Goal: Task Accomplishment & Management: Manage account settings

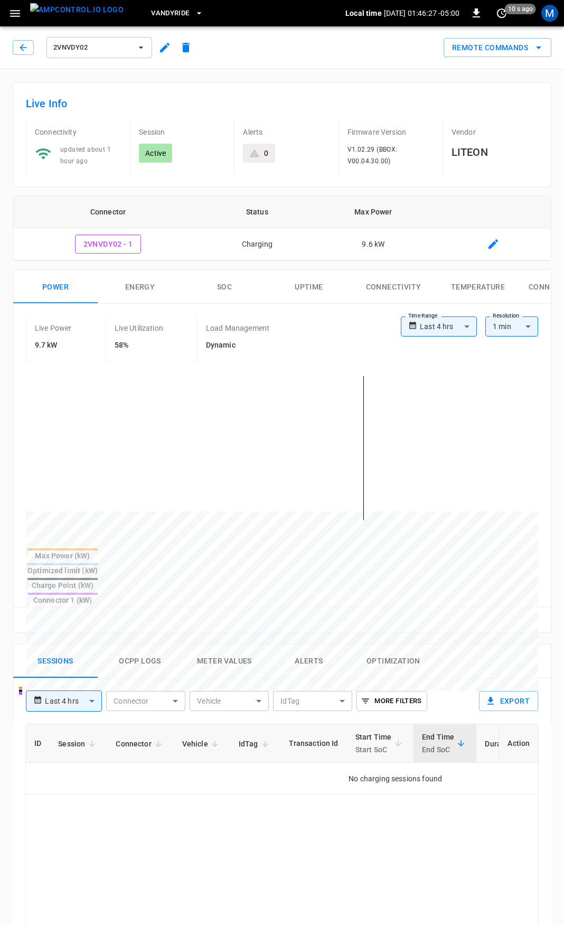
click at [26, 59] on div "2VNVDY02" at bounding box center [105, 47] width 184 height 25
click at [30, 42] on button "button" at bounding box center [23, 47] width 21 height 15
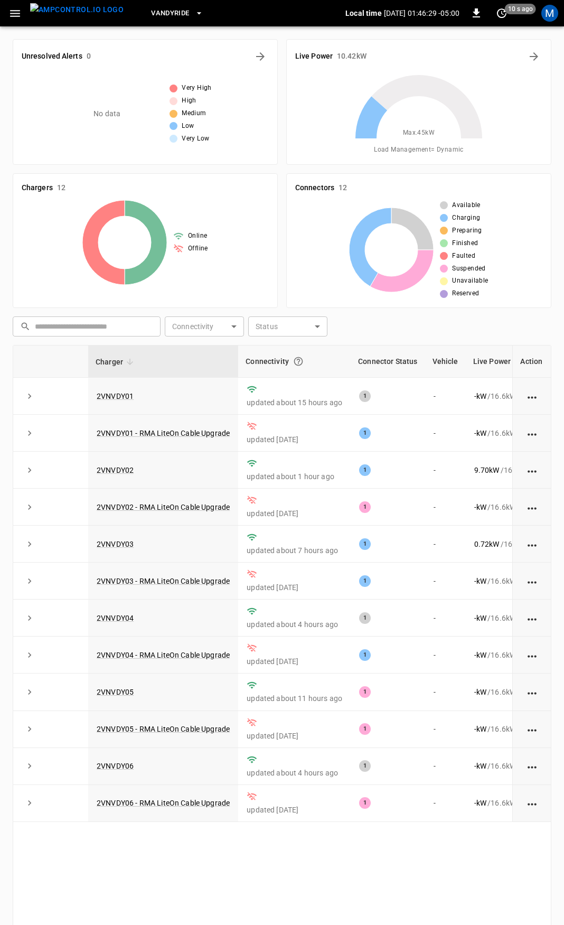
click at [15, 17] on icon "button" at bounding box center [14, 13] width 13 height 13
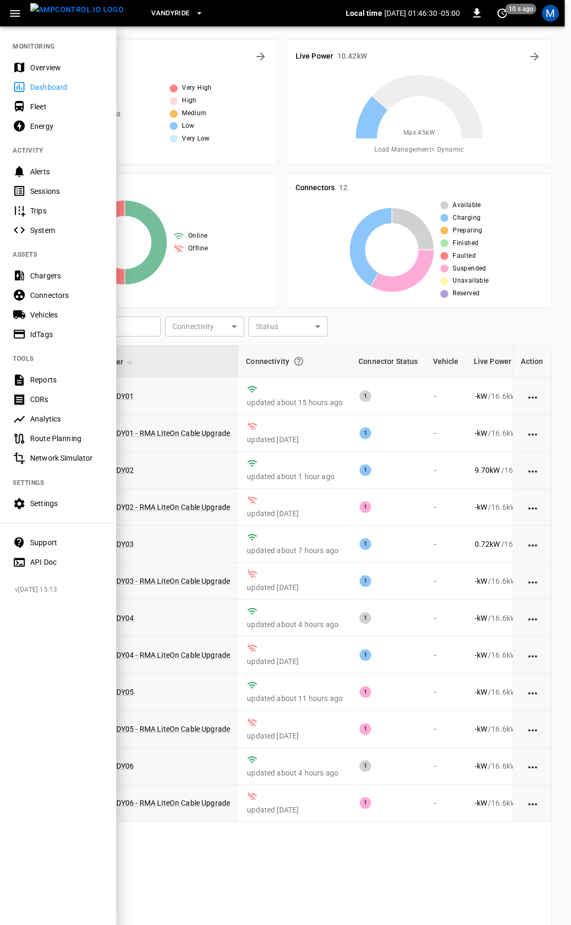
click at [31, 59] on div "Overview" at bounding box center [58, 68] width 116 height 20
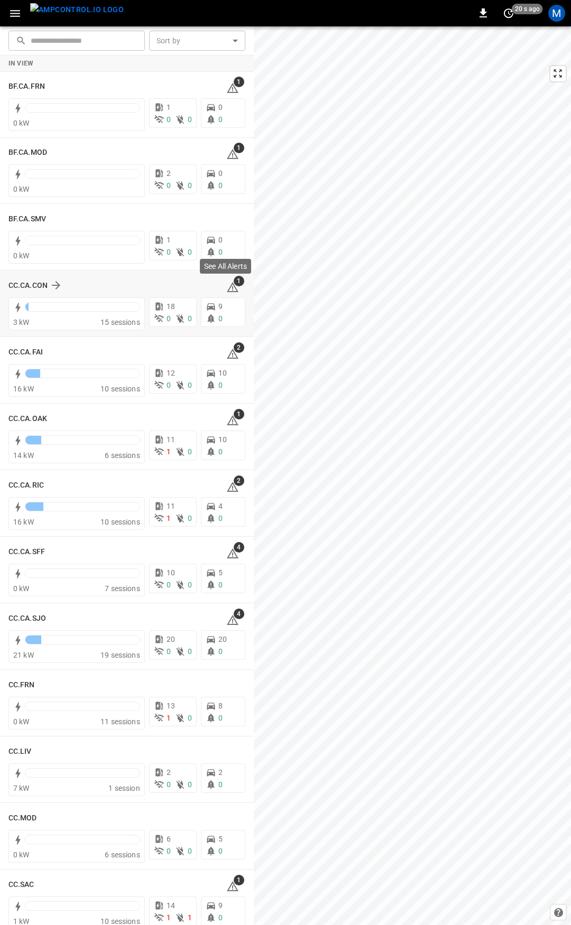
click at [234, 286] on span "1" at bounding box center [239, 281] width 11 height 11
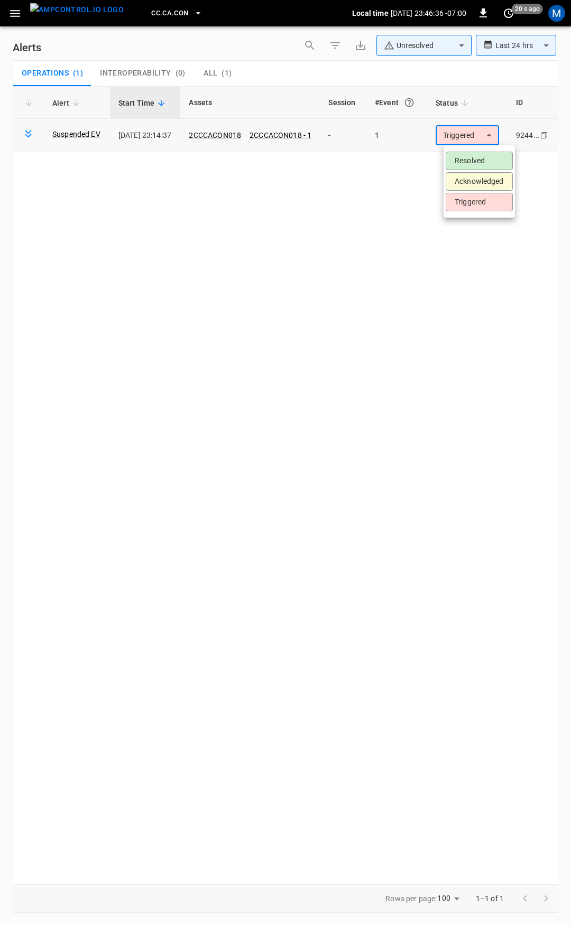
click at [479, 140] on body "**********" at bounding box center [285, 461] width 571 height 922
drag, startPoint x: 476, startPoint y: 158, endPoint x: 377, endPoint y: 129, distance: 103.0
click at [476, 159] on li "Resolved" at bounding box center [478, 161] width 67 height 18
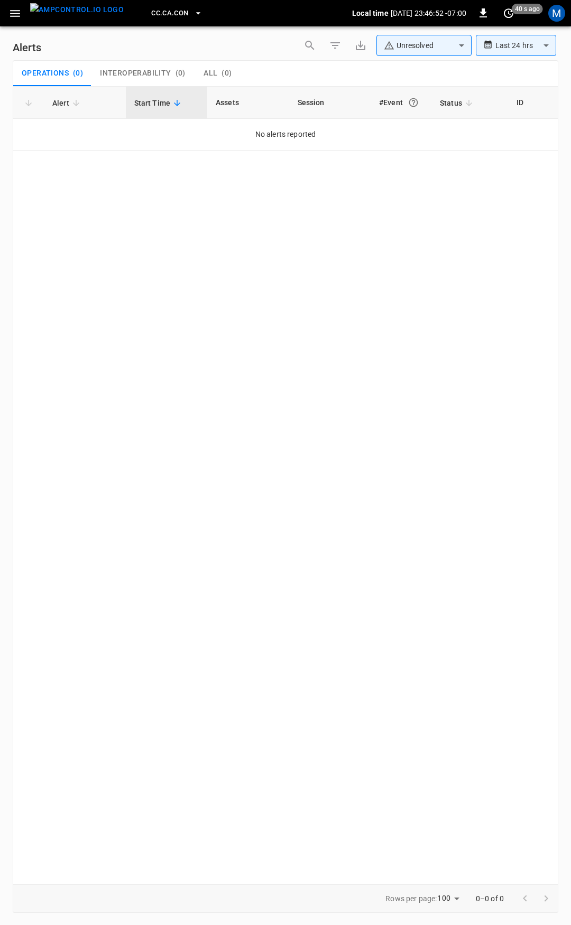
click at [7, 14] on button "button" at bounding box center [15, 14] width 22 height 20
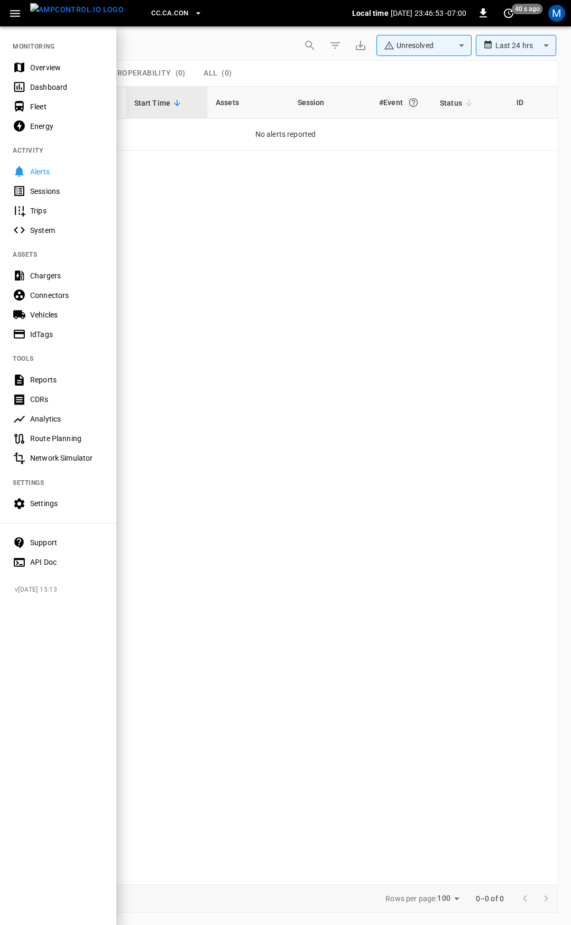
click at [60, 107] on div "Fleet" at bounding box center [66, 106] width 73 height 11
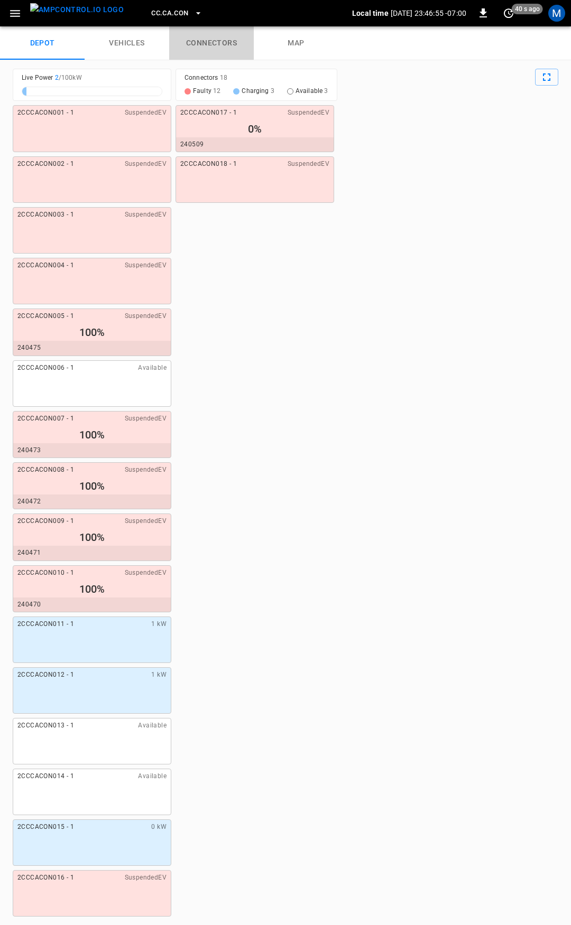
click at [218, 41] on link "connectors" at bounding box center [211, 43] width 85 height 34
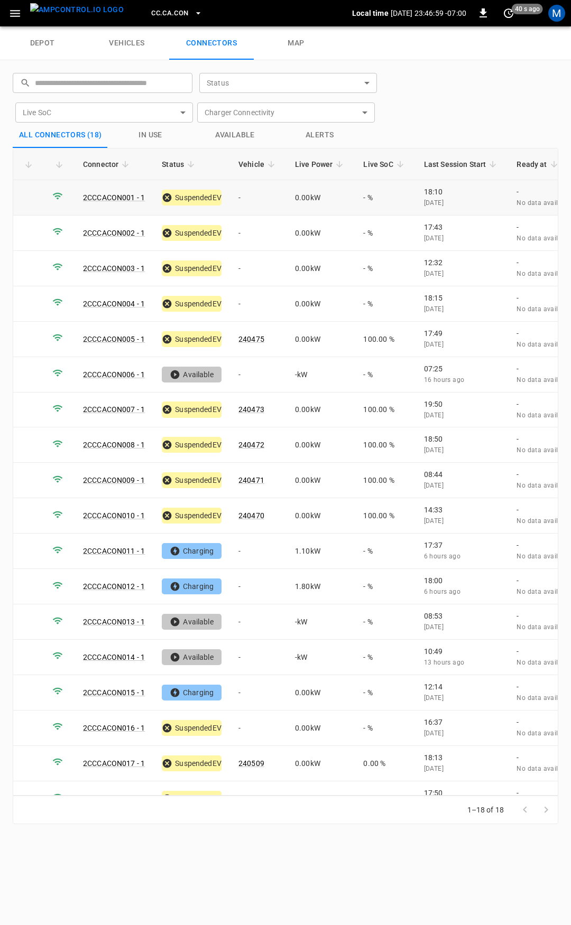
click at [258, 195] on td "-" at bounding box center [258, 197] width 57 height 35
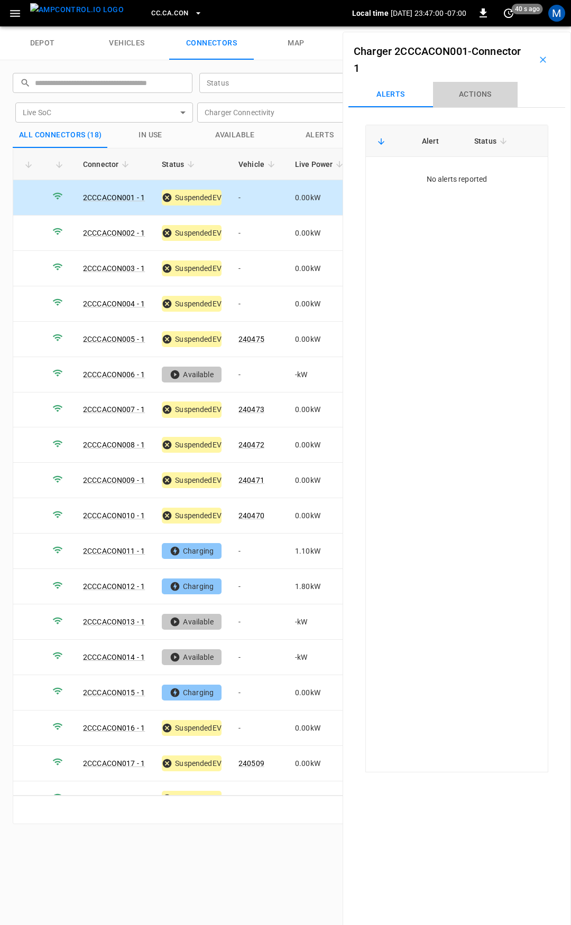
click at [487, 100] on button "Actions" at bounding box center [475, 94] width 85 height 25
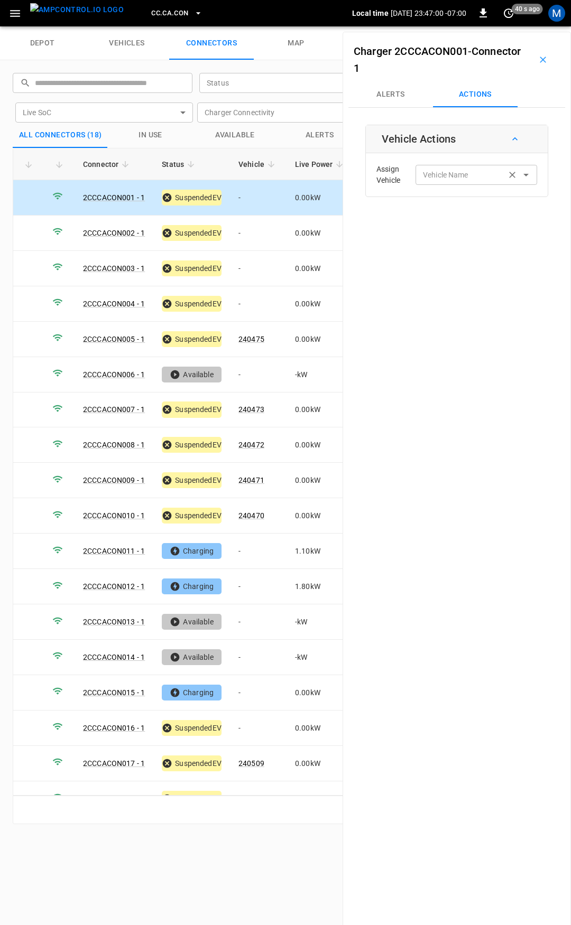
click at [464, 170] on input "Vehicle Name" at bounding box center [461, 174] width 84 height 13
click at [430, 175] on label "Vehicle Name" at bounding box center [445, 175] width 45 height 11
click at [430, 175] on input "Vehicle Name" at bounding box center [461, 174] width 84 height 13
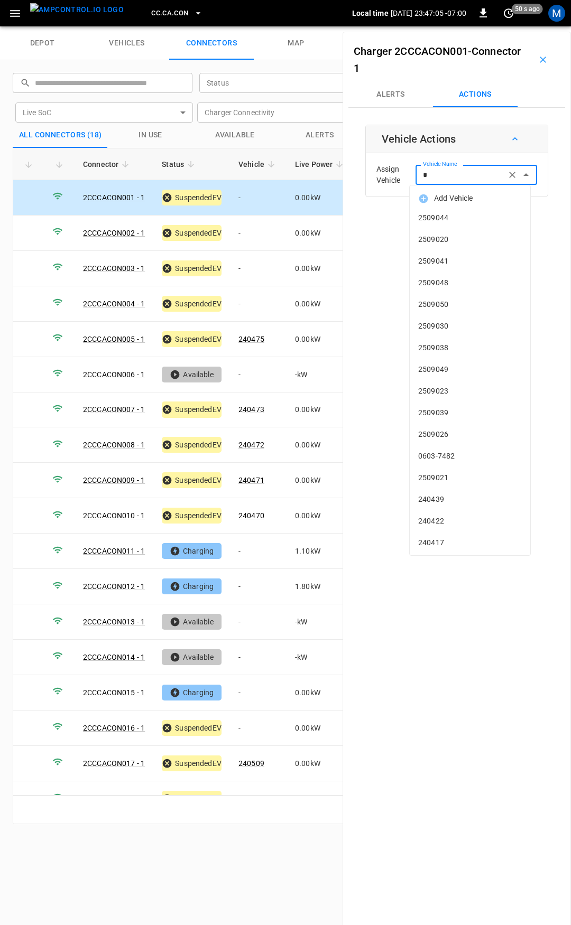
type input "**"
type input "***"
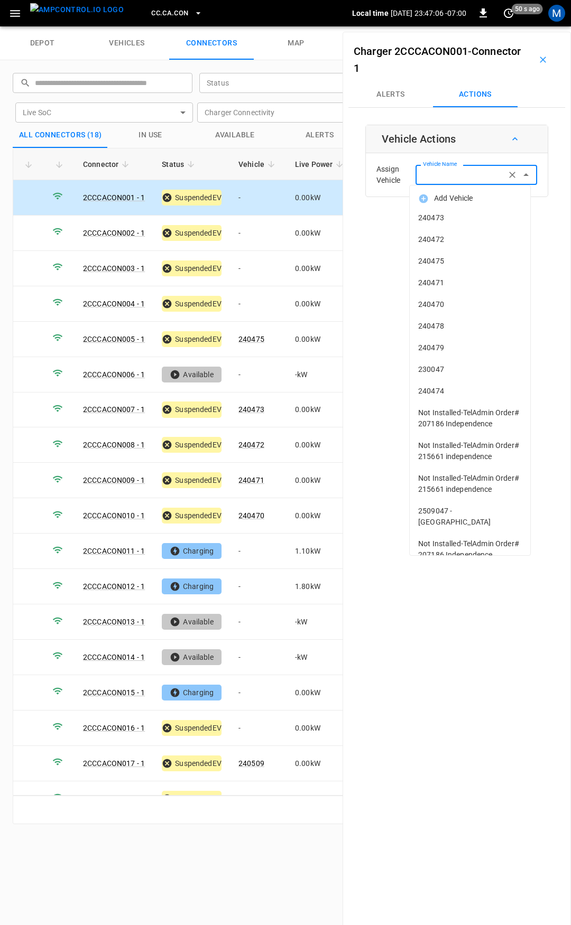
type input "*"
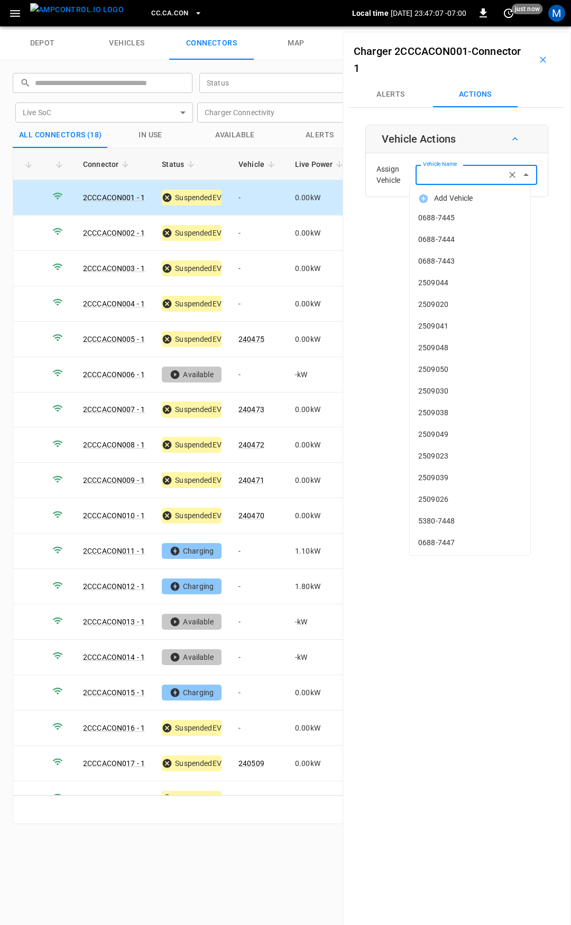
type input "*"
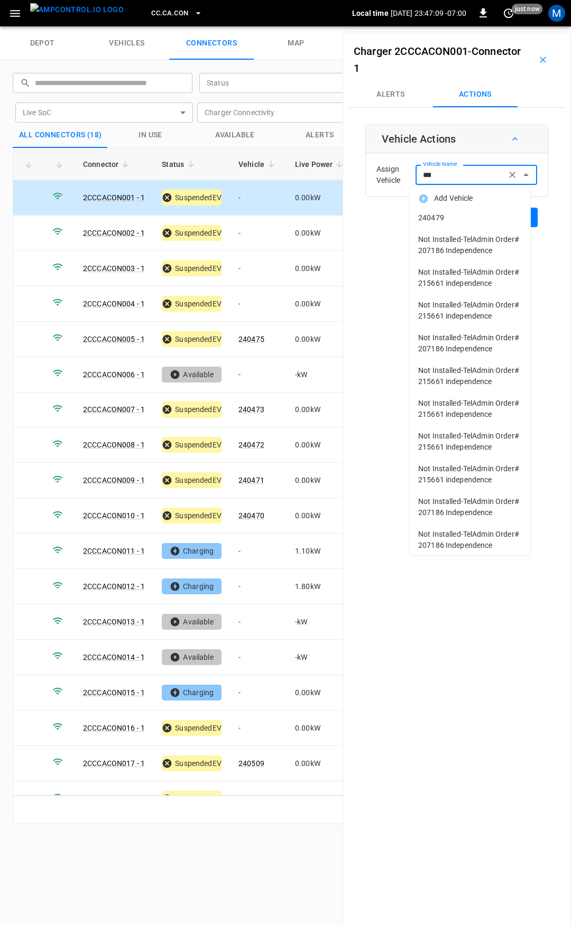
click at [443, 209] on li "240479" at bounding box center [470, 218] width 120 height 22
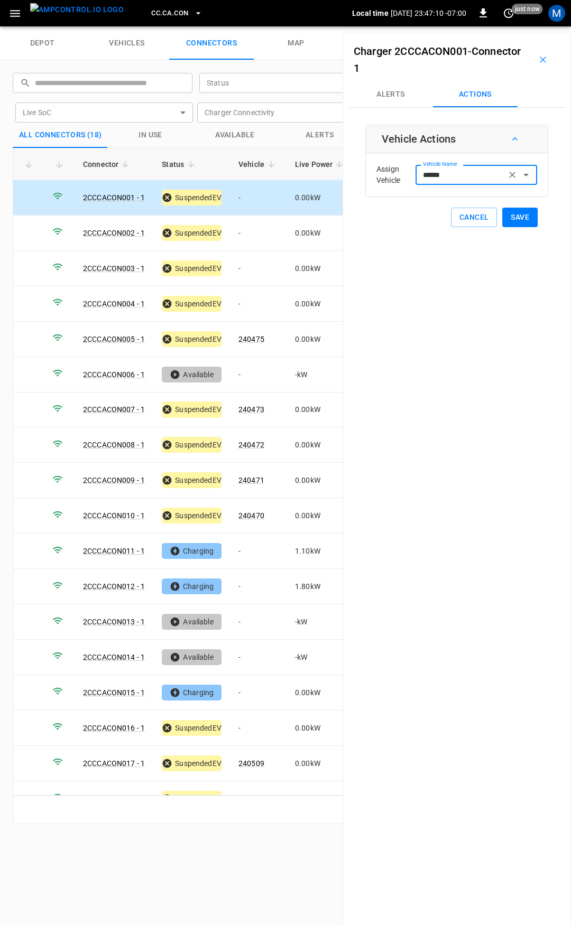
type input "******"
click at [518, 219] on button "Save" at bounding box center [519, 218] width 35 height 20
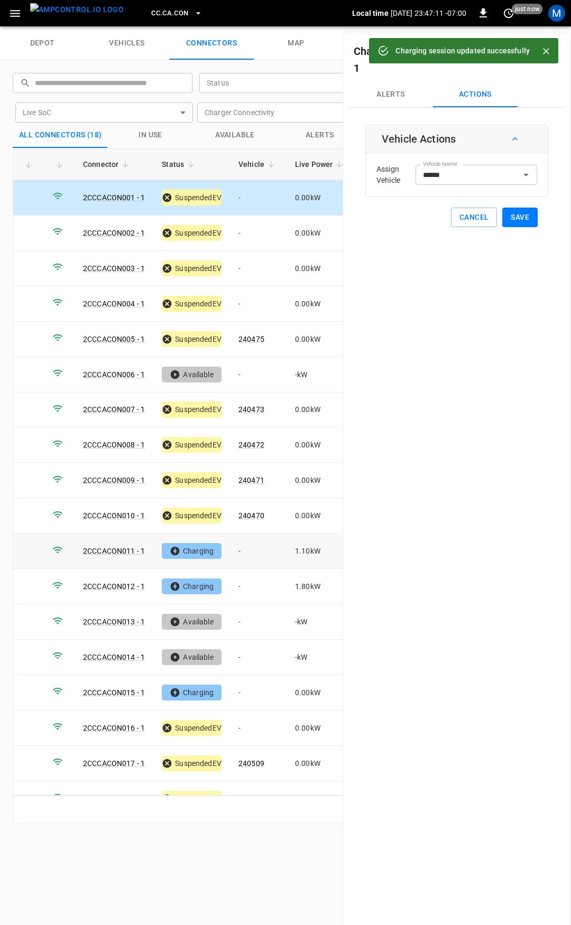
click at [265, 547] on td "-" at bounding box center [258, 551] width 57 height 35
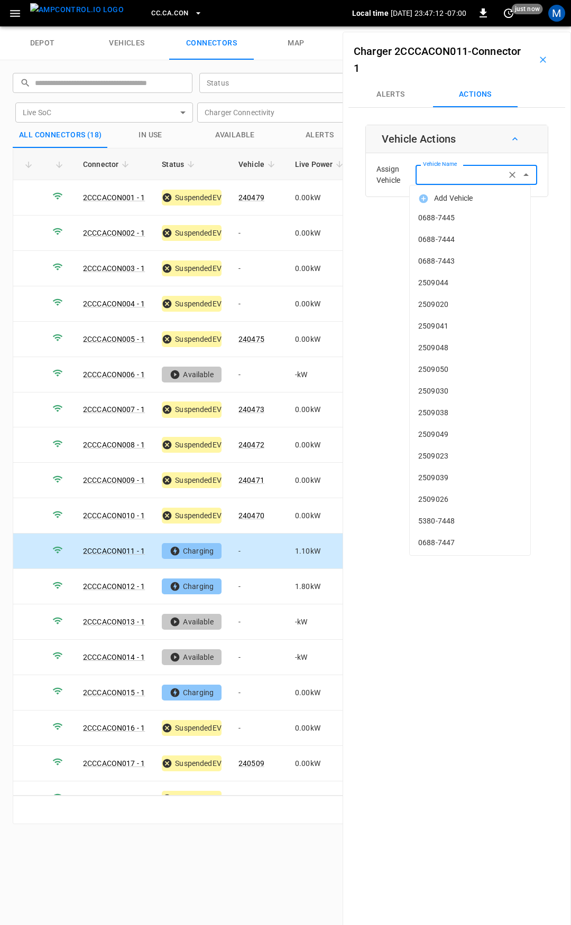
click at [443, 171] on div "Vehicle Name Vehicle Name" at bounding box center [476, 175] width 122 height 20
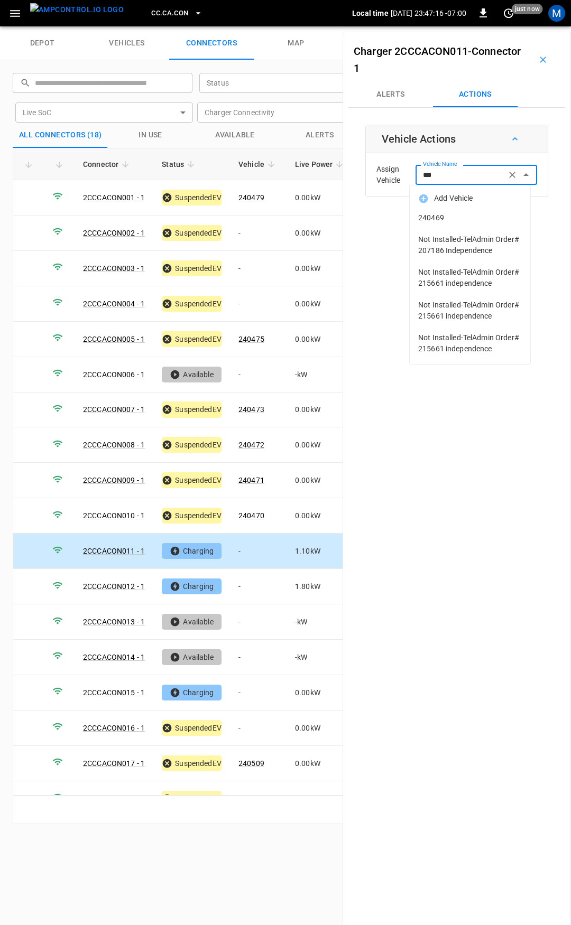
click at [444, 218] on span "240469" at bounding box center [470, 217] width 104 height 11
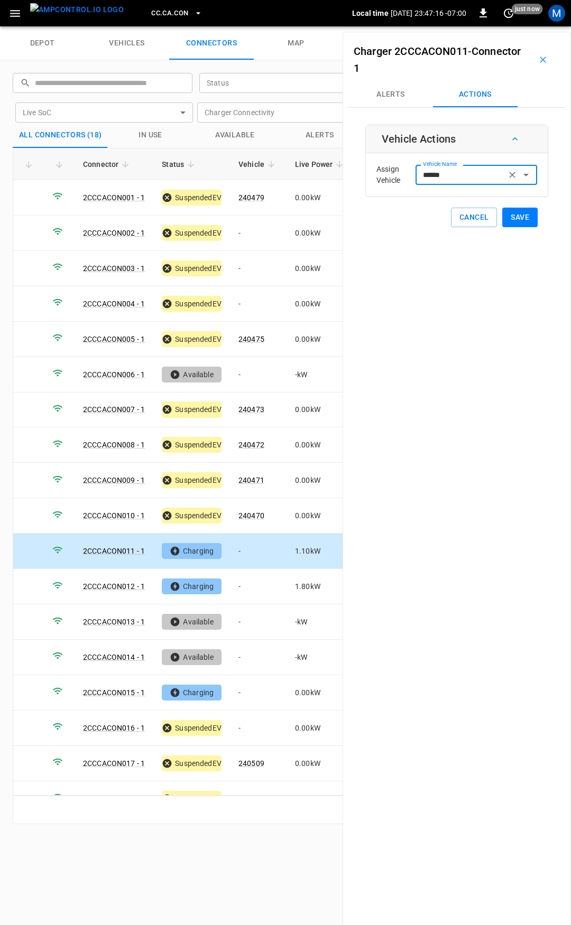
type input "******"
click at [519, 230] on div "Charger 2CCCACON011 - Connector 1 Alerts Actions Vehicle Actions Assign Vehicle…" at bounding box center [456, 494] width 228 height 925
click at [516, 220] on button "Save" at bounding box center [519, 218] width 35 height 20
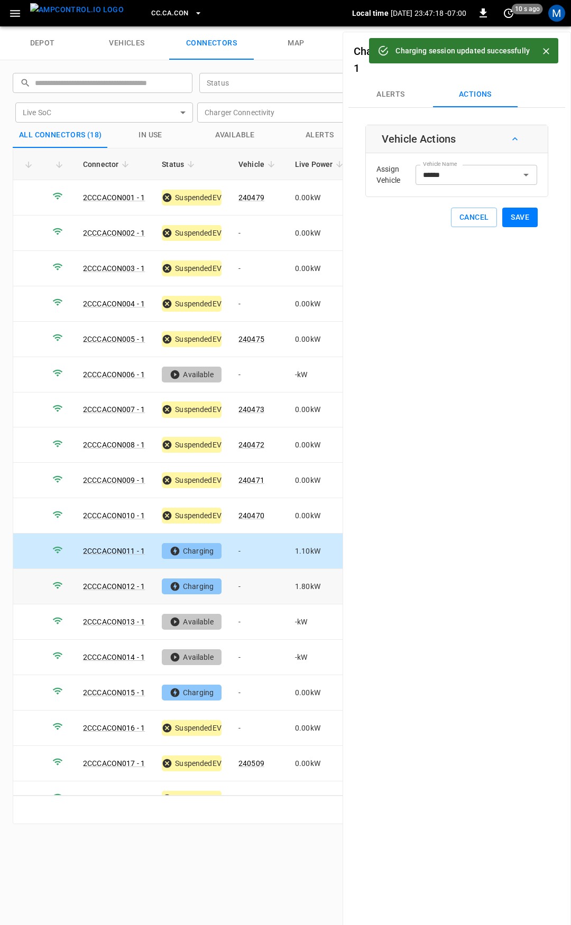
drag, startPoint x: 237, startPoint y: 581, endPoint x: 476, endPoint y: 216, distance: 436.2
click at [237, 581] on td "-" at bounding box center [258, 586] width 57 height 35
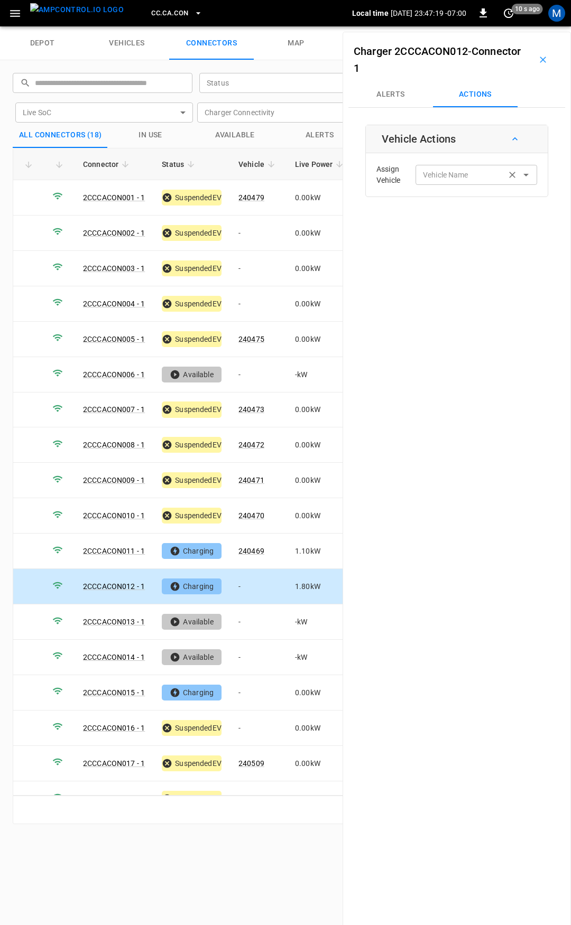
click at [471, 175] on input "Vehicle Name" at bounding box center [461, 174] width 84 height 13
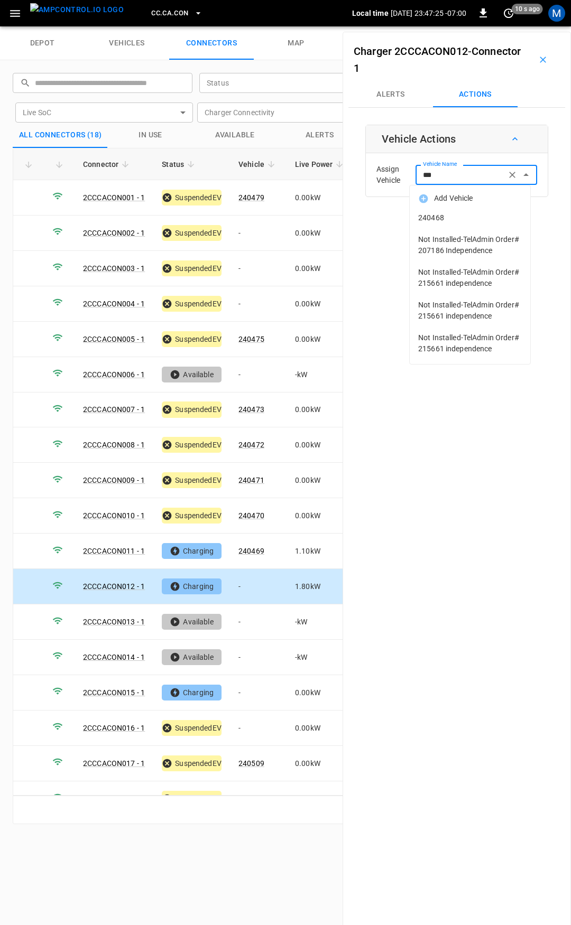
click at [448, 212] on span "240468" at bounding box center [470, 217] width 104 height 11
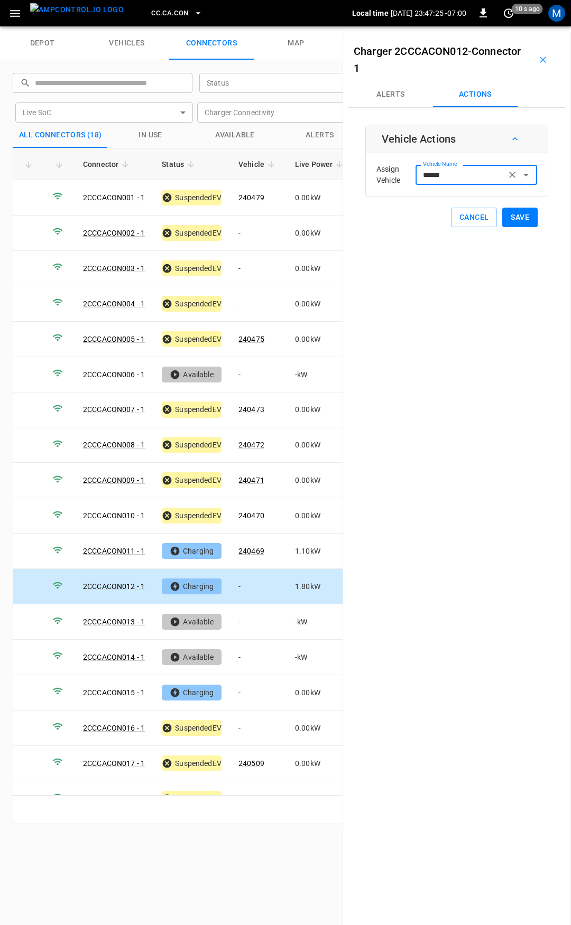
type input "******"
click at [507, 221] on button "Save" at bounding box center [519, 218] width 35 height 20
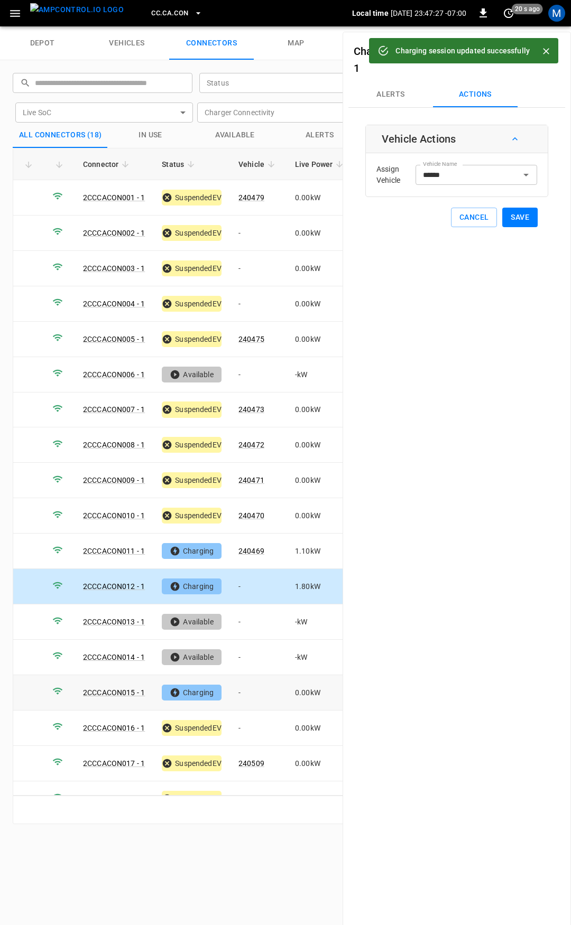
click at [253, 678] on td "-" at bounding box center [258, 692] width 57 height 35
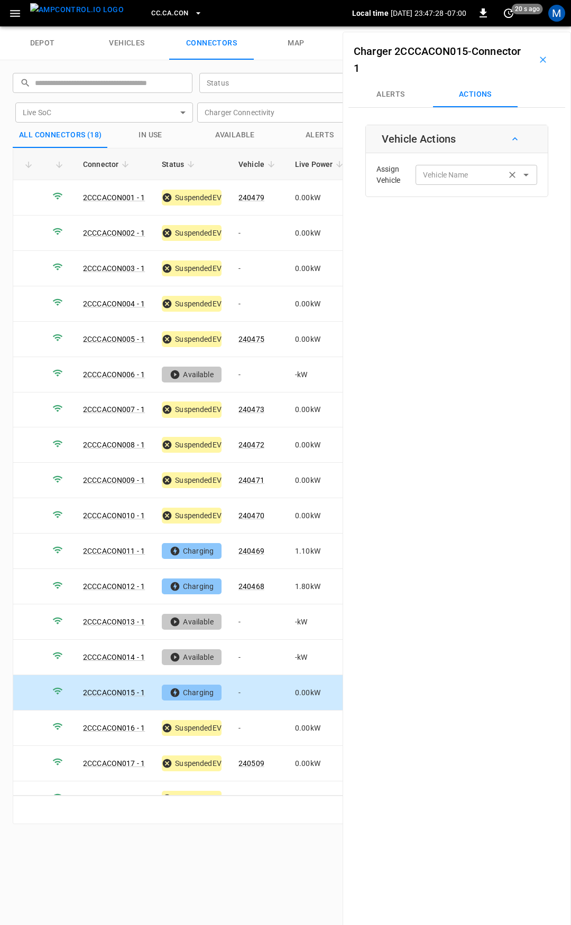
click at [436, 181] on input "Vehicle Name" at bounding box center [461, 174] width 84 height 13
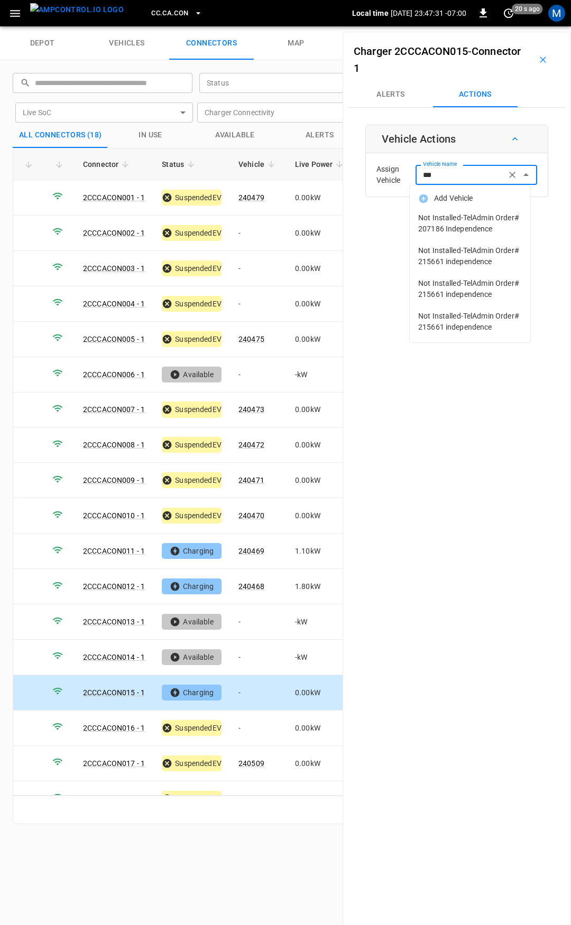
click at [463, 176] on input "***" at bounding box center [461, 174] width 84 height 13
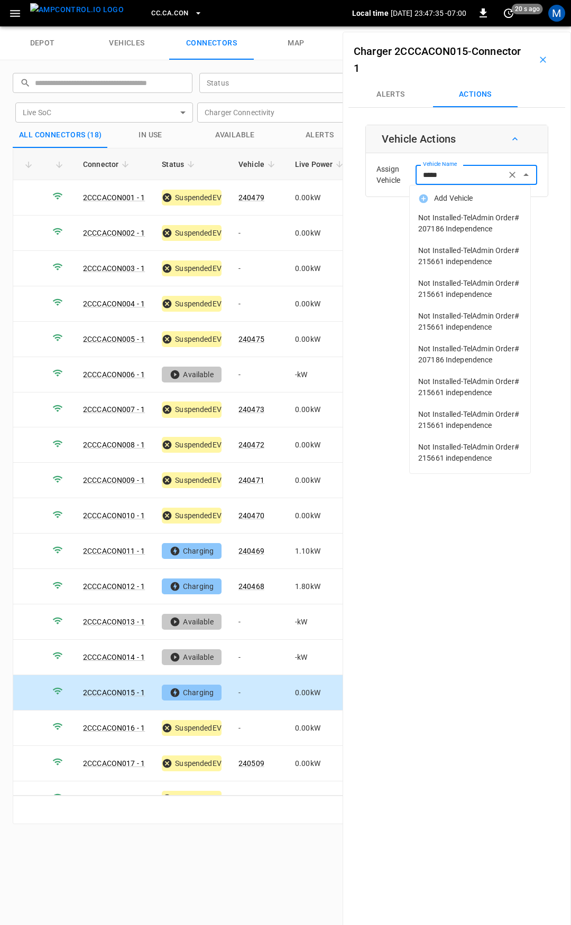
type input "****"
type input "*"
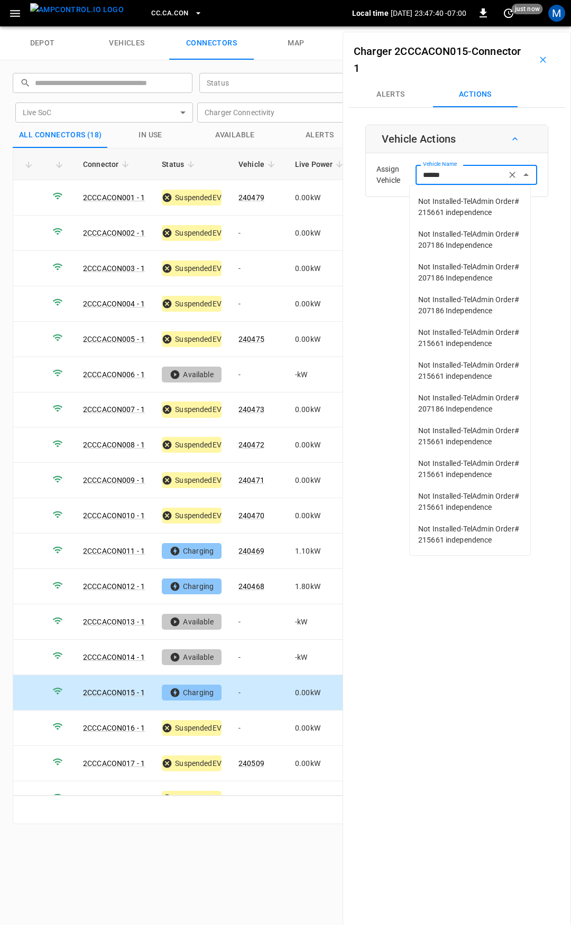
scroll to position [840, 0]
type input "******"
click at [249, 724] on td "-" at bounding box center [258, 728] width 57 height 35
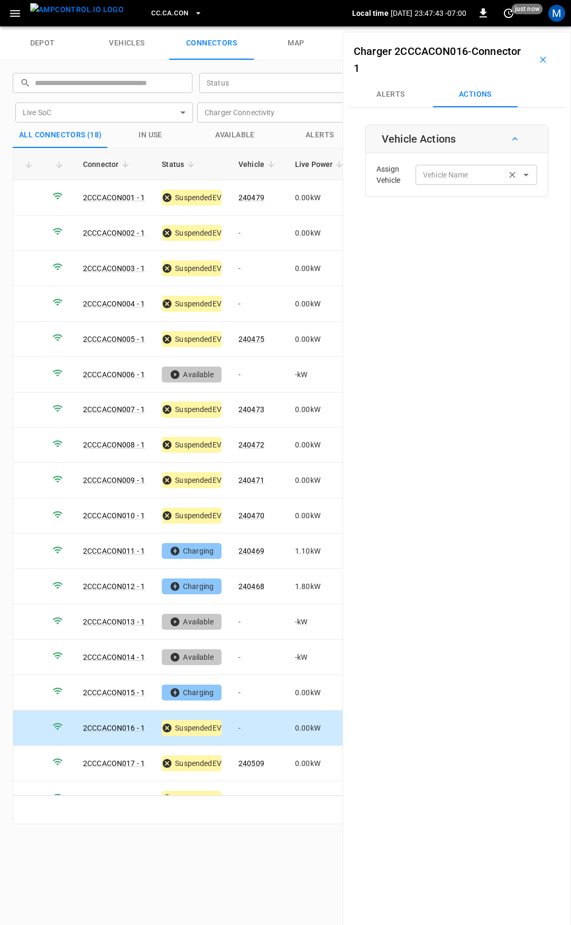
click at [456, 174] on input "Vehicle Name" at bounding box center [461, 174] width 84 height 13
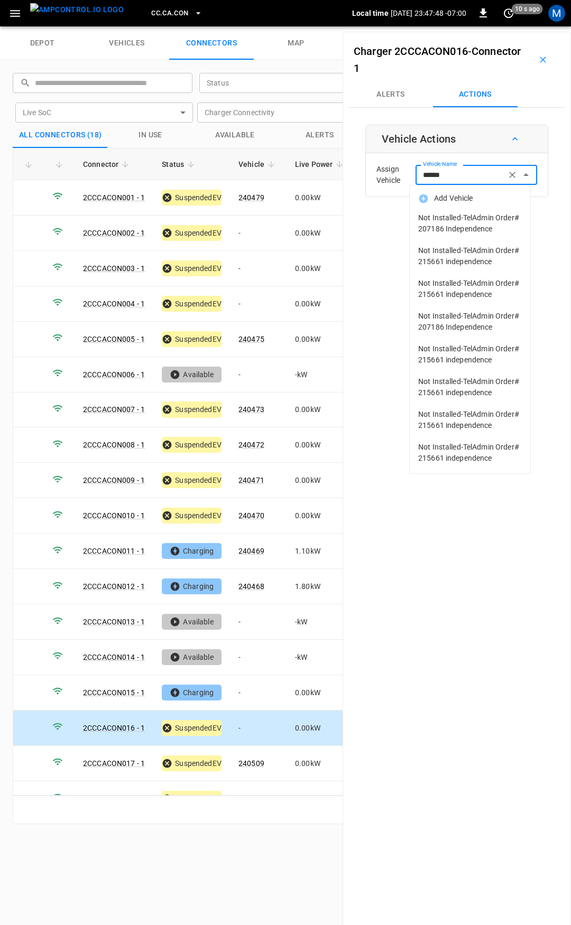
scroll to position [7, 0]
type input "******"
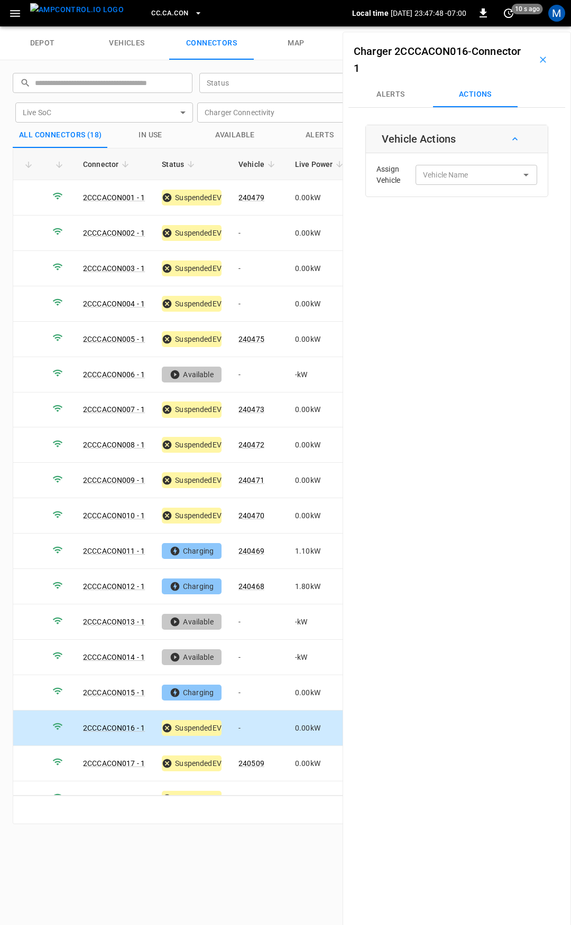
drag, startPoint x: 472, startPoint y: 162, endPoint x: 461, endPoint y: 178, distance: 19.5
click at [471, 164] on div "Assign Vehicle Vehicle Name Vehicle Name" at bounding box center [456, 175] width 176 height 38
click at [461, 178] on input "Vehicle Name" at bounding box center [461, 174] width 84 height 13
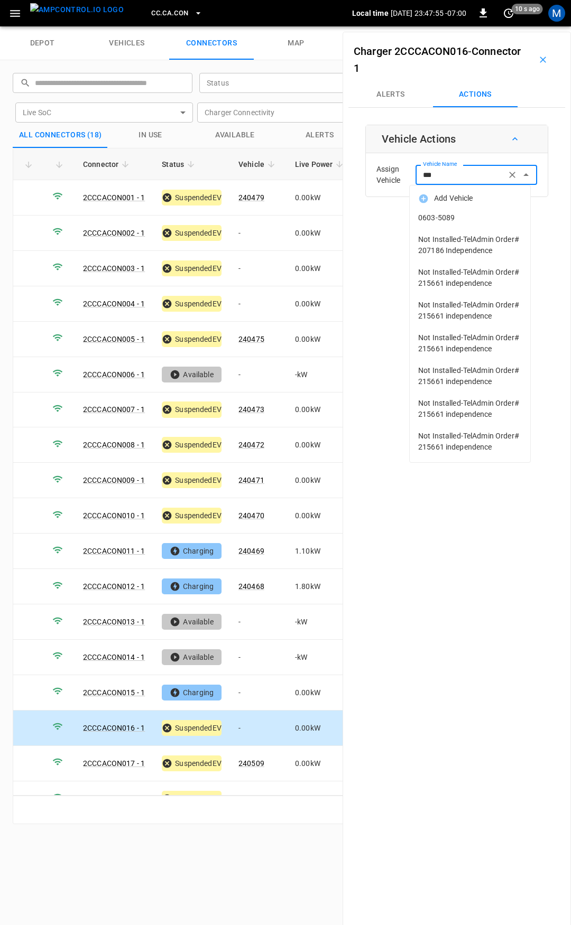
scroll to position [18, 0]
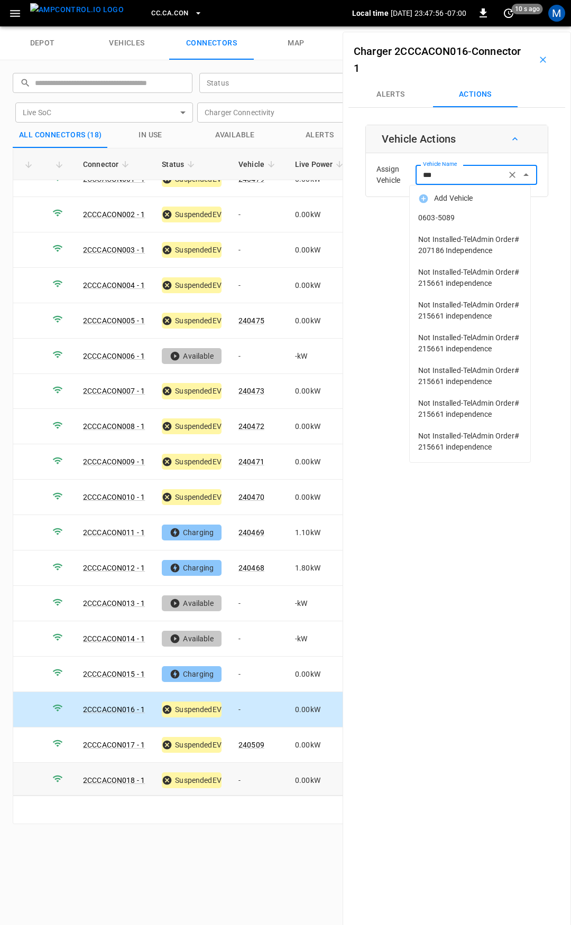
type input "***"
click at [264, 772] on td "-" at bounding box center [258, 780] width 57 height 35
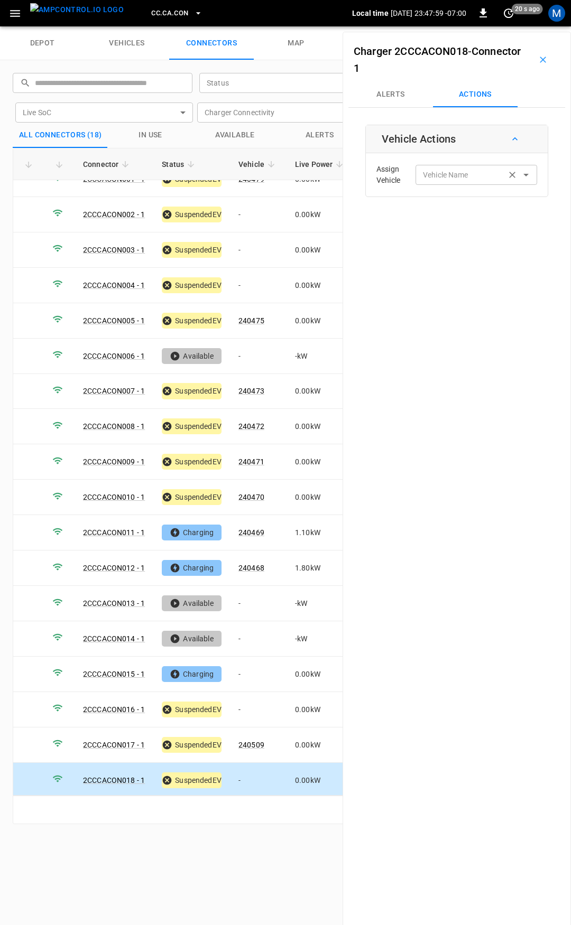
click at [453, 179] on input "Vehicle Name" at bounding box center [461, 174] width 84 height 13
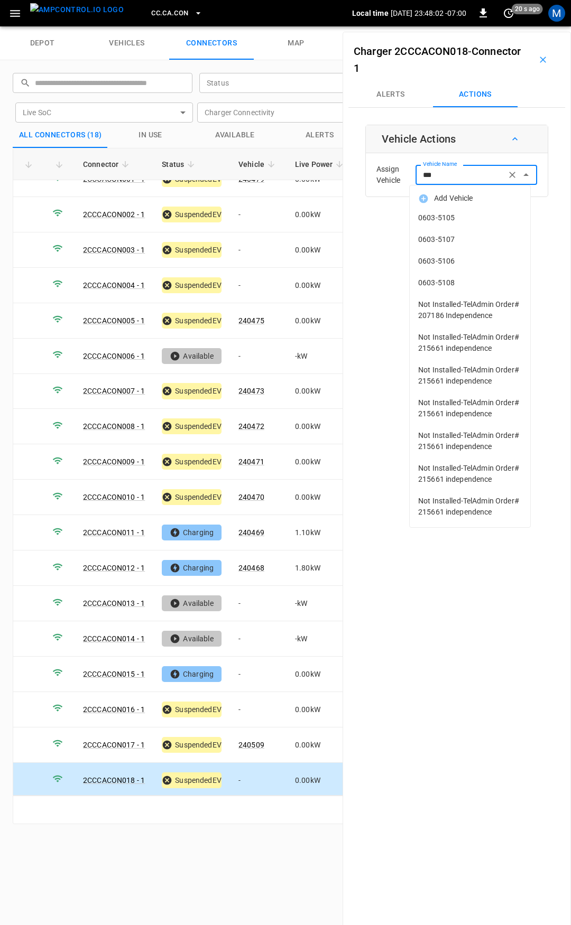
scroll to position [50, 0]
type input "***"
click at [160, 19] on span "CC.CA.CON" at bounding box center [169, 13] width 37 height 12
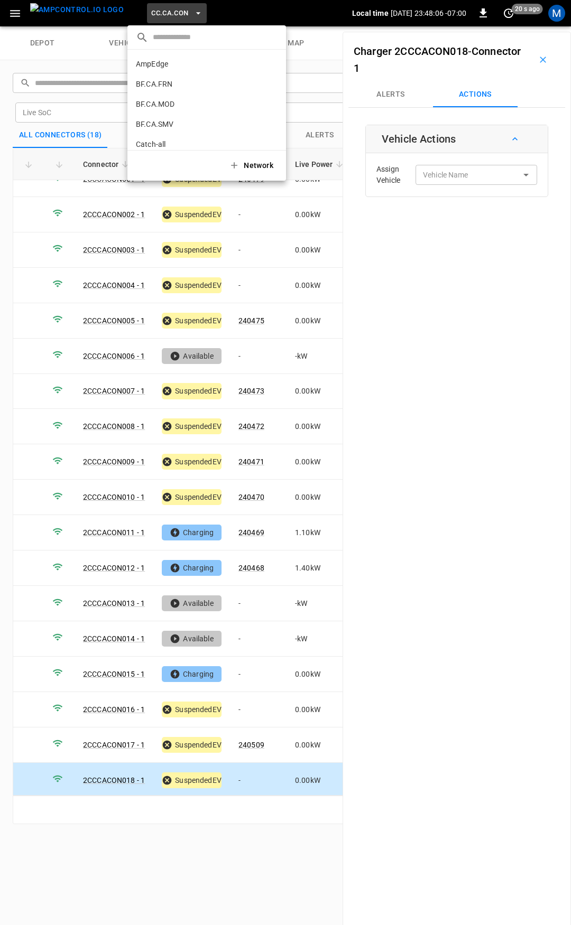
scroll to position [97, 0]
click at [185, 87] on p "CC.CA.FAI" at bounding box center [187, 87] width 103 height 11
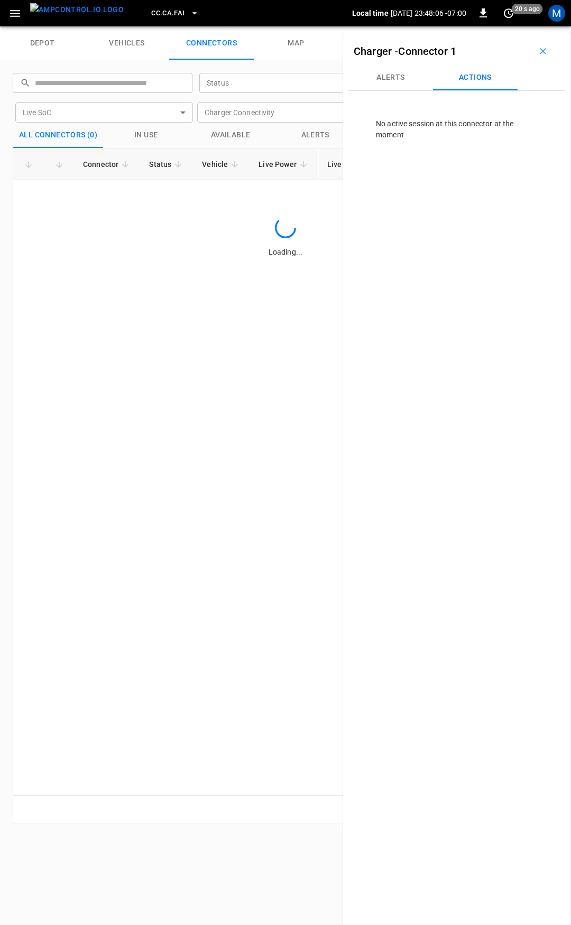
scroll to position [0, 0]
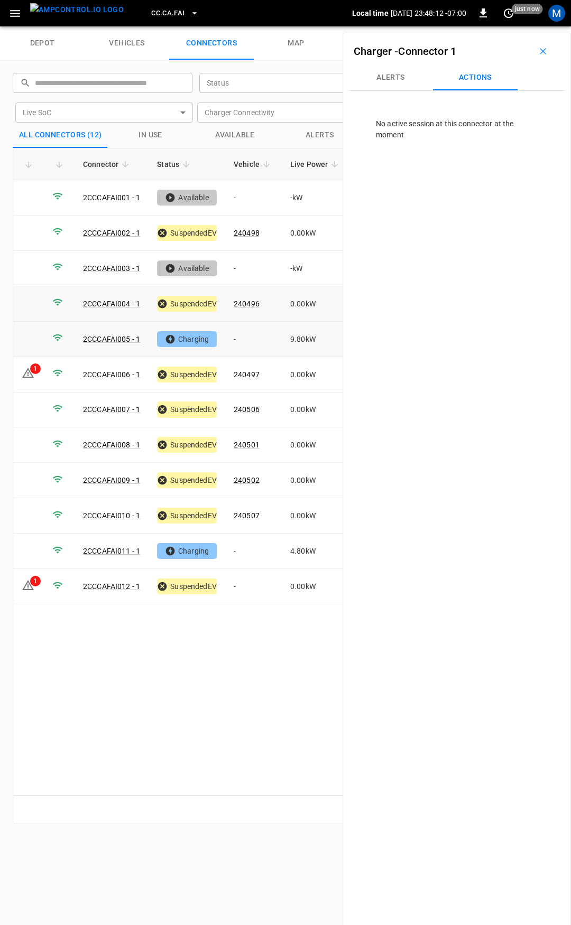
click at [252, 335] on td "-" at bounding box center [253, 339] width 57 height 35
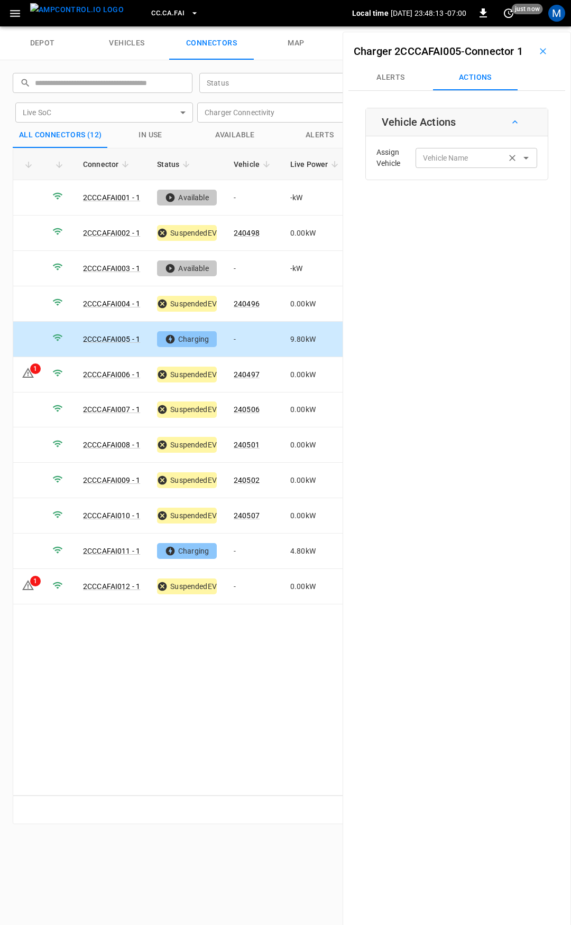
click at [452, 164] on input "Vehicle Name" at bounding box center [461, 157] width 84 height 13
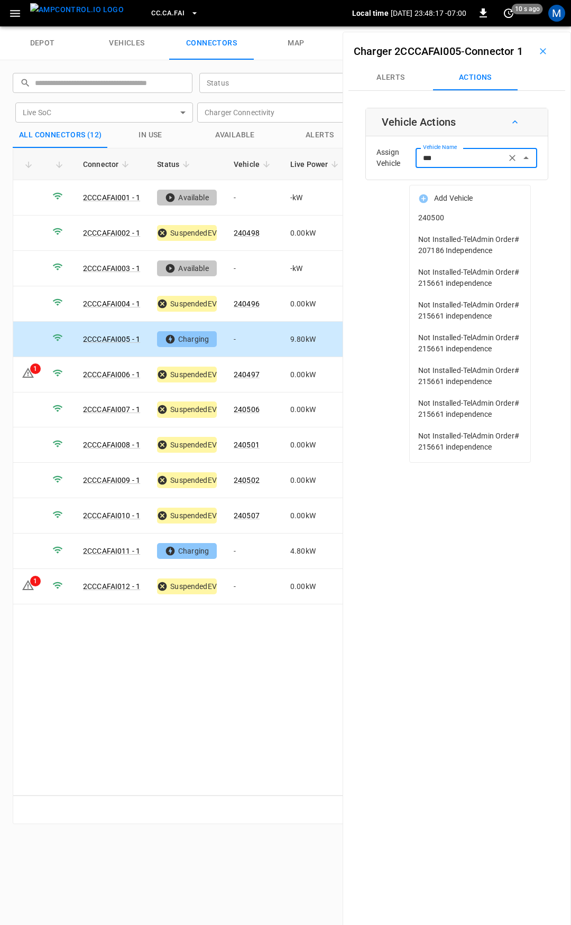
click at [458, 221] on span "240500" at bounding box center [470, 217] width 104 height 11
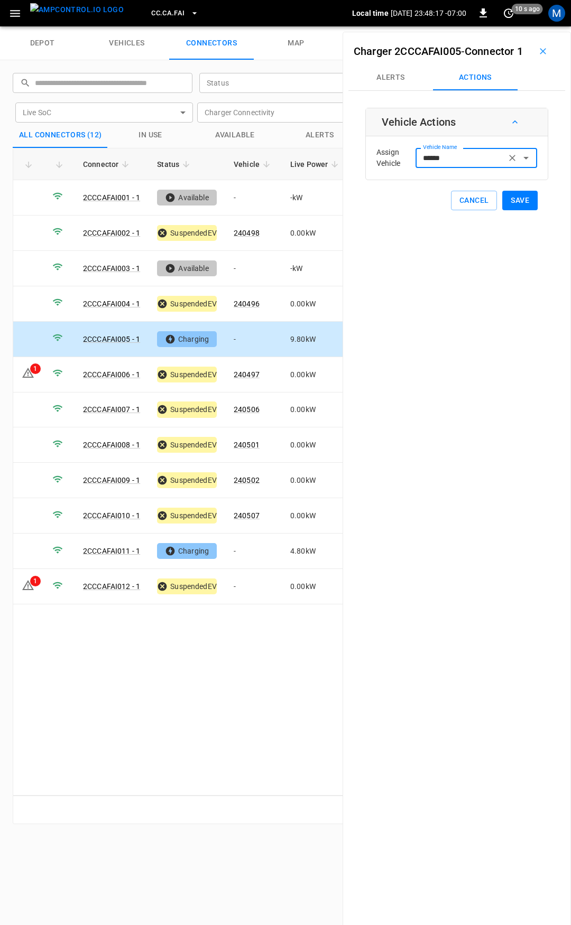
type input "******"
click at [520, 210] on button "Save" at bounding box center [519, 201] width 35 height 20
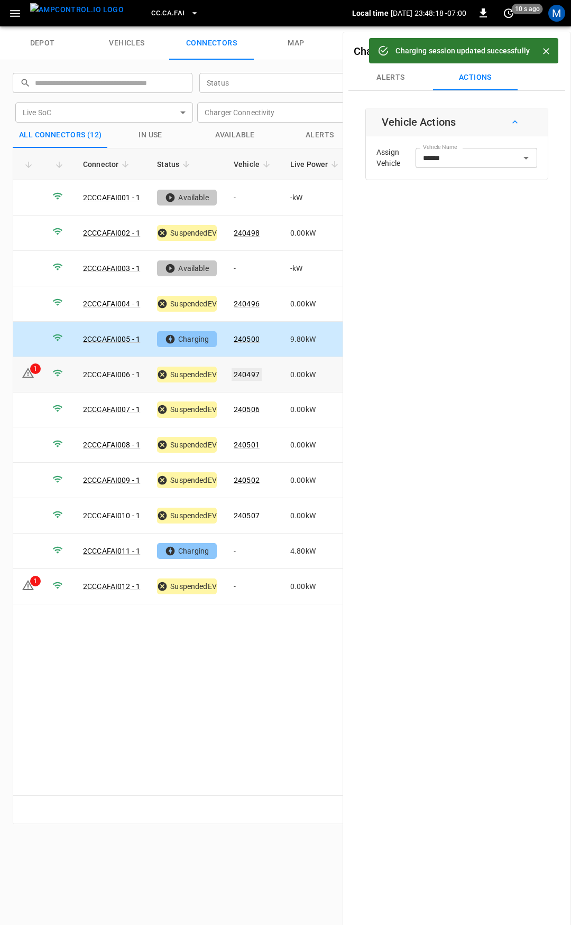
click at [249, 370] on link "240497" at bounding box center [246, 374] width 30 height 13
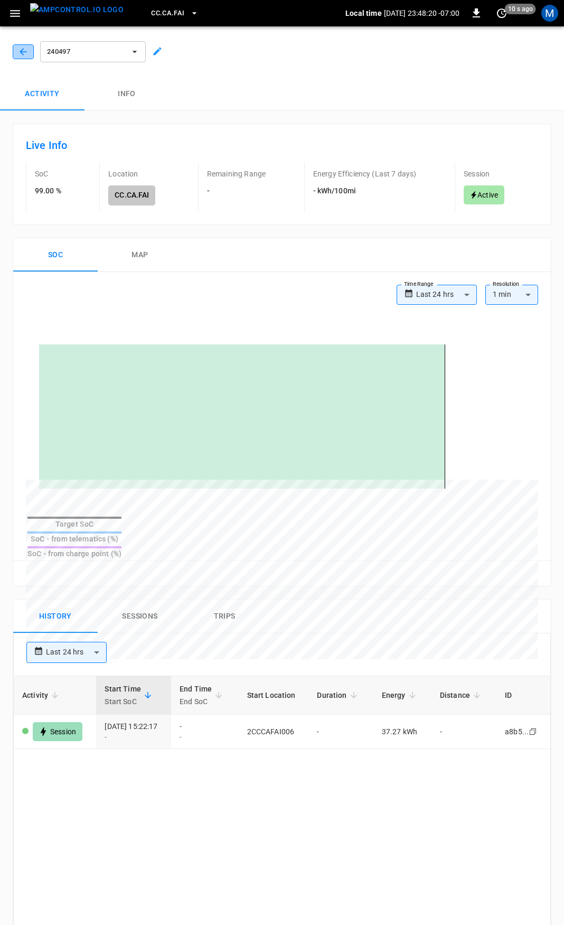
click at [26, 50] on icon "button" at bounding box center [23, 52] width 11 height 11
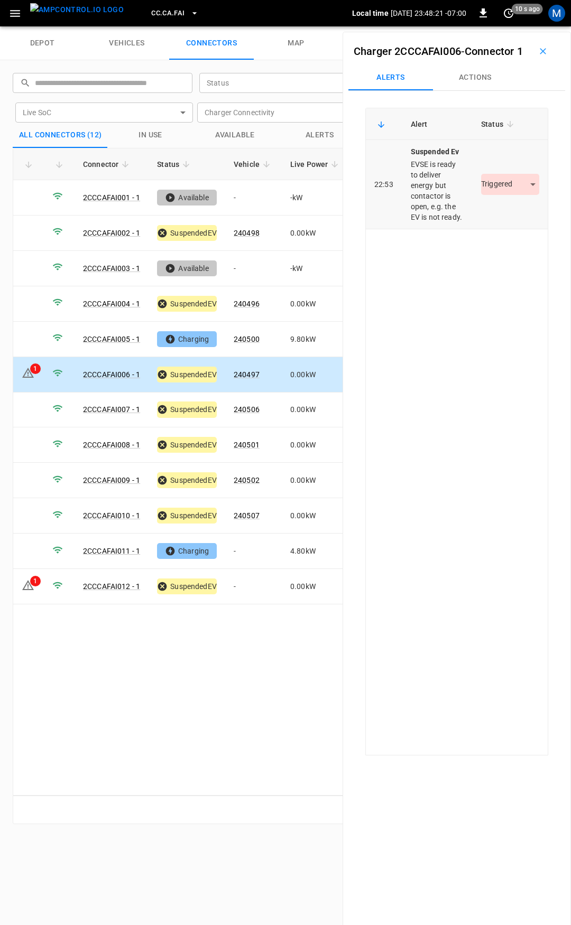
click at [504, 26] on body "CC.CA.FAI Local time 2025-09-19 23:48:21 -07:00 0 10 s ago M depot vehicles con…" at bounding box center [285, 13] width 571 height 26
click at [505, 235] on li "Resolved" at bounding box center [504, 232] width 66 height 17
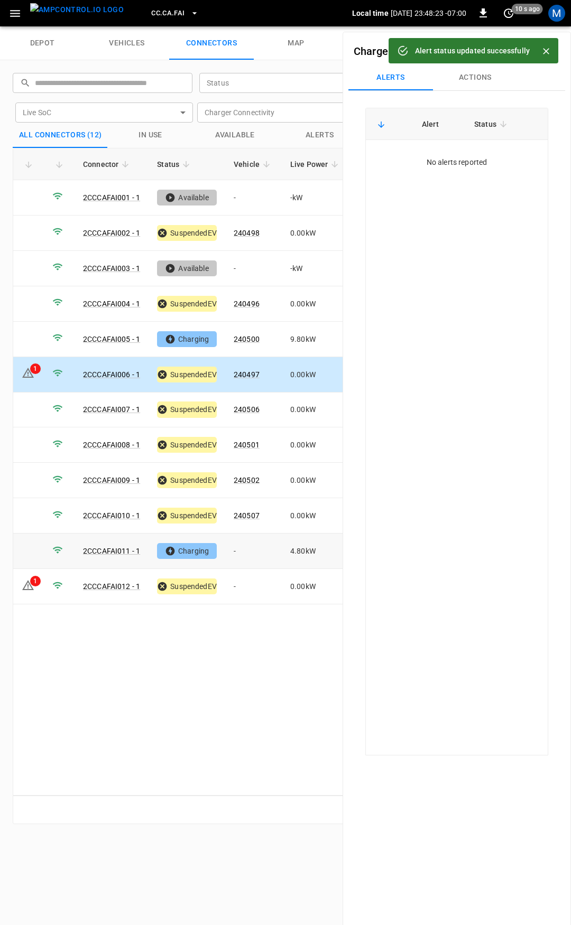
click at [248, 549] on td "-" at bounding box center [253, 551] width 57 height 35
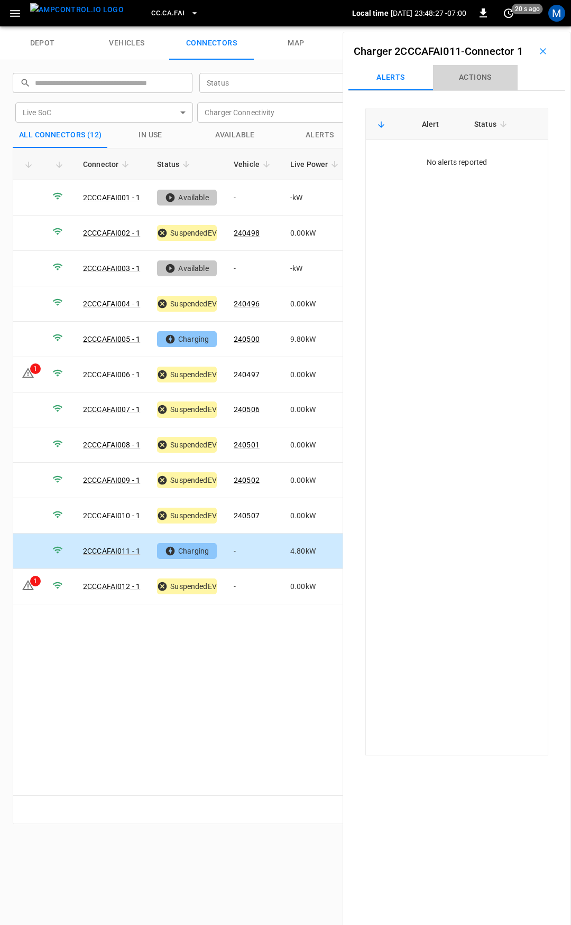
click at [487, 90] on button "Actions" at bounding box center [475, 77] width 85 height 25
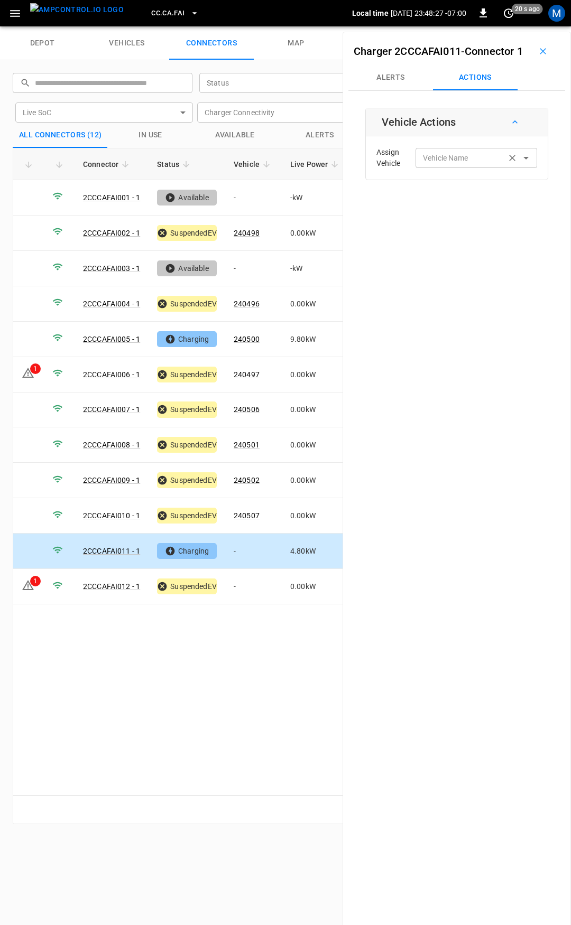
click at [471, 164] on input "Vehicle Name" at bounding box center [461, 157] width 84 height 13
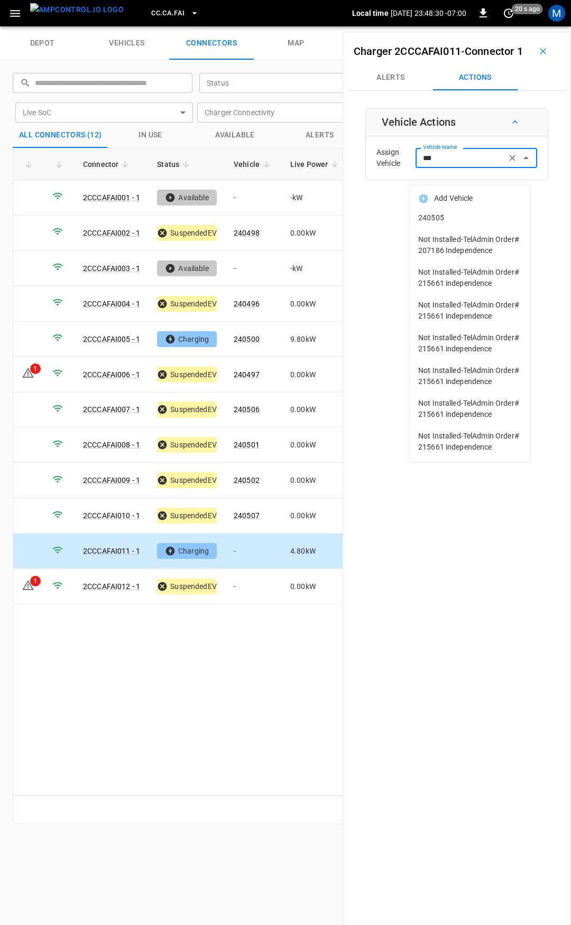
click at [463, 219] on span "240505" at bounding box center [470, 217] width 104 height 11
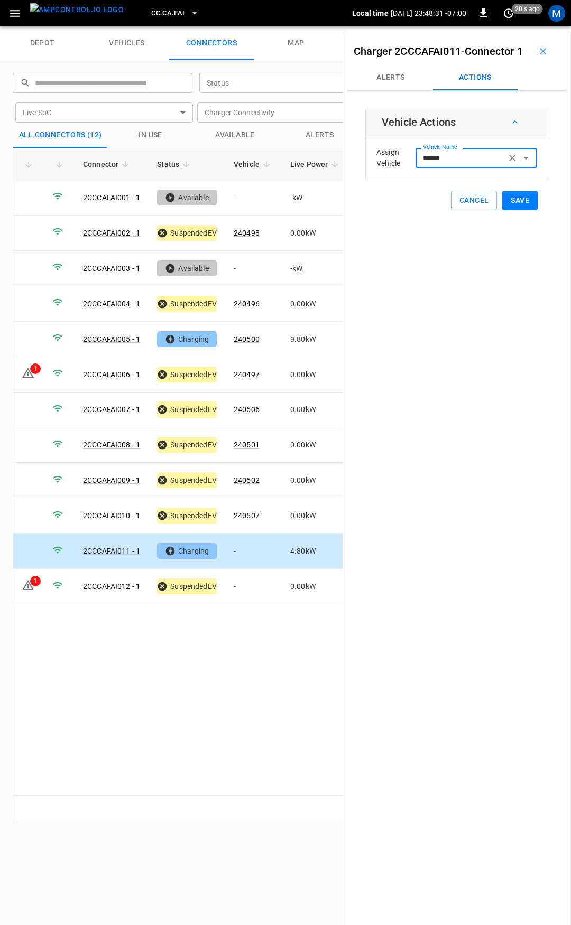
type input "******"
click at [508, 210] on button "Save" at bounding box center [519, 201] width 35 height 20
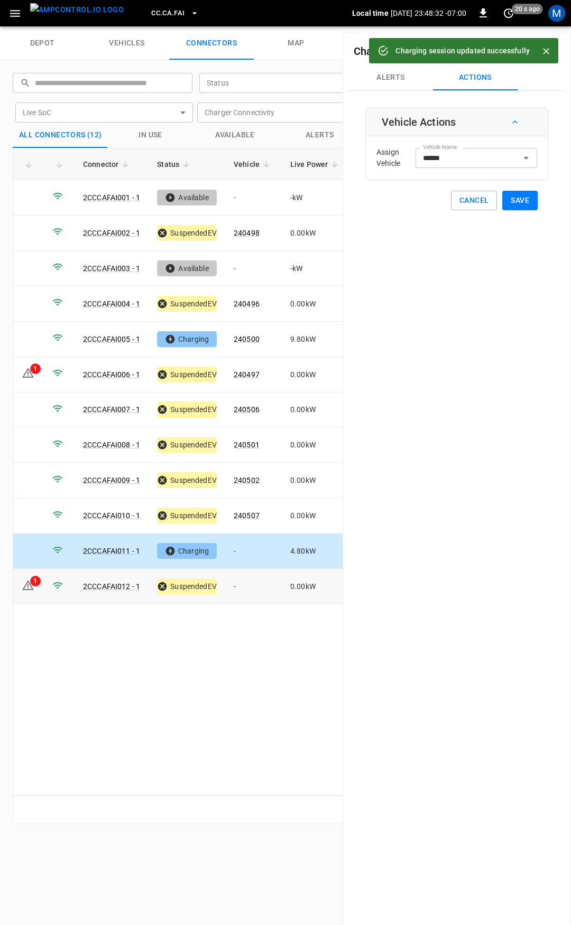
drag, startPoint x: 250, startPoint y: 584, endPoint x: 483, endPoint y: 202, distance: 447.7
click at [250, 583] on td "-" at bounding box center [253, 586] width 57 height 35
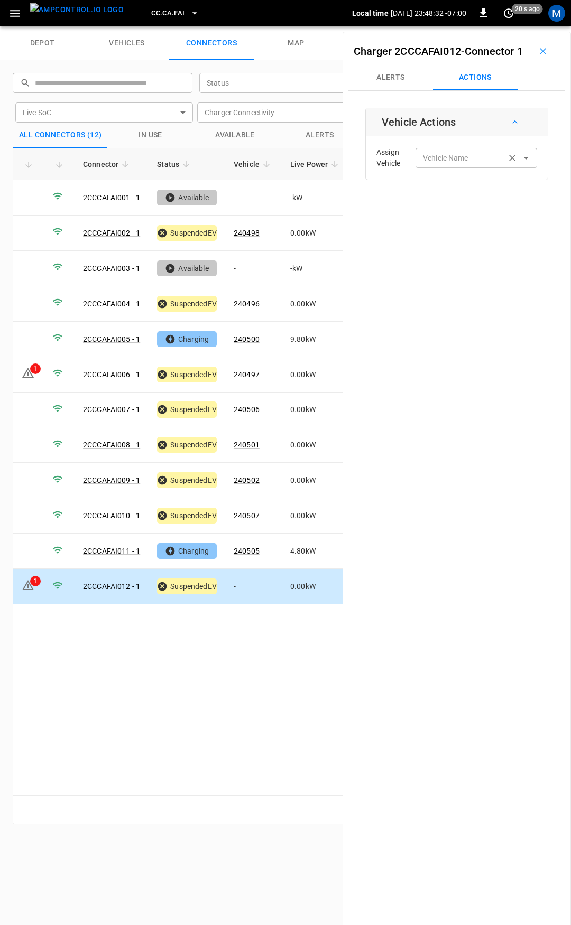
click at [473, 168] on div "Vehicle Name" at bounding box center [476, 158] width 122 height 20
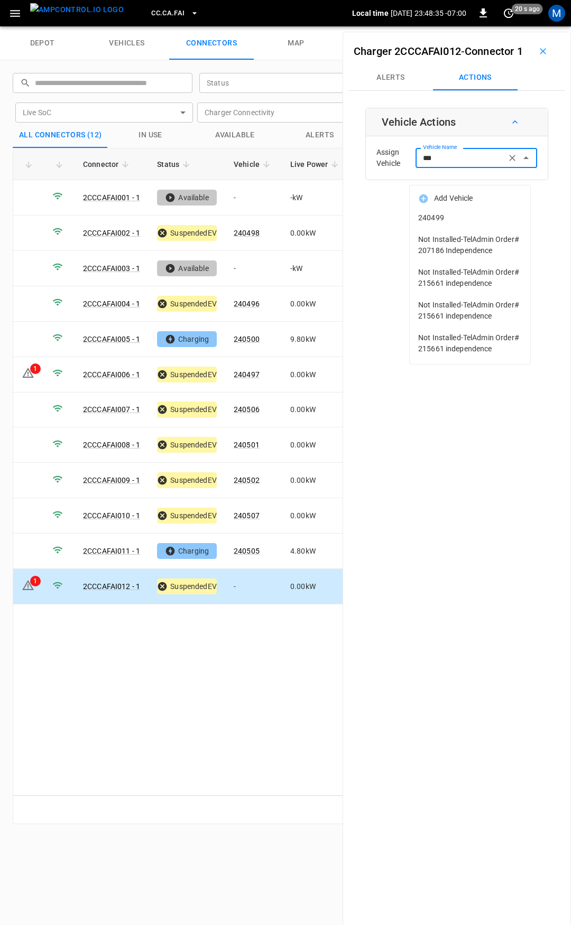
click at [468, 217] on span "240499" at bounding box center [470, 217] width 104 height 11
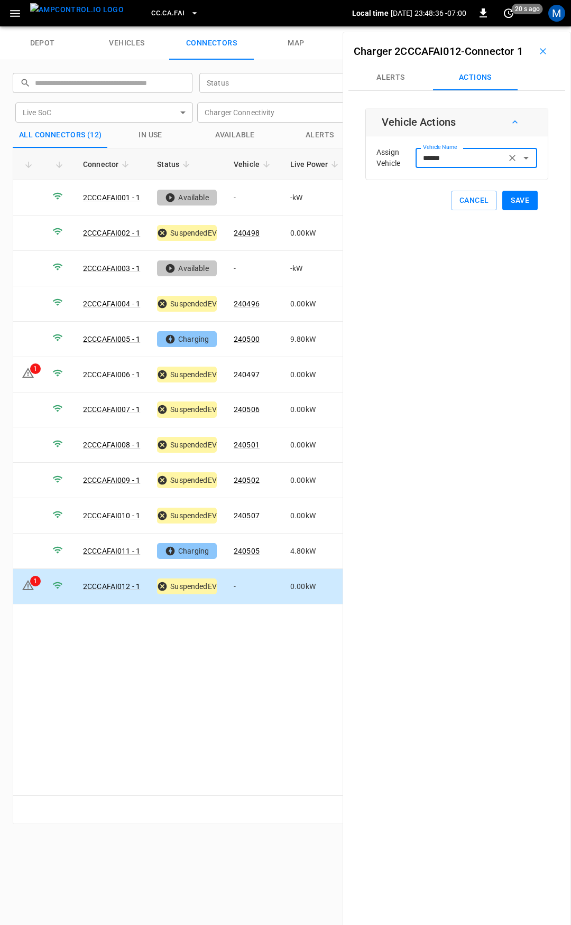
type input "******"
click at [511, 210] on button "Save" at bounding box center [519, 201] width 35 height 20
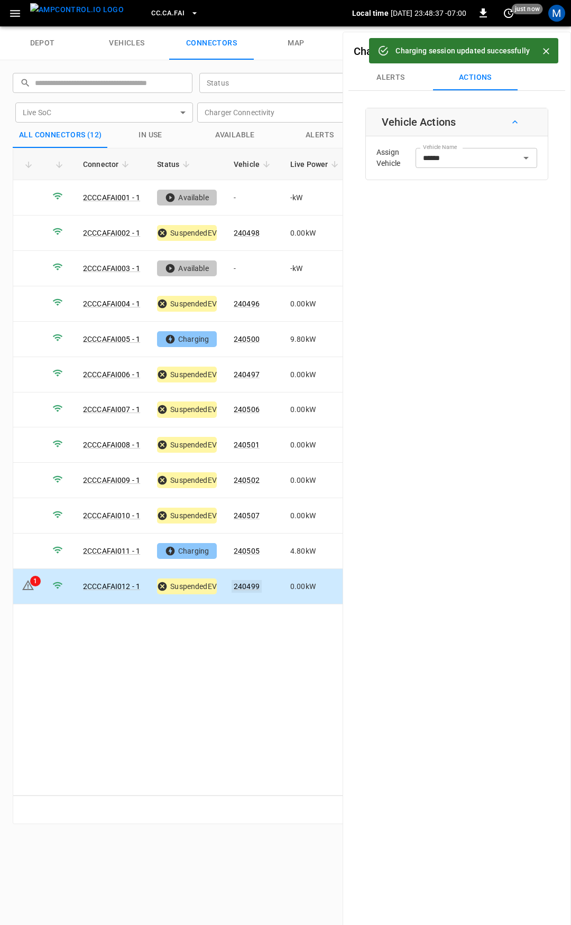
click at [249, 580] on link "240499" at bounding box center [246, 586] width 30 height 13
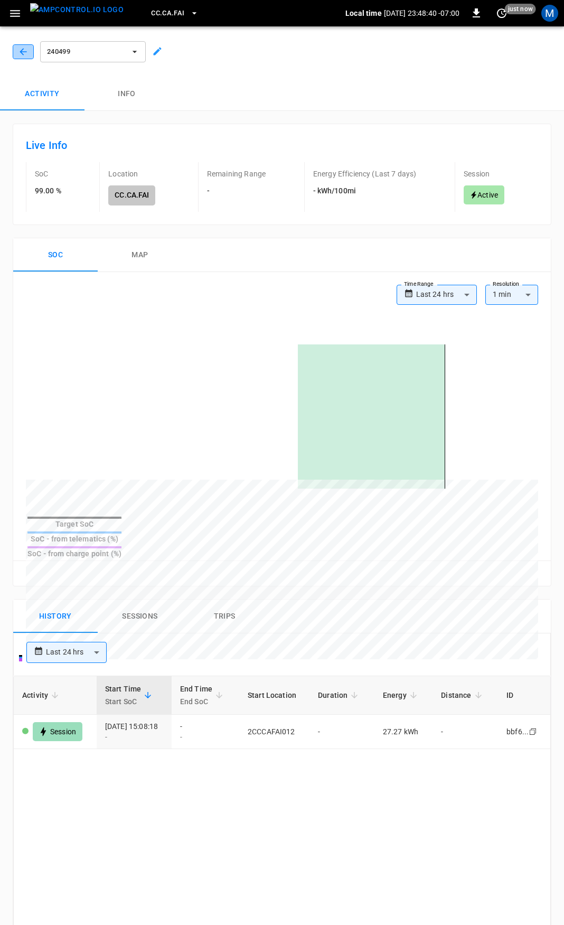
click at [26, 49] on icon "button" at bounding box center [23, 52] width 11 height 11
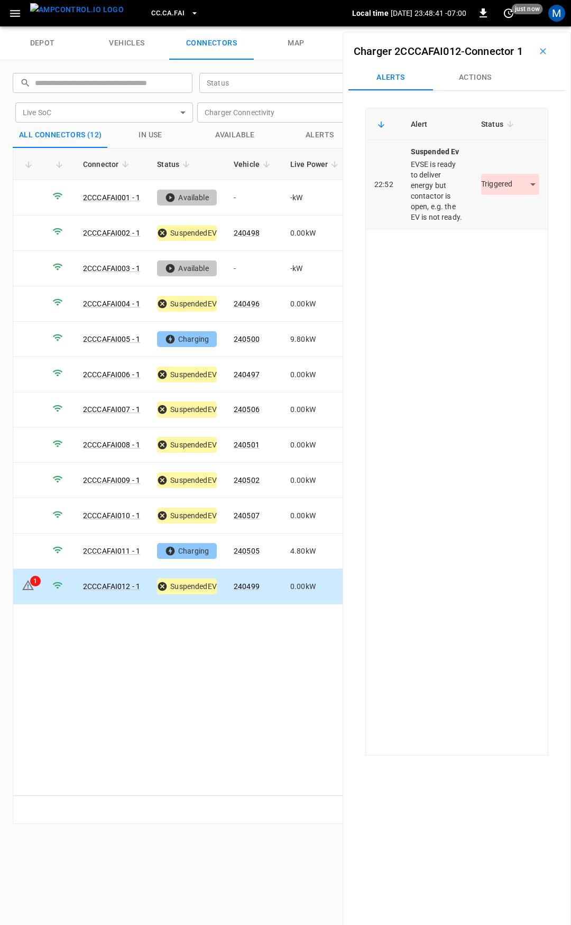
click at [498, 26] on body "CC.CA.FAI Local time 2025-09-19 23:48:41 -07:00 0 just now M depot vehicles con…" at bounding box center [285, 13] width 571 height 26
click at [509, 229] on li "Resolved" at bounding box center [504, 232] width 66 height 17
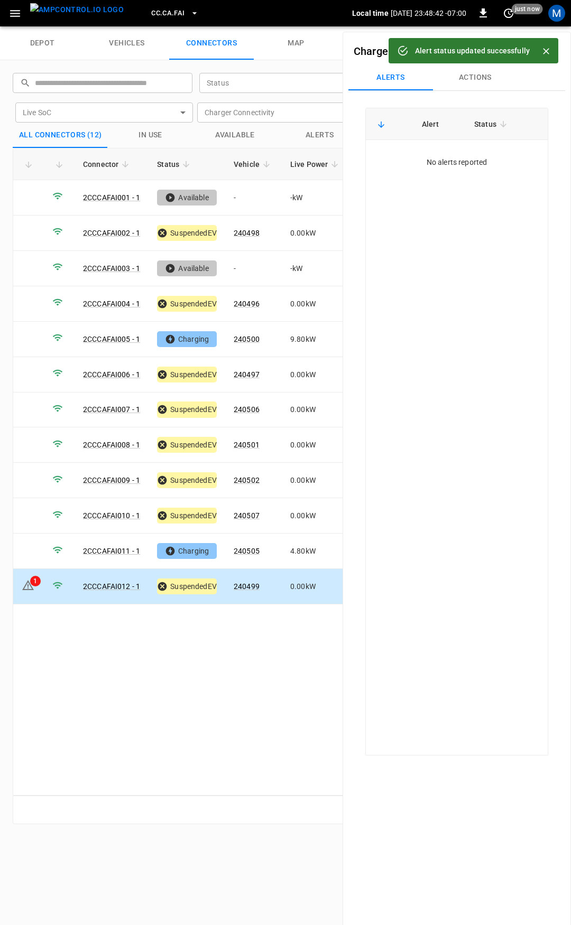
click at [189, 10] on icon "button" at bounding box center [194, 13] width 11 height 11
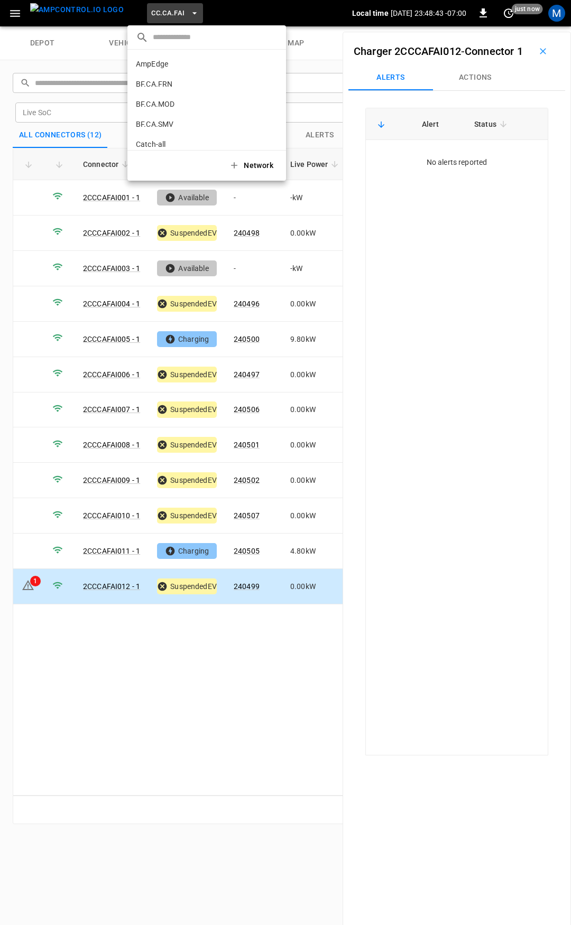
scroll to position [117, 0]
click at [193, 87] on p "CC.CA.OAK" at bounding box center [187, 87] width 103 height 11
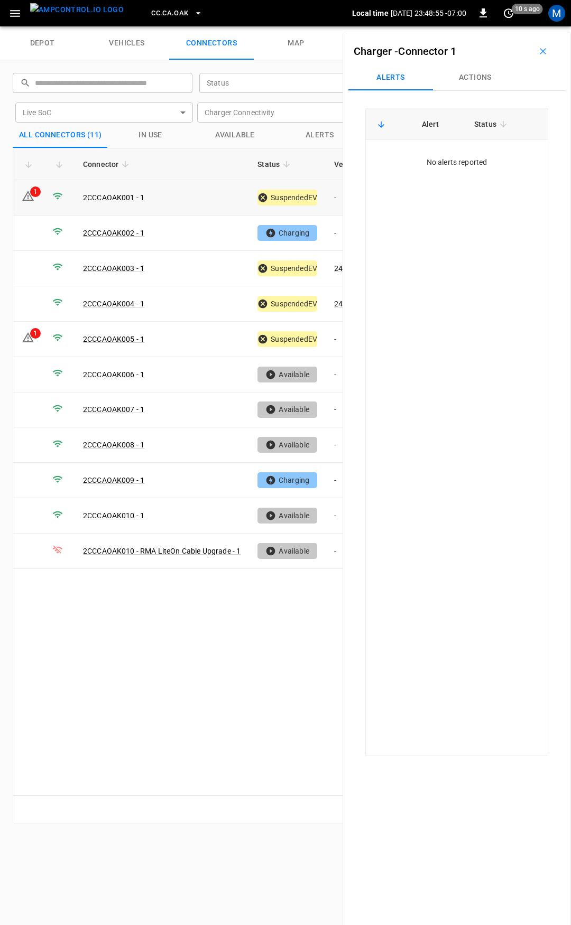
click at [338, 196] on td "-" at bounding box center [354, 197] width 57 height 35
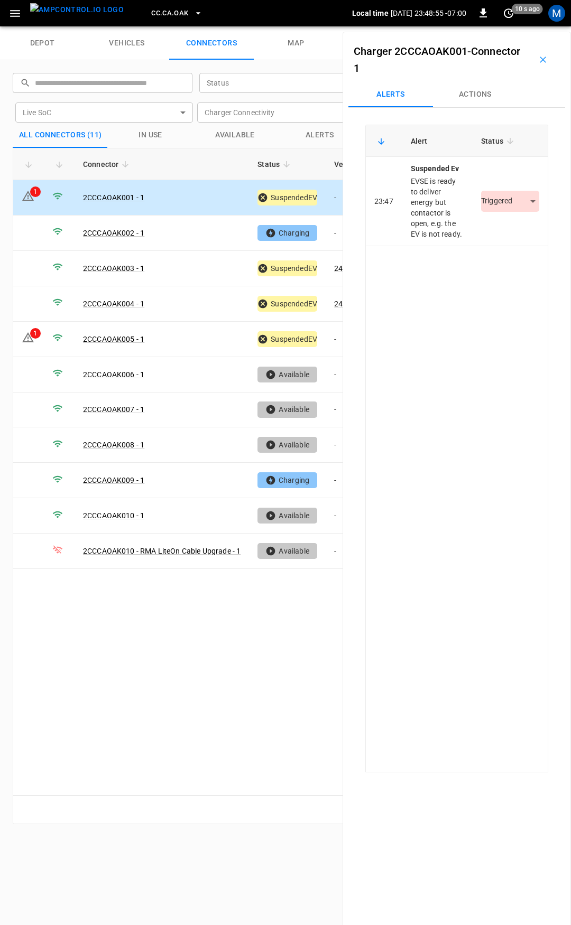
drag, startPoint x: 464, startPoint y: 94, endPoint x: 463, endPoint y: 99, distance: 5.4
click at [464, 95] on button "Actions" at bounding box center [475, 94] width 85 height 25
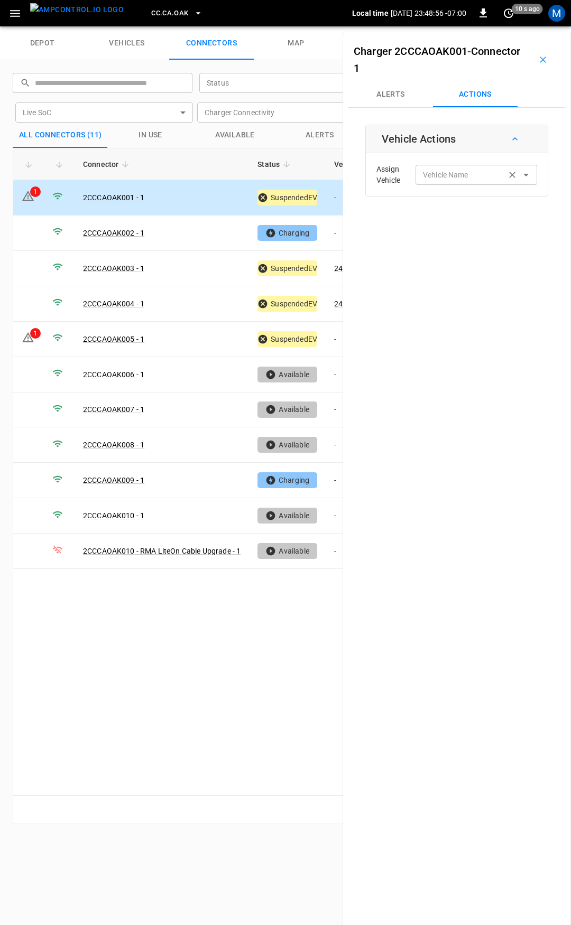
click at [460, 171] on input "Vehicle Name" at bounding box center [461, 174] width 84 height 13
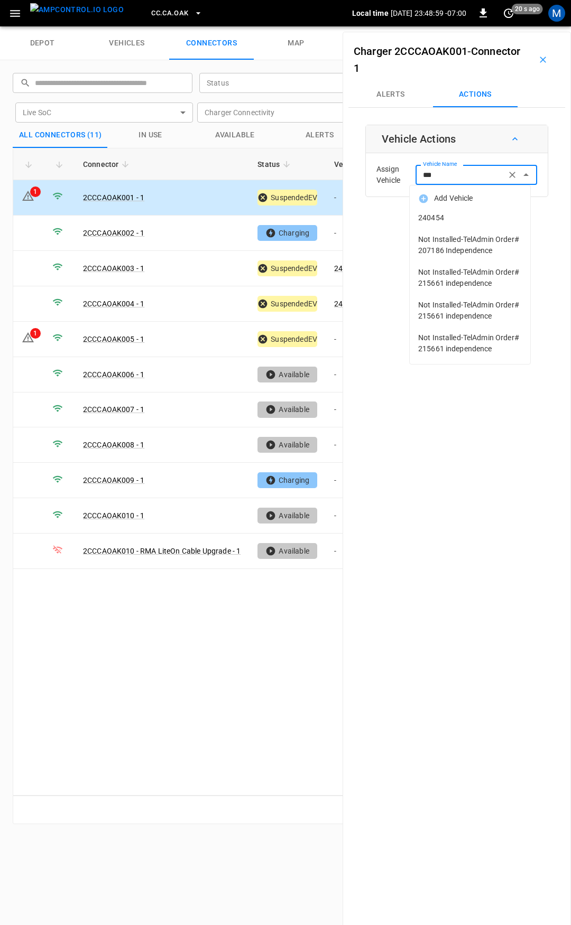
click at [471, 211] on li "240454" at bounding box center [470, 218] width 120 height 22
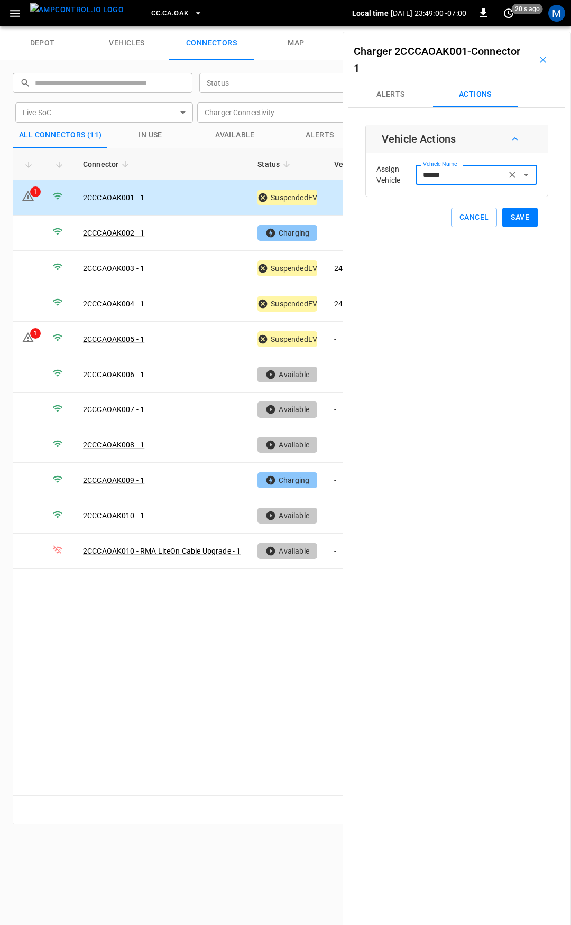
type input "******"
drag, startPoint x: 516, startPoint y: 222, endPoint x: 388, endPoint y: 229, distance: 127.5
click at [514, 222] on button "Save" at bounding box center [519, 218] width 35 height 20
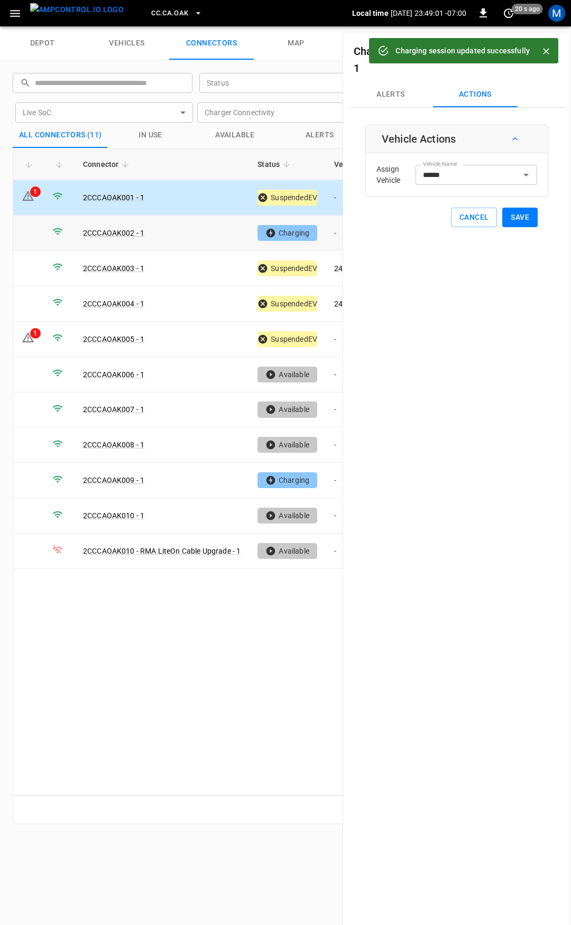
click at [338, 230] on td "-" at bounding box center [354, 233] width 57 height 35
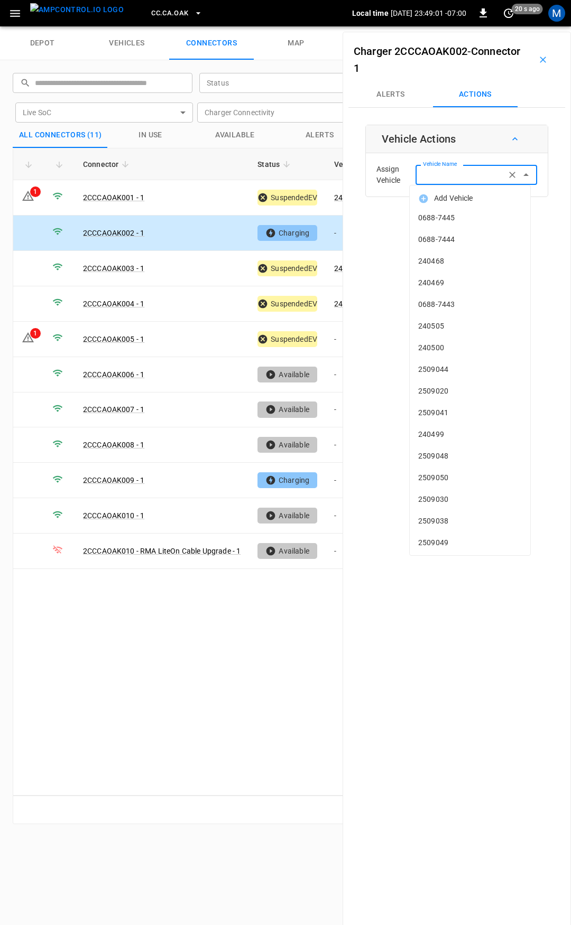
click at [434, 174] on div "Vehicle Name Vehicle Name" at bounding box center [476, 175] width 122 height 20
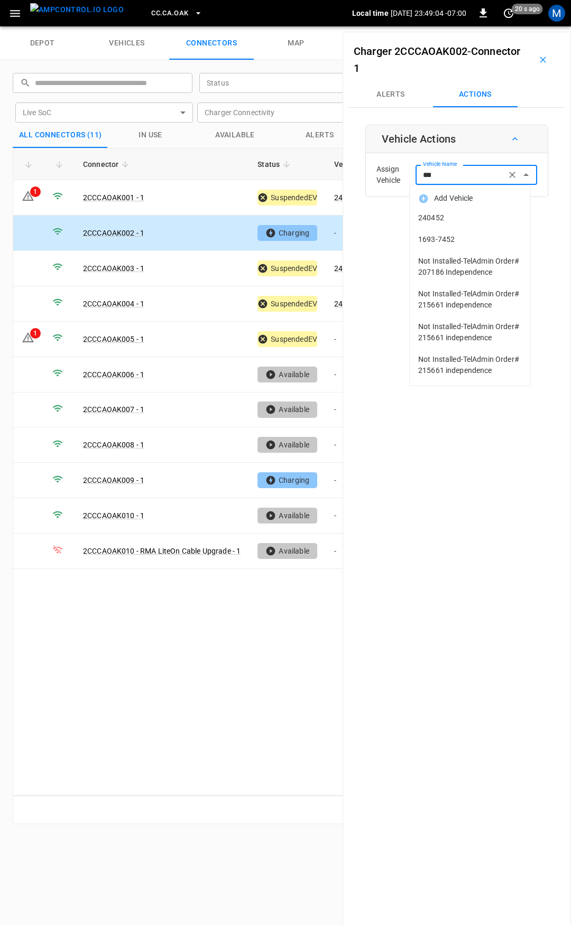
click at [457, 212] on span "240452" at bounding box center [470, 217] width 104 height 11
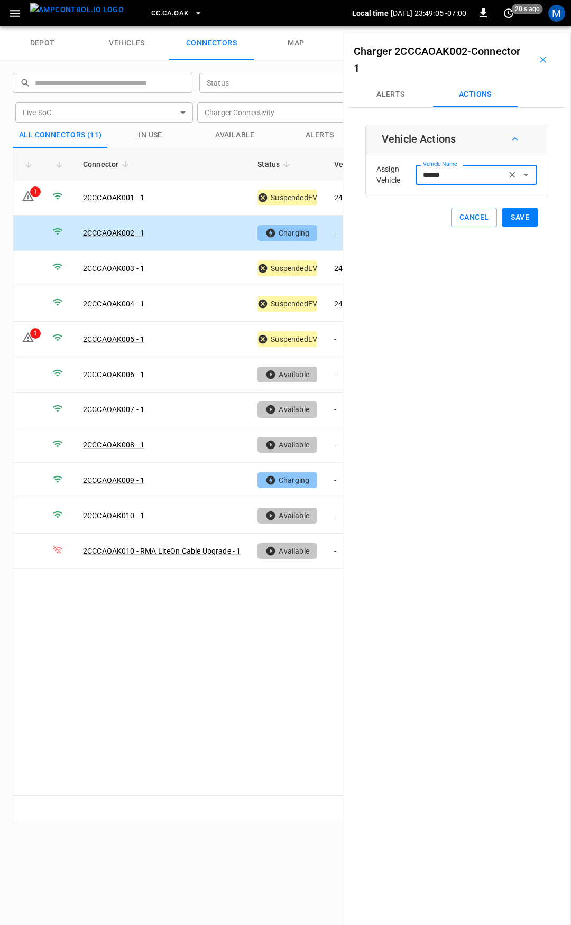
type input "******"
click at [507, 217] on button "Save" at bounding box center [519, 218] width 35 height 20
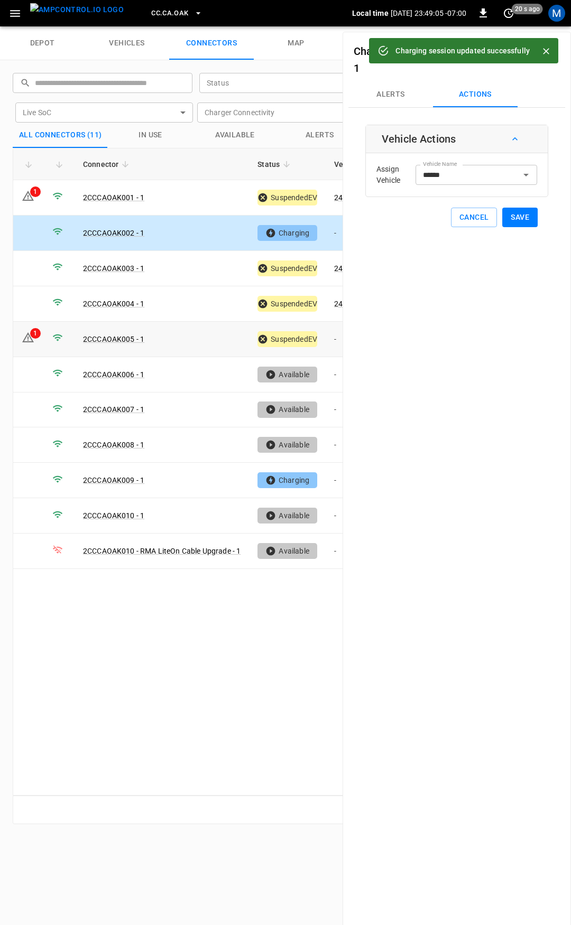
click at [336, 334] on td "-" at bounding box center [354, 339] width 57 height 35
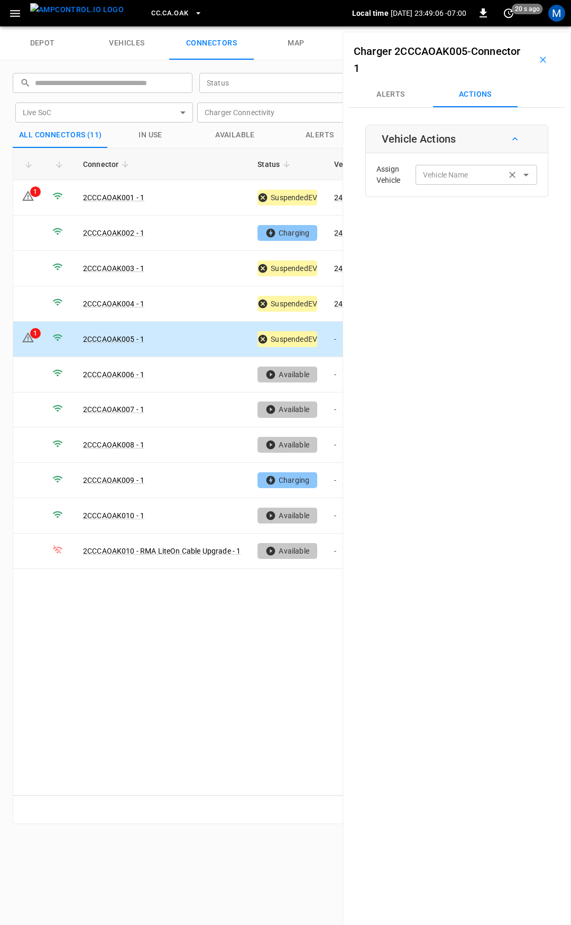
click at [462, 174] on input "Vehicle Name" at bounding box center [461, 174] width 84 height 13
click at [439, 181] on input "Vehicle Name" at bounding box center [461, 174] width 84 height 13
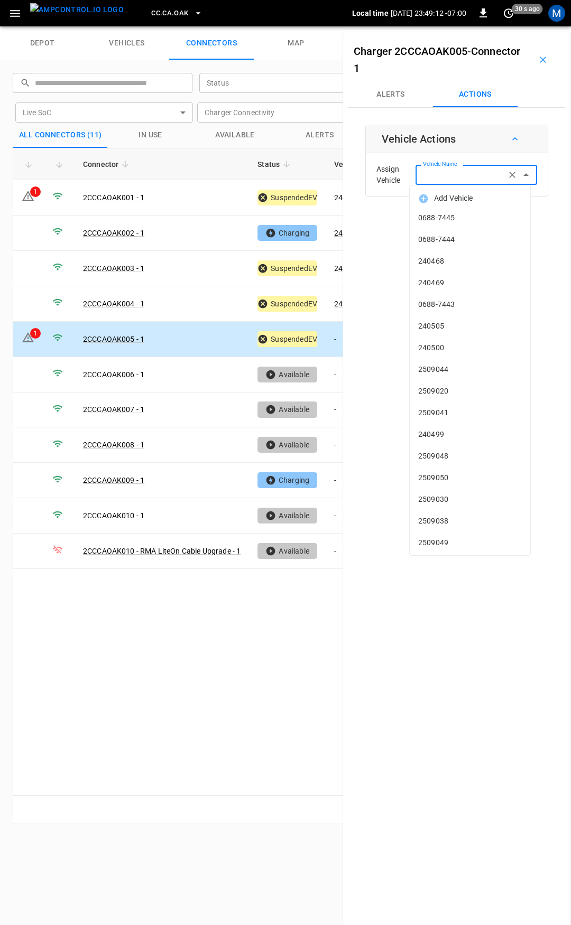
type input "*"
type input "**"
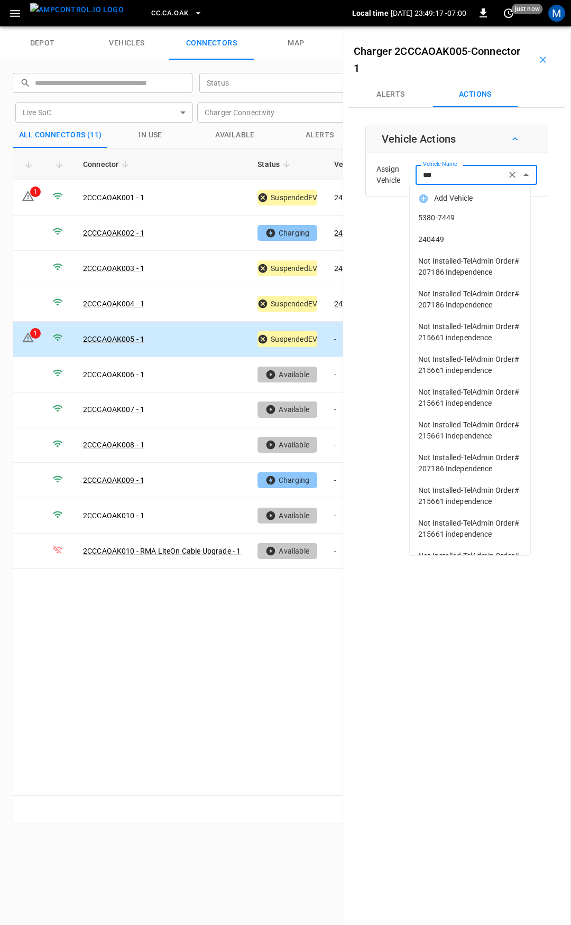
drag, startPoint x: 456, startPoint y: 227, endPoint x: 457, endPoint y: 243, distance: 15.4
click at [457, 243] on ul "Add Vehicle 5380-7449 240449 Not Installed-TelAdmin Order# 207186 Independence …" at bounding box center [470, 370] width 120 height 370
click at [457, 242] on span "240449" at bounding box center [470, 239] width 104 height 11
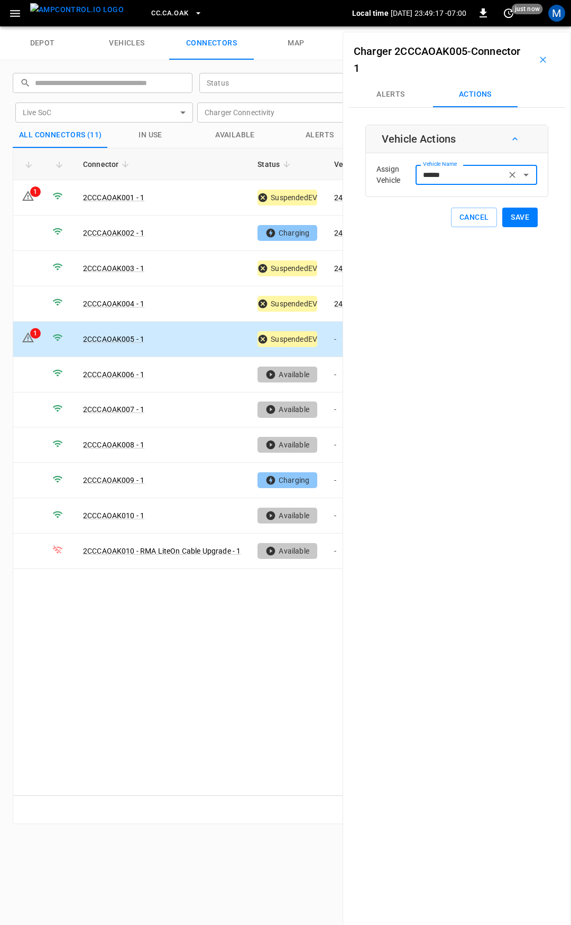
type input "******"
click at [522, 215] on button "Save" at bounding box center [519, 218] width 35 height 20
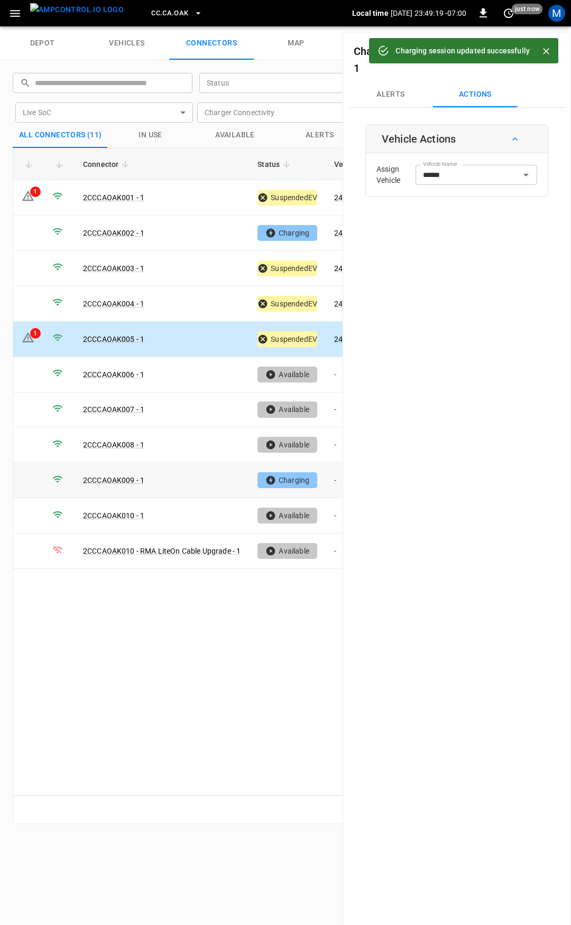
click at [333, 480] on td "-" at bounding box center [354, 480] width 57 height 35
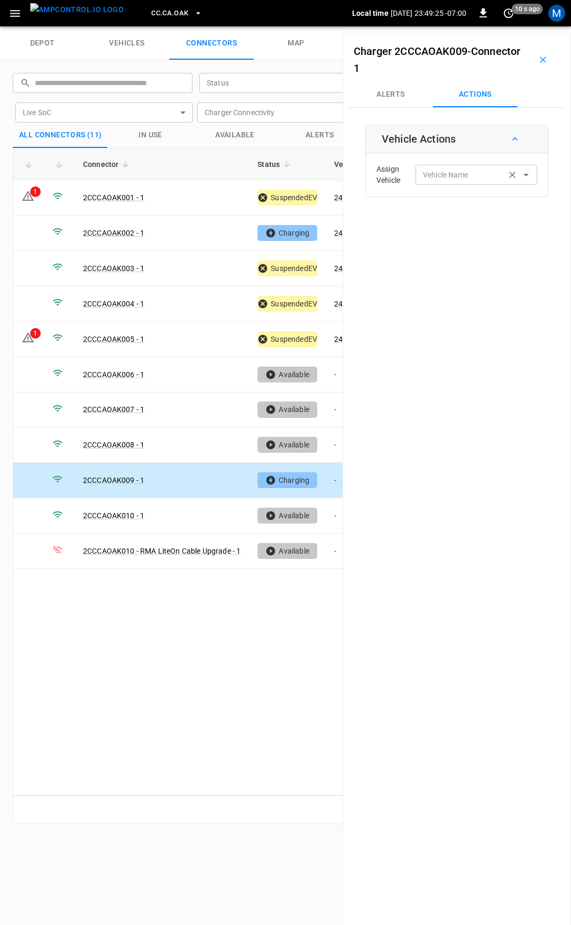
click at [465, 181] on input "Vehicle Name" at bounding box center [461, 174] width 84 height 13
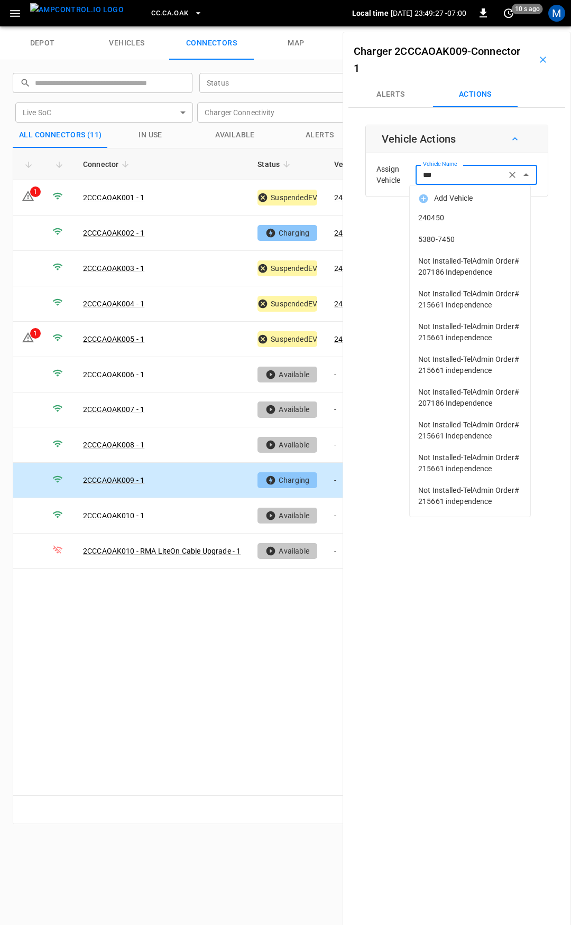
click at [451, 217] on span "240450" at bounding box center [470, 217] width 104 height 11
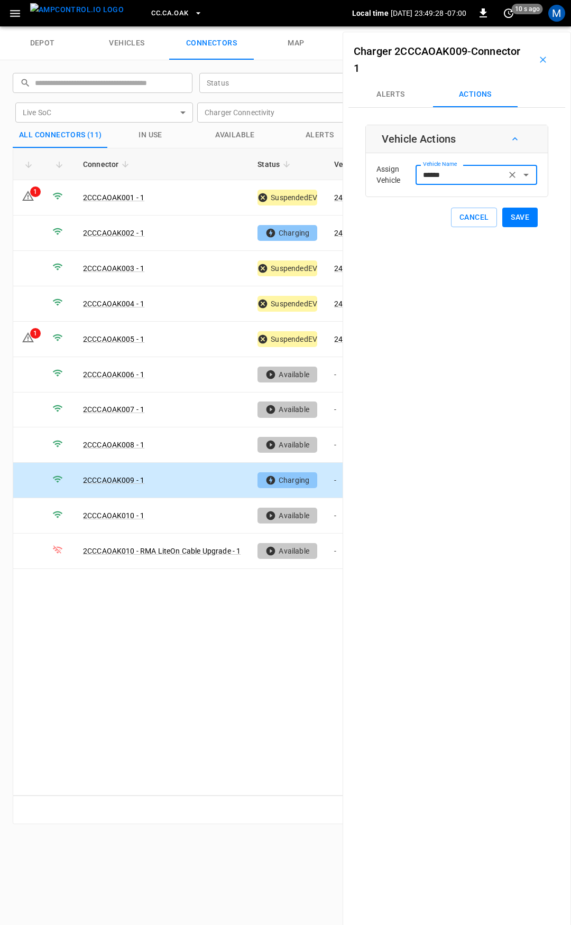
type input "******"
click at [502, 216] on button "Save" at bounding box center [519, 218] width 35 height 20
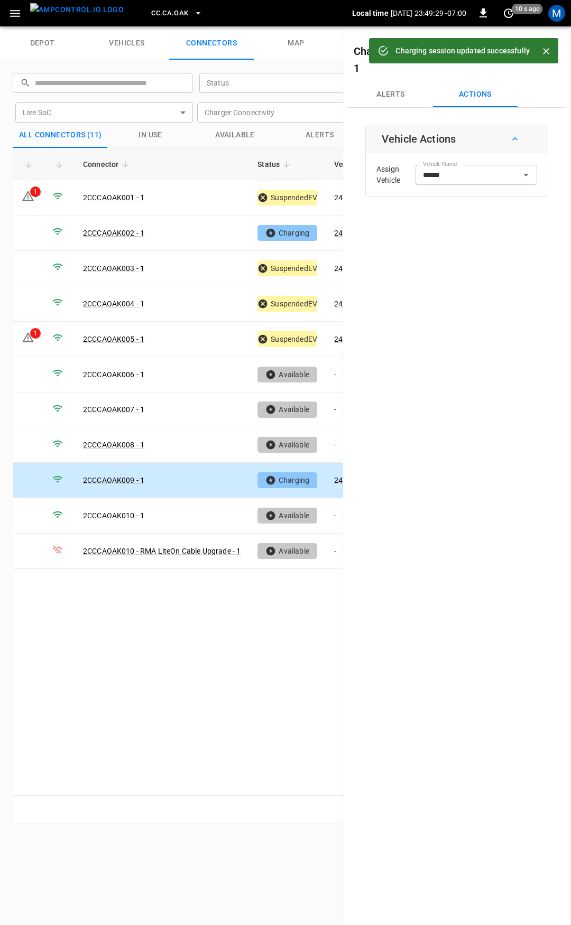
click at [157, 14] on span "CC.CA.OAK" at bounding box center [169, 13] width 37 height 12
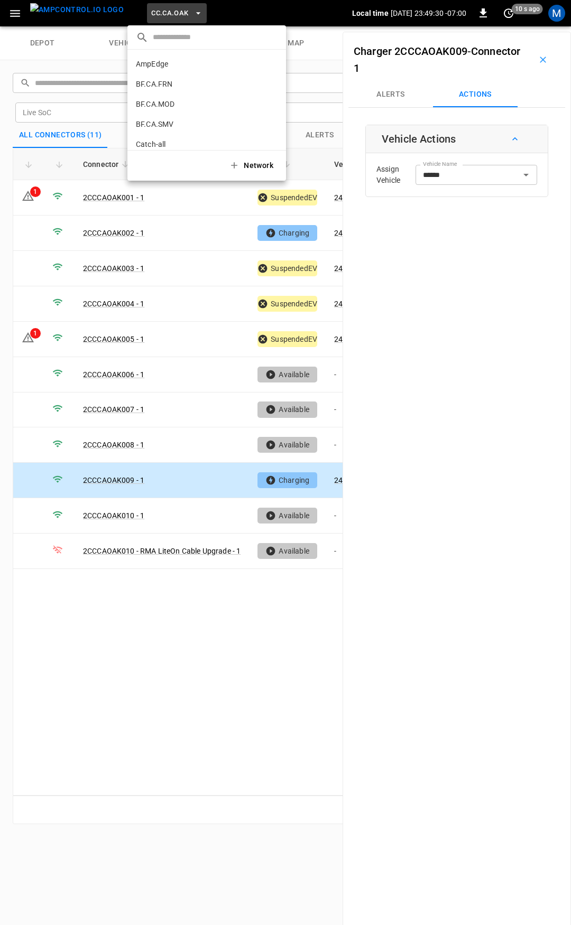
scroll to position [137, 0]
click at [184, 80] on li "CC.CA.RIC 998c ..." at bounding box center [206, 87] width 159 height 20
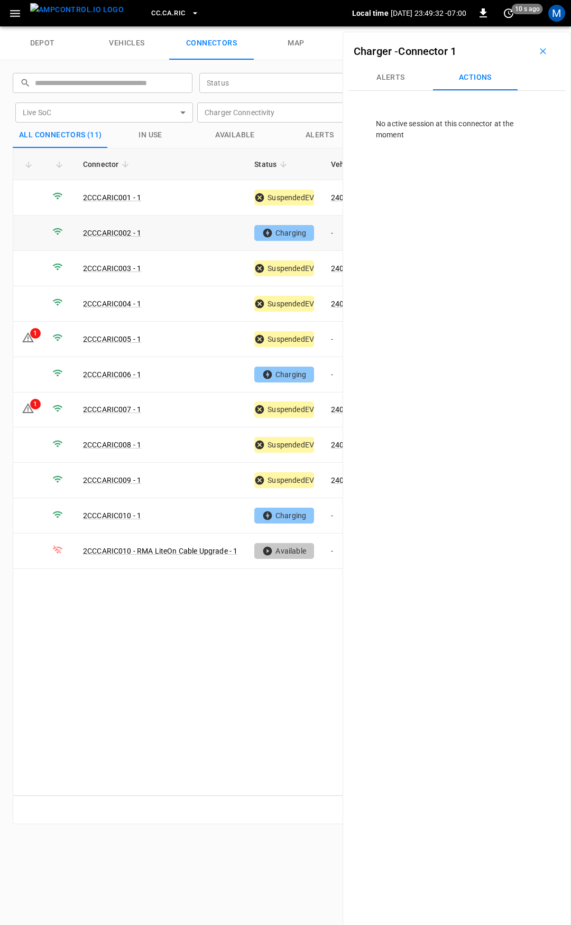
click at [336, 234] on td "-" at bounding box center [350, 233] width 57 height 35
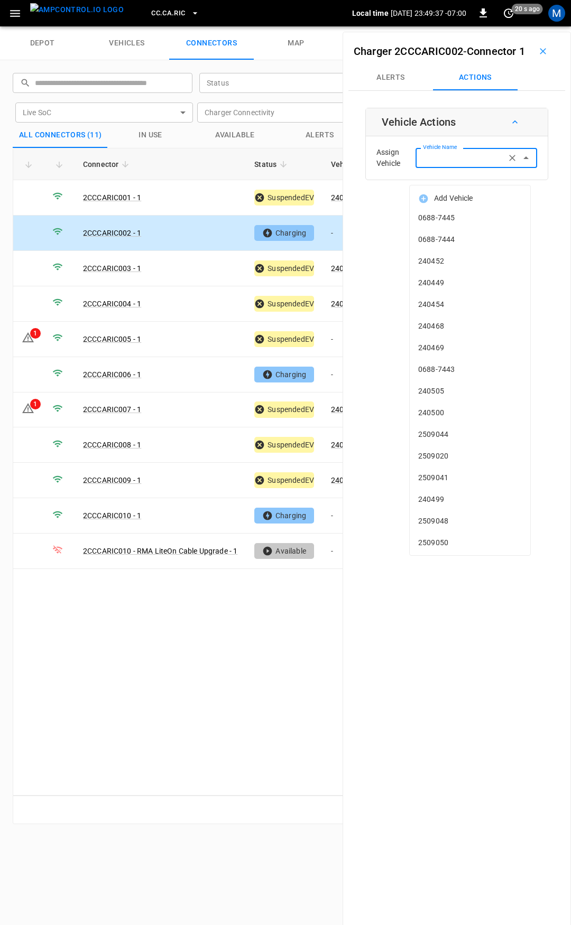
click at [456, 164] on input "Vehicle Name" at bounding box center [461, 157] width 84 height 13
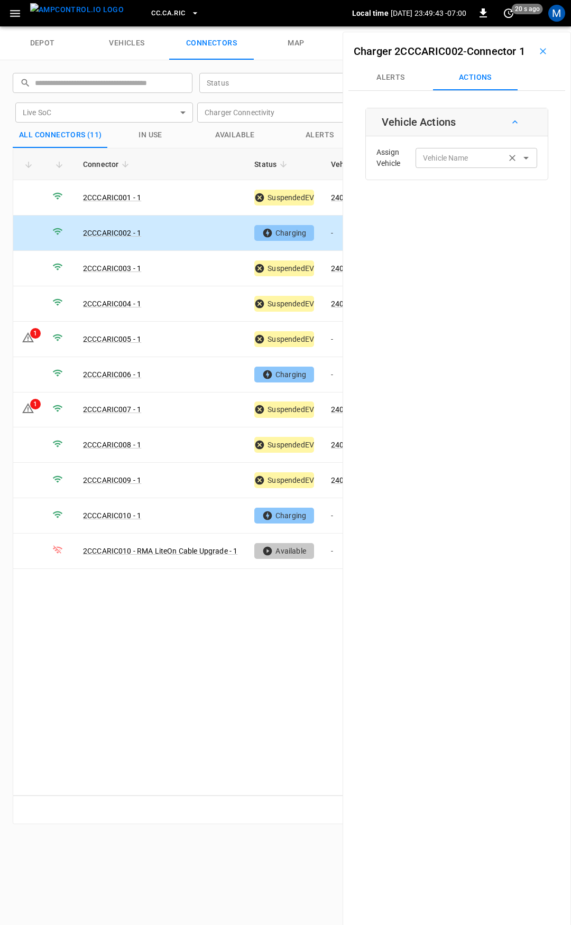
click at [457, 164] on label "Vehicle Name" at bounding box center [445, 158] width 45 height 11
click at [457, 164] on input "Vehicle Name" at bounding box center [461, 157] width 84 height 13
click at [452, 220] on span "240462" at bounding box center [470, 217] width 104 height 11
type input "******"
click at [506, 210] on button "Save" at bounding box center [519, 201] width 35 height 20
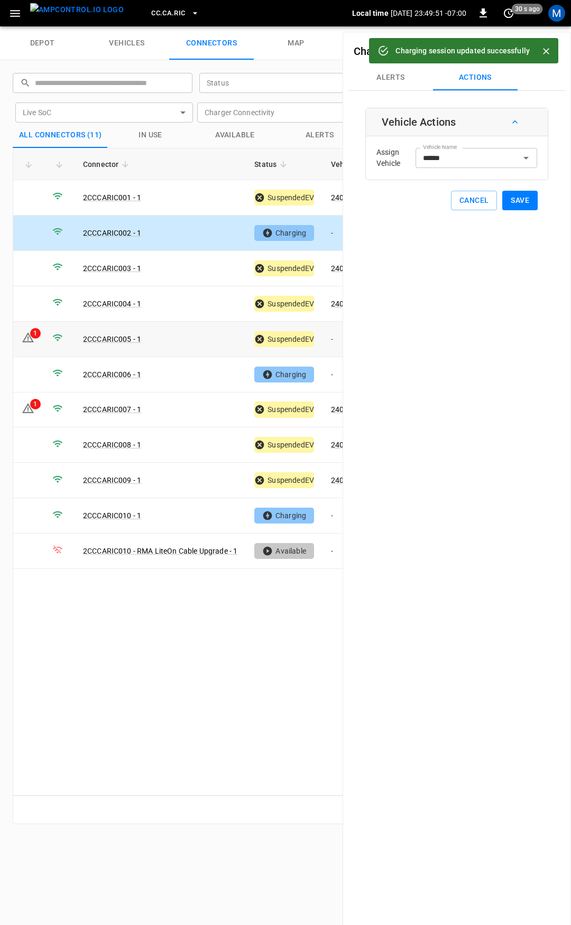
click at [337, 339] on td "-" at bounding box center [350, 339] width 57 height 35
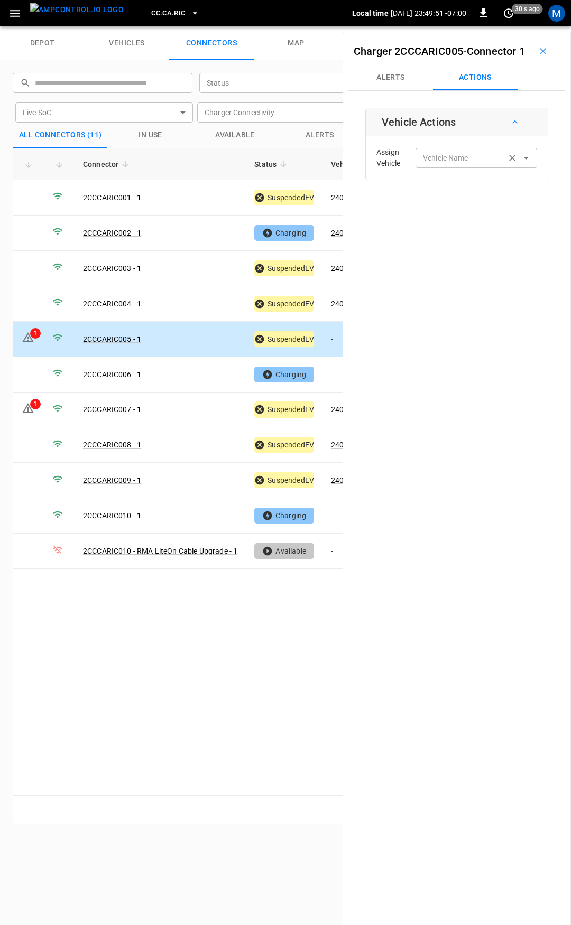
click at [439, 168] on div "Vehicle Name Vehicle Name" at bounding box center [476, 158] width 122 height 20
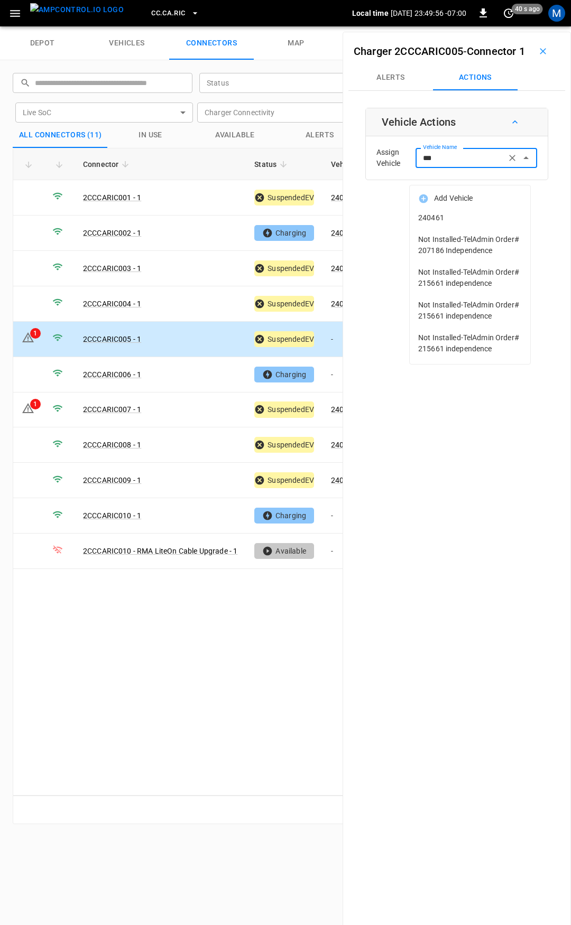
click at [436, 217] on span "240461" at bounding box center [470, 217] width 104 height 11
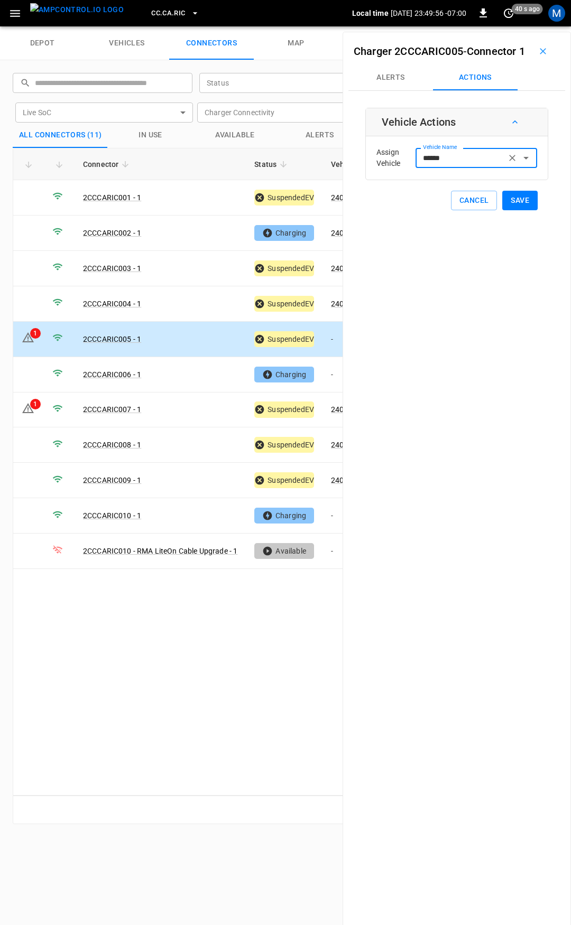
type input "******"
click at [524, 210] on button "Save" at bounding box center [519, 201] width 35 height 20
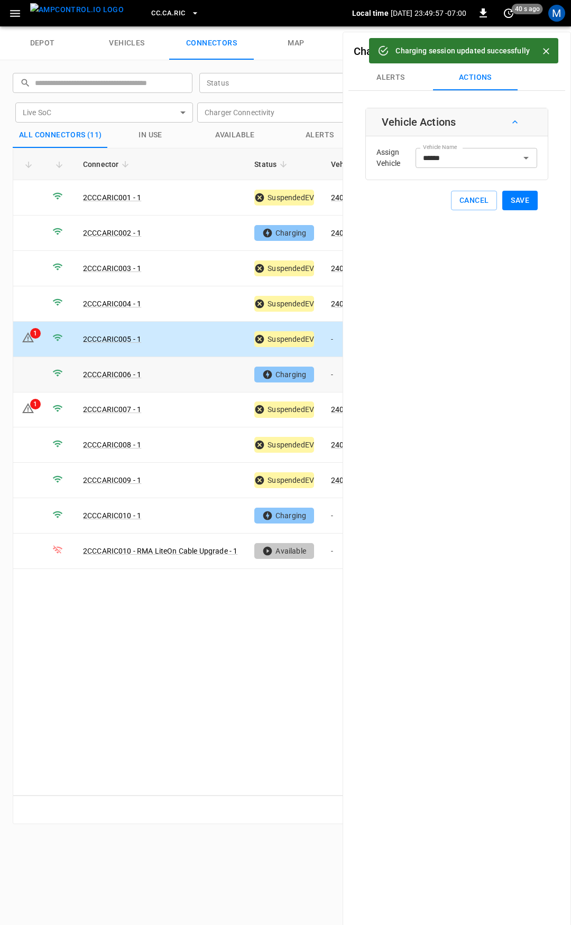
click at [336, 373] on td "-" at bounding box center [350, 374] width 57 height 35
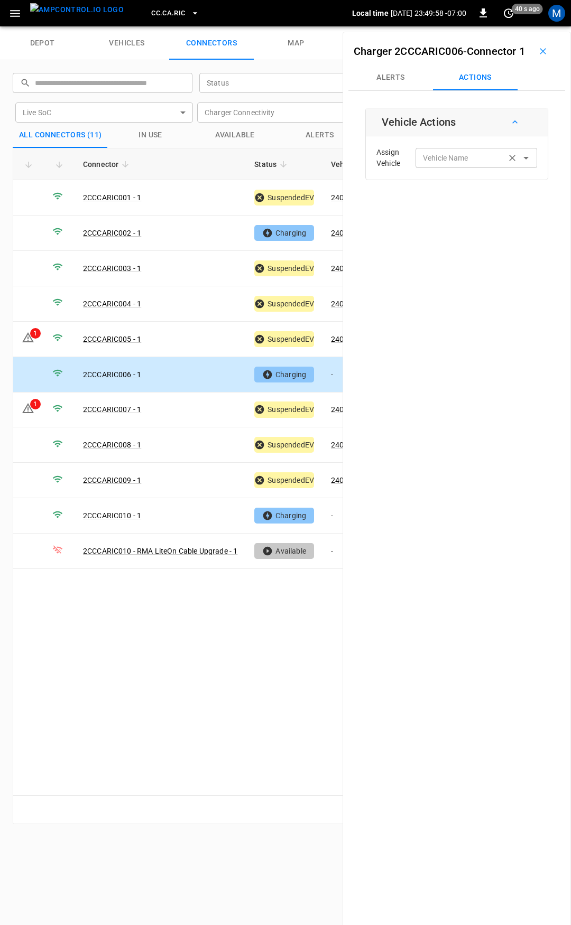
click at [440, 168] on div "Vehicle Name Vehicle Name" at bounding box center [476, 158] width 122 height 20
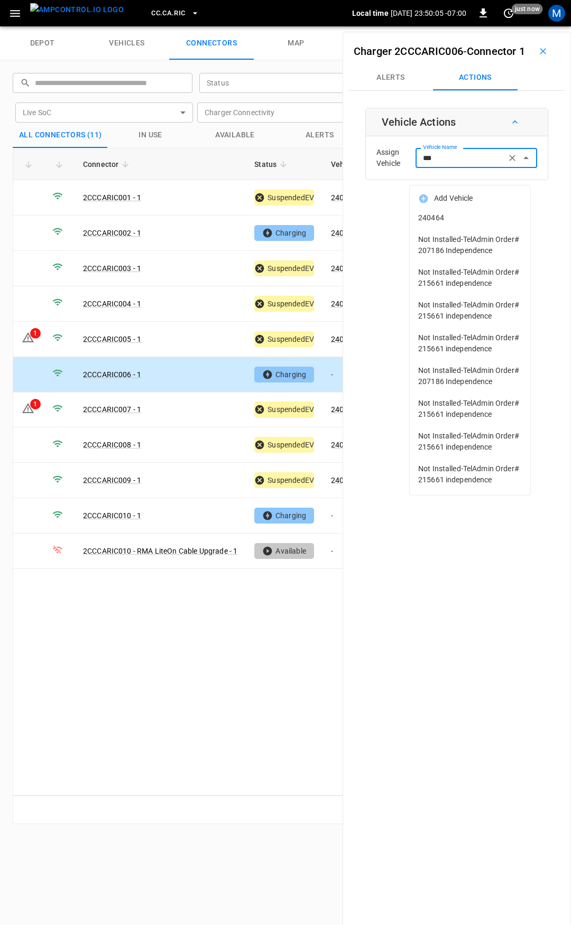
click at [460, 214] on span "240464" at bounding box center [470, 217] width 104 height 11
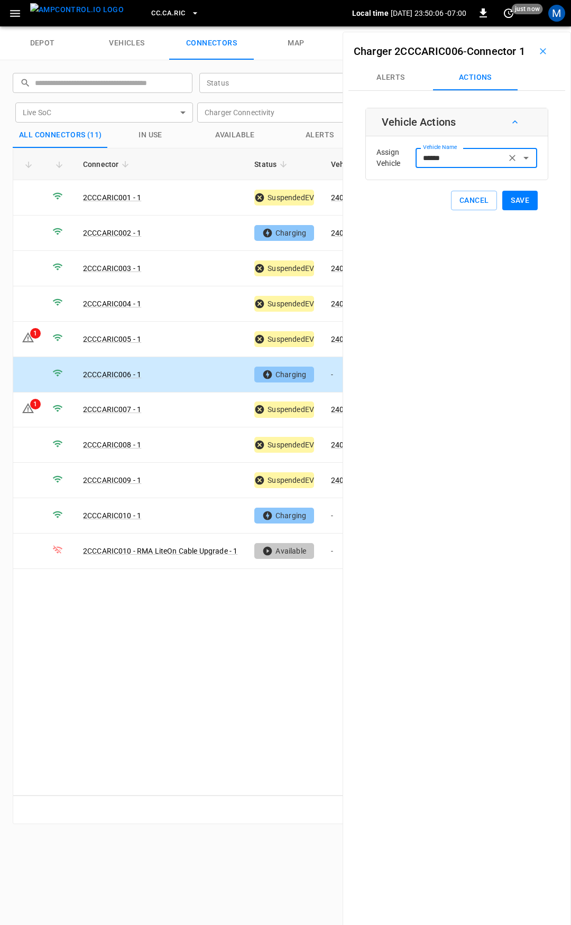
type input "******"
click at [509, 210] on button "Save" at bounding box center [519, 201] width 35 height 20
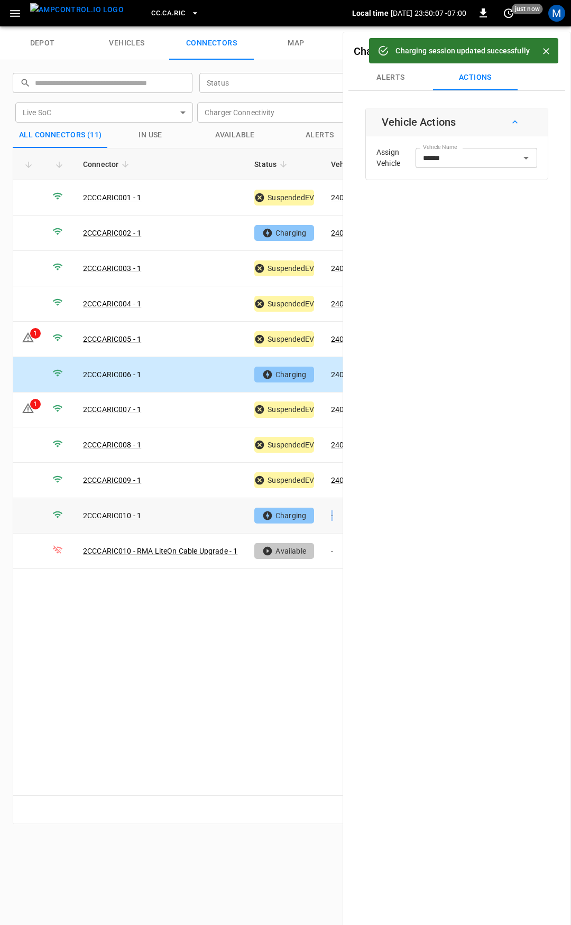
click at [332, 515] on td "-" at bounding box center [350, 515] width 57 height 35
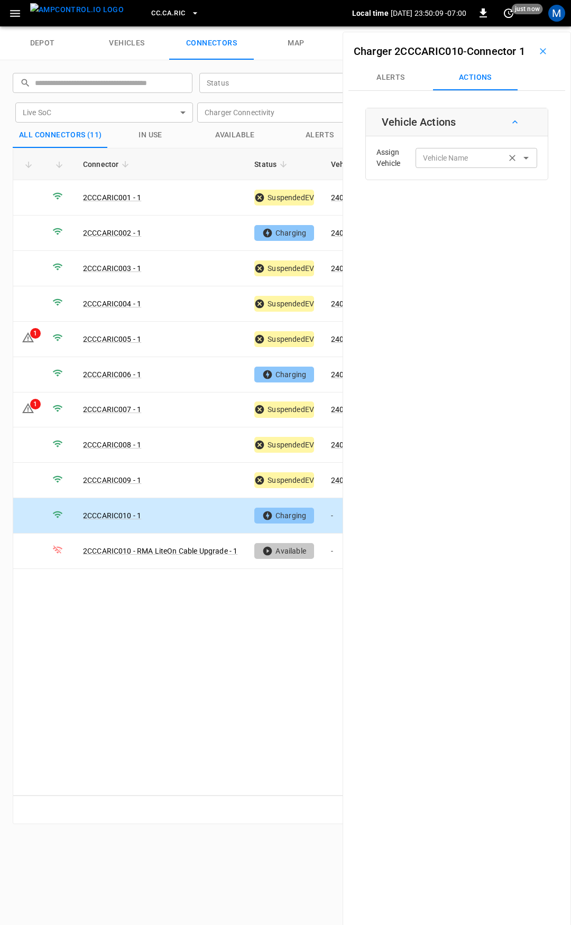
click at [456, 164] on input "Vehicle Name" at bounding box center [461, 157] width 84 height 13
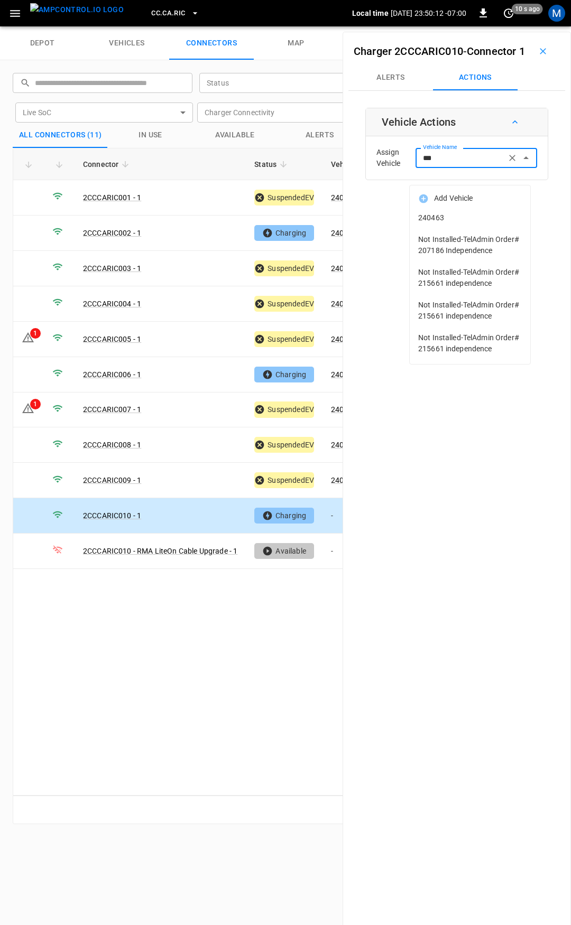
click at [467, 213] on span "240463" at bounding box center [470, 217] width 104 height 11
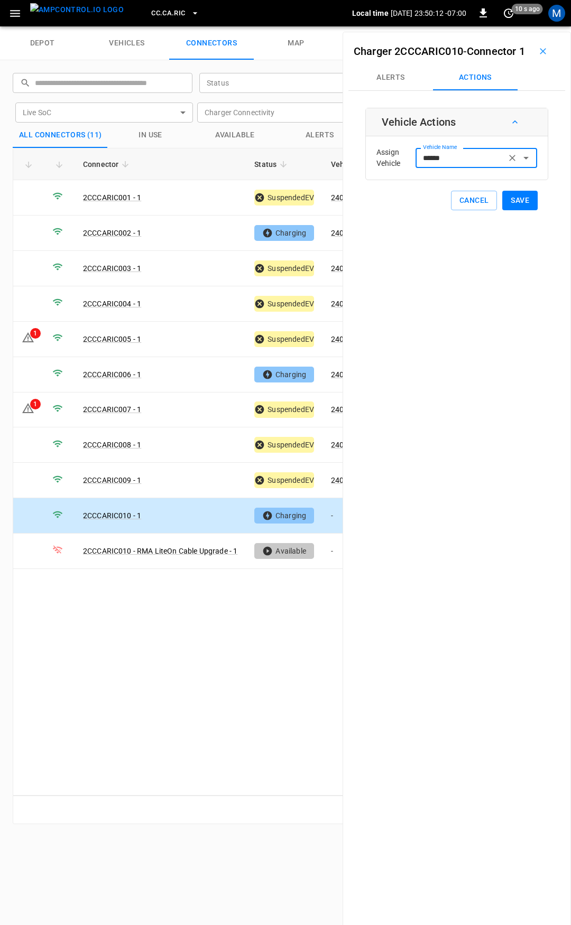
type input "******"
click at [515, 210] on button "Save" at bounding box center [519, 201] width 35 height 20
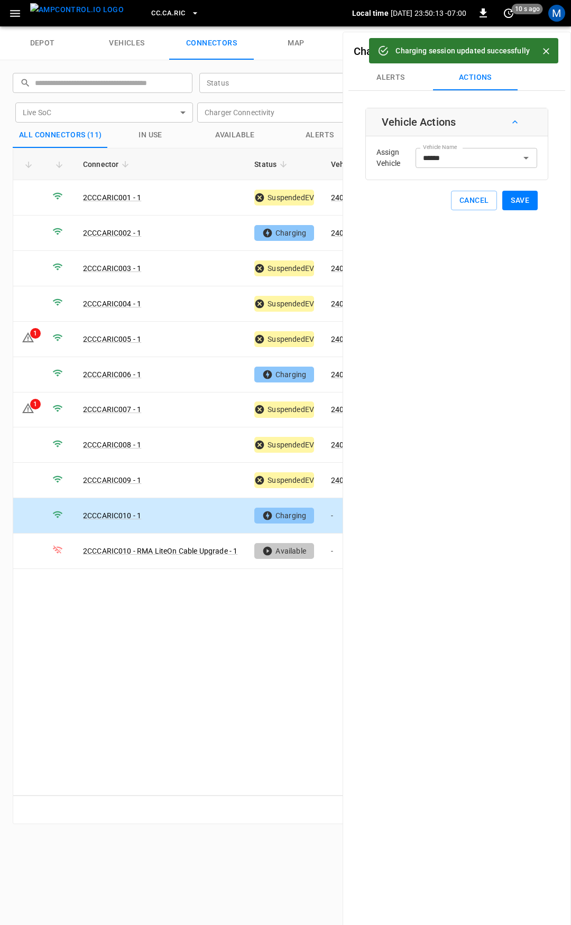
click at [152, 17] on span "CC.CA.RIC" at bounding box center [168, 13] width 34 height 12
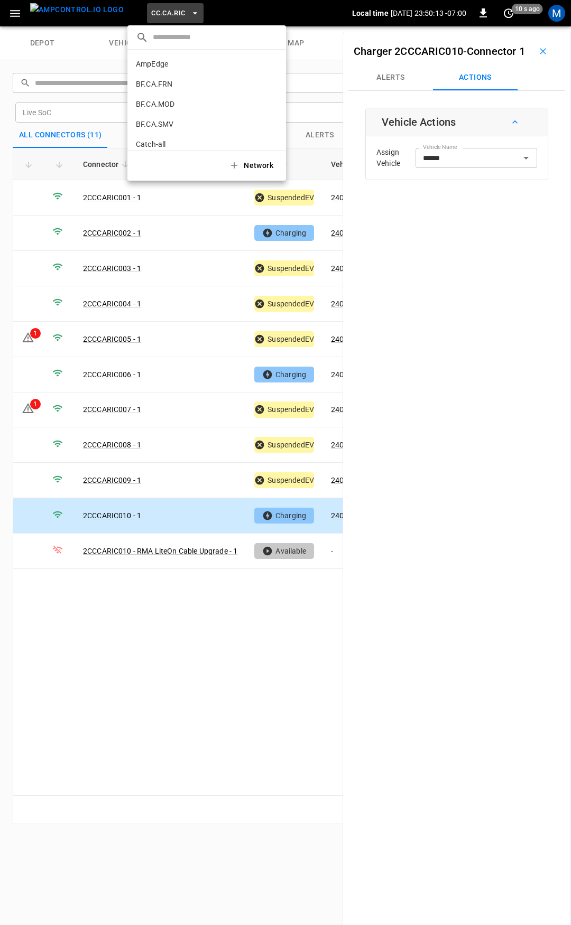
scroll to position [157, 0]
click at [176, 83] on p "CC.CA.SFF" at bounding box center [188, 87] width 105 height 11
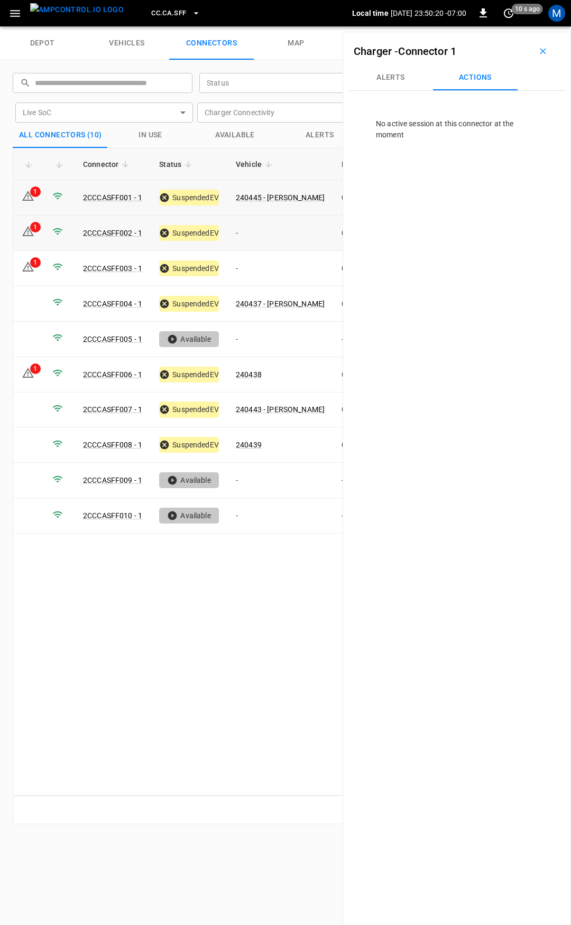
click at [278, 230] on td "-" at bounding box center [280, 233] width 106 height 35
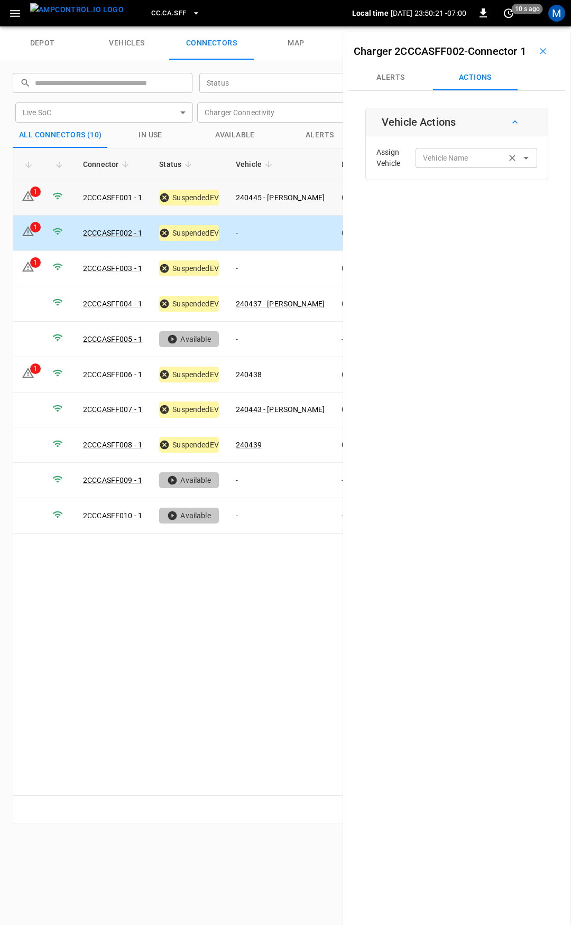
click at [442, 168] on div "Vehicle Name Vehicle Name" at bounding box center [476, 158] width 122 height 20
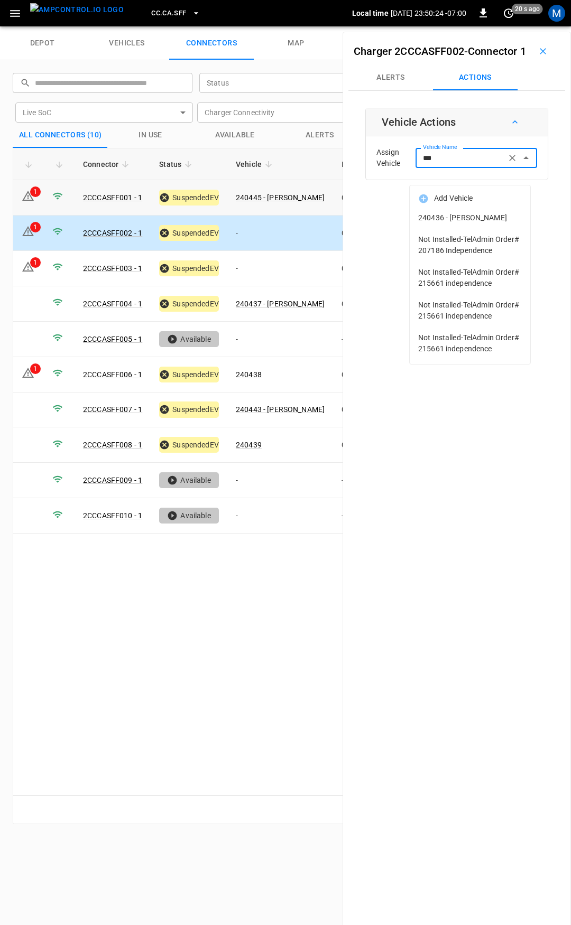
click at [478, 215] on span "240436 - NEIL C NOGUERA" at bounding box center [470, 217] width 104 height 11
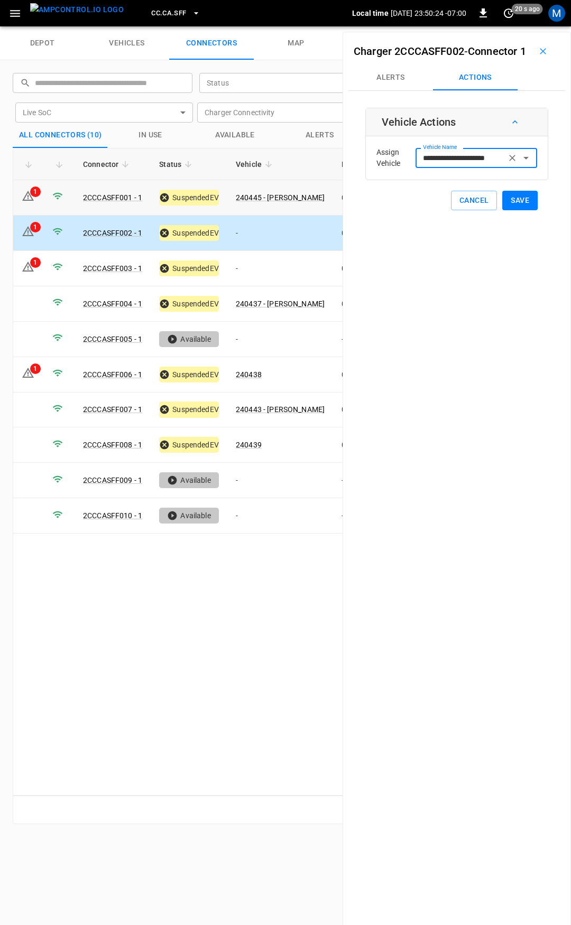
type input "**********"
click at [513, 210] on button "Save" at bounding box center [519, 201] width 35 height 20
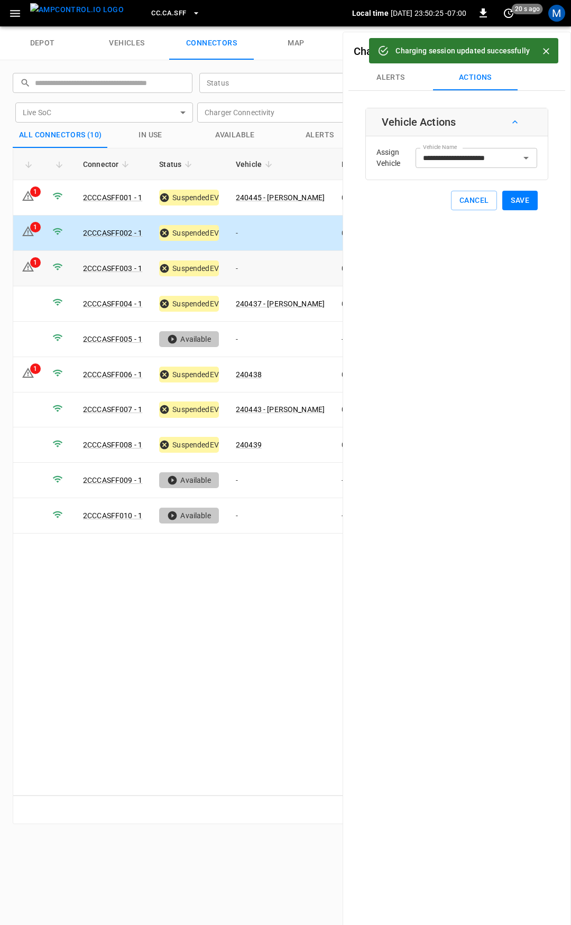
click at [277, 268] on td "-" at bounding box center [280, 268] width 106 height 35
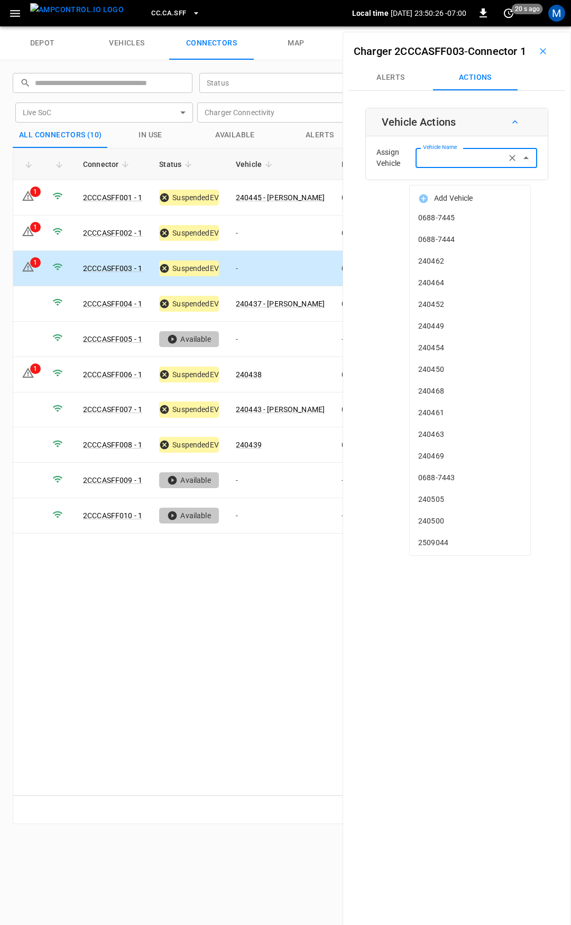
click at [425, 164] on input "Vehicle Name" at bounding box center [461, 157] width 84 height 13
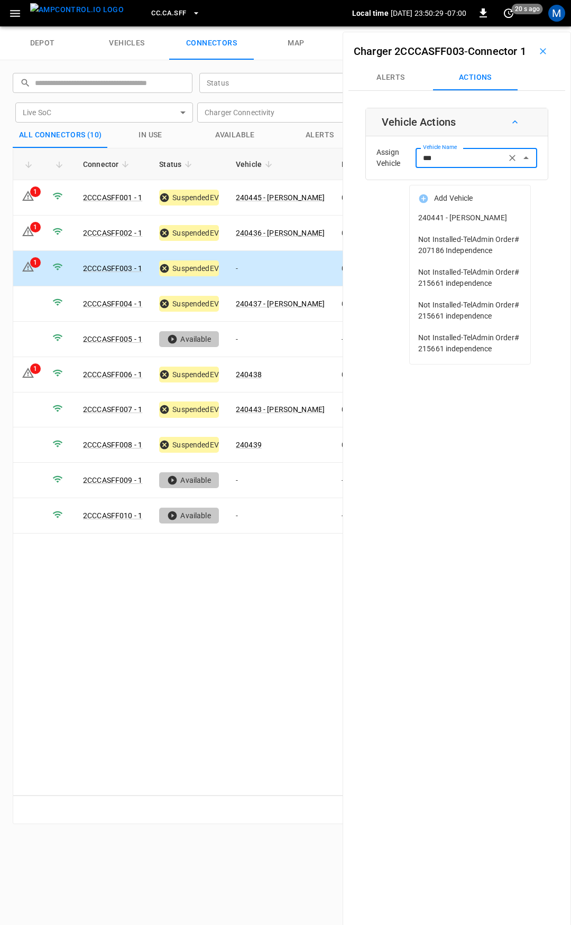
click at [456, 222] on span "240441 - RANDELL B HIPOLITO" at bounding box center [470, 217] width 104 height 11
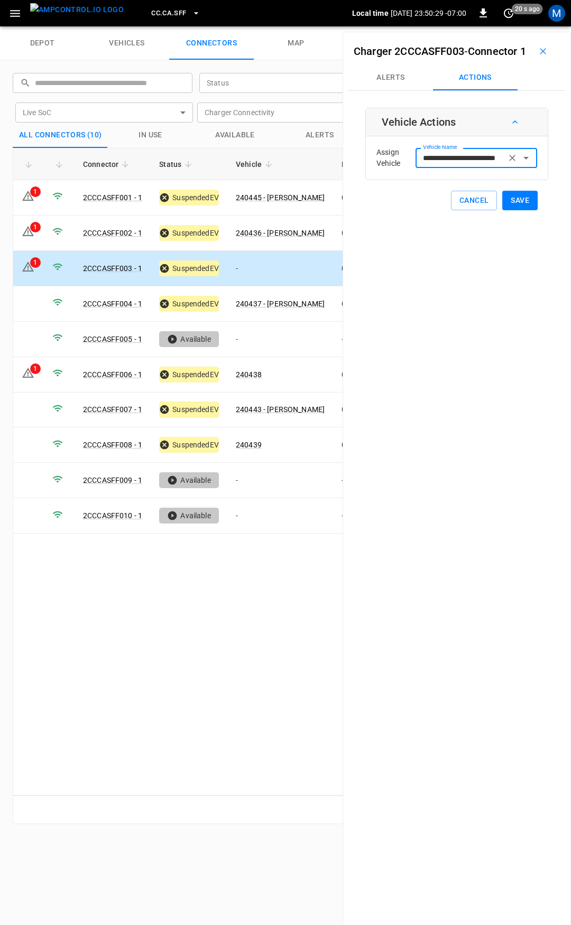
type input "**********"
drag, startPoint x: 520, startPoint y: 218, endPoint x: 507, endPoint y: 217, distance: 12.7
click at [520, 210] on button "Save" at bounding box center [519, 201] width 35 height 20
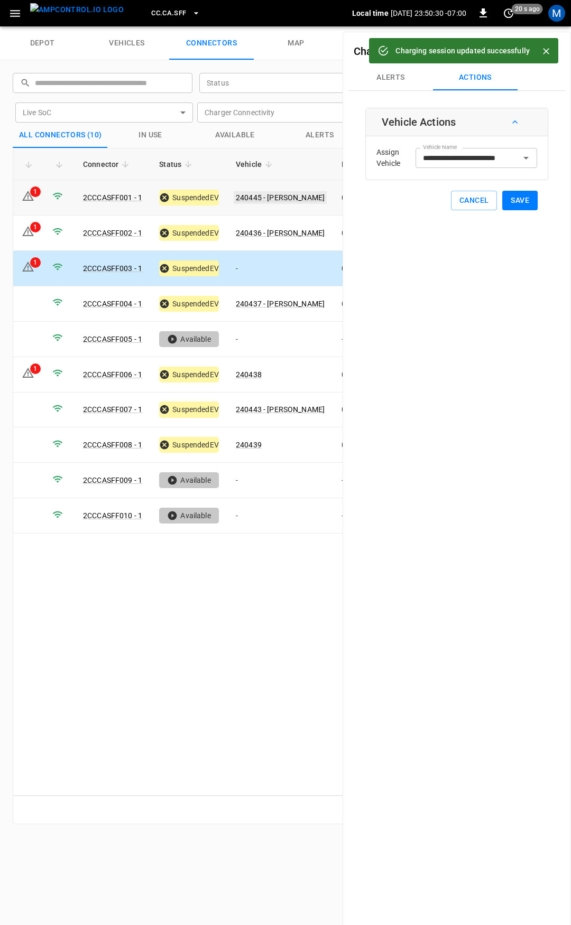
click at [312, 197] on link "240445 - LAWRENCE P BAULA" at bounding box center [280, 197] width 93 height 13
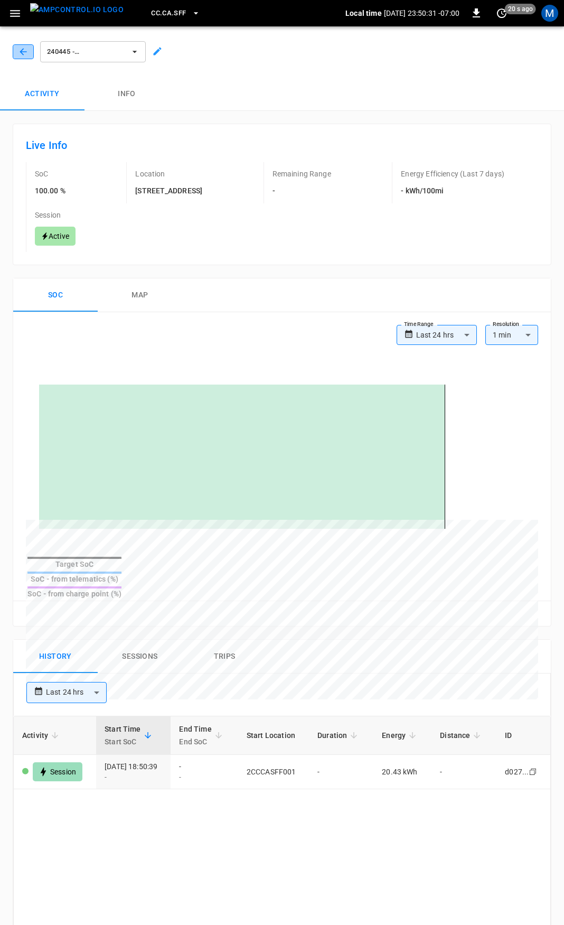
click at [24, 50] on icon "button" at bounding box center [23, 52] width 11 height 11
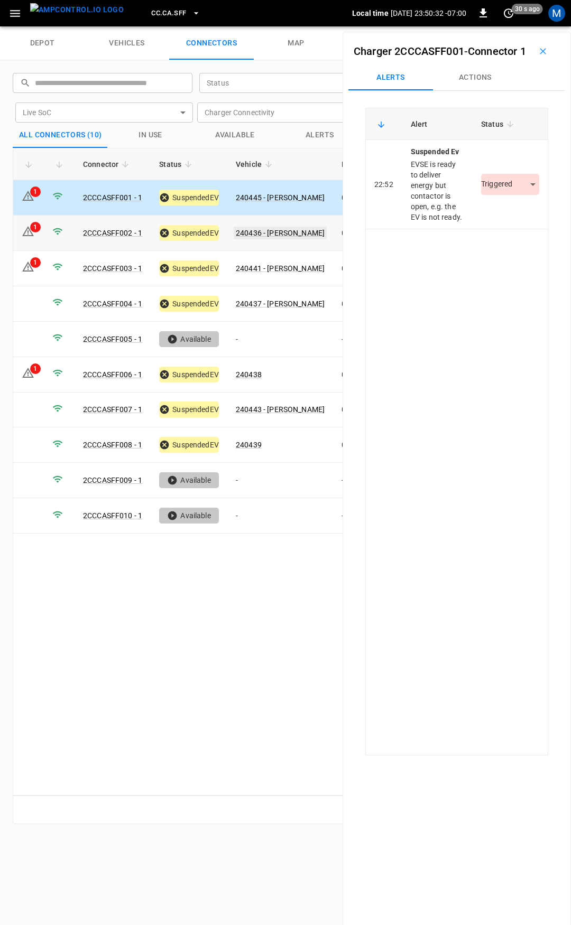
click at [286, 229] on link "240436 - NEIL C NOGUERA" at bounding box center [280, 233] width 93 height 13
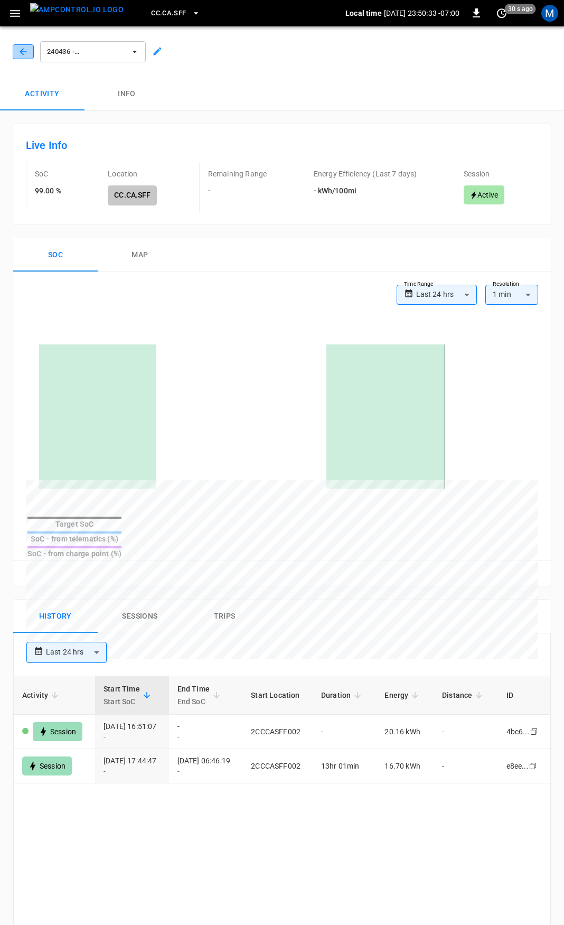
click at [18, 58] on button "button" at bounding box center [23, 51] width 21 height 15
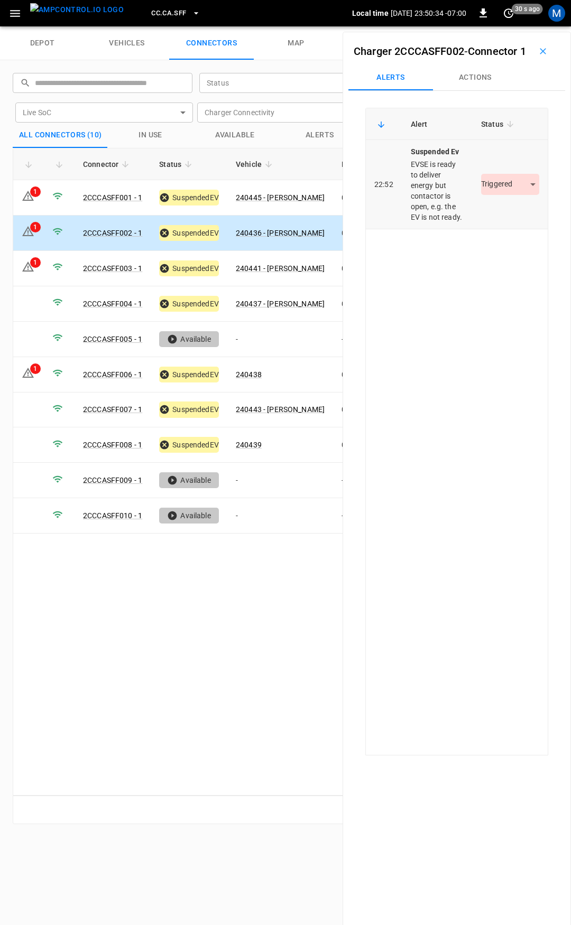
click at [499, 195] on div "Triggered *********" at bounding box center [510, 184] width 58 height 21
click at [506, 26] on body "CC.CA.SFF Local time 2025-09-19 23:50:34 -07:00 0 30 s ago M depot vehicles con…" at bounding box center [285, 13] width 571 height 26
drag, startPoint x: 506, startPoint y: 230, endPoint x: 498, endPoint y: 230, distance: 7.9
click at [505, 230] on li "Resolved" at bounding box center [504, 232] width 66 height 17
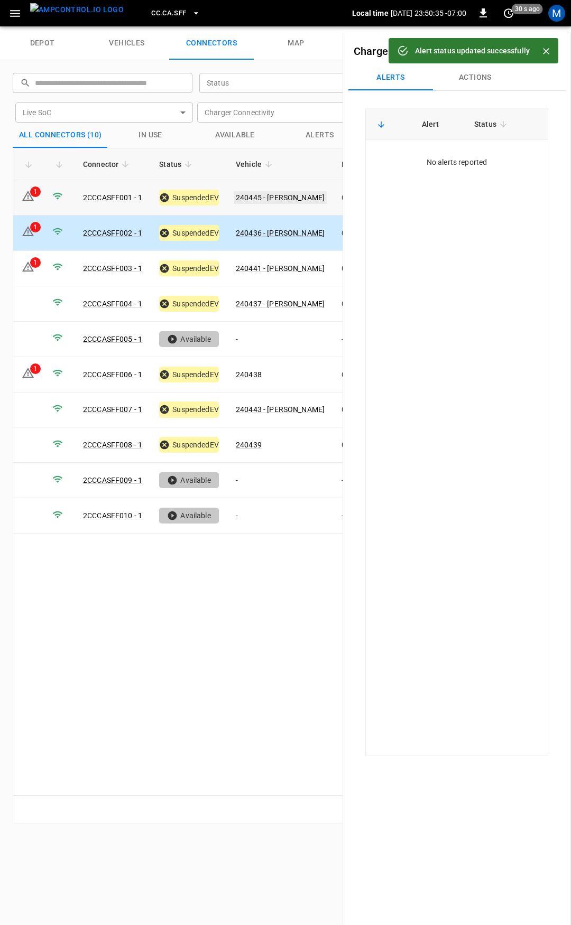
click at [306, 199] on link "240445 - LAWRENCE P BAULA" at bounding box center [280, 197] width 93 height 13
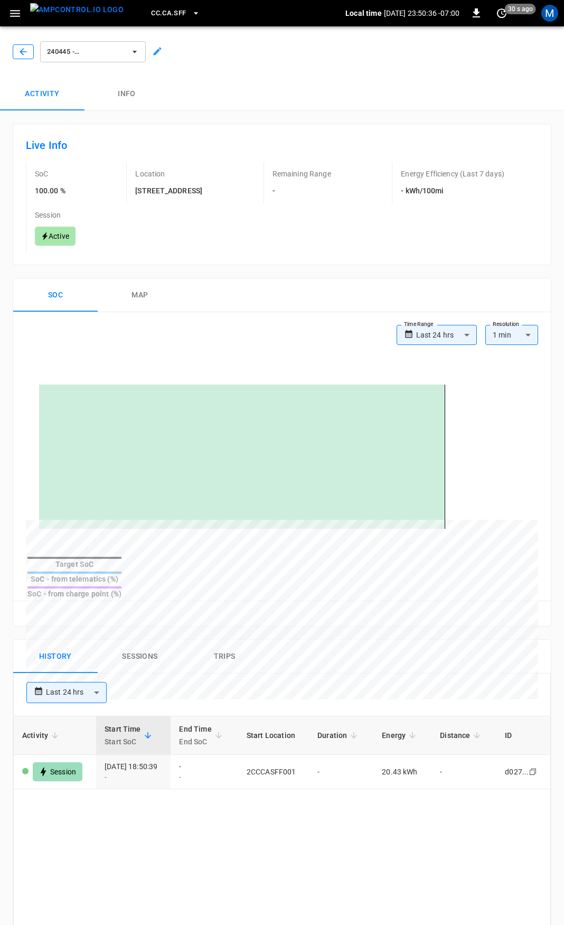
click at [23, 57] on button "button" at bounding box center [23, 51] width 21 height 15
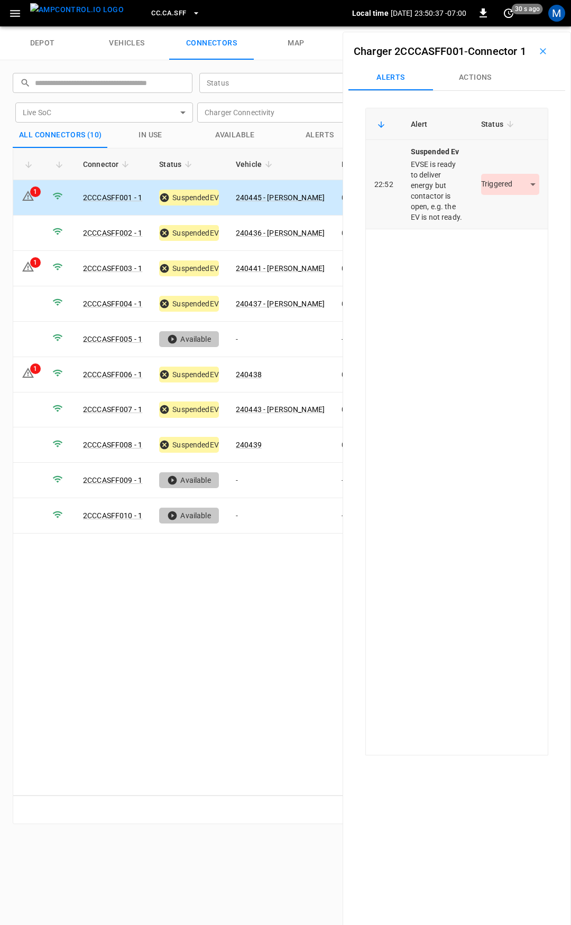
click at [508, 26] on body "CC.CA.SFF Local time 2025-09-19 23:50:37 -07:00 0 30 s ago M depot vehicles con…" at bounding box center [285, 13] width 571 height 26
click at [507, 237] on li "Resolved" at bounding box center [504, 232] width 66 height 17
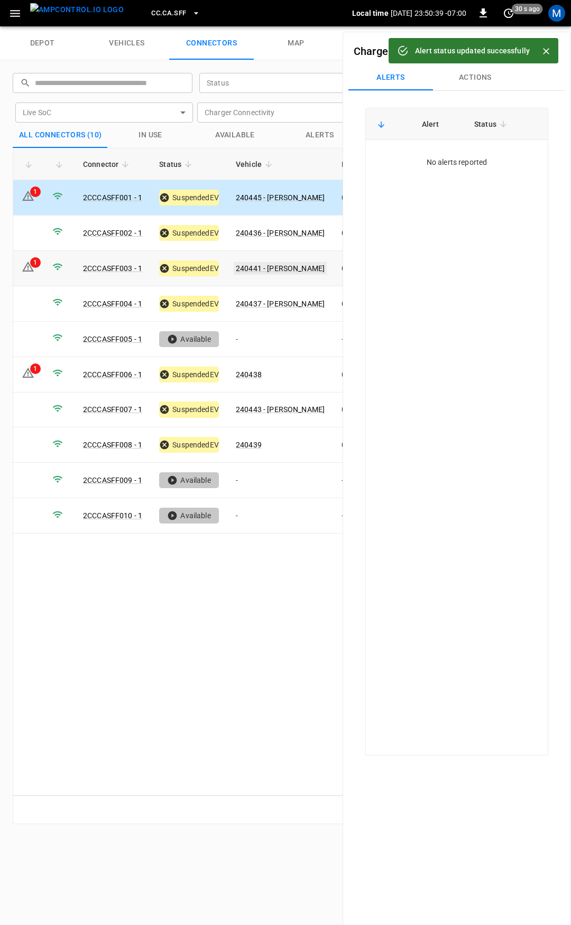
click at [274, 263] on link "240441 - RANDELL B HIPOLITO" at bounding box center [280, 268] width 93 height 13
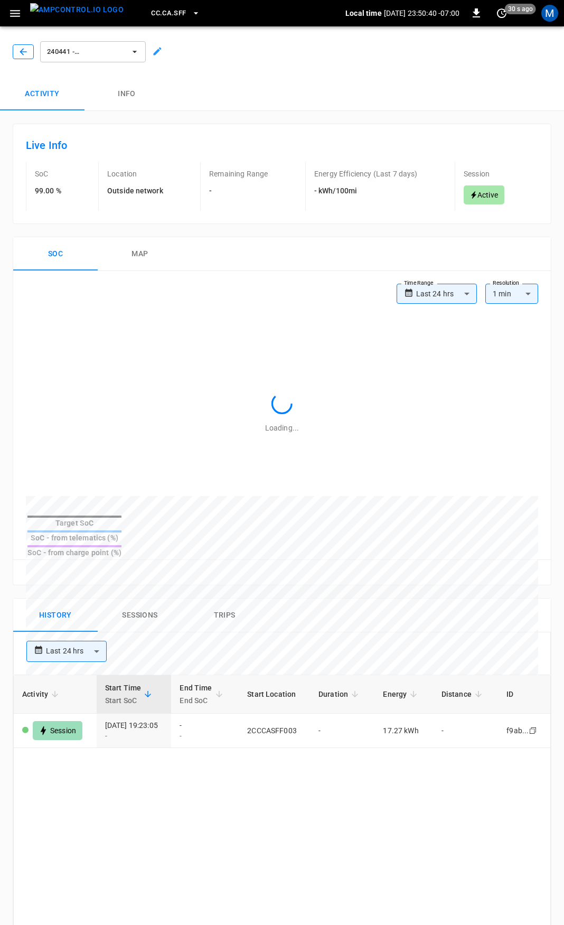
click at [28, 49] on icon "button" at bounding box center [23, 52] width 11 height 11
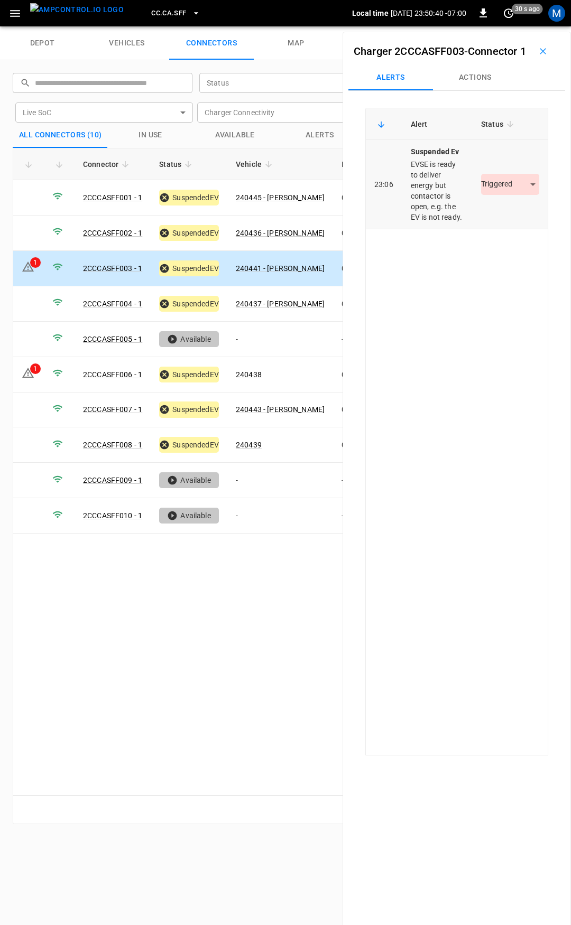
click at [508, 26] on body "CC.CA.SFF Local time 2025-09-19 23:50:40 -07:00 0 30 s ago M depot vehicles con…" at bounding box center [285, 13] width 571 height 26
click at [509, 237] on li "Resolved" at bounding box center [504, 232] width 66 height 17
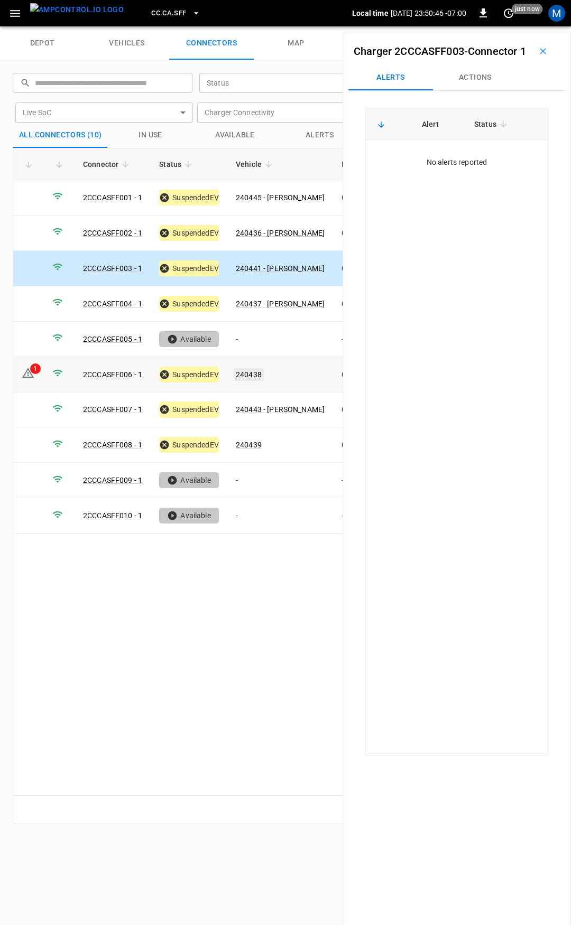
click at [259, 375] on link "240438" at bounding box center [249, 374] width 30 height 13
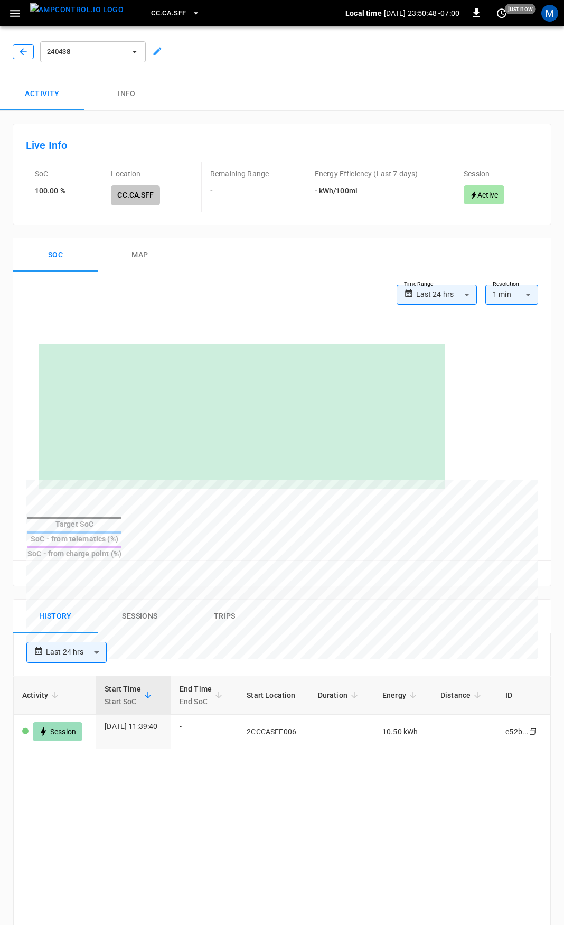
click at [23, 50] on icon "button" at bounding box center [23, 52] width 11 height 11
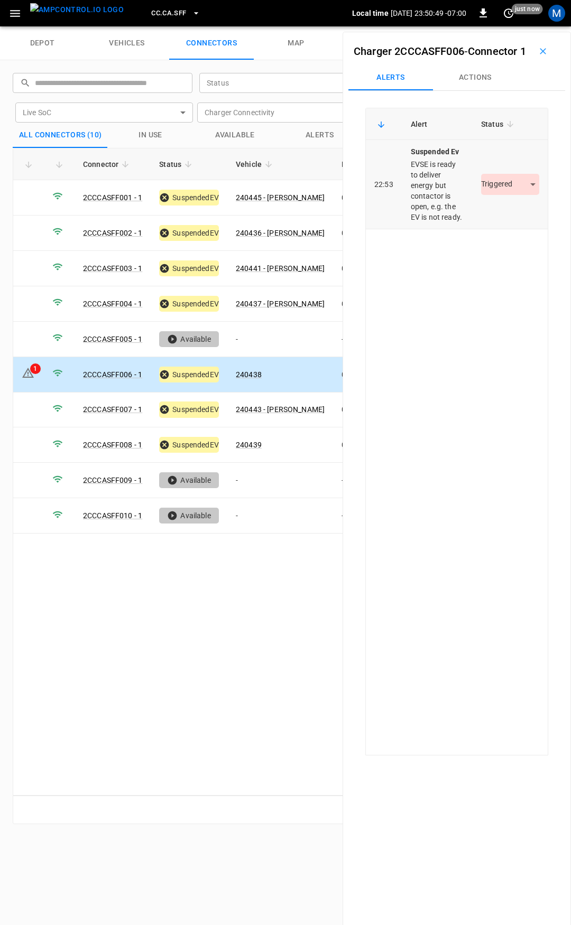
click at [496, 26] on body "CC.CA.SFF Local time 2025-09-19 23:50:49 -07:00 0 just now M depot vehicles con…" at bounding box center [285, 13] width 571 height 26
drag, startPoint x: 499, startPoint y: 233, endPoint x: 224, endPoint y: 90, distance: 310.6
click at [499, 232] on li "Resolved" at bounding box center [504, 232] width 66 height 17
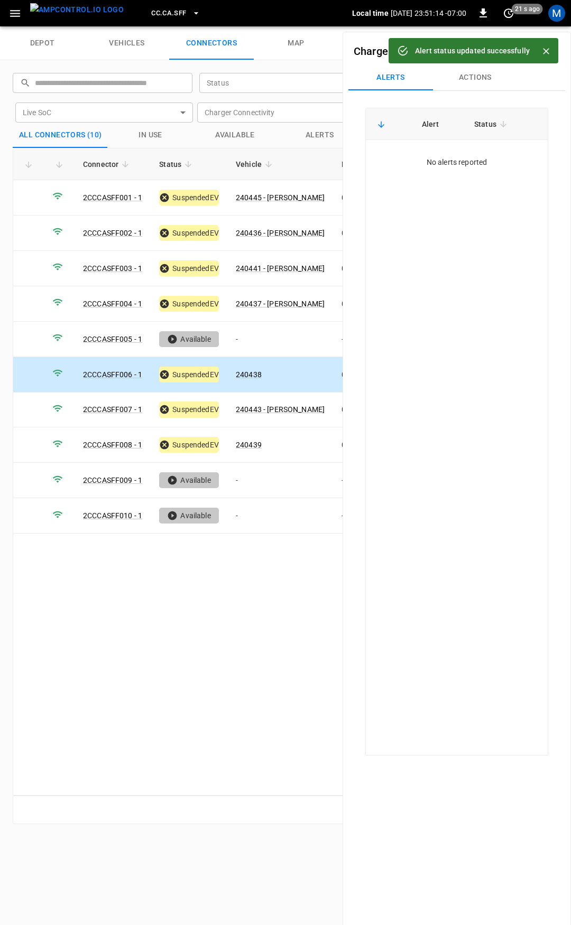
click at [151, 13] on span "CC.CA.SFF" at bounding box center [168, 13] width 35 height 12
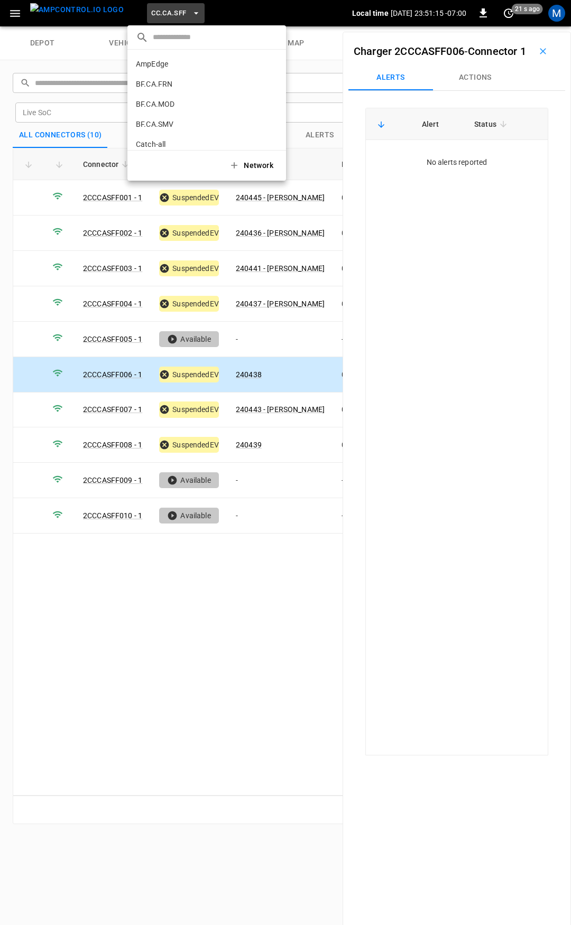
scroll to position [178, 0]
click at [184, 83] on p "CC.CA.SJO" at bounding box center [187, 87] width 103 height 11
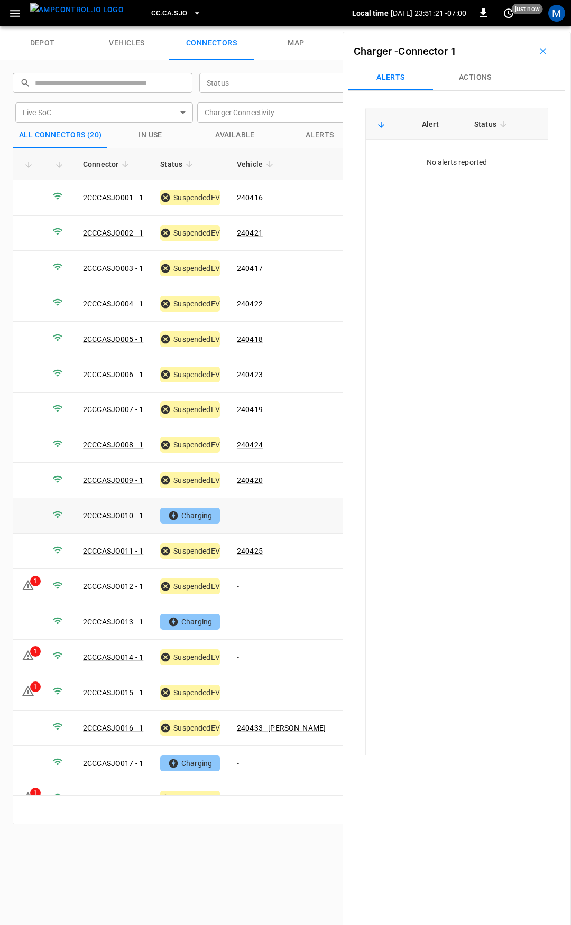
click at [270, 517] on td "-" at bounding box center [281, 515] width 106 height 35
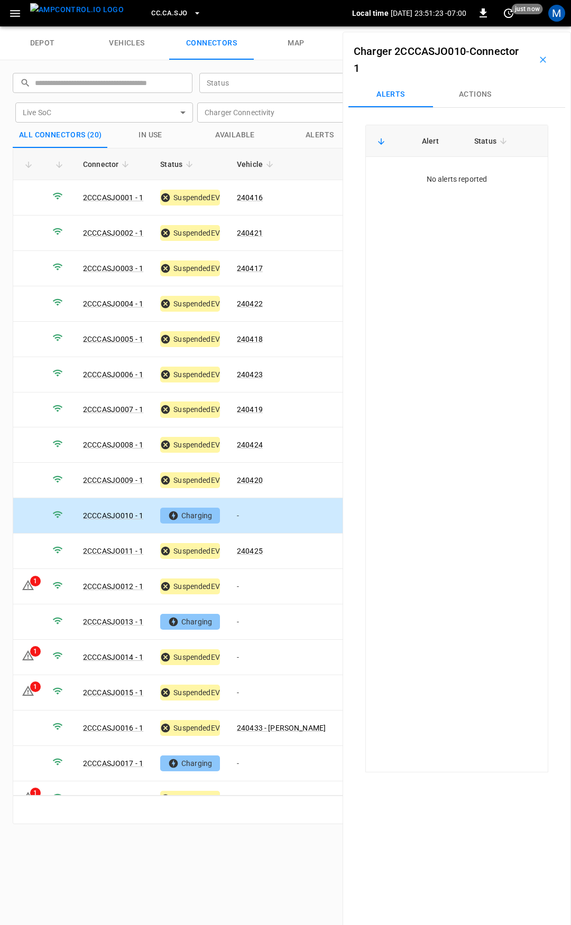
click at [481, 97] on button "Actions" at bounding box center [475, 94] width 85 height 25
click at [469, 173] on input "Vehicle Name" at bounding box center [461, 174] width 84 height 13
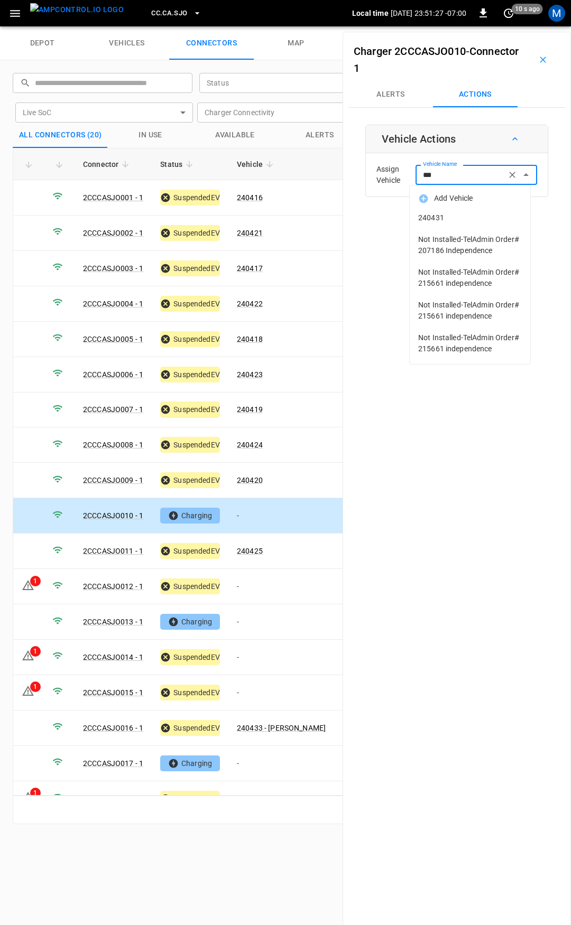
click at [452, 217] on span "240431" at bounding box center [470, 217] width 104 height 11
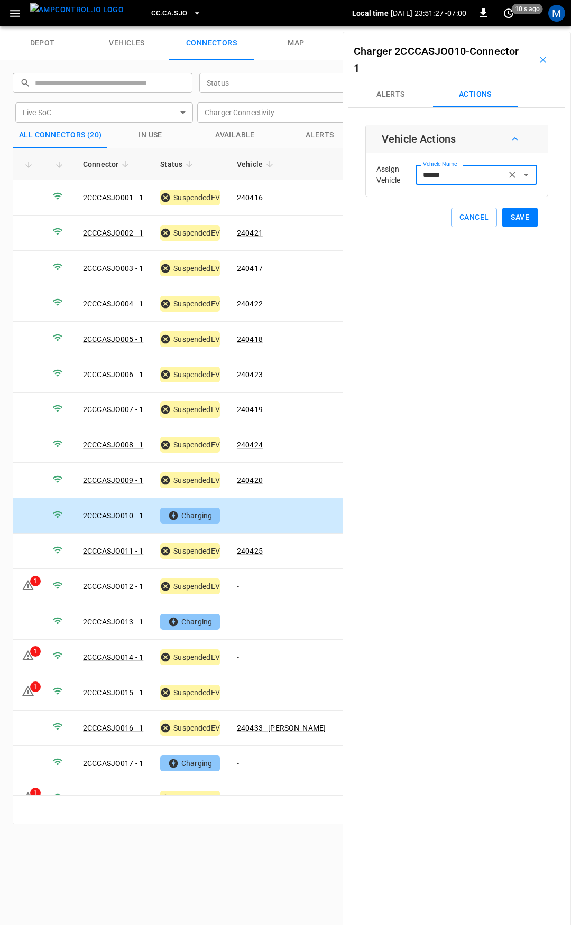
type input "******"
click at [517, 215] on button "Save" at bounding box center [519, 218] width 35 height 20
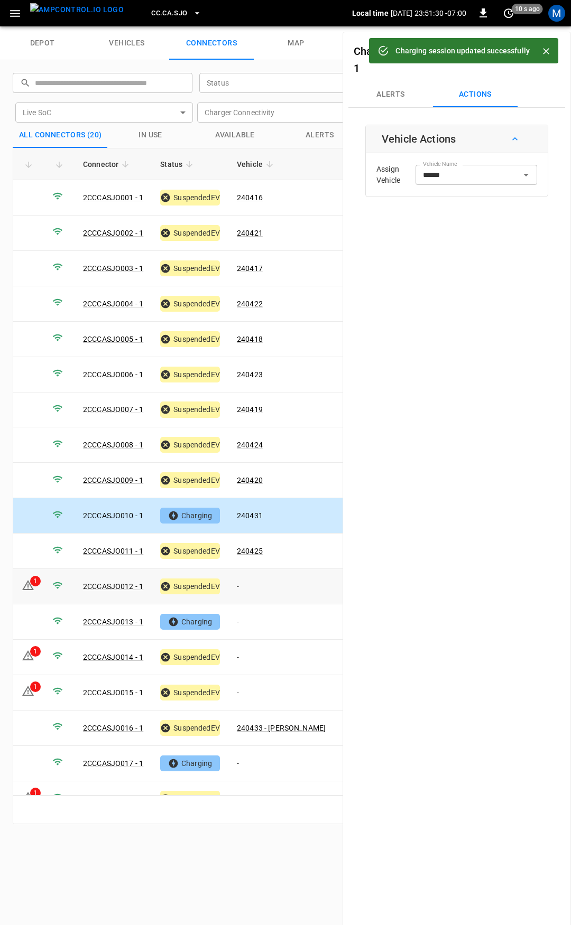
click at [268, 588] on td "-" at bounding box center [281, 586] width 106 height 35
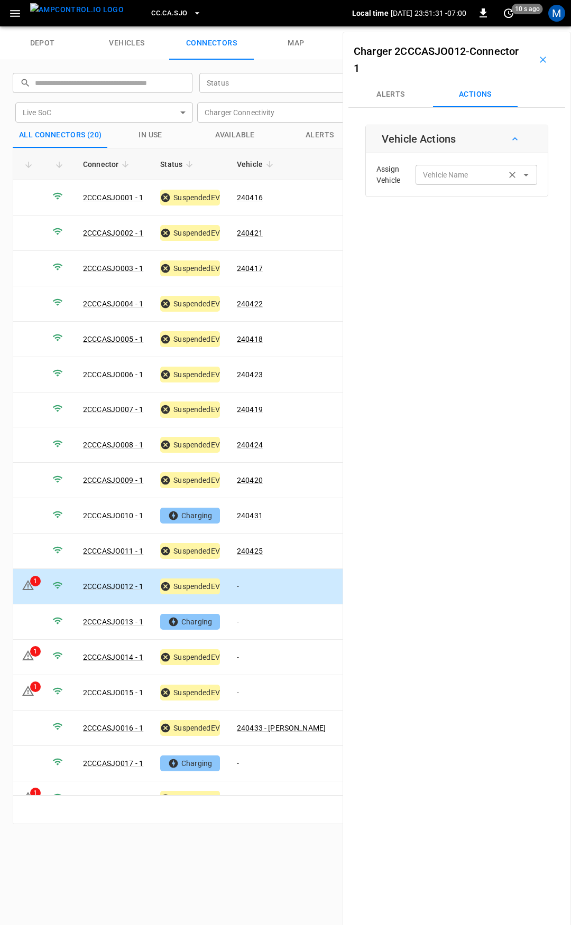
click at [451, 176] on input "Vehicle Name" at bounding box center [461, 174] width 84 height 13
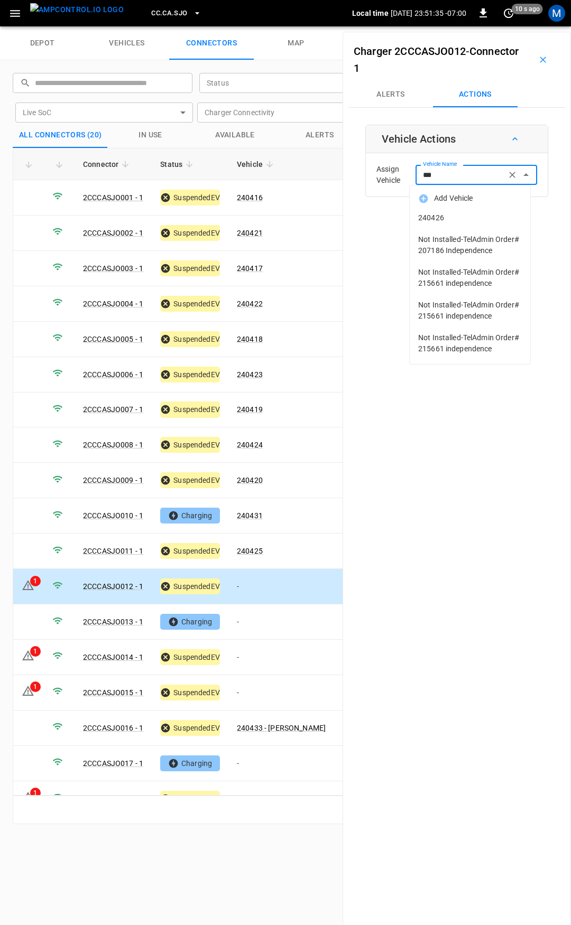
click at [487, 218] on span "240426" at bounding box center [470, 217] width 104 height 11
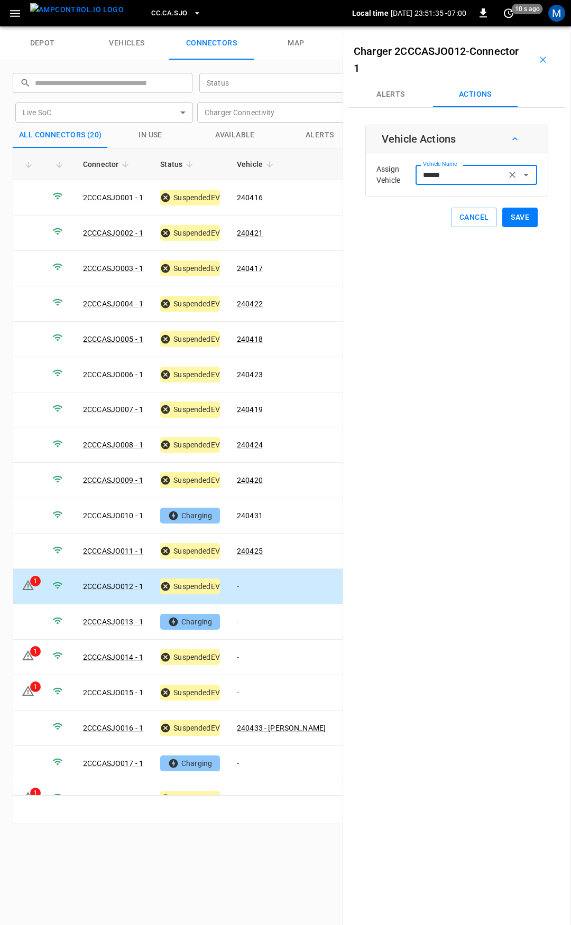
type input "******"
click at [524, 216] on button "Save" at bounding box center [519, 218] width 35 height 20
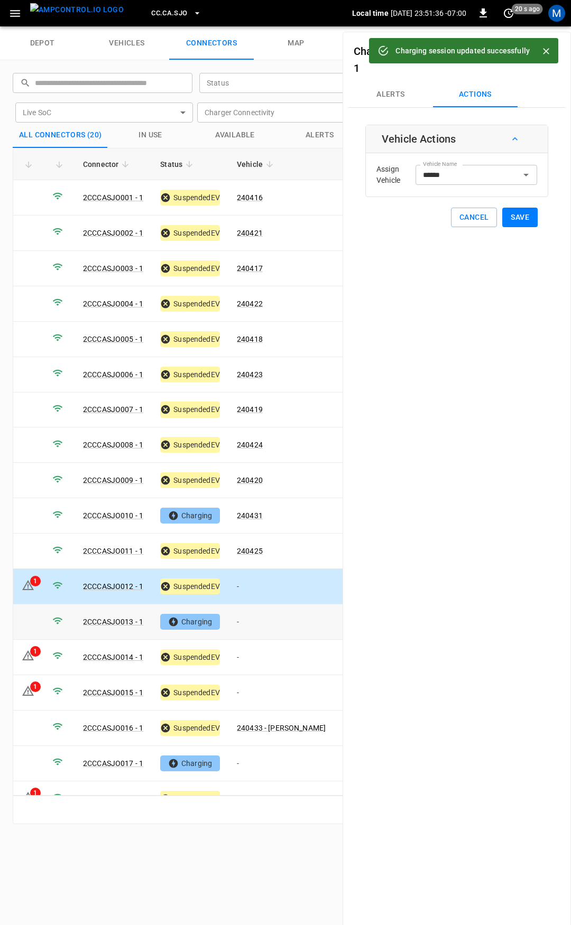
click at [274, 610] on td "-" at bounding box center [281, 622] width 106 height 35
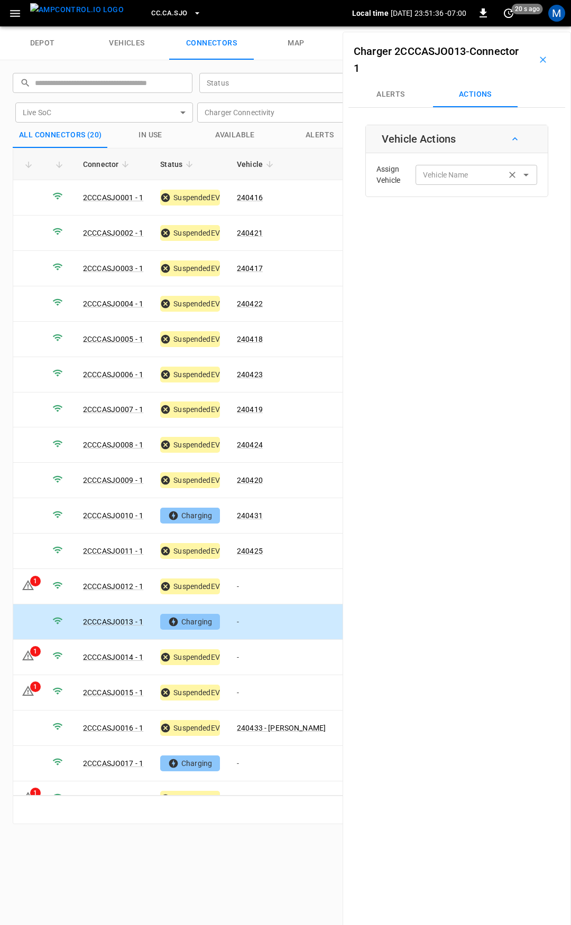
click at [451, 173] on div "Vehicle Name Vehicle Name" at bounding box center [476, 175] width 122 height 20
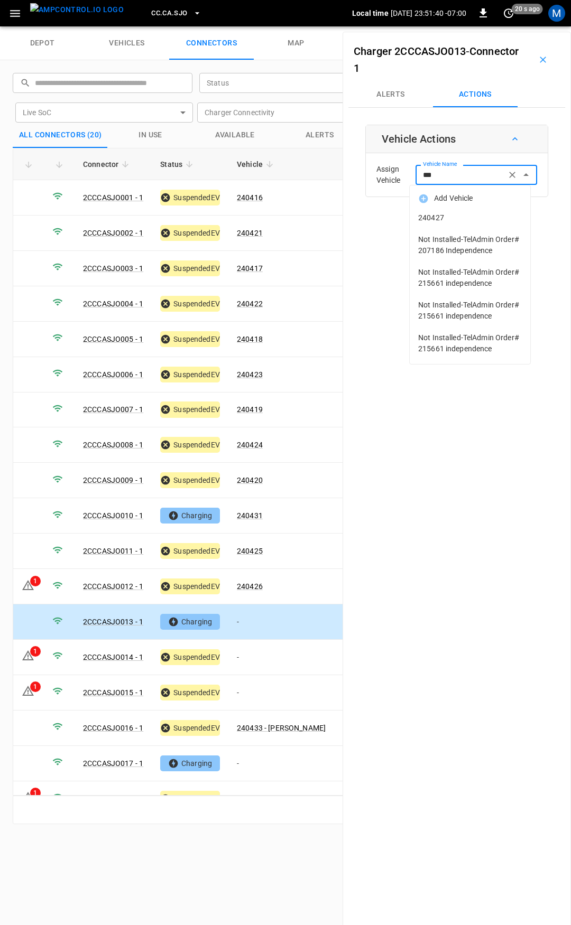
click at [463, 216] on span "240427" at bounding box center [470, 217] width 104 height 11
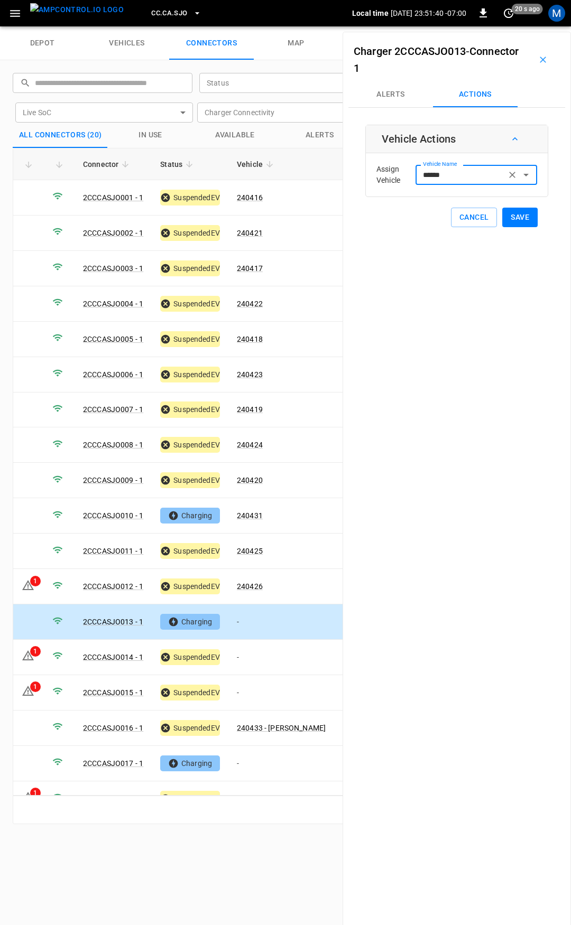
type input "******"
click at [506, 215] on button "Save" at bounding box center [519, 218] width 35 height 20
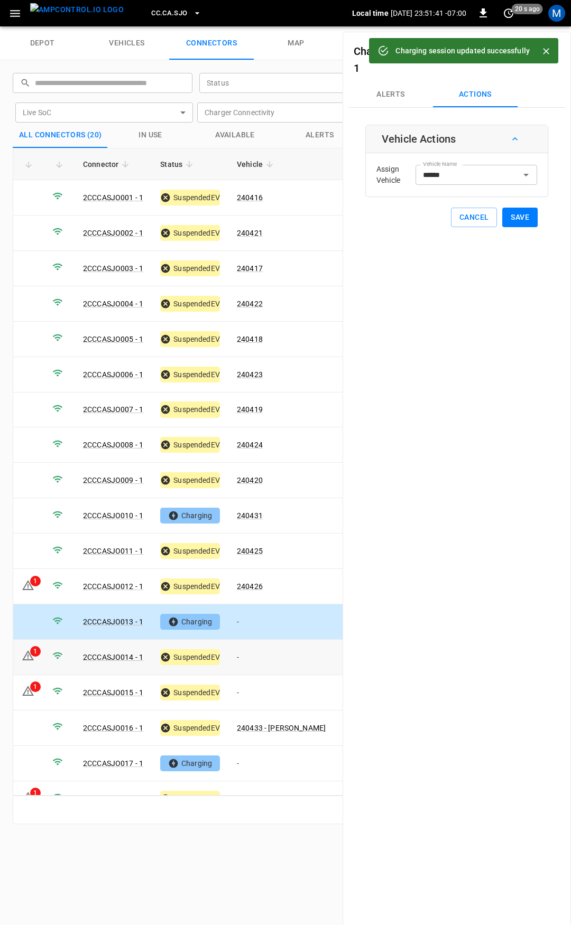
click at [252, 647] on td "-" at bounding box center [281, 657] width 106 height 35
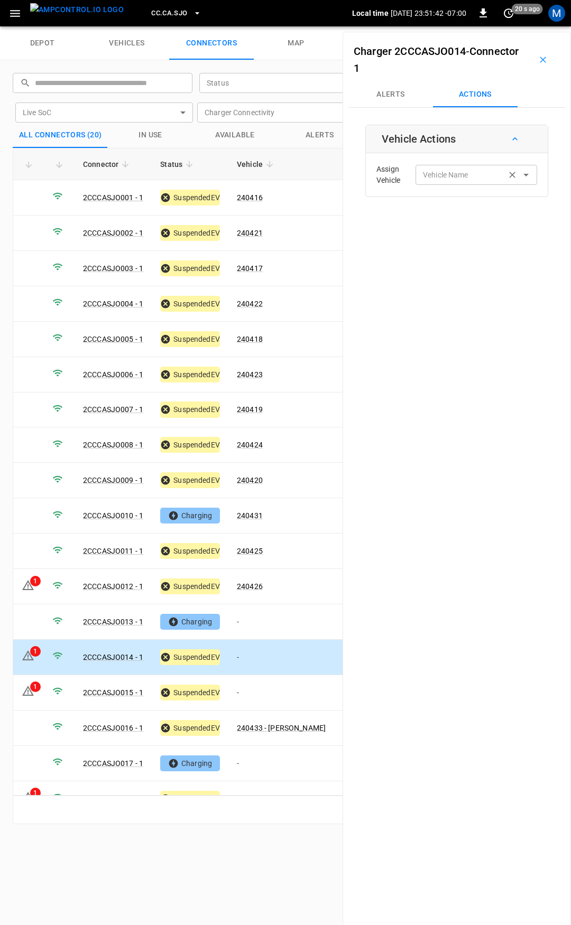
click at [454, 165] on div "Vehicle Name" at bounding box center [476, 175] width 122 height 20
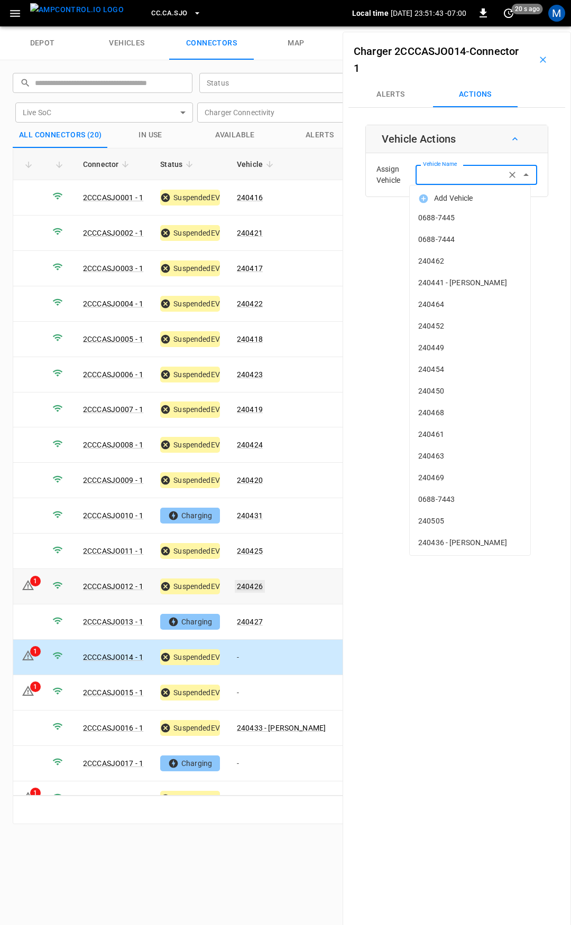
click at [249, 580] on link "240426" at bounding box center [250, 586] width 30 height 13
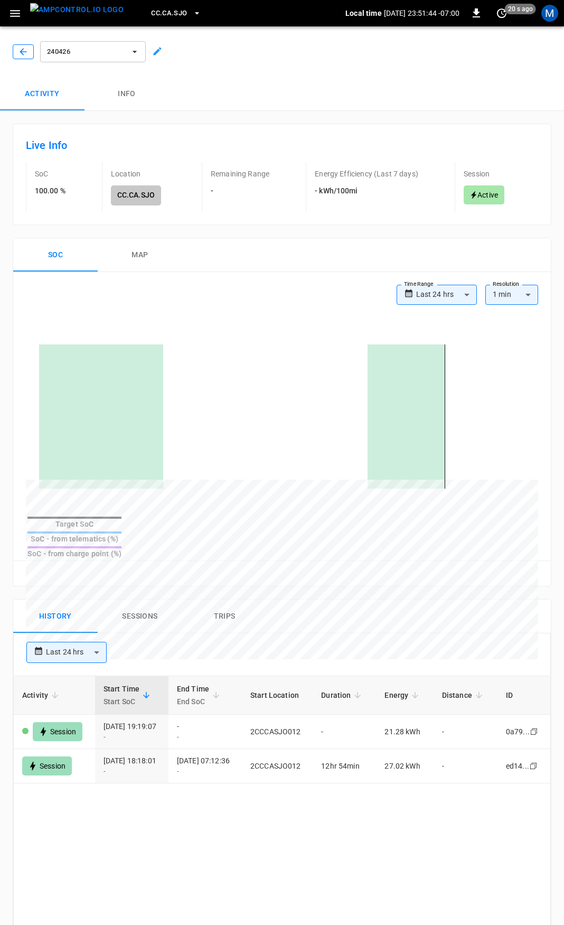
click at [25, 56] on icon "button" at bounding box center [23, 52] width 11 height 11
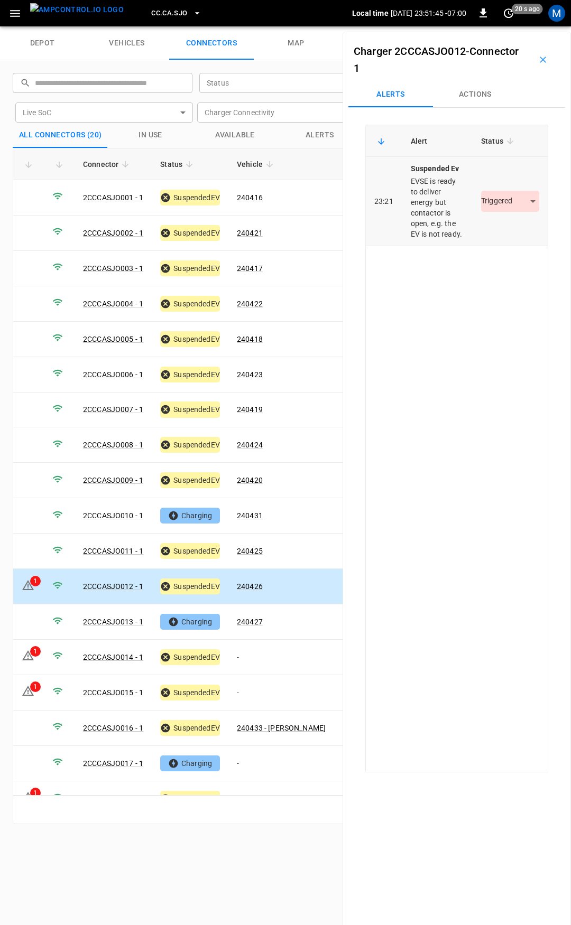
click at [501, 26] on body "CC.CA.SJO Local time 2025-09-19 23:51:45 -07:00 0 20 s ago M depot vehicles con…" at bounding box center [285, 13] width 571 height 26
click at [505, 228] on li "Resolved" at bounding box center [504, 232] width 66 height 17
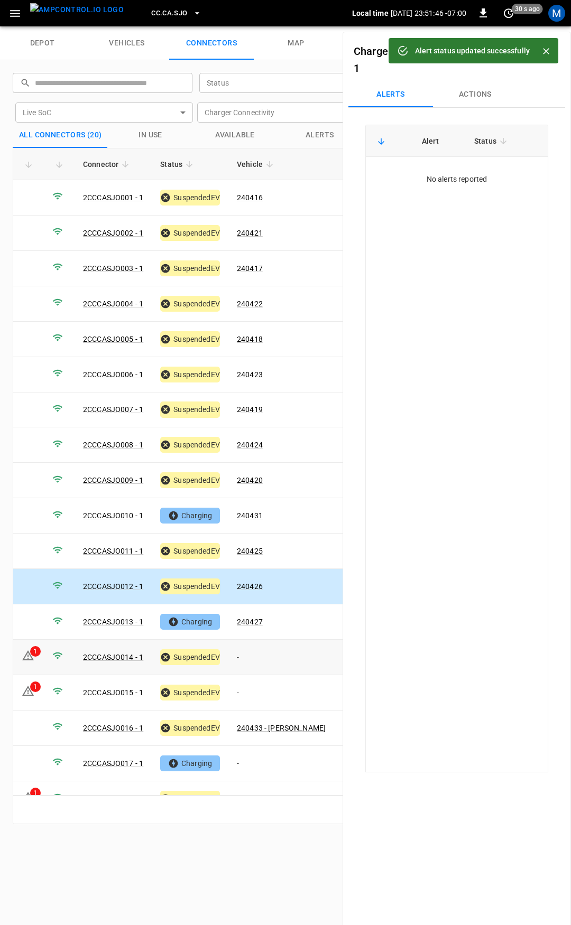
click at [256, 657] on td "-" at bounding box center [281, 657] width 106 height 35
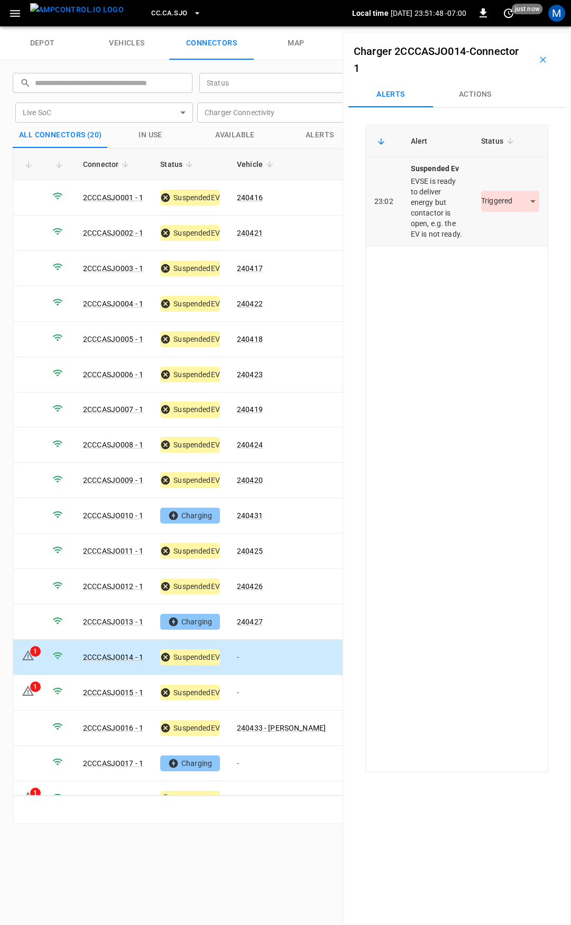
click at [515, 26] on body "CC.CA.SJO Local time 2025-09-19 23:51:48 -07:00 0 just now M depot vehicles con…" at bounding box center [285, 13] width 571 height 26
click at [511, 233] on li "Resolved" at bounding box center [504, 232] width 66 height 17
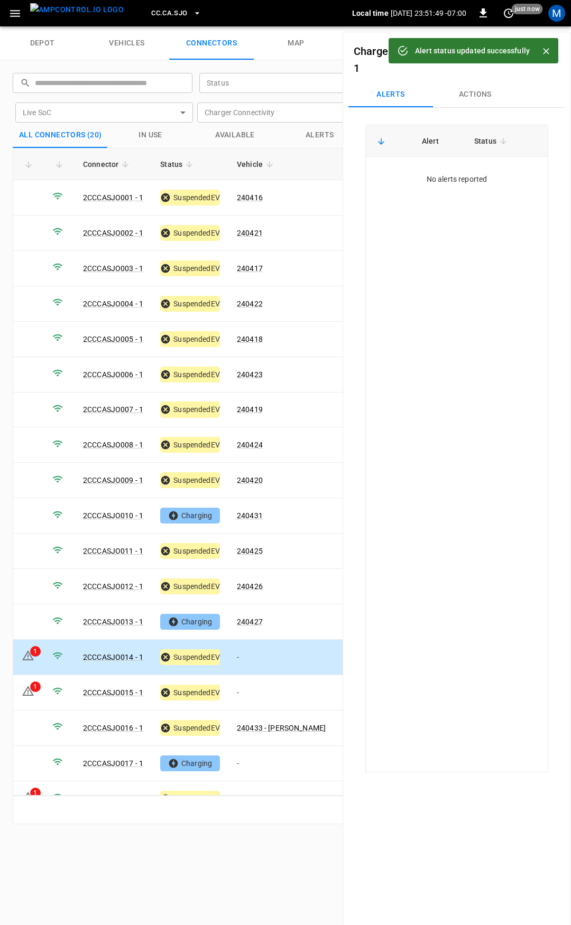
click at [257, 648] on td "-" at bounding box center [281, 657] width 106 height 35
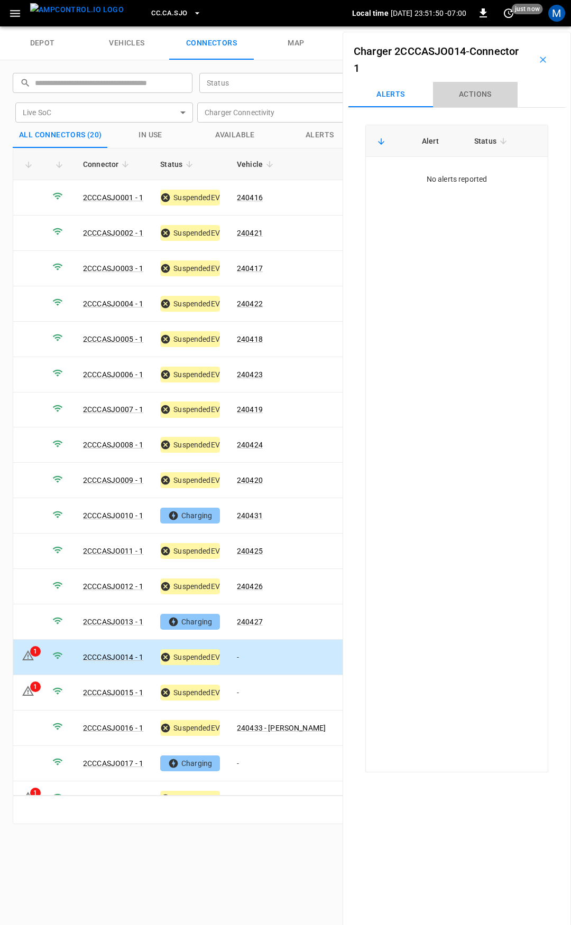
click at [475, 100] on button "Actions" at bounding box center [475, 94] width 85 height 25
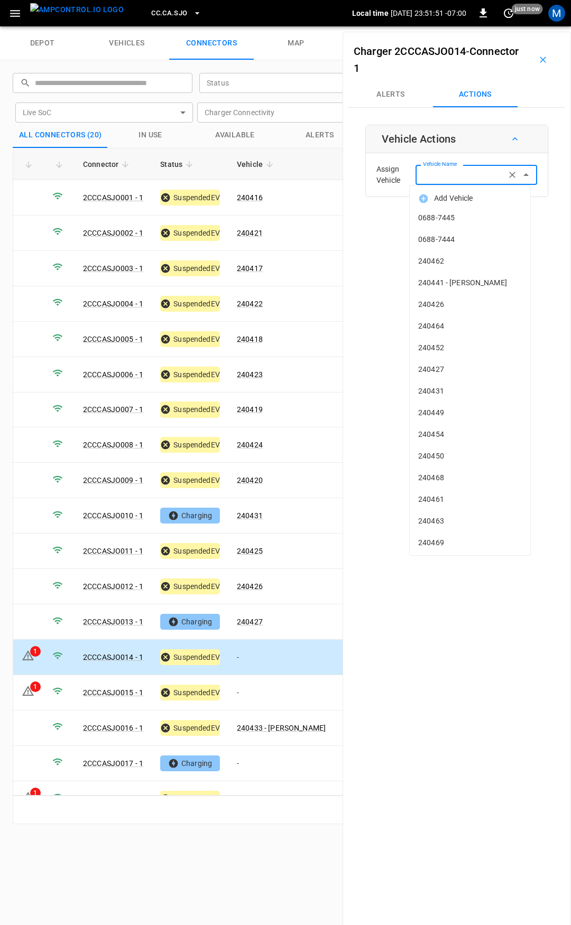
click at [475, 172] on input "Vehicle Name" at bounding box center [461, 174] width 84 height 13
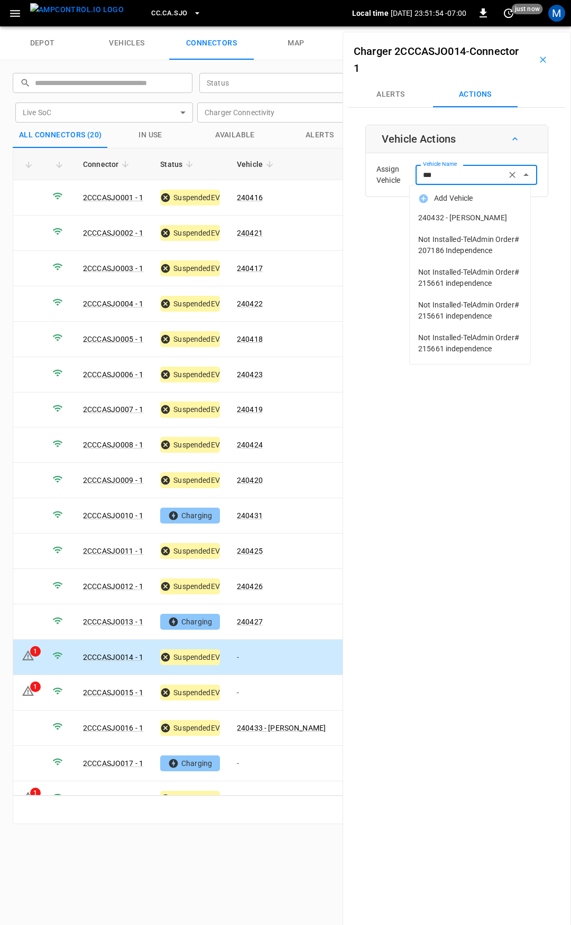
click at [485, 220] on span "240432 - JUAN C ACEVEDO" at bounding box center [470, 217] width 104 height 11
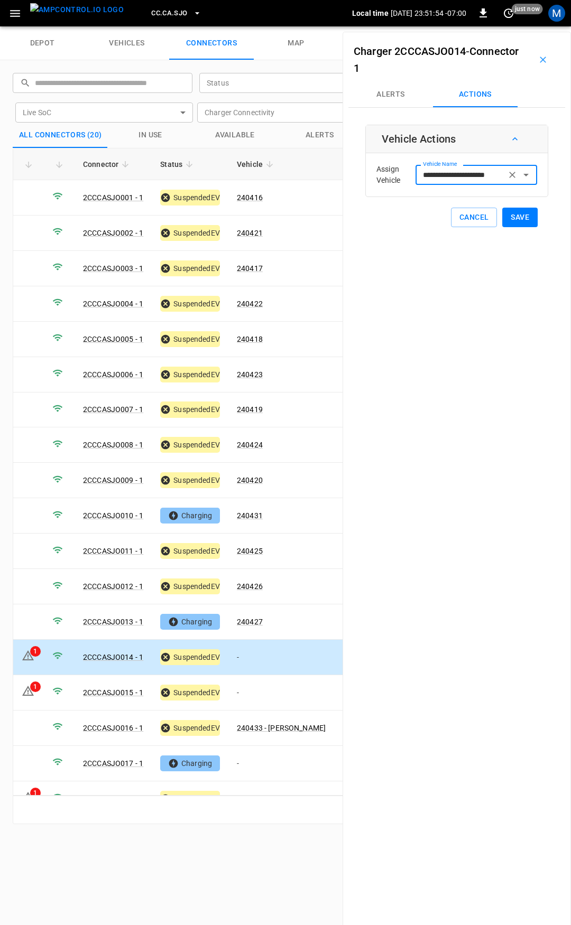
type input "**********"
click at [518, 218] on button "Save" at bounding box center [519, 218] width 35 height 20
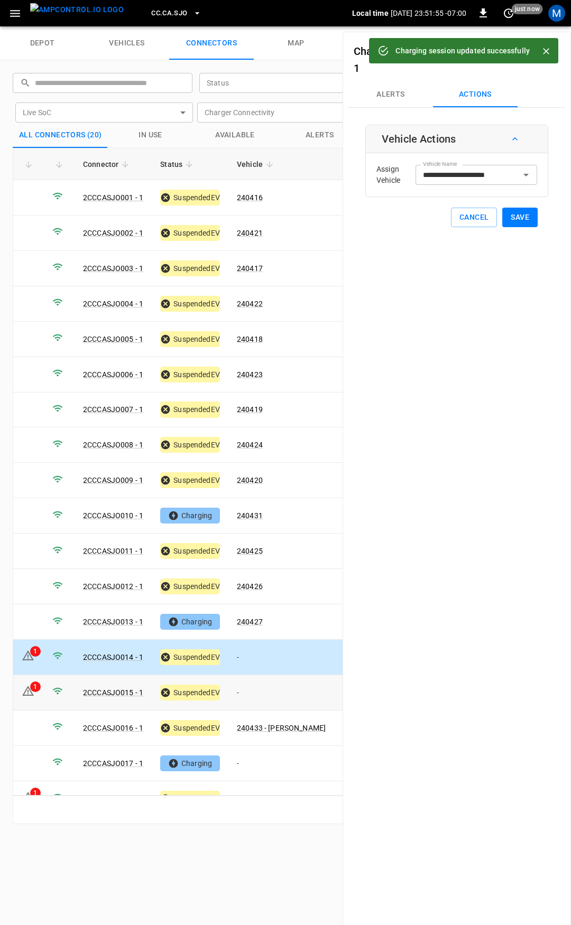
click at [258, 686] on td "-" at bounding box center [281, 692] width 106 height 35
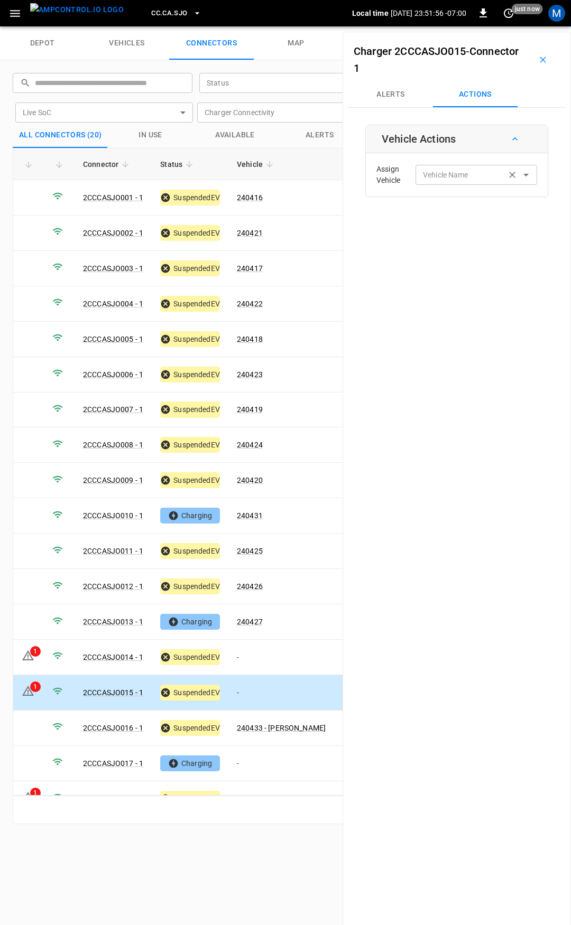
click at [444, 181] on input "Vehicle Name" at bounding box center [461, 174] width 84 height 13
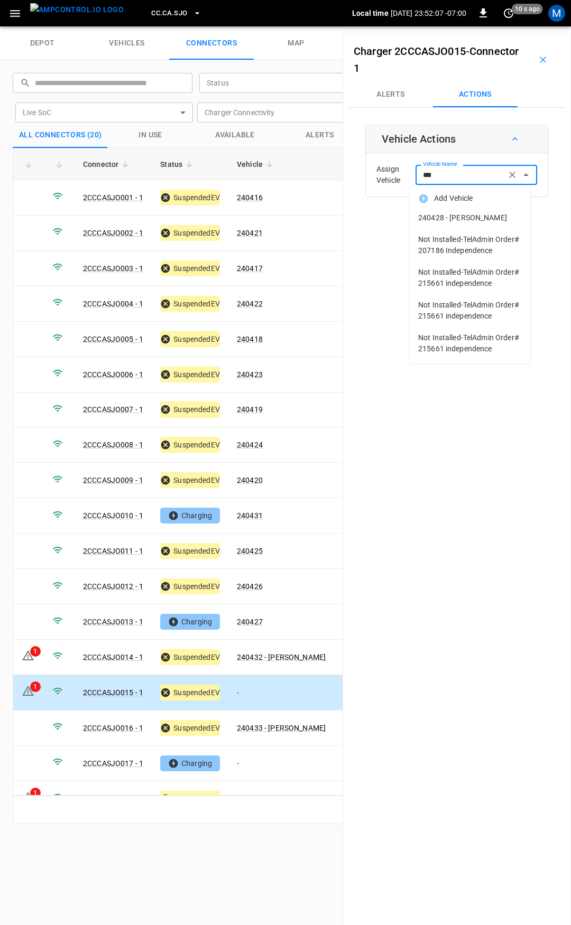
click at [450, 213] on span "240428 - HARRY T TRUONG" at bounding box center [470, 217] width 104 height 11
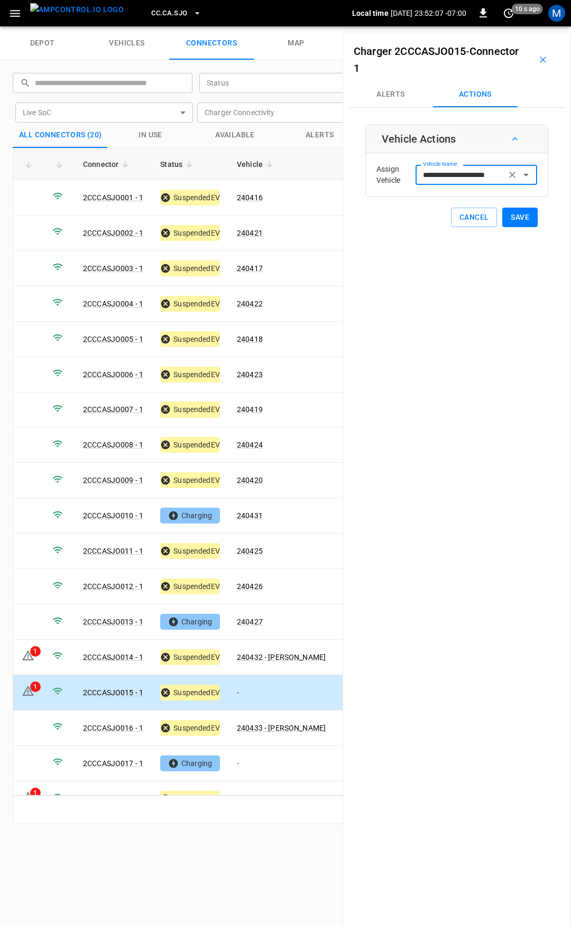
type input "**********"
click at [513, 215] on button "Save" at bounding box center [519, 218] width 35 height 20
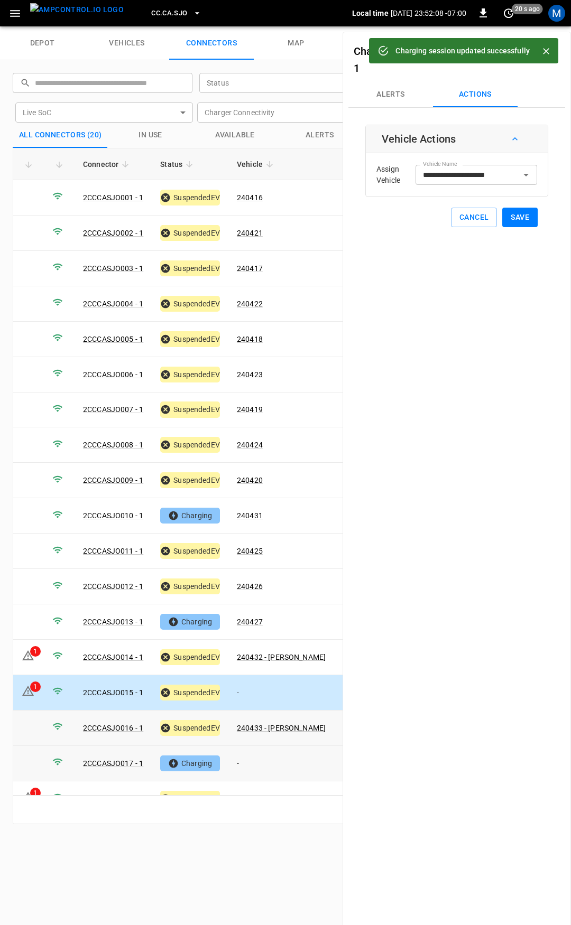
drag, startPoint x: 286, startPoint y: 747, endPoint x: 297, endPoint y: 730, distance: 19.8
click at [286, 747] on td "-" at bounding box center [281, 763] width 106 height 35
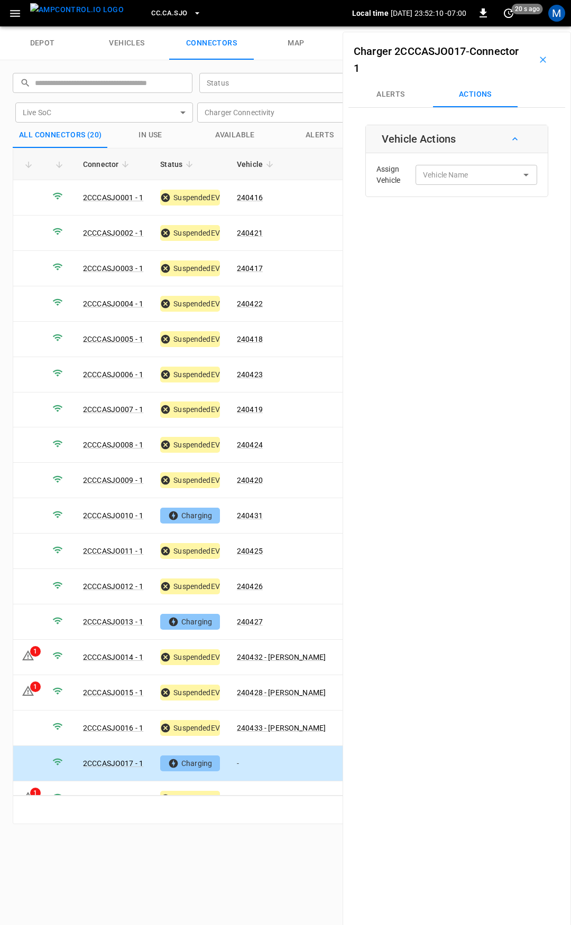
click at [282, 758] on td "-" at bounding box center [281, 763] width 106 height 35
click at [282, 686] on link "240428 - HARRY T TRUONG" at bounding box center [281, 692] width 93 height 13
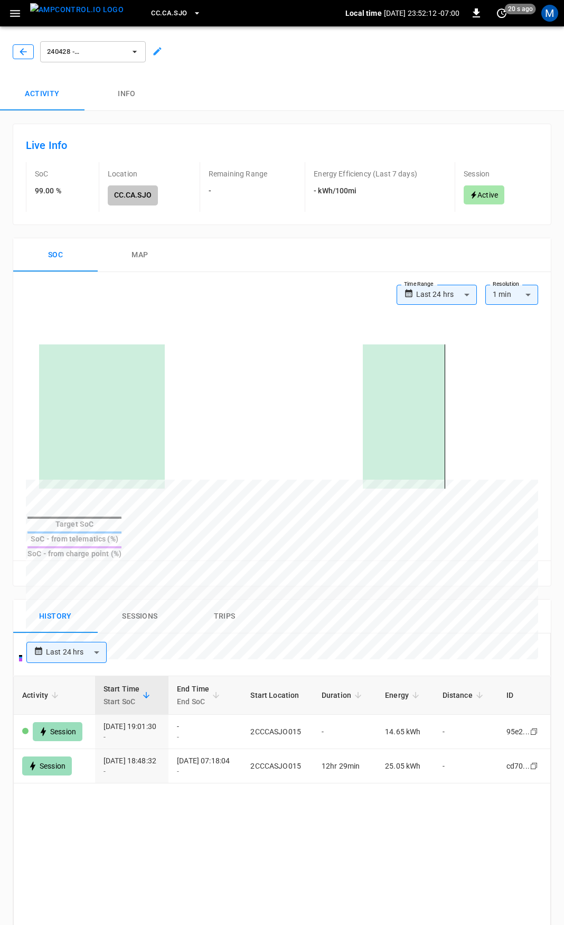
click at [17, 54] on button "button" at bounding box center [23, 51] width 21 height 15
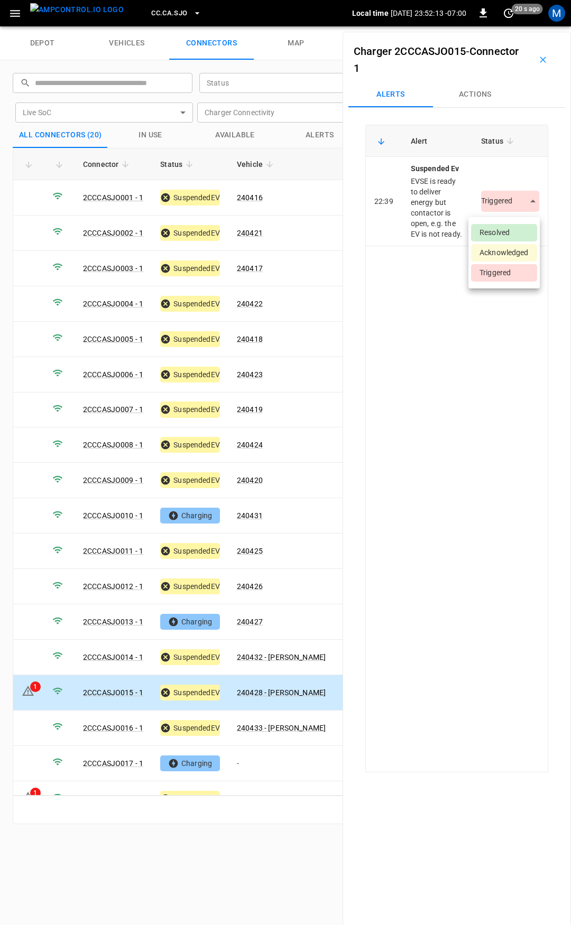
drag, startPoint x: 500, startPoint y: 207, endPoint x: 499, endPoint y: 225, distance: 18.0
click at [500, 26] on body "CC.CA.SJO Local time 2025-09-19 23:52:13 -07:00 0 20 s ago M depot vehicles con…" at bounding box center [285, 13] width 571 height 26
click at [499, 231] on li "Resolved" at bounding box center [504, 232] width 66 height 17
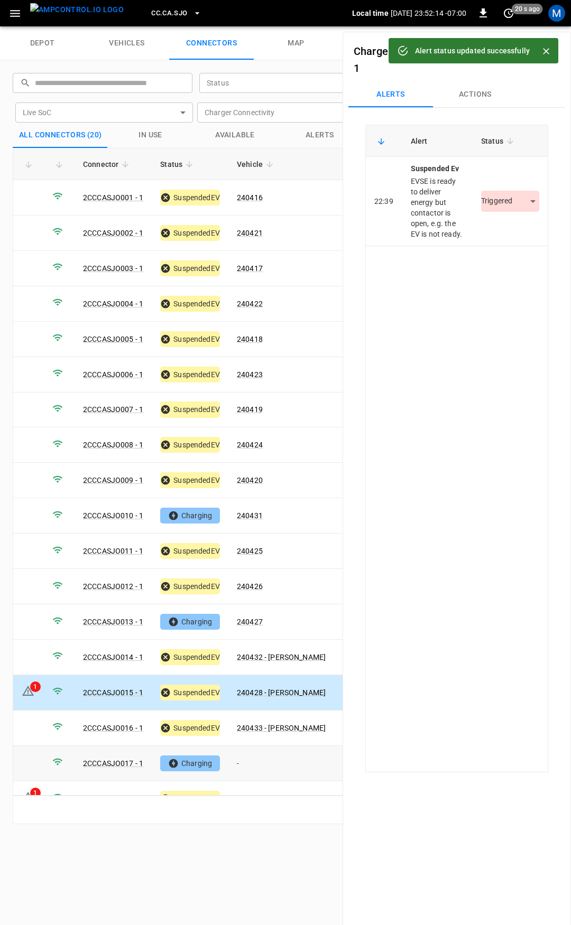
click at [276, 755] on td "-" at bounding box center [281, 763] width 106 height 35
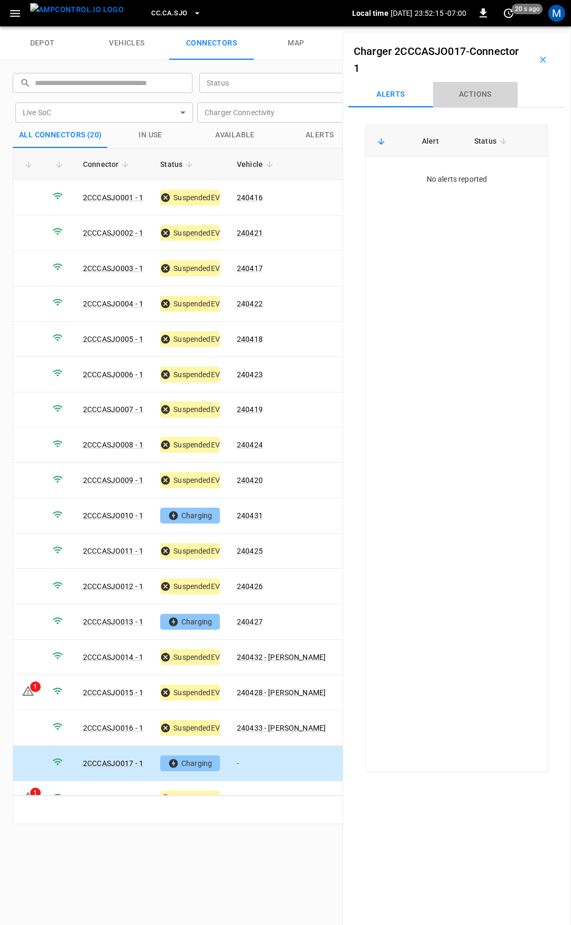
click at [485, 102] on button "Actions" at bounding box center [475, 94] width 85 height 25
click at [479, 172] on input "Vehicle Name" at bounding box center [461, 174] width 84 height 13
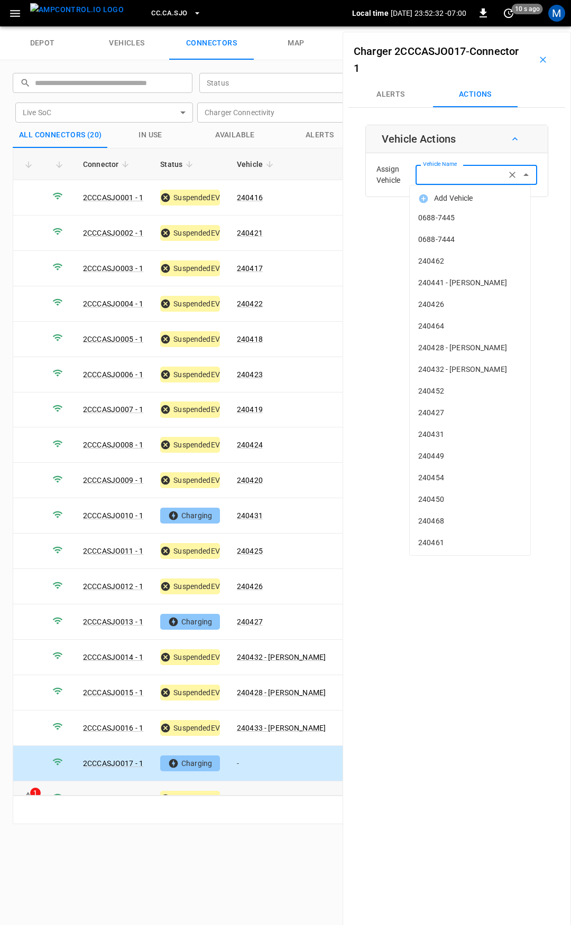
scroll to position [53, 0]
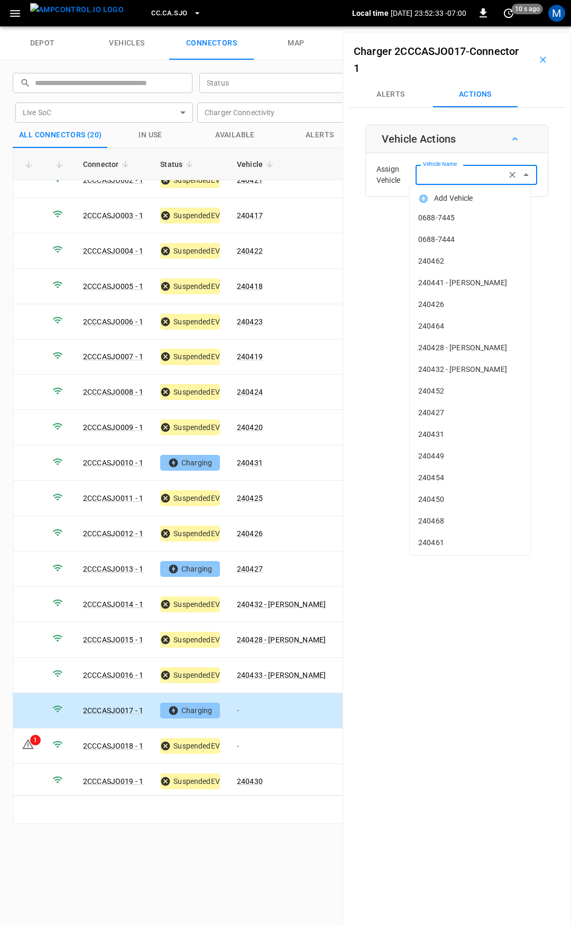
click at [256, 699] on td "-" at bounding box center [281, 710] width 106 height 35
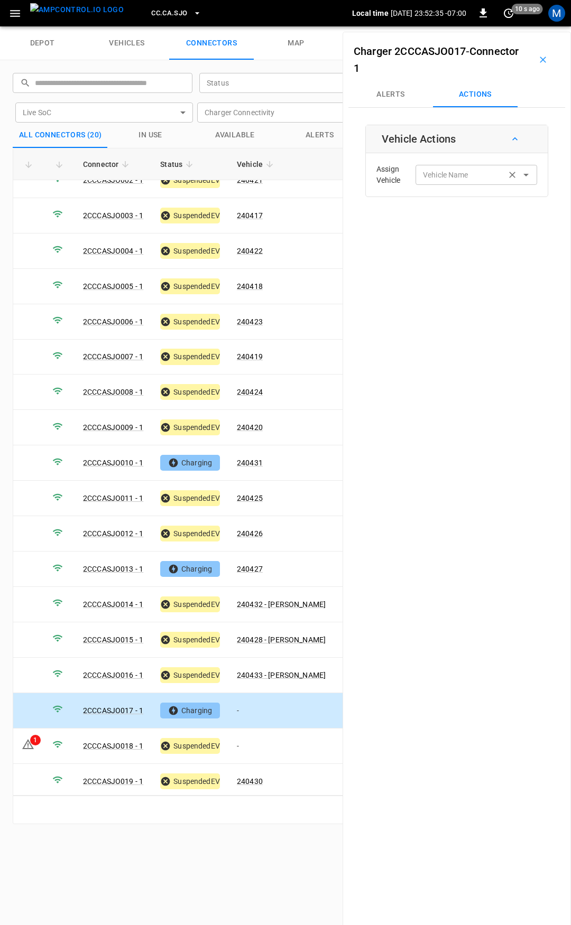
click at [429, 182] on div "Vehicle Name" at bounding box center [476, 175] width 122 height 20
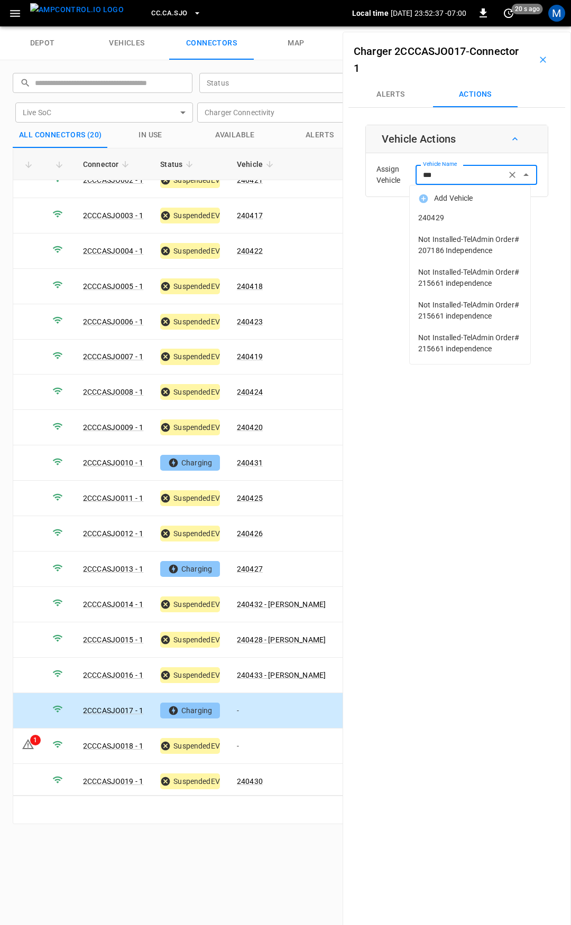
click at [463, 221] on span "240429" at bounding box center [470, 217] width 104 height 11
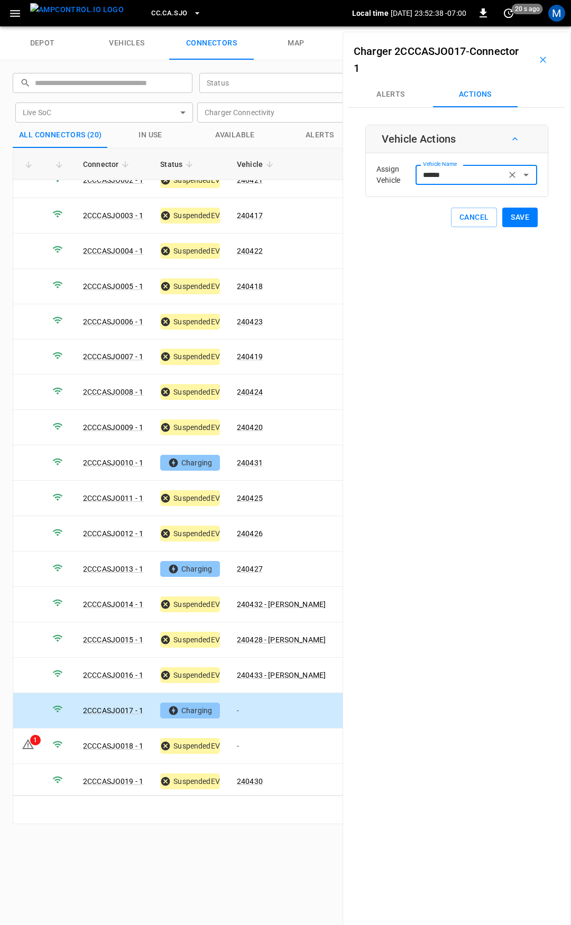
type input "******"
click at [518, 216] on button "Save" at bounding box center [519, 218] width 35 height 20
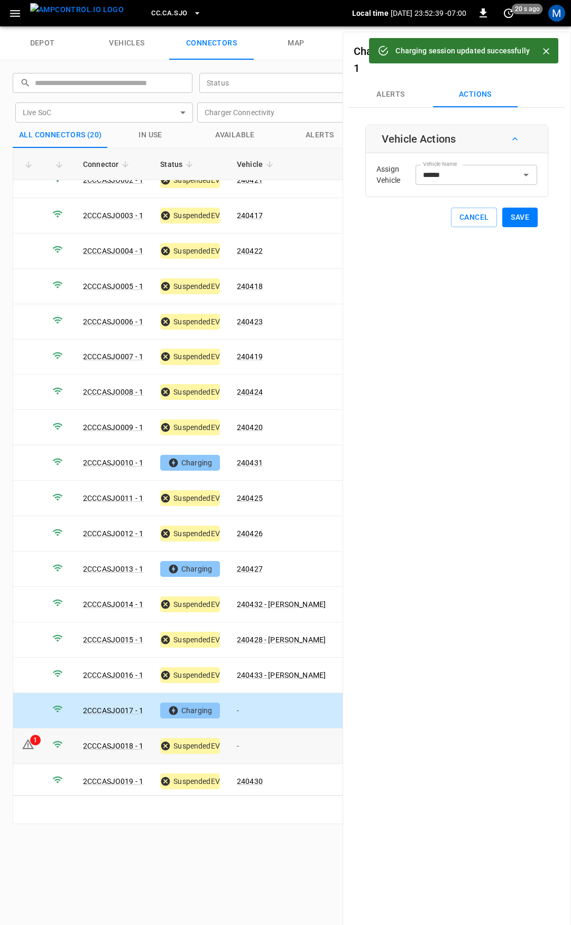
click at [273, 738] on td "-" at bounding box center [281, 746] width 106 height 35
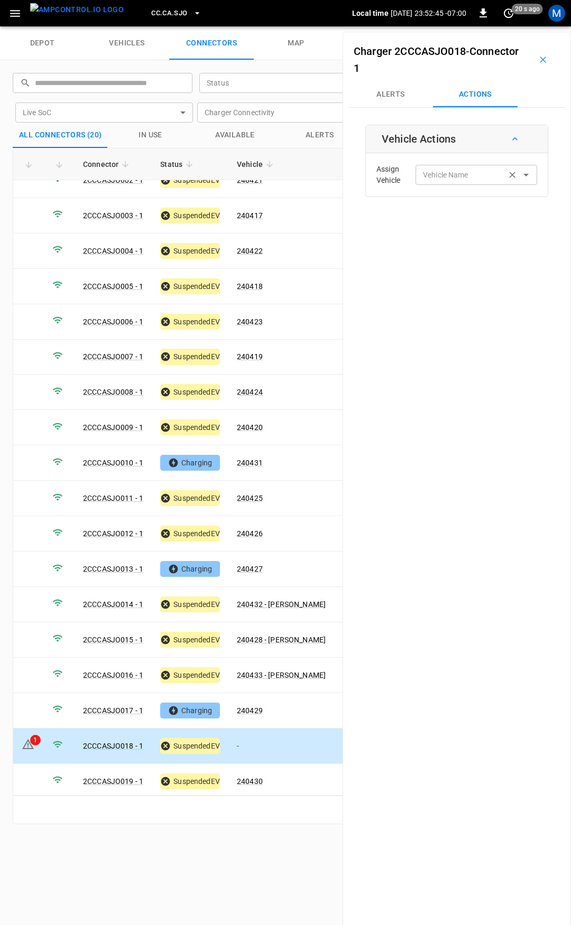
click at [456, 178] on input "Vehicle Name" at bounding box center [461, 174] width 84 height 13
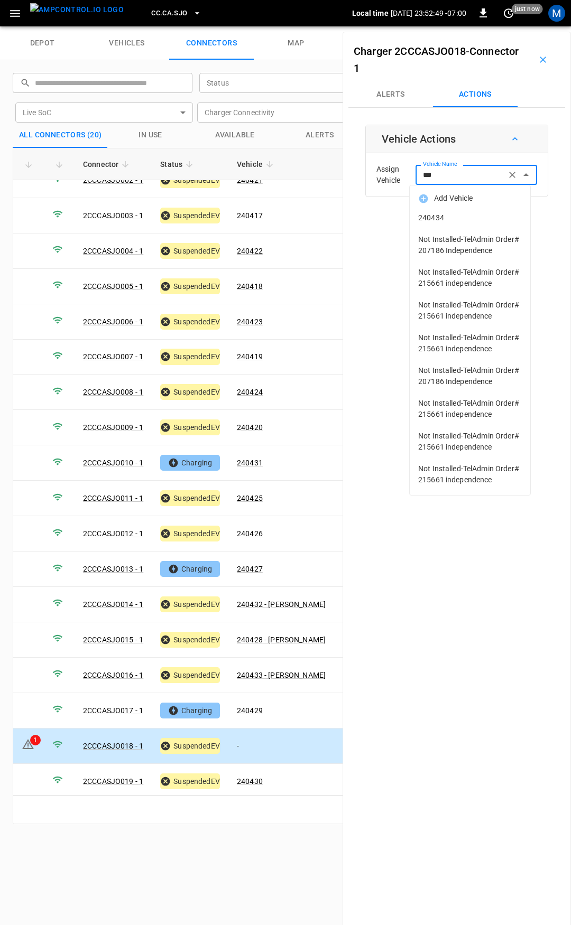
click at [437, 217] on span "240434" at bounding box center [470, 217] width 104 height 11
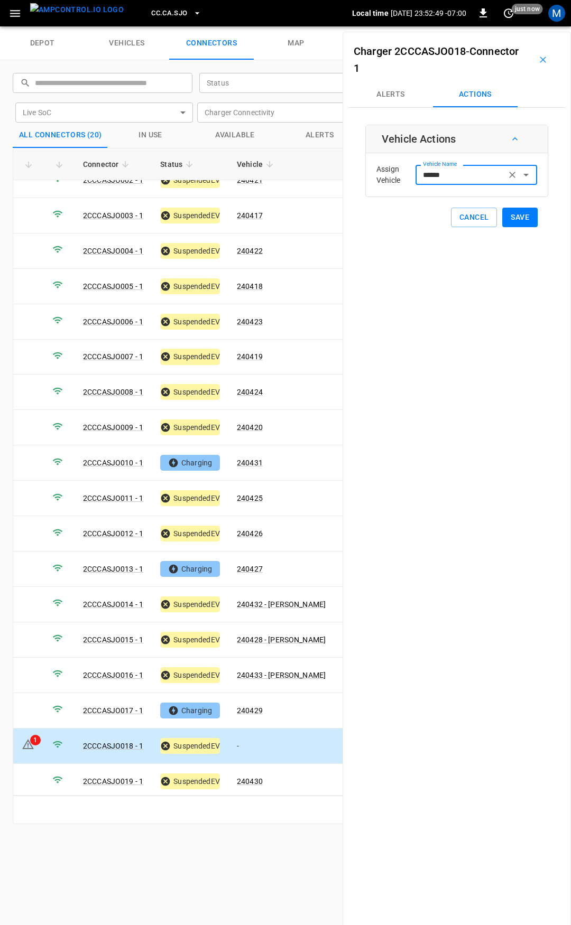
type input "******"
click at [503, 222] on button "Save" at bounding box center [519, 218] width 35 height 20
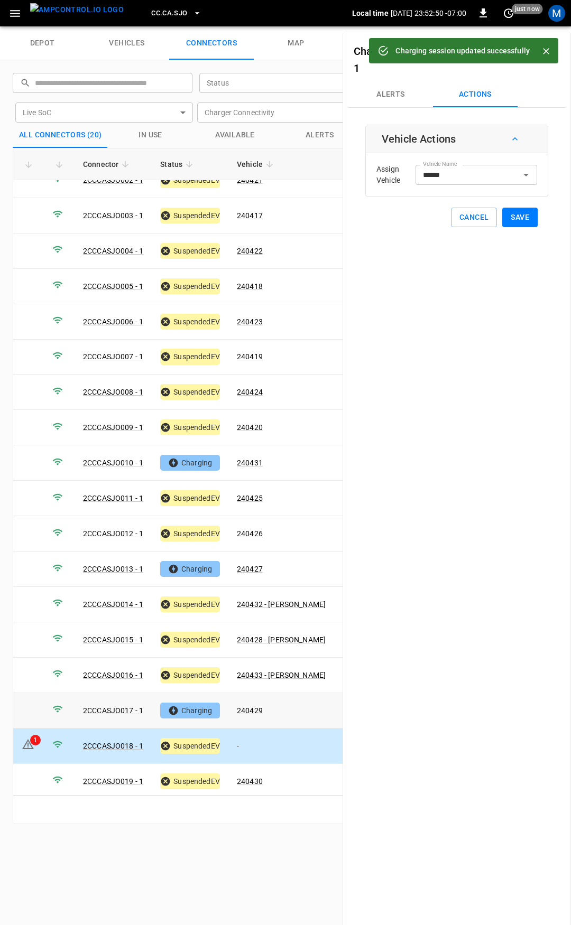
scroll to position [88, 0]
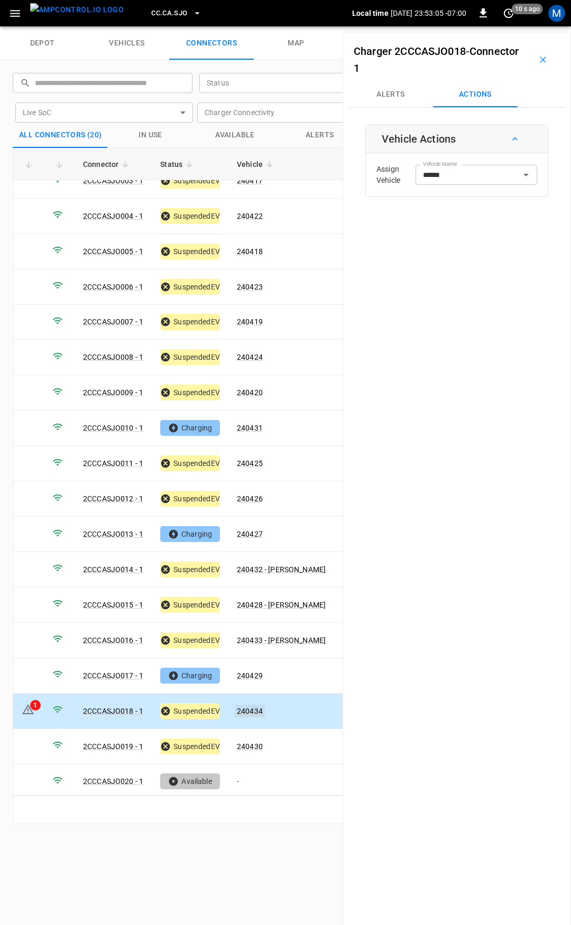
click at [254, 705] on link "240434" at bounding box center [250, 711] width 30 height 13
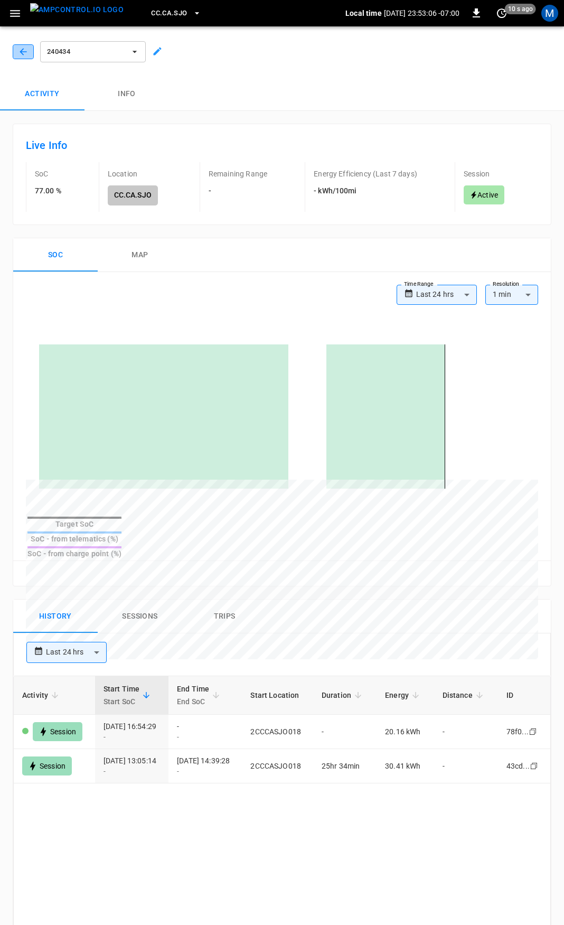
click at [25, 47] on icon "button" at bounding box center [23, 52] width 11 height 11
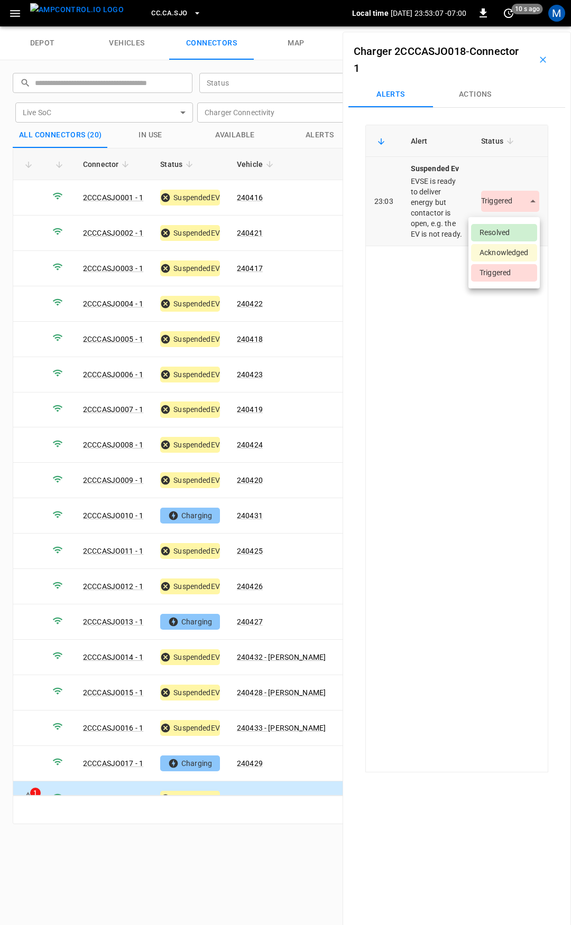
click at [524, 26] on body "CC.CA.SJO Local time 2025-09-19 23:53:07 -07:00 0 10 s ago M depot vehicles con…" at bounding box center [285, 13] width 571 height 26
click at [509, 231] on li "Resolved" at bounding box center [504, 232] width 66 height 17
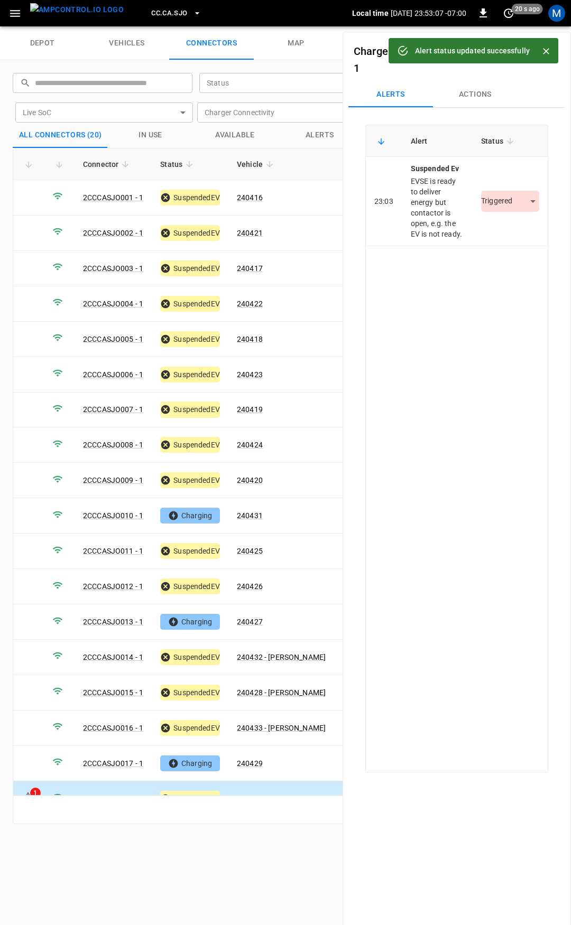
click at [172, 11] on button "CC.CA.SJO" at bounding box center [176, 13] width 58 height 21
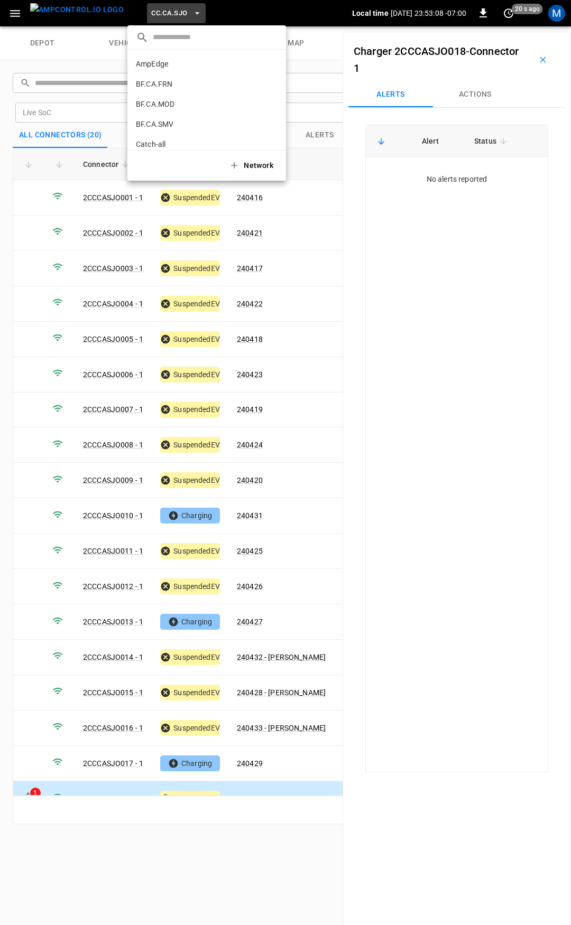
scroll to position [198, 0]
click at [185, 89] on p "CC.FRN" at bounding box center [188, 87] width 105 height 11
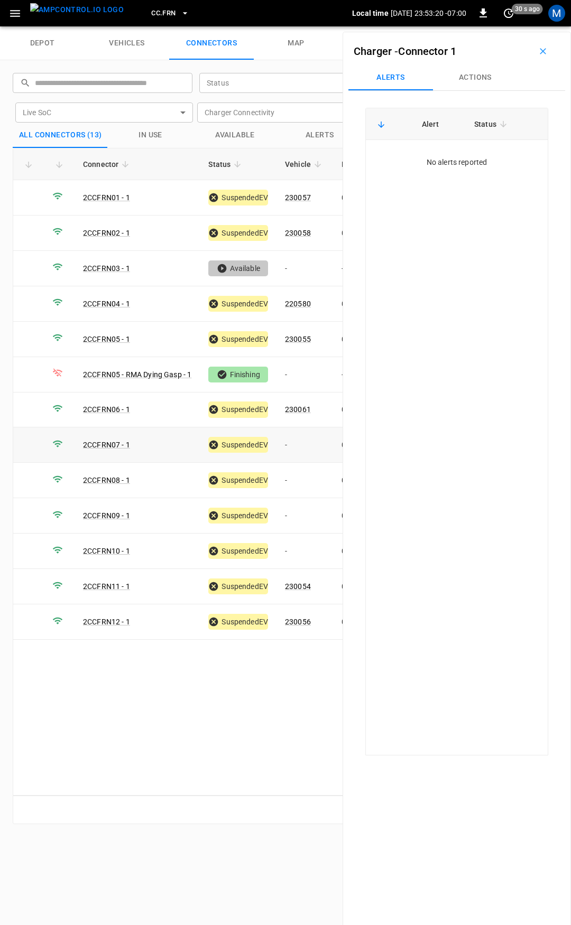
click at [300, 436] on td "-" at bounding box center [304, 445] width 57 height 35
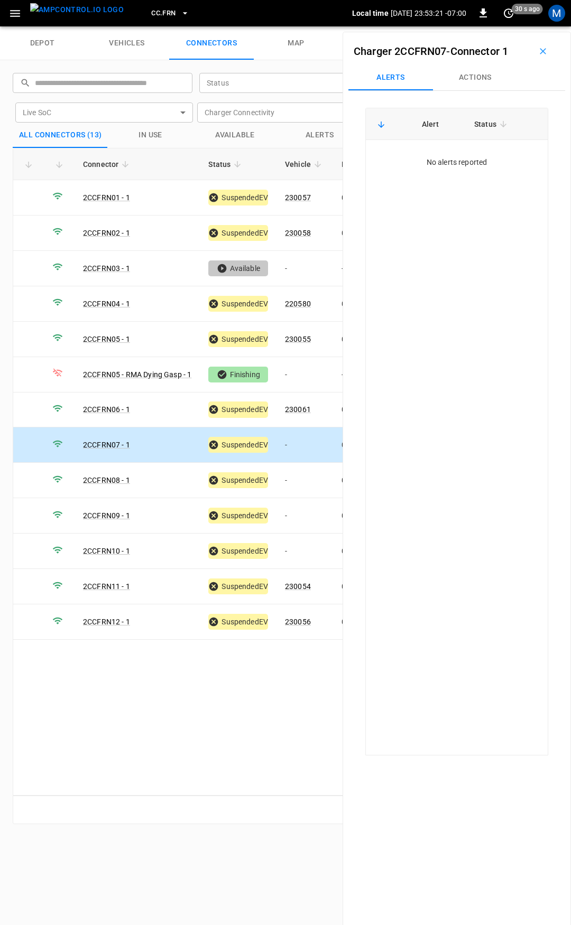
click at [478, 88] on button "Actions" at bounding box center [475, 77] width 85 height 25
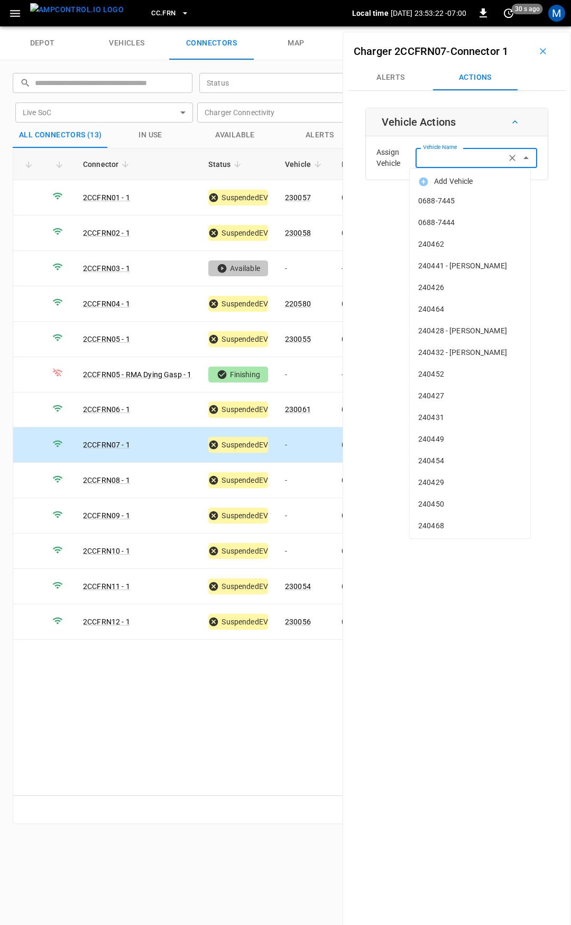
click at [465, 157] on input "Vehicle Name" at bounding box center [461, 157] width 84 height 13
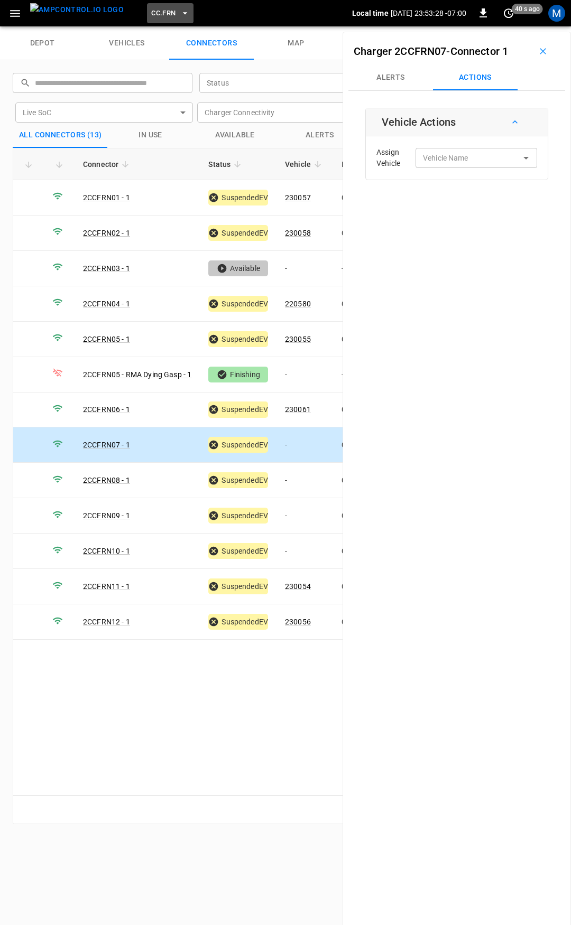
click at [162, 3] on button "CC.FRN" at bounding box center [170, 13] width 47 height 21
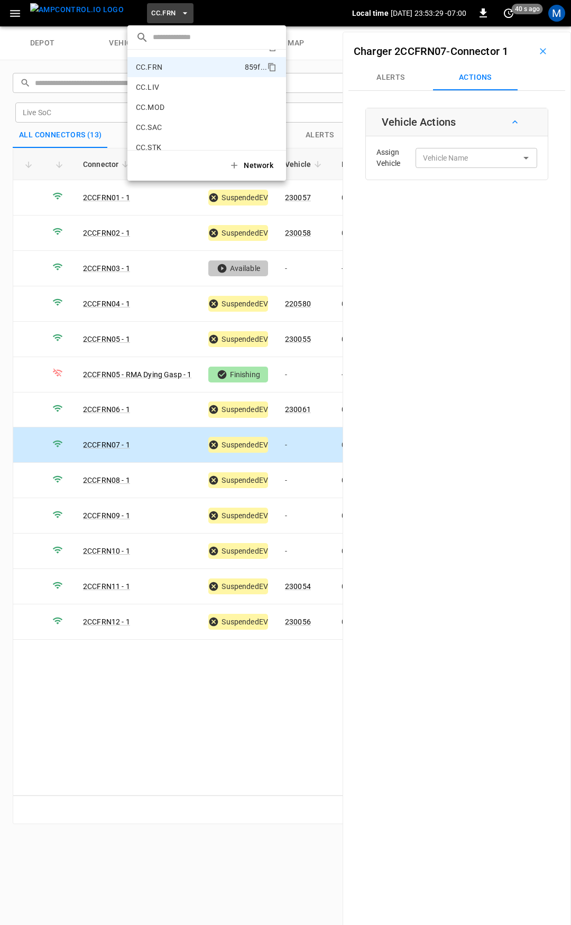
scroll to position [165, 0]
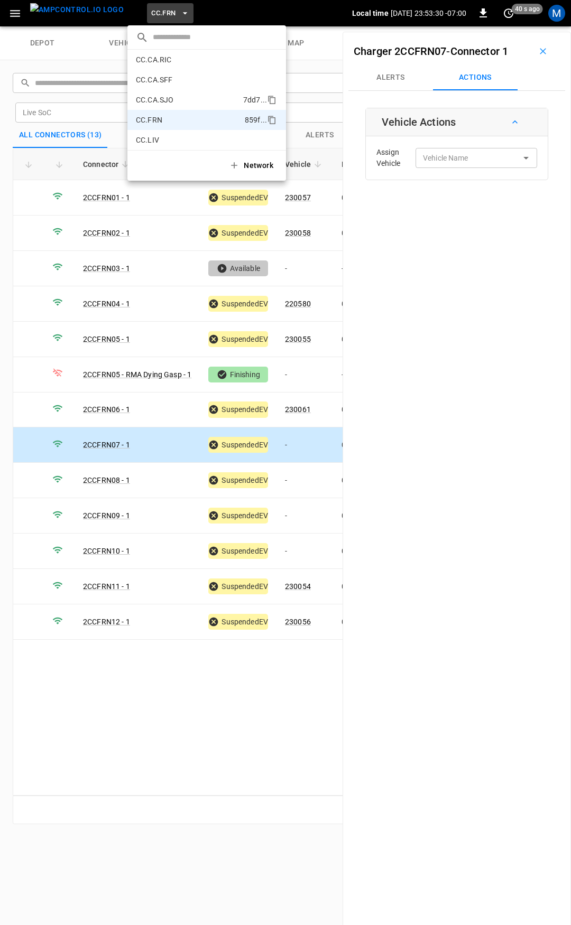
click at [164, 99] on p "CC.CA.SJO" at bounding box center [187, 100] width 103 height 11
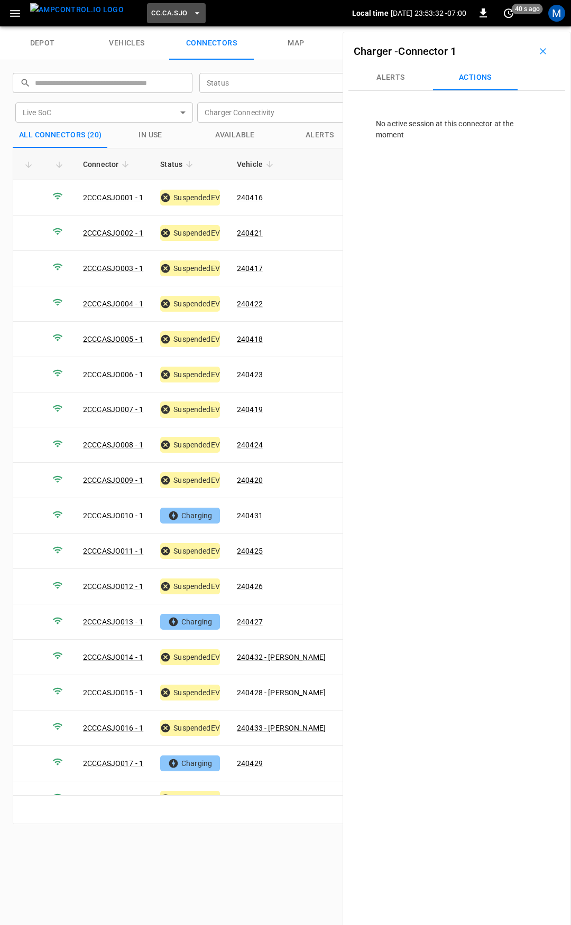
click at [157, 11] on span "CC.CA.SJO" at bounding box center [169, 13] width 36 height 12
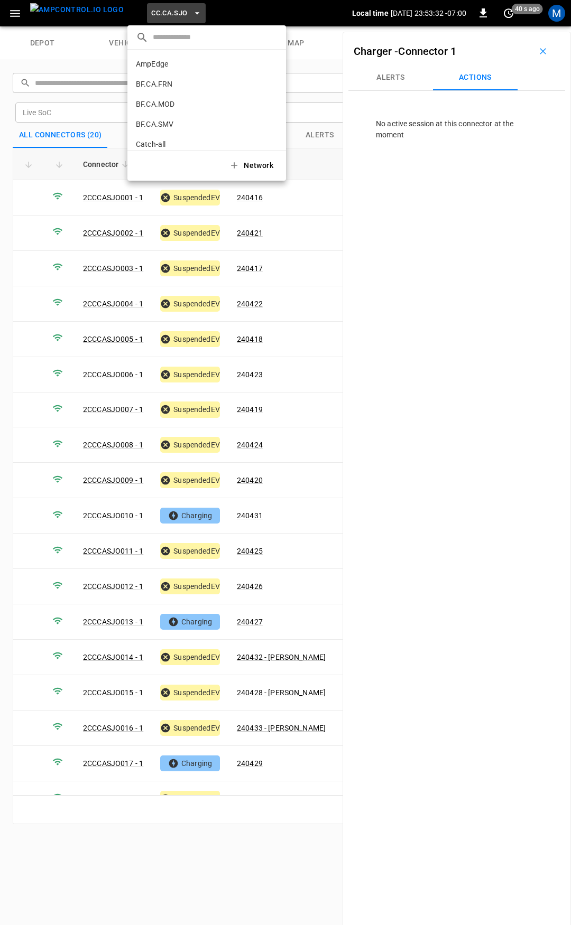
scroll to position [198, 0]
click at [177, 89] on p "CC.FRN" at bounding box center [188, 87] width 105 height 11
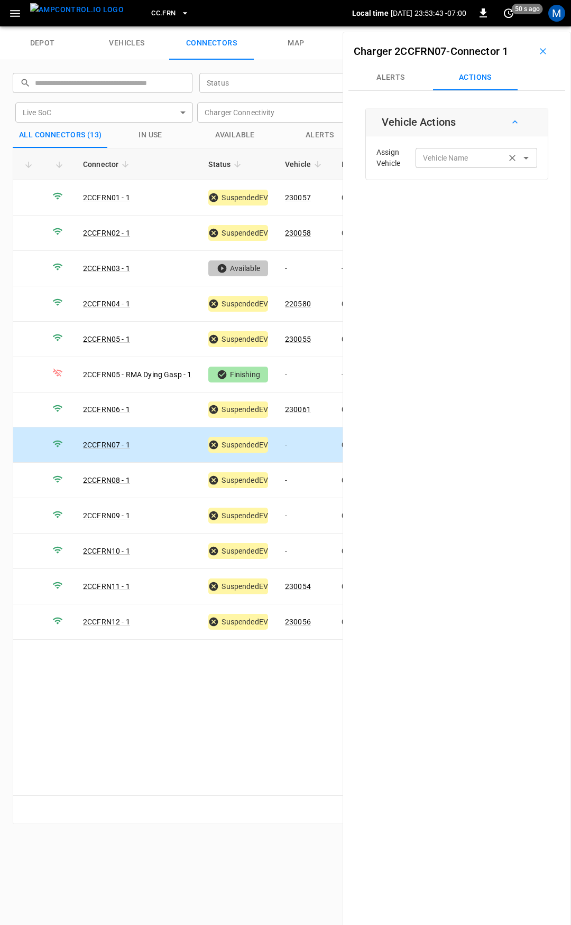
click at [451, 163] on div "Vehicle Name Vehicle Name" at bounding box center [476, 158] width 122 height 20
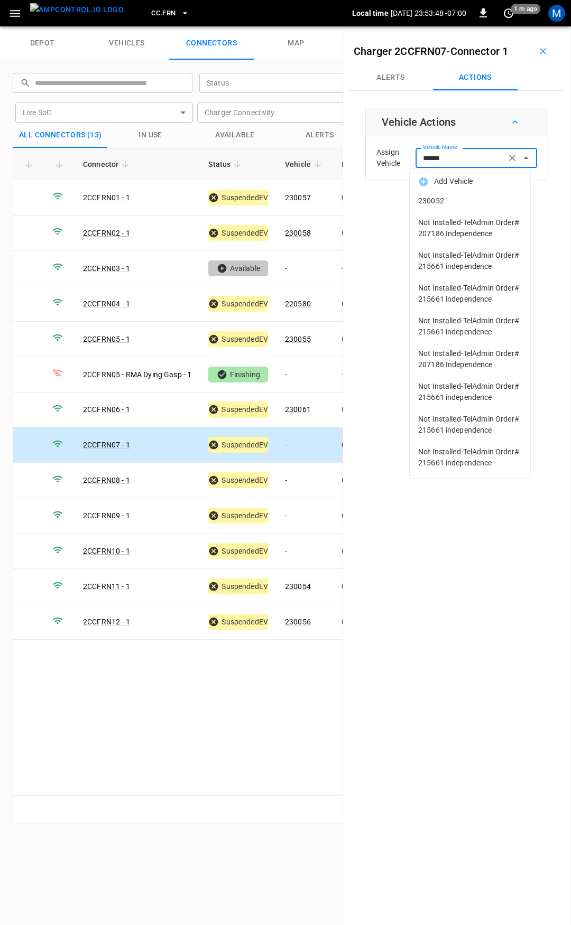
click at [482, 202] on span "230052" at bounding box center [470, 201] width 104 height 11
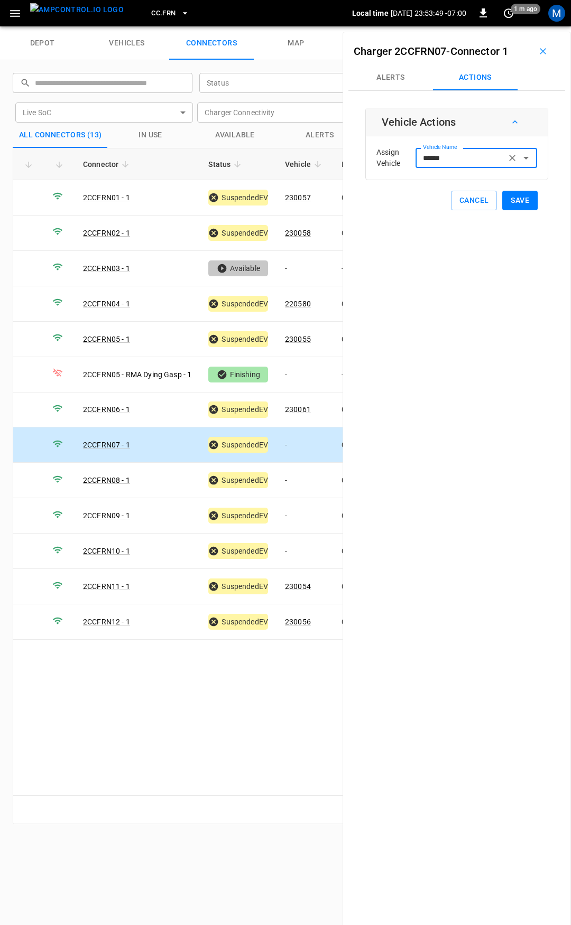
type input "******"
click at [505, 203] on button "Save" at bounding box center [519, 201] width 35 height 20
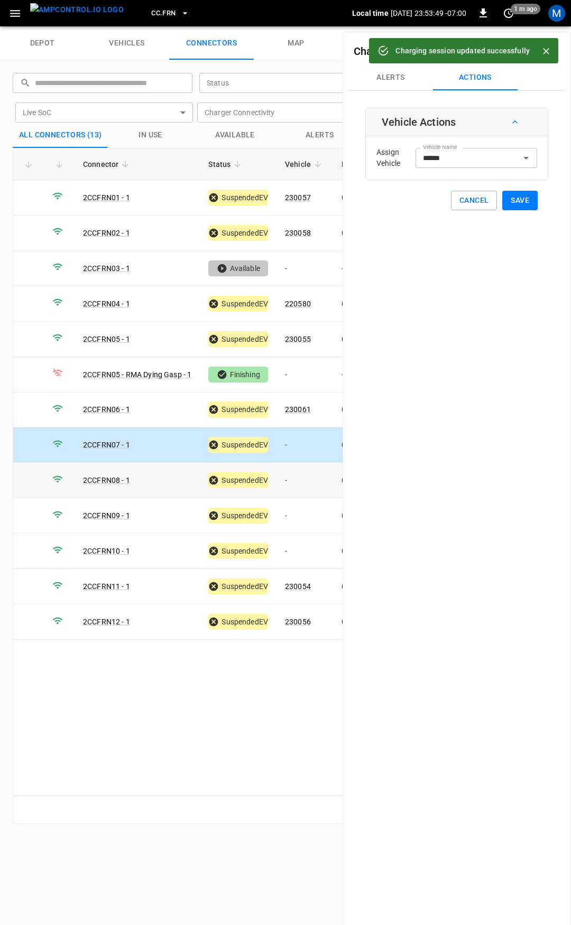
click at [303, 476] on td "-" at bounding box center [304, 480] width 57 height 35
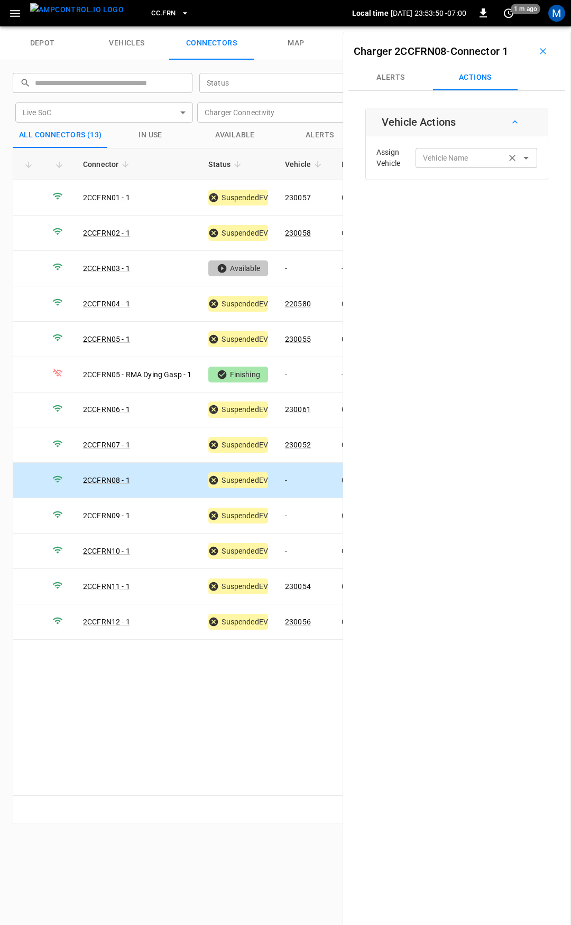
click at [457, 149] on div "Vehicle Name" at bounding box center [476, 158] width 122 height 20
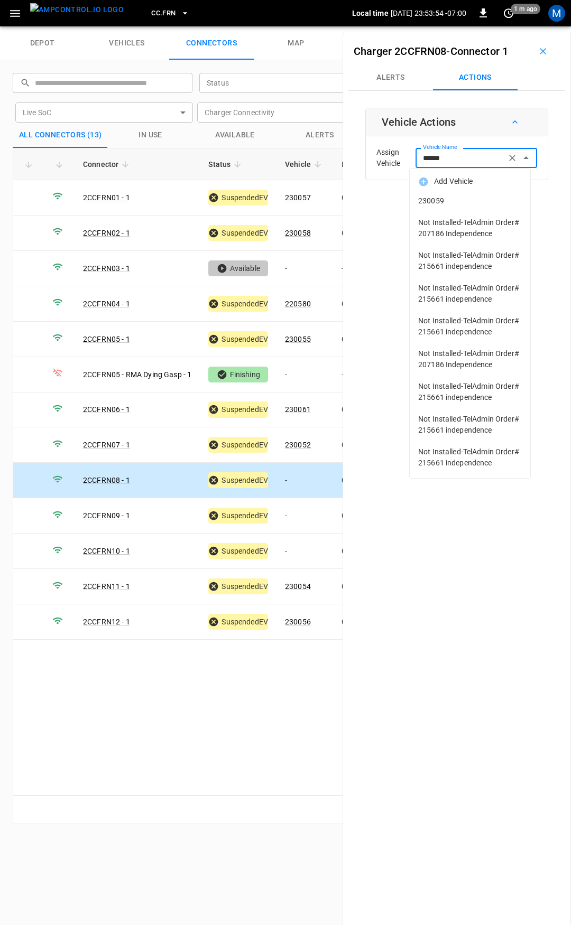
click at [460, 205] on span "230059" at bounding box center [470, 201] width 104 height 11
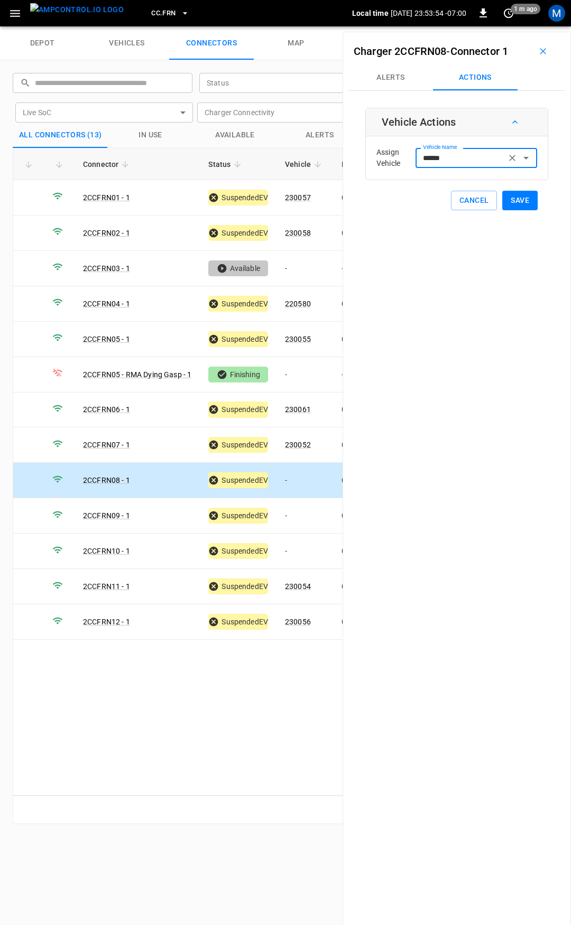
type input "******"
click at [504, 203] on button "Save" at bounding box center [519, 201] width 35 height 20
drag, startPoint x: 291, startPoint y: 512, endPoint x: 333, endPoint y: 357, distance: 160.6
click at [291, 512] on td "-" at bounding box center [304, 515] width 57 height 35
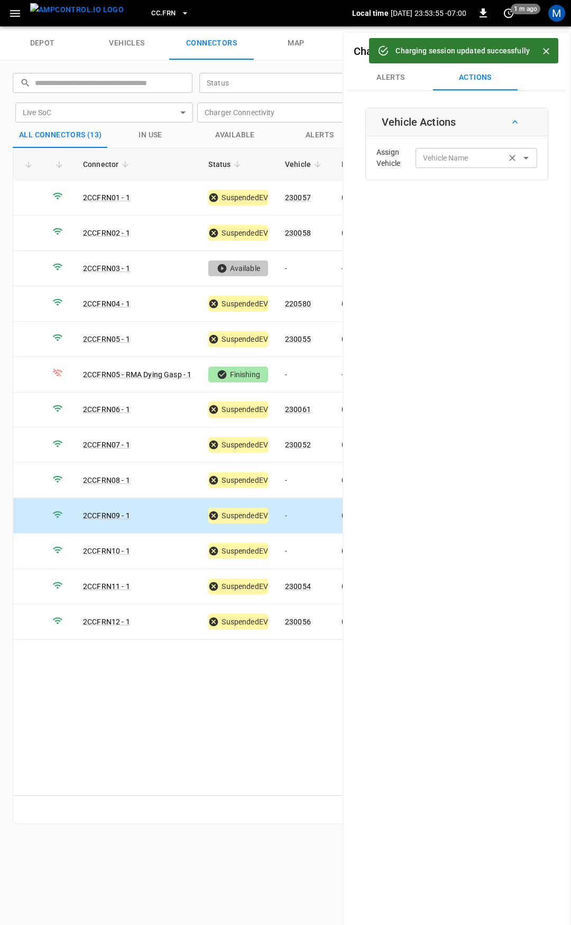
click at [448, 159] on input "Vehicle Name" at bounding box center [461, 157] width 84 height 13
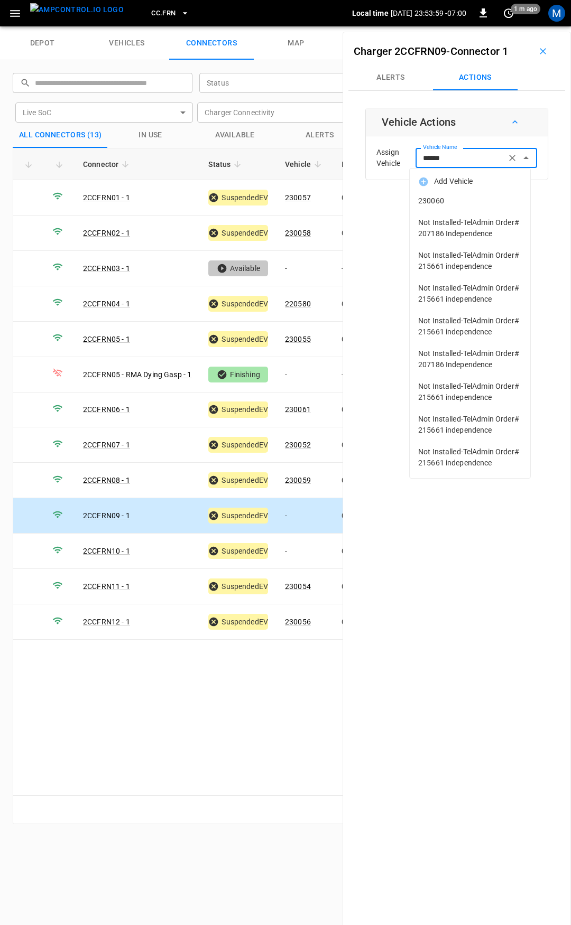
click at [443, 203] on span "230060" at bounding box center [470, 201] width 104 height 11
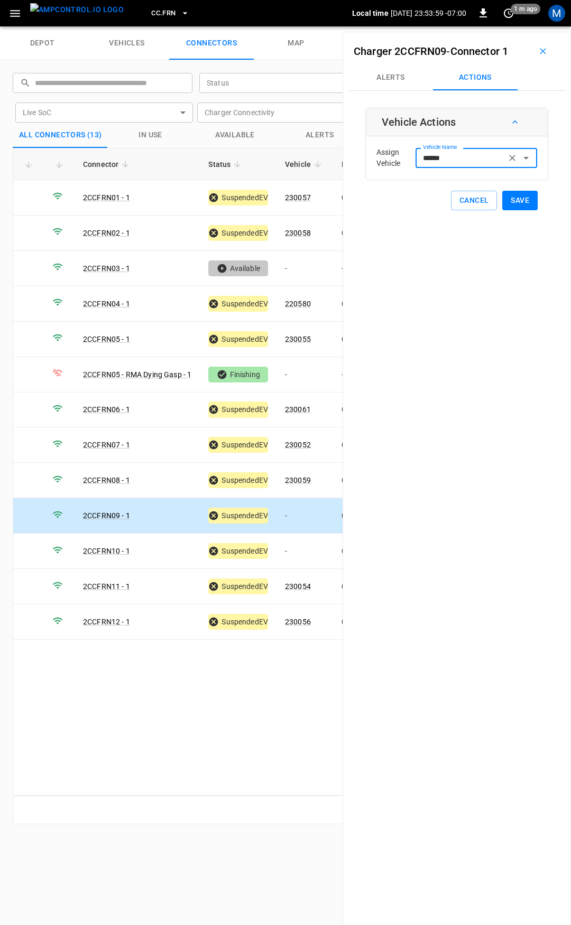
type input "******"
click at [508, 200] on button "Save" at bounding box center [519, 201] width 35 height 20
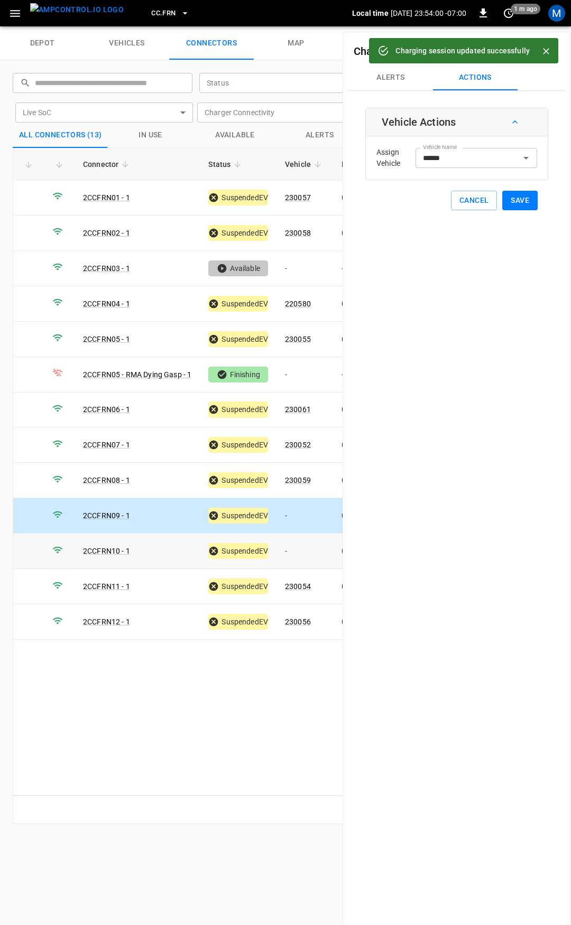
click at [301, 539] on td "-" at bounding box center [304, 551] width 57 height 35
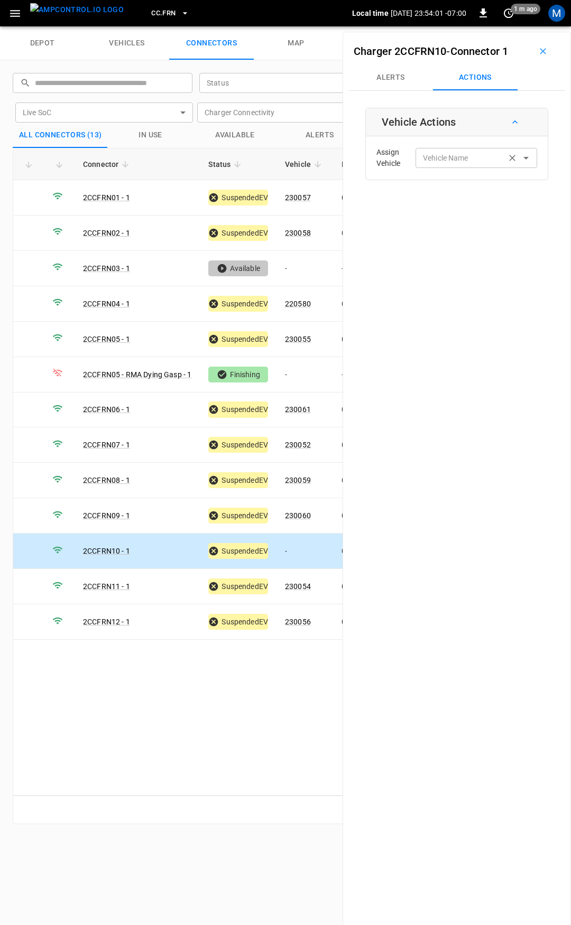
click at [476, 153] on input "Vehicle Name" at bounding box center [461, 157] width 84 height 13
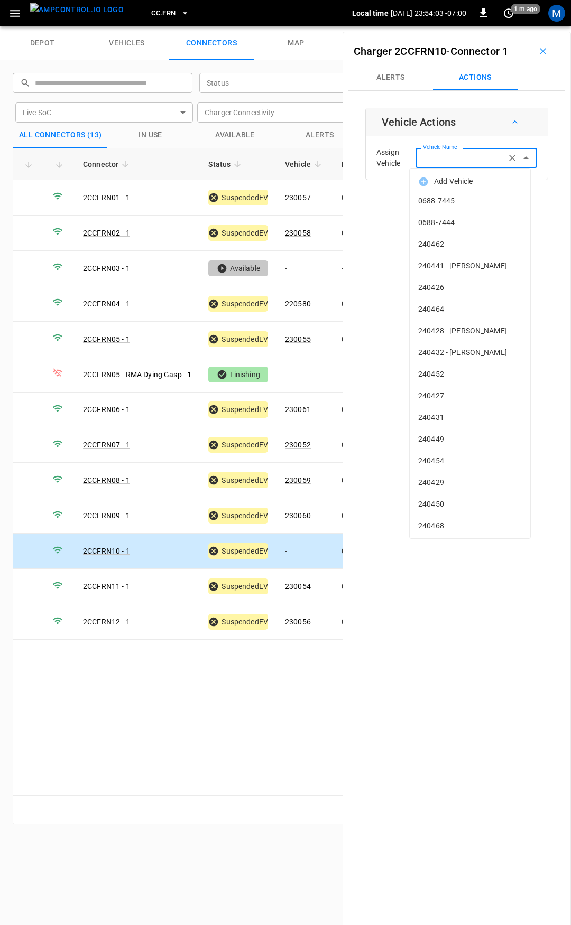
type input "*"
type input "**"
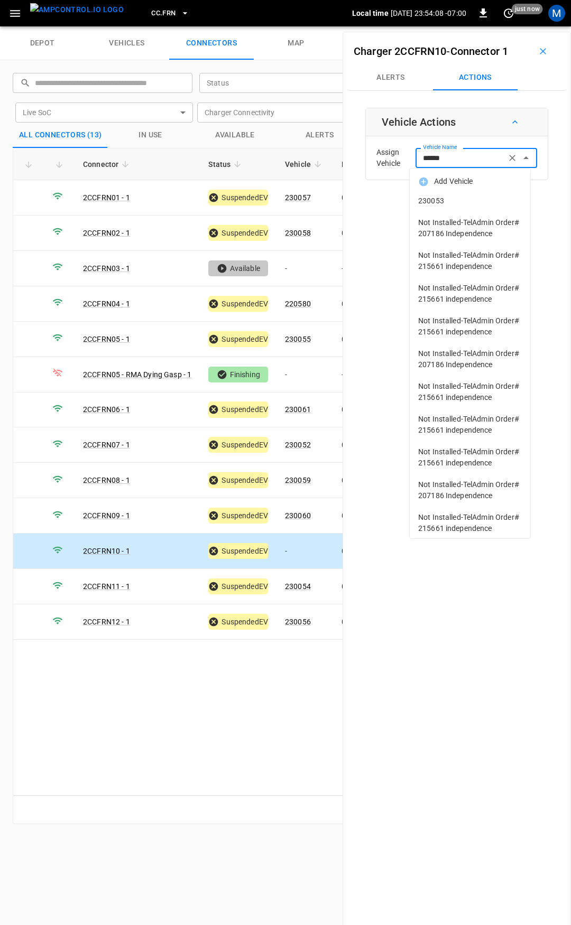
click at [457, 203] on span "230053" at bounding box center [470, 201] width 104 height 11
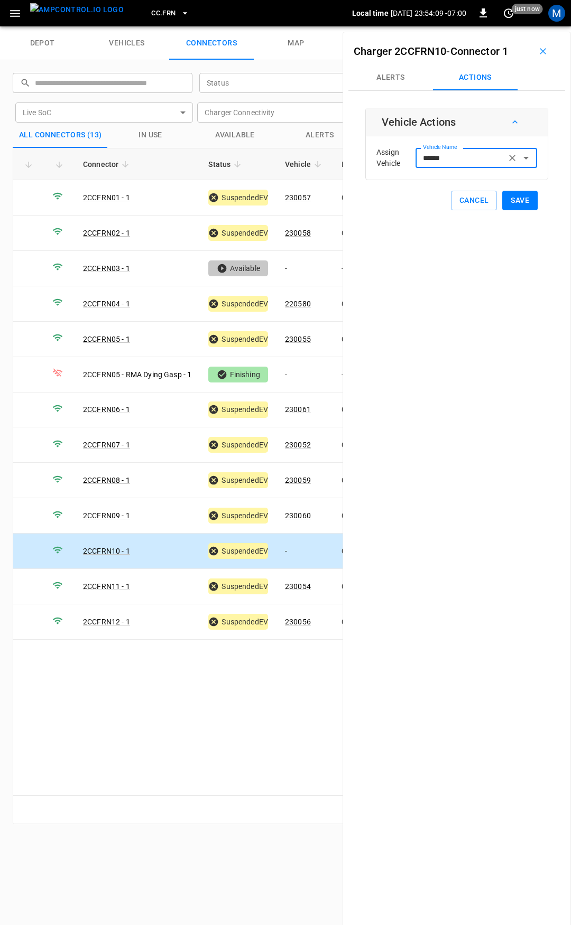
type input "******"
click at [516, 201] on button "Save" at bounding box center [519, 201] width 35 height 20
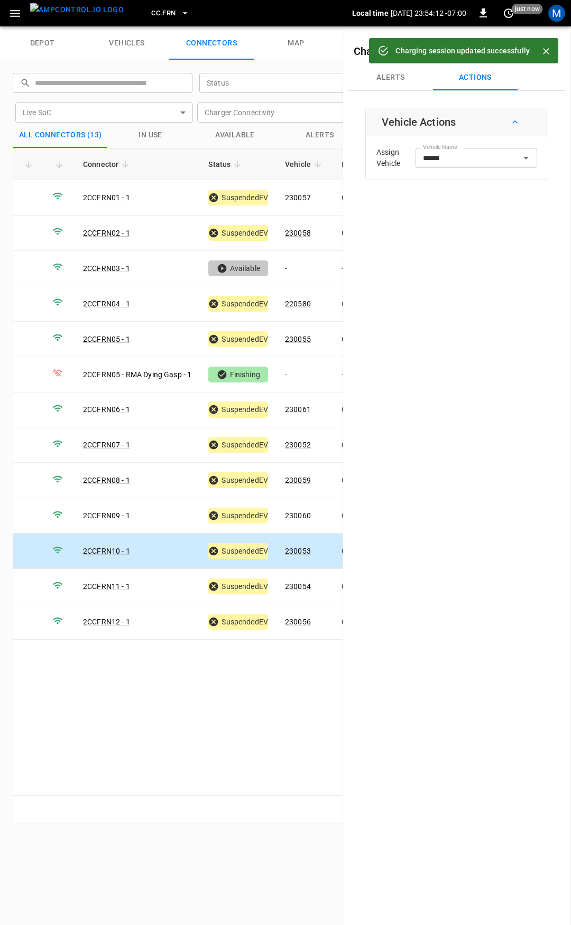
click at [155, 21] on button "CC.FRN" at bounding box center [170, 13] width 47 height 21
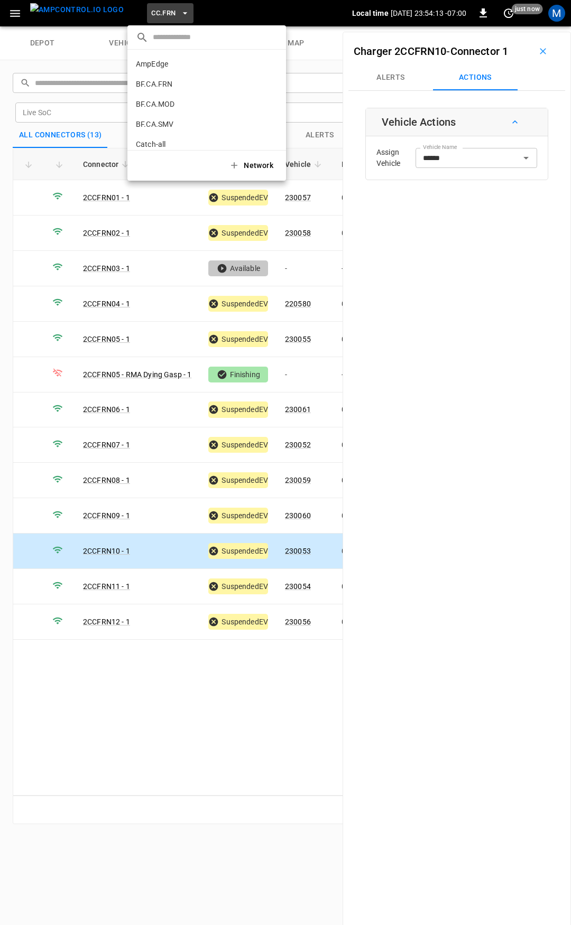
scroll to position [218, 0]
click at [187, 86] on p "CC.LIV" at bounding box center [187, 87] width 103 height 11
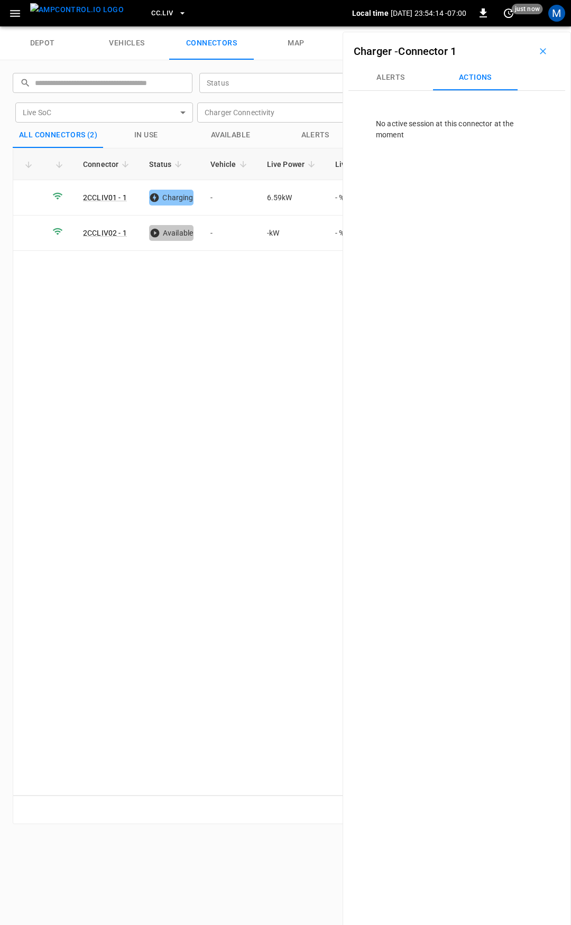
click at [177, 14] on icon "button" at bounding box center [182, 13] width 11 height 11
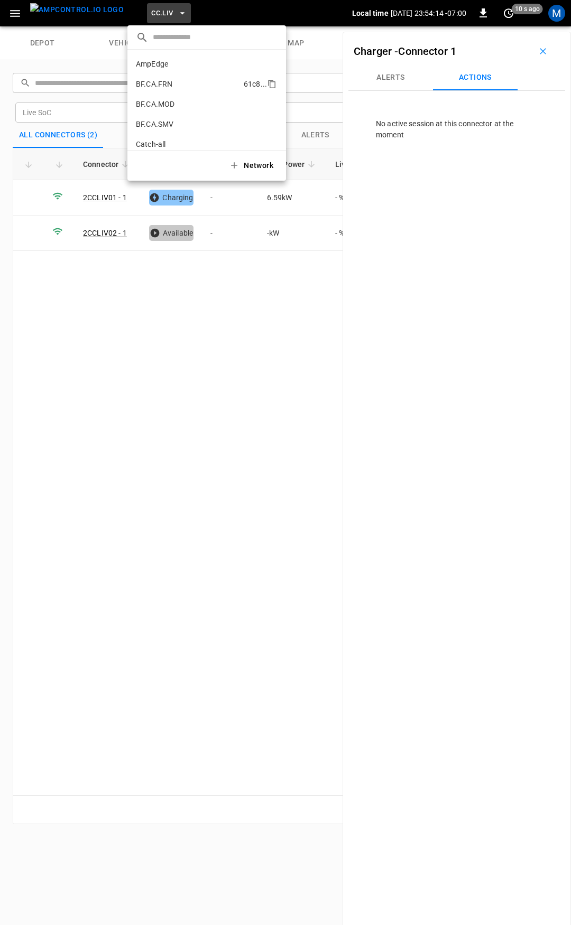
scroll to position [238, 0]
click at [185, 94] on li "CC.MOD b4ef ..." at bounding box center [206, 87] width 159 height 20
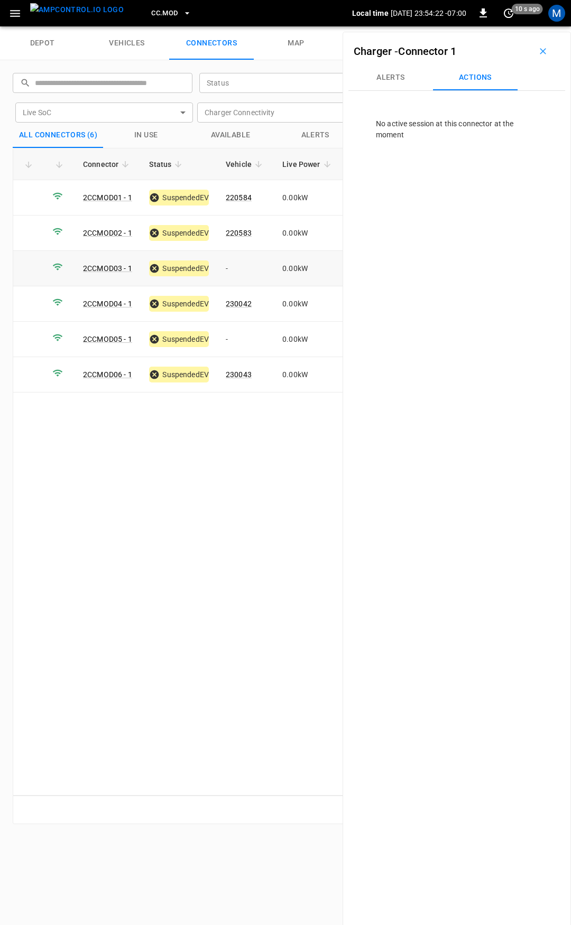
click at [245, 268] on td "-" at bounding box center [245, 268] width 57 height 35
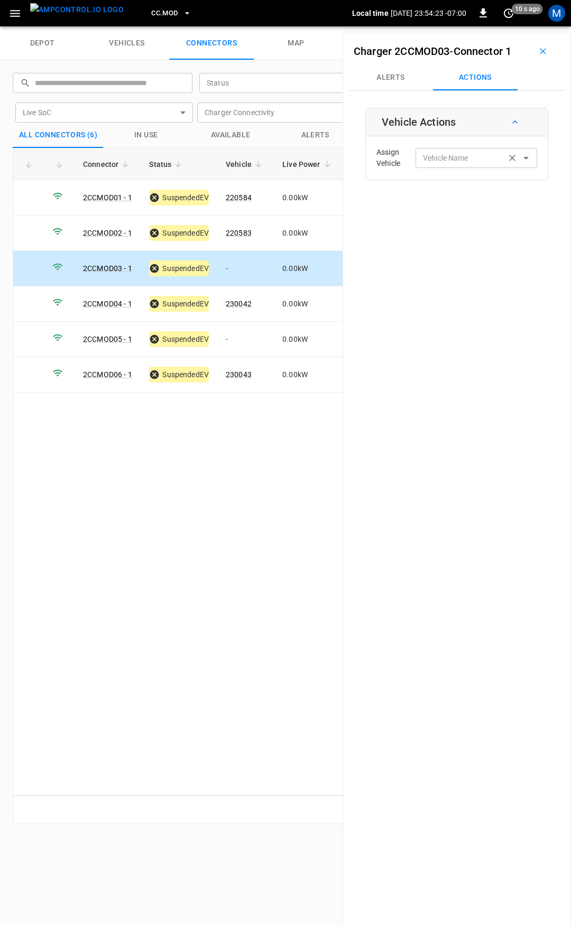
click at [451, 160] on div "Vehicle Name Vehicle Name" at bounding box center [476, 158] width 122 height 20
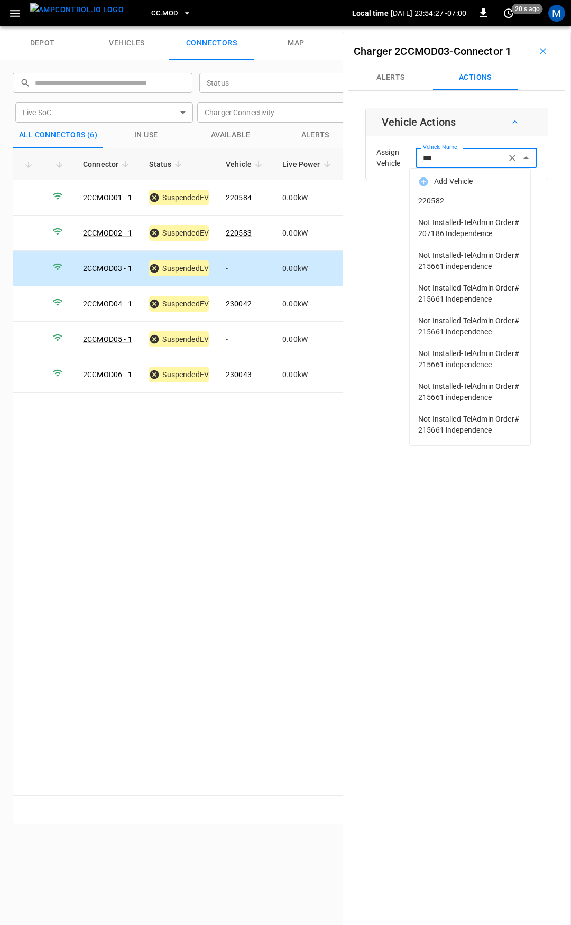
click at [486, 208] on li "220582" at bounding box center [470, 201] width 120 height 22
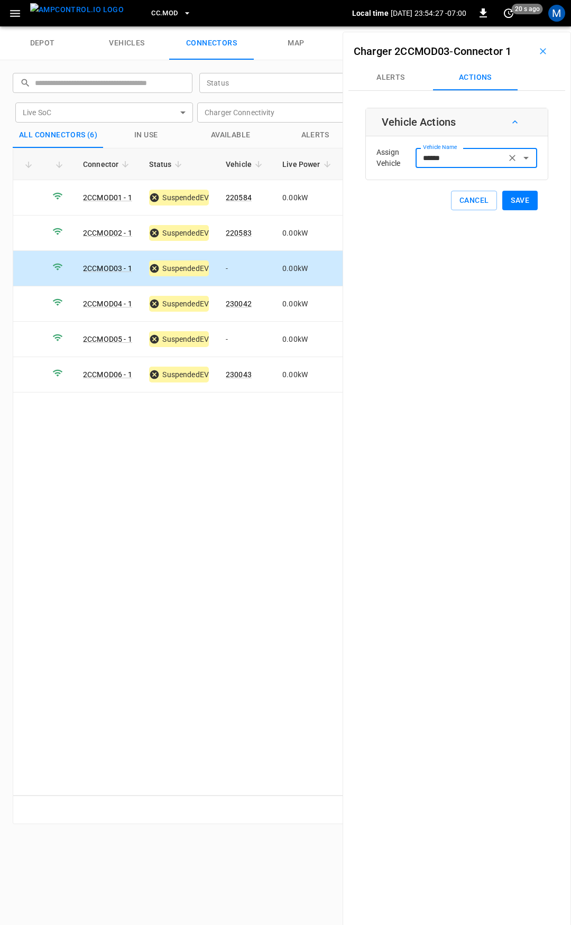
type input "******"
click at [516, 194] on button "Save" at bounding box center [519, 201] width 35 height 20
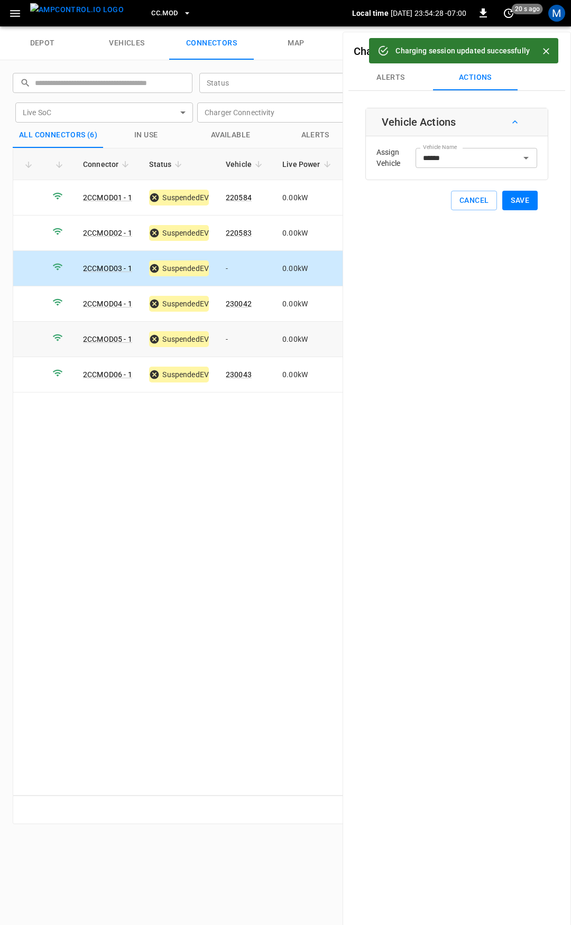
click at [248, 336] on td "-" at bounding box center [245, 339] width 57 height 35
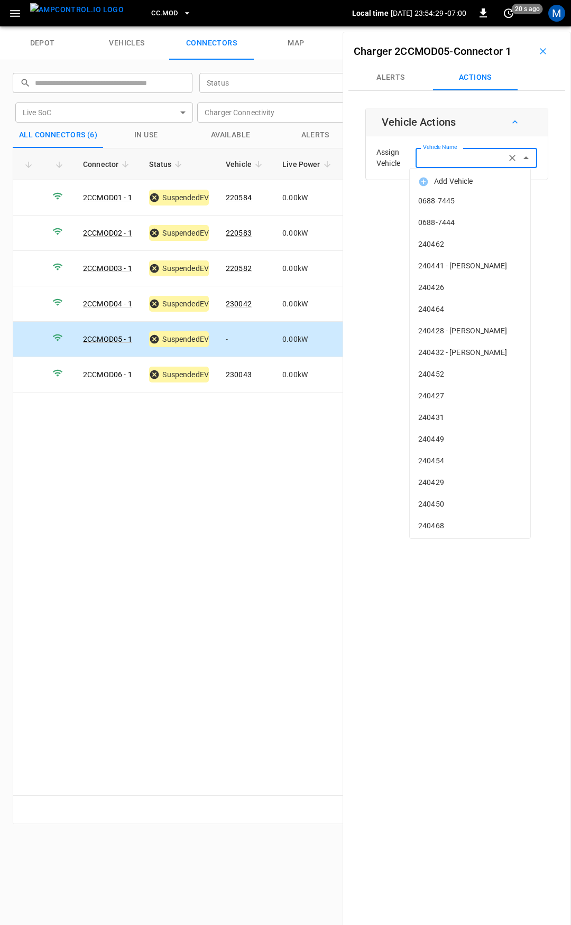
click at [471, 158] on input "Vehicle Name" at bounding box center [461, 157] width 84 height 13
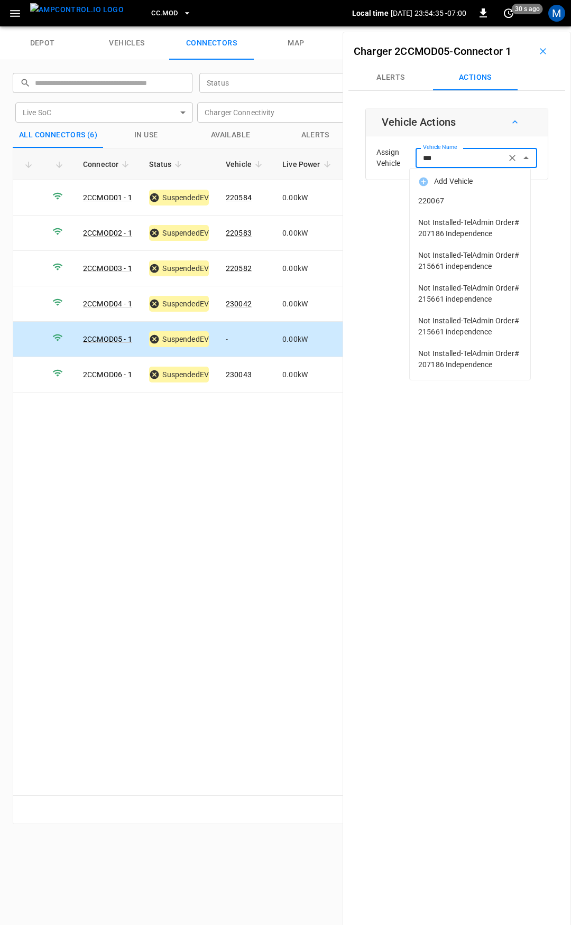
click at [471, 205] on span "220067" at bounding box center [470, 201] width 104 height 11
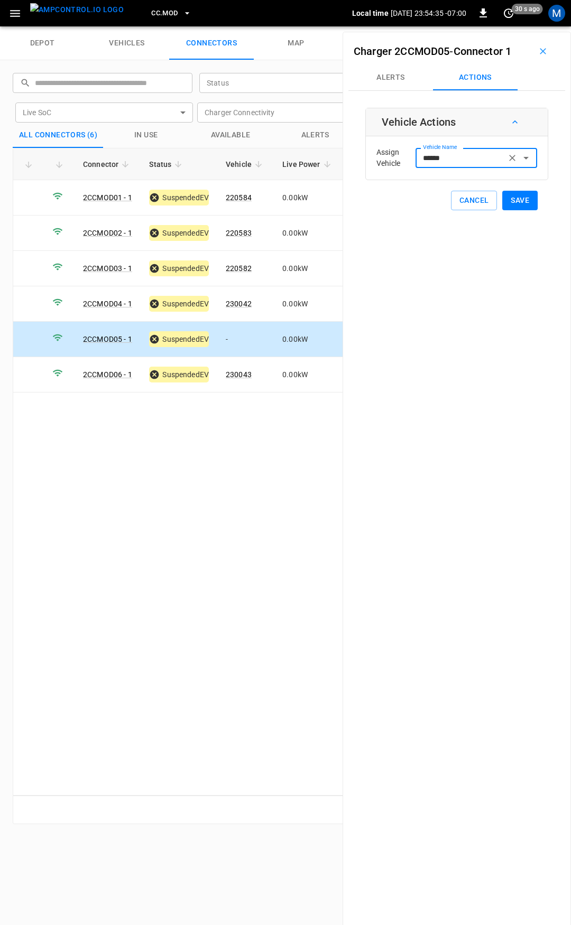
type input "******"
click at [513, 200] on button "Save" at bounding box center [519, 201] width 35 height 20
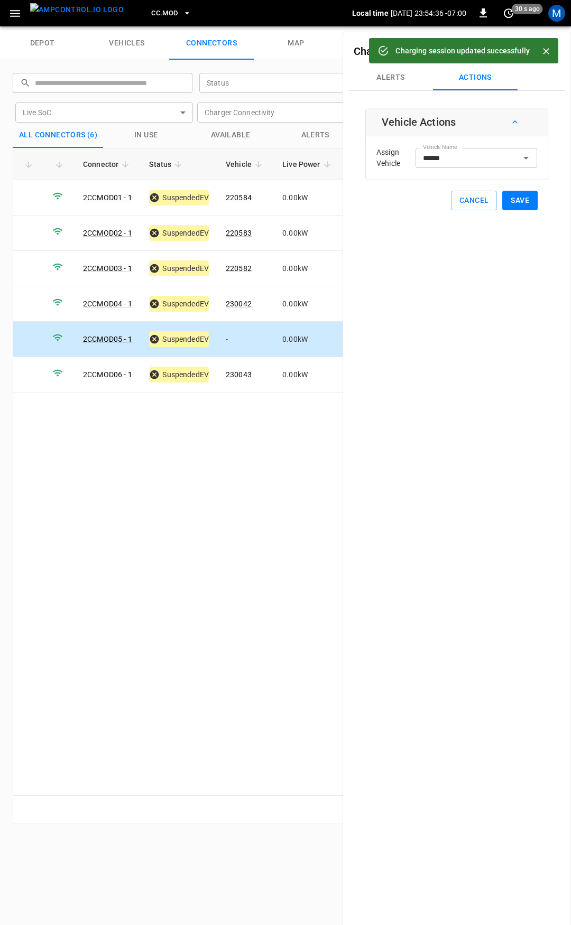
click at [162, 15] on button "CC.MOD" at bounding box center [171, 13] width 49 height 21
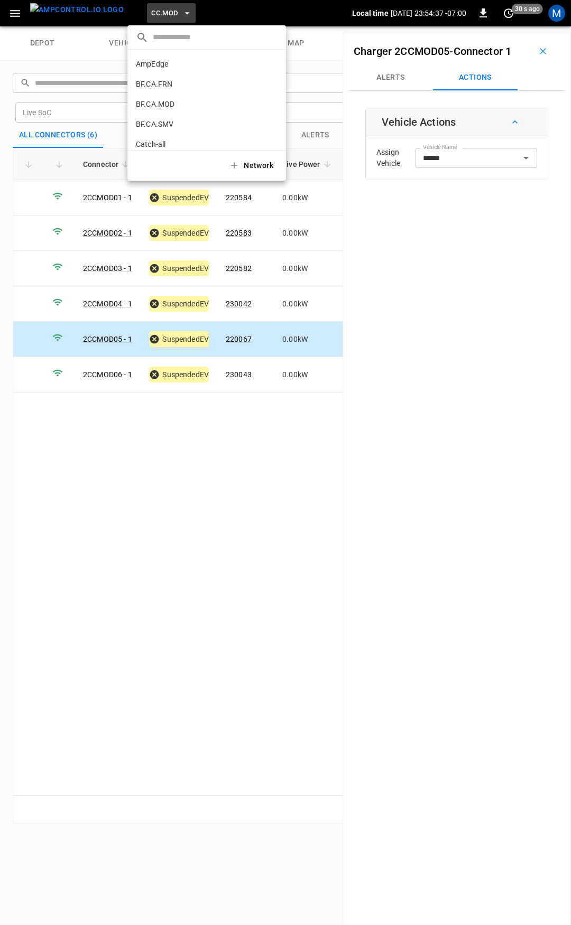
scroll to position [258, 0]
click at [195, 90] on p "CC.SAC" at bounding box center [188, 87] width 104 height 11
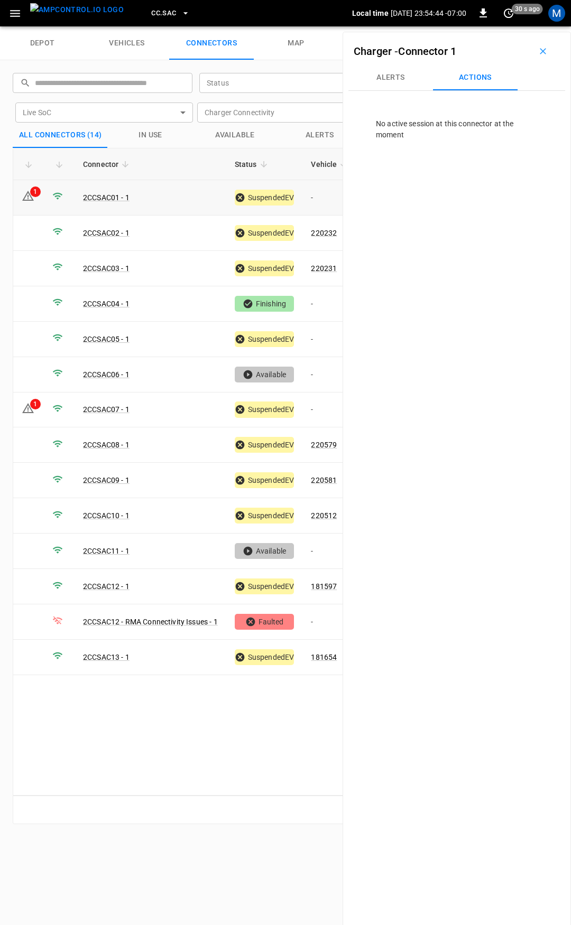
click at [328, 203] on td "-" at bounding box center [330, 197] width 57 height 35
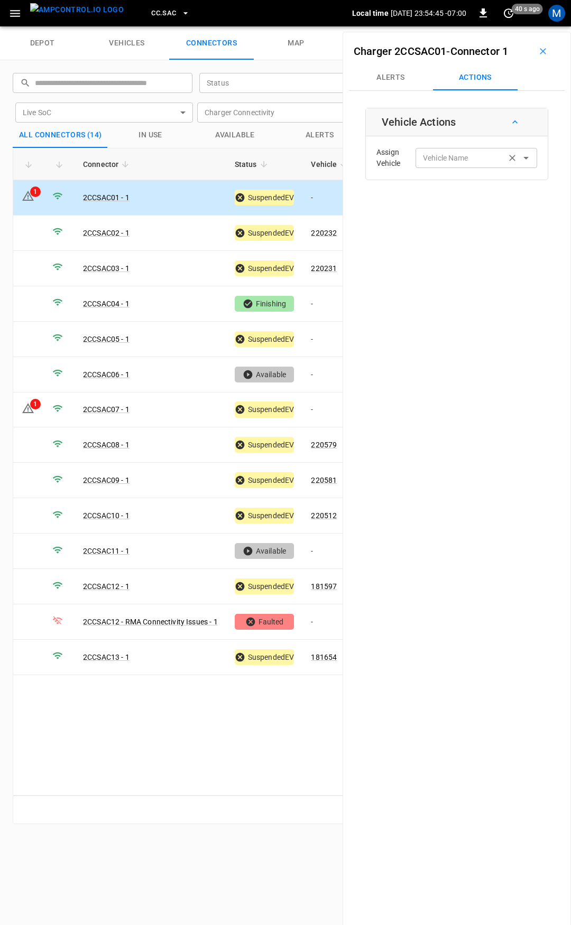
click at [453, 162] on input "Vehicle Name" at bounding box center [461, 157] width 84 height 13
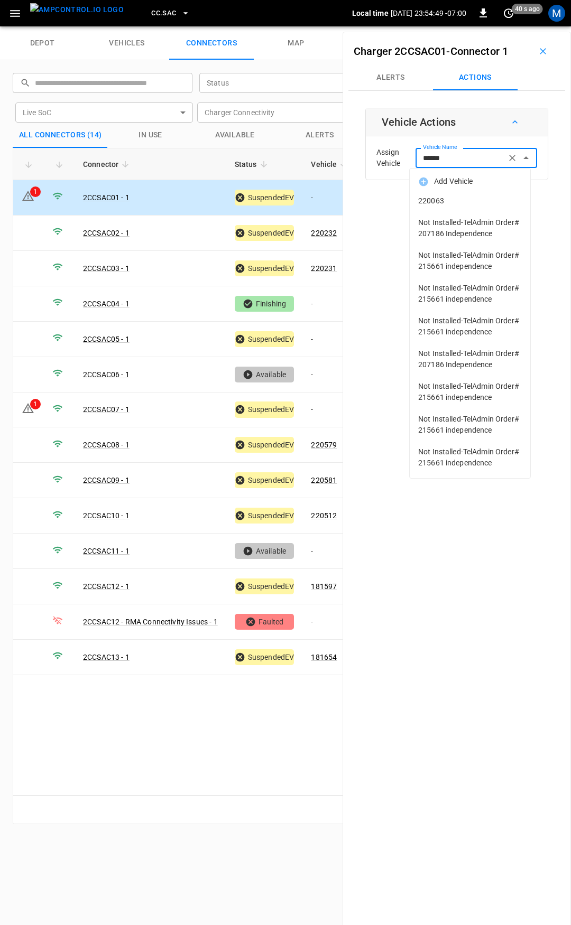
click at [494, 207] on li "220063" at bounding box center [470, 201] width 120 height 22
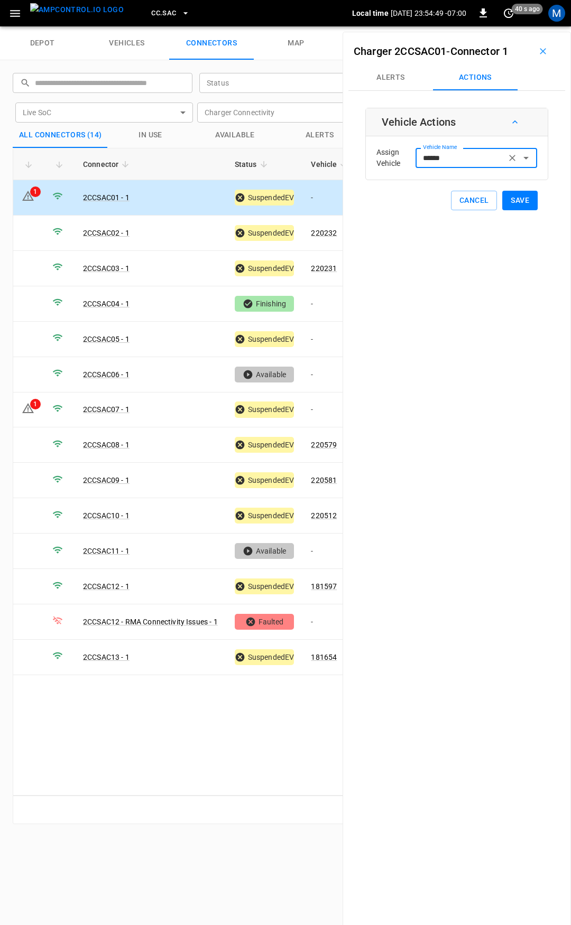
type input "******"
drag, startPoint x: 494, startPoint y: 207, endPoint x: 517, endPoint y: 205, distance: 23.3
click at [517, 205] on button "Save" at bounding box center [519, 201] width 35 height 20
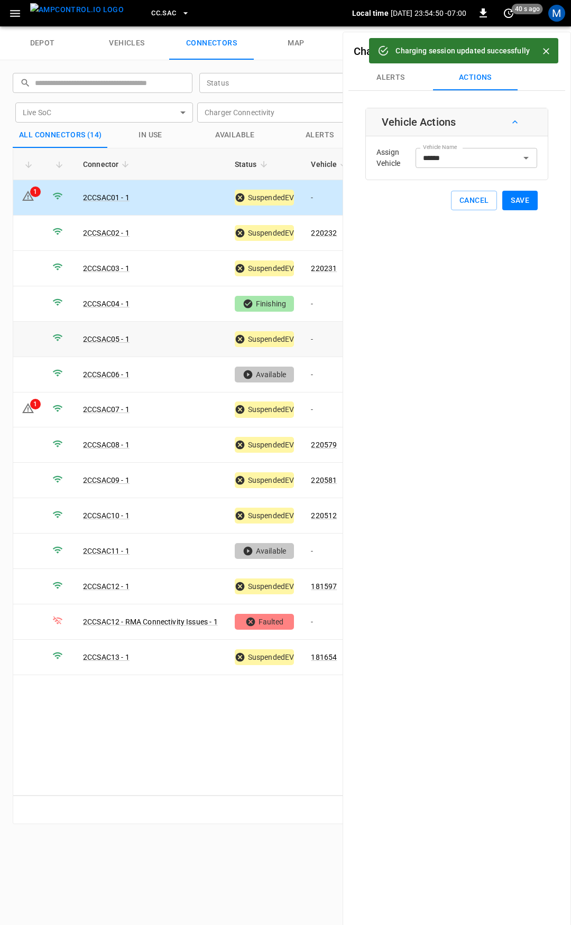
click at [322, 335] on td "-" at bounding box center [330, 339] width 57 height 35
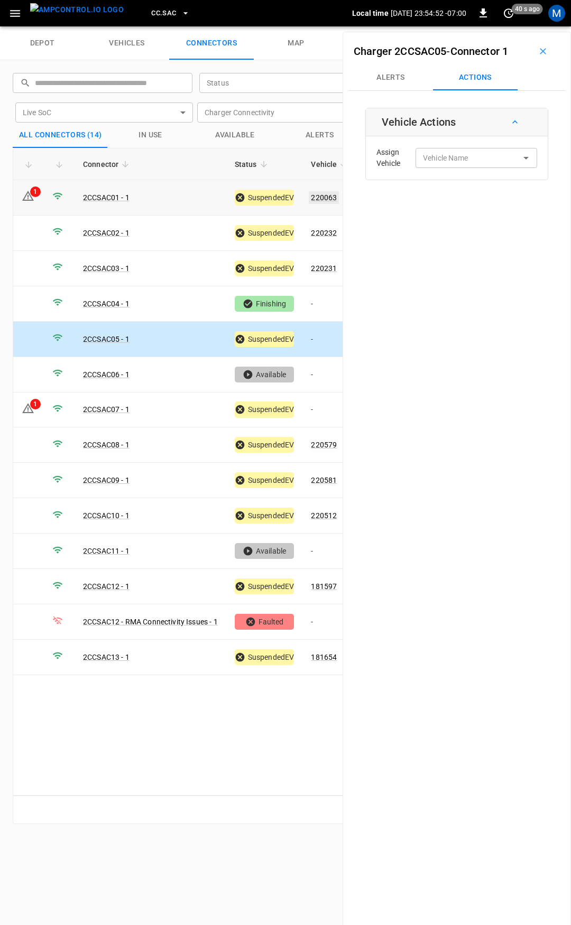
click at [323, 197] on link "220063" at bounding box center [324, 197] width 30 height 13
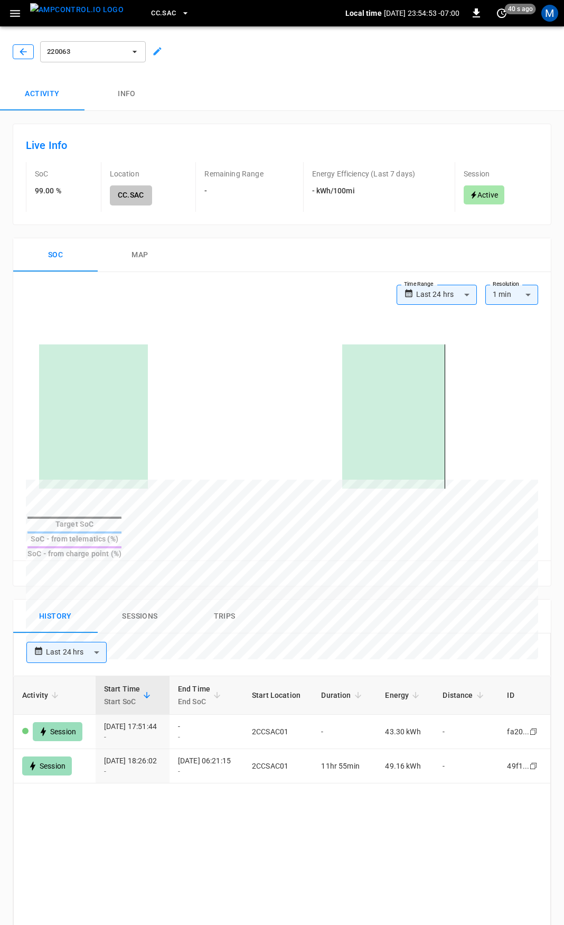
click at [29, 51] on button "button" at bounding box center [23, 51] width 21 height 15
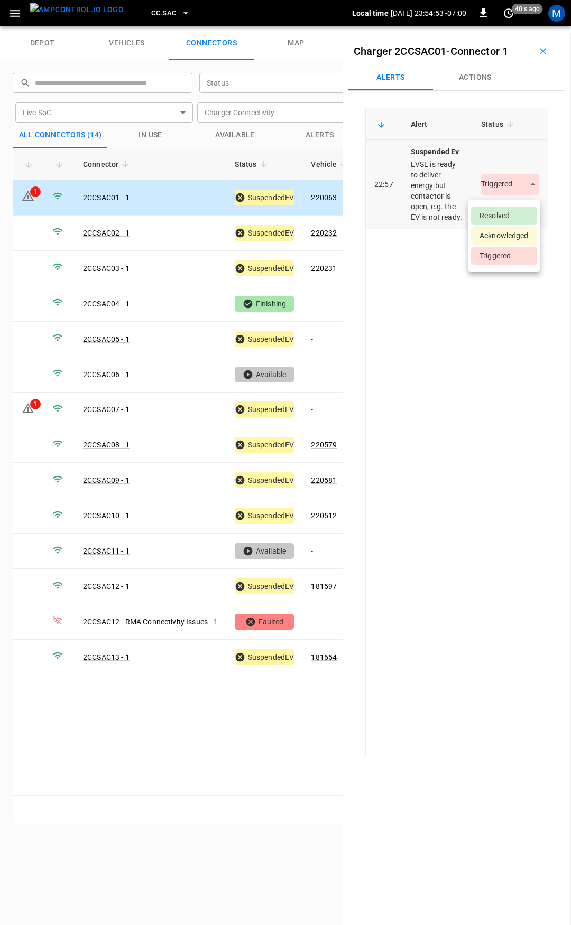
click at [507, 26] on body "CC.SAC Local time 2025-09-19 23:54:53 -07:00 0 40 s ago M depot vehicles connec…" at bounding box center [285, 13] width 571 height 26
click at [503, 209] on li "Resolved" at bounding box center [504, 215] width 66 height 17
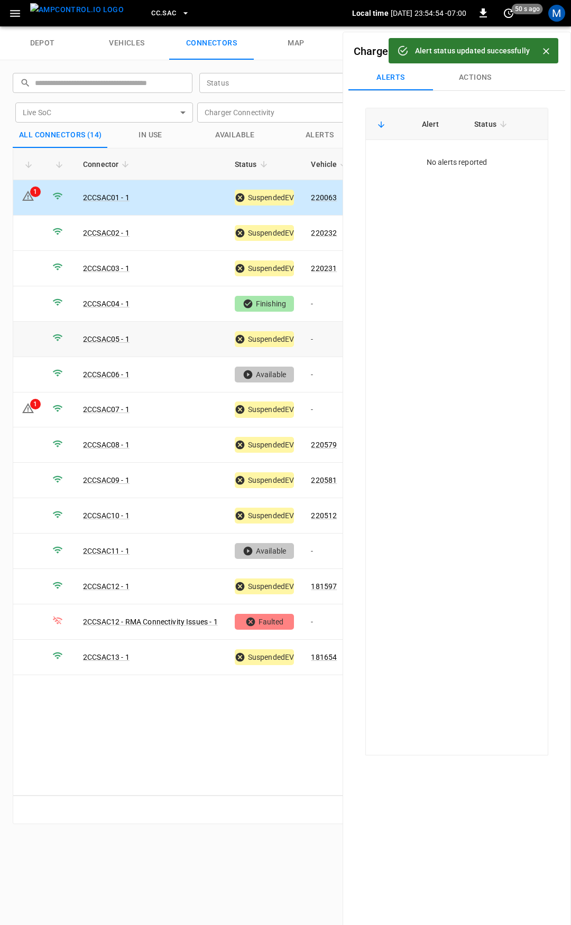
click at [331, 330] on td "-" at bounding box center [330, 339] width 57 height 35
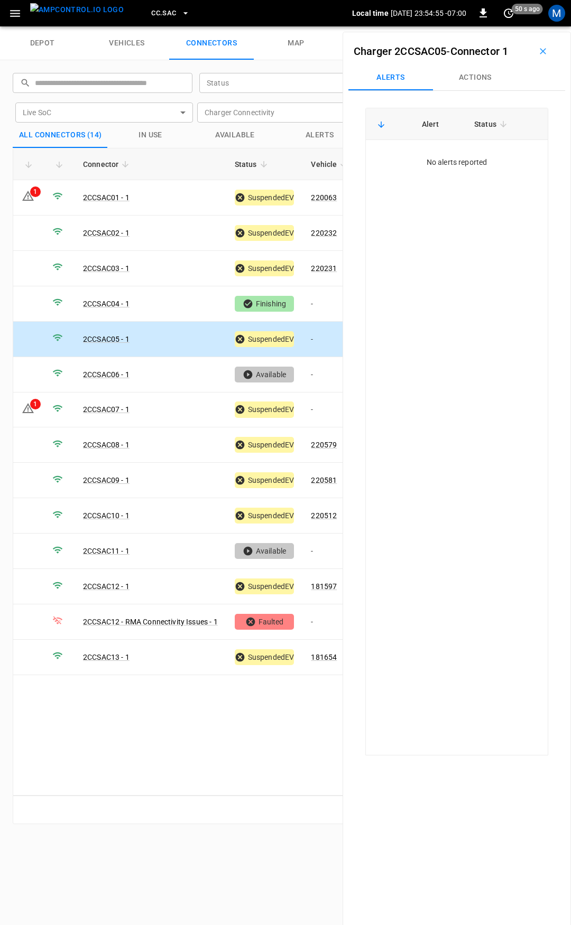
click at [481, 70] on button "Actions" at bounding box center [475, 77] width 85 height 25
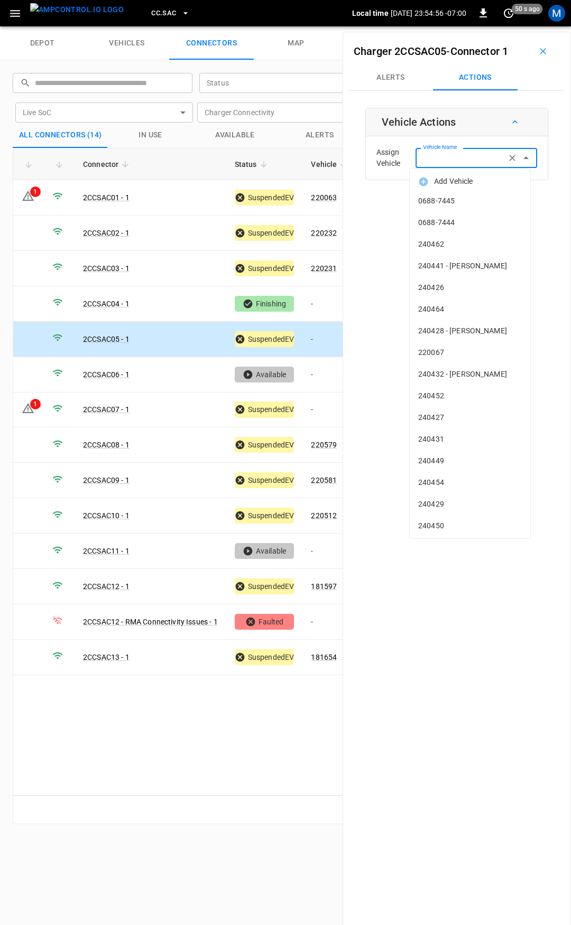
click at [466, 161] on input "Vehicle Name" at bounding box center [461, 157] width 84 height 13
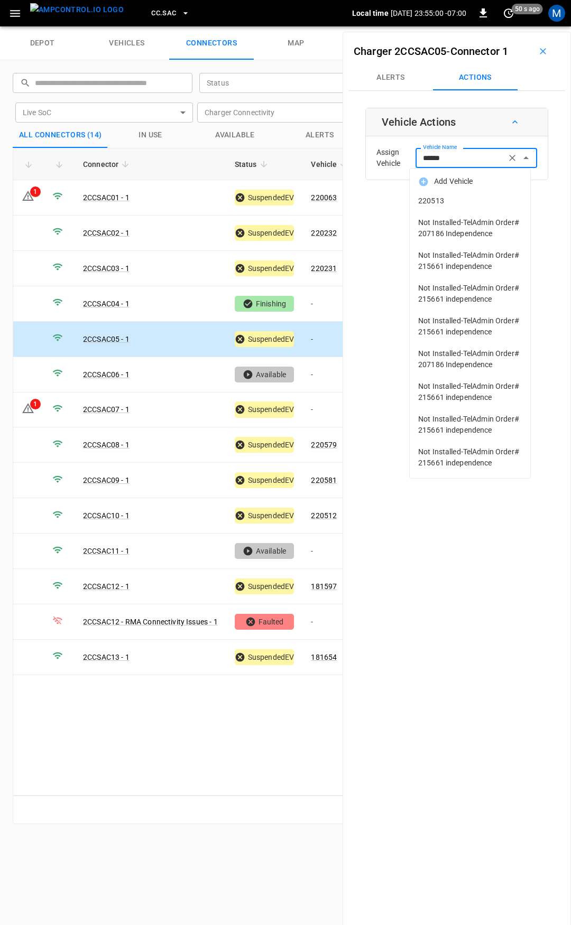
click at [439, 198] on span "220513" at bounding box center [470, 201] width 104 height 11
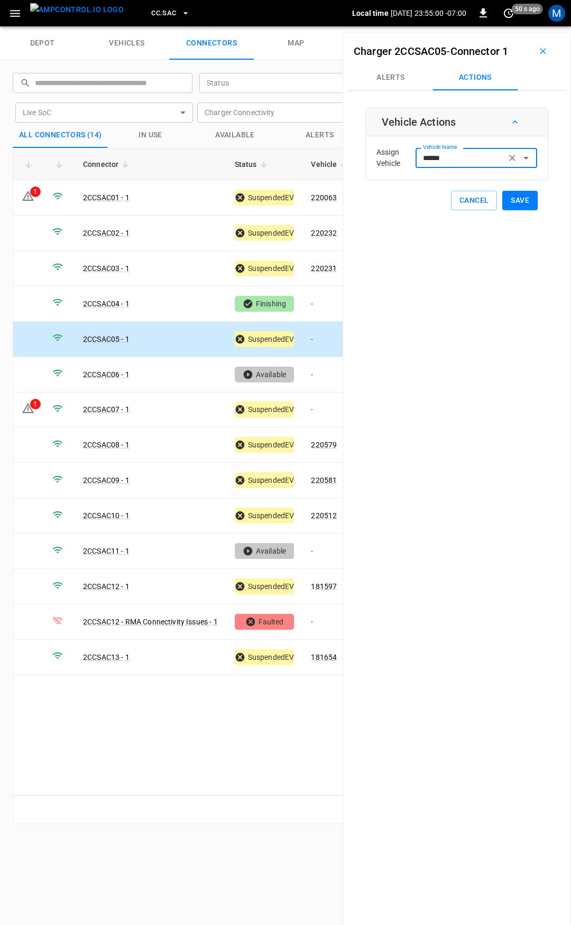
type input "******"
click at [502, 201] on button "Save" at bounding box center [519, 201] width 35 height 20
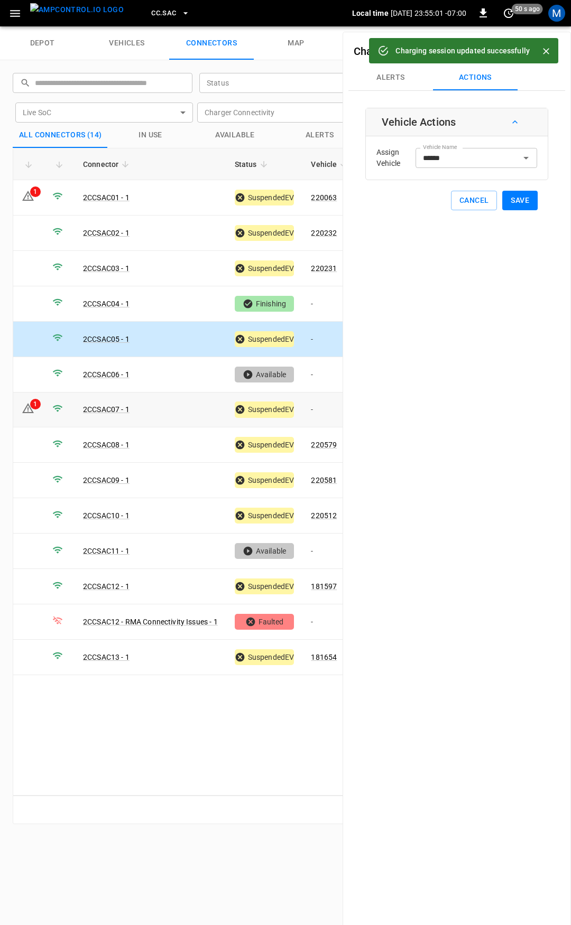
click at [326, 408] on td "-" at bounding box center [330, 410] width 57 height 35
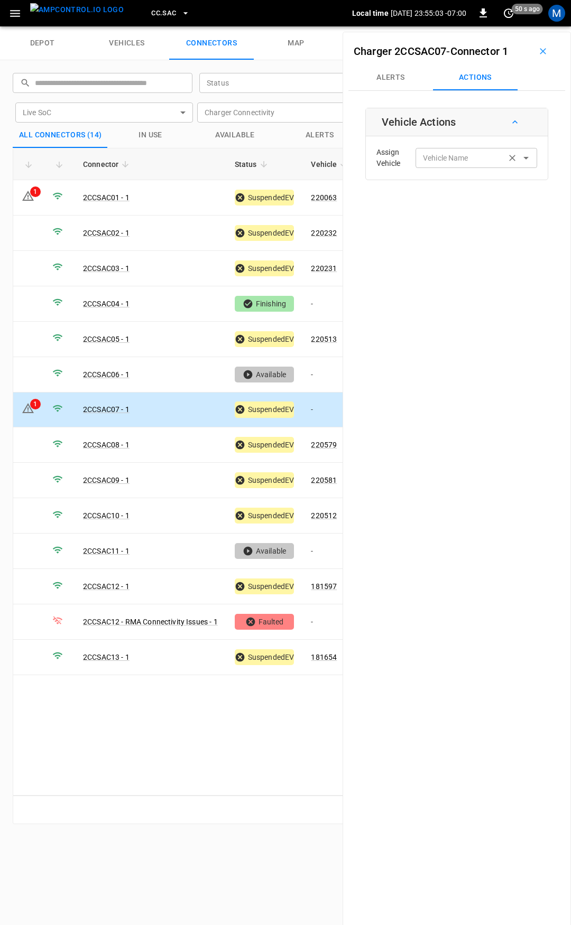
click at [442, 166] on div "Vehicle Name" at bounding box center [476, 158] width 122 height 20
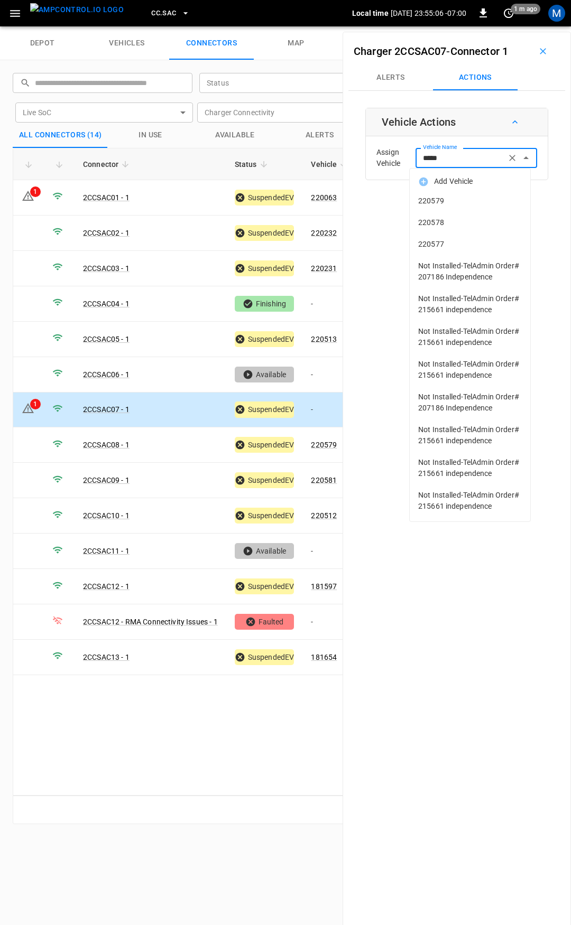
type input "******"
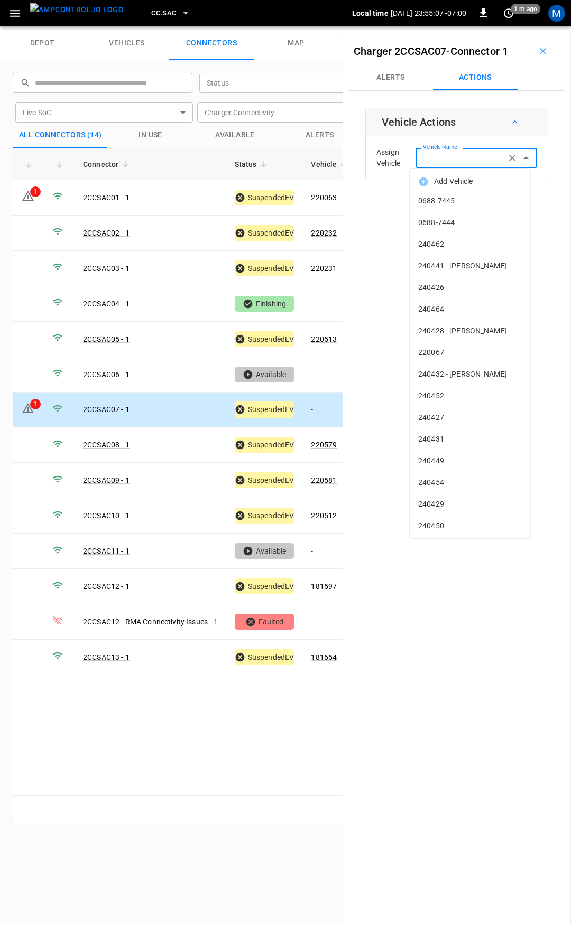
click at [451, 198] on span "0688-7445" at bounding box center [470, 201] width 104 height 11
type input "*********"
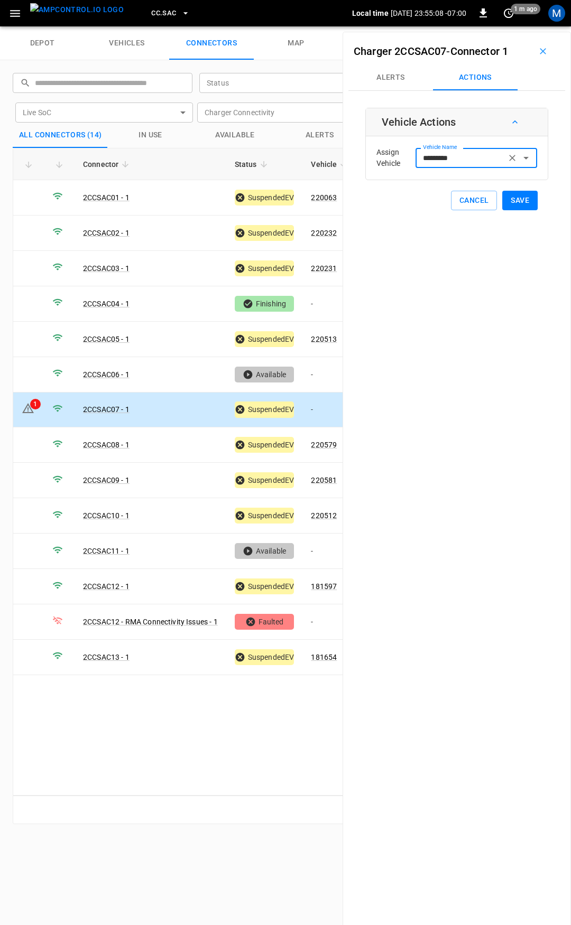
click at [452, 151] on div "********* Vehicle Name" at bounding box center [476, 158] width 122 height 20
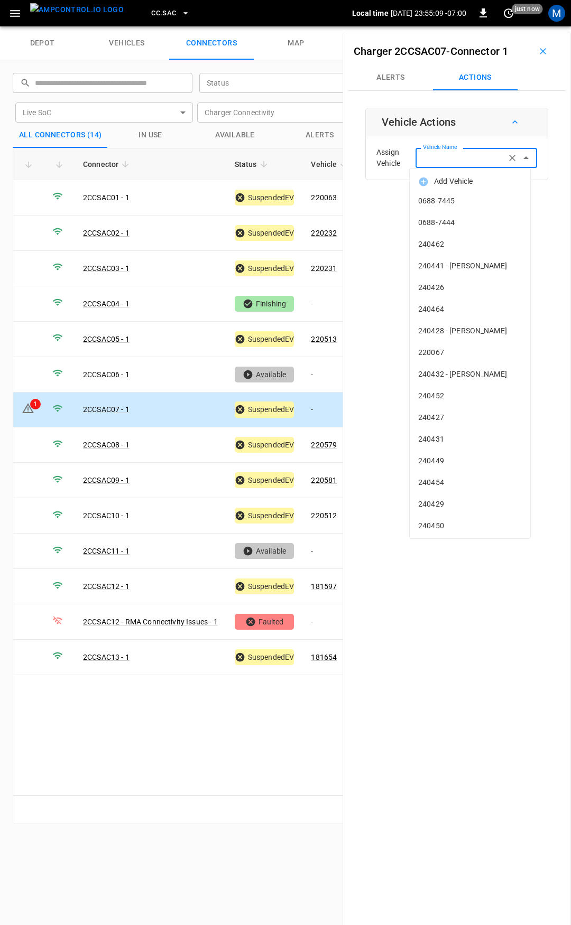
click at [509, 158] on icon "Clear" at bounding box center [512, 158] width 6 height 6
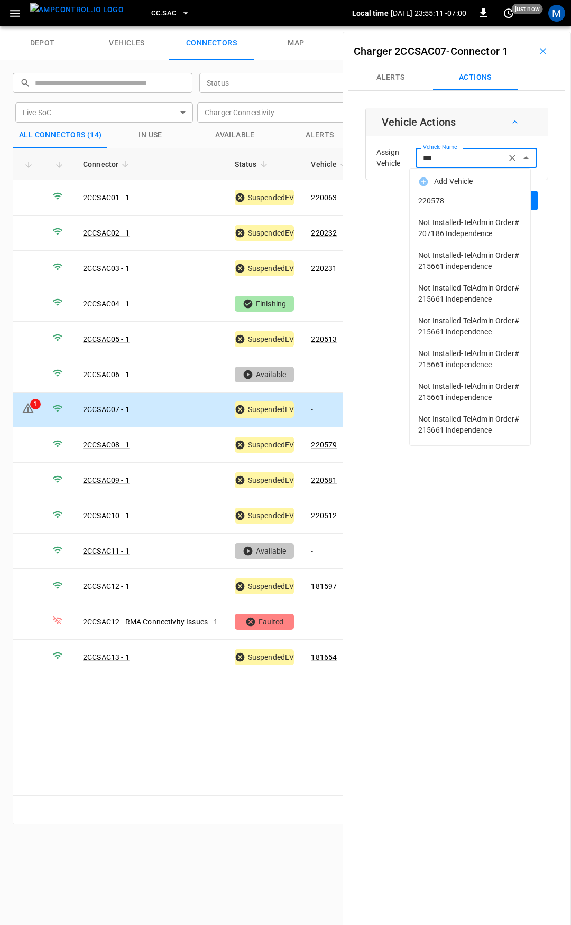
click at [490, 198] on span "220578" at bounding box center [470, 201] width 104 height 11
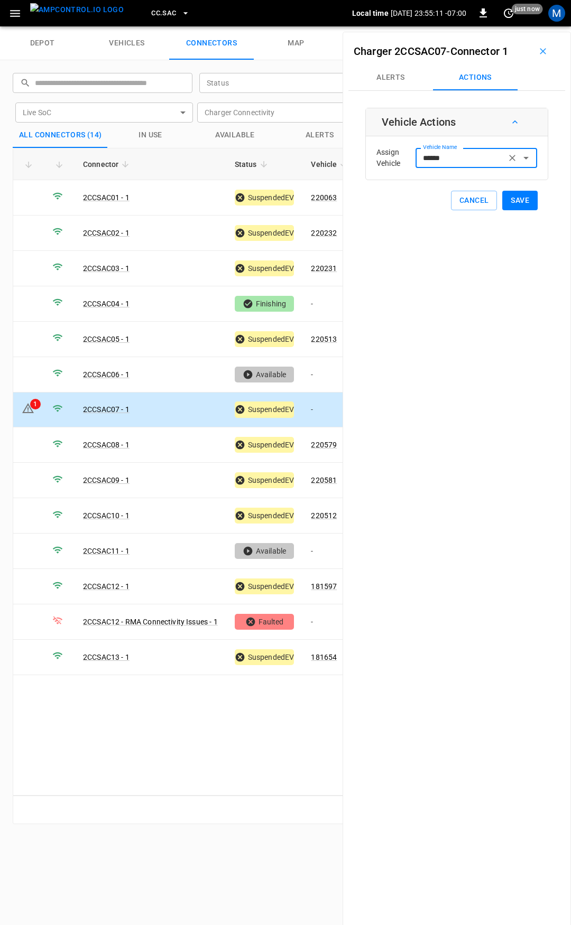
type input "******"
click at [523, 206] on button "Save" at bounding box center [519, 201] width 35 height 20
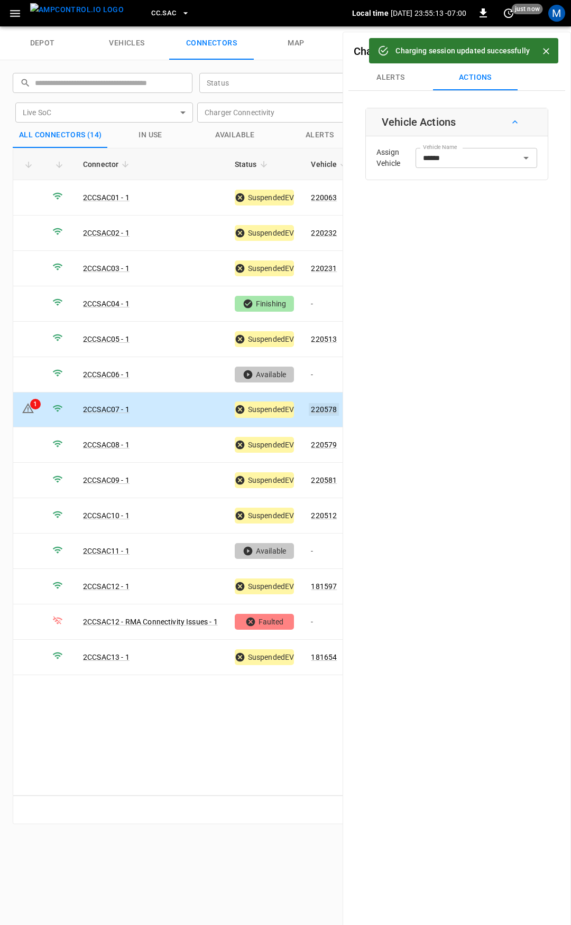
click at [328, 405] on link "220578" at bounding box center [324, 409] width 30 height 13
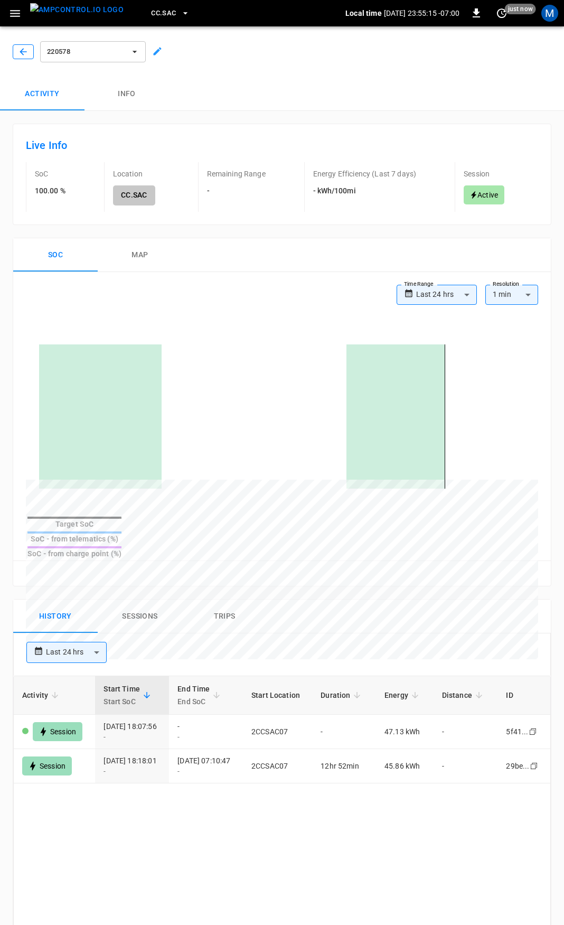
click at [24, 54] on icon "button" at bounding box center [23, 52] width 11 height 11
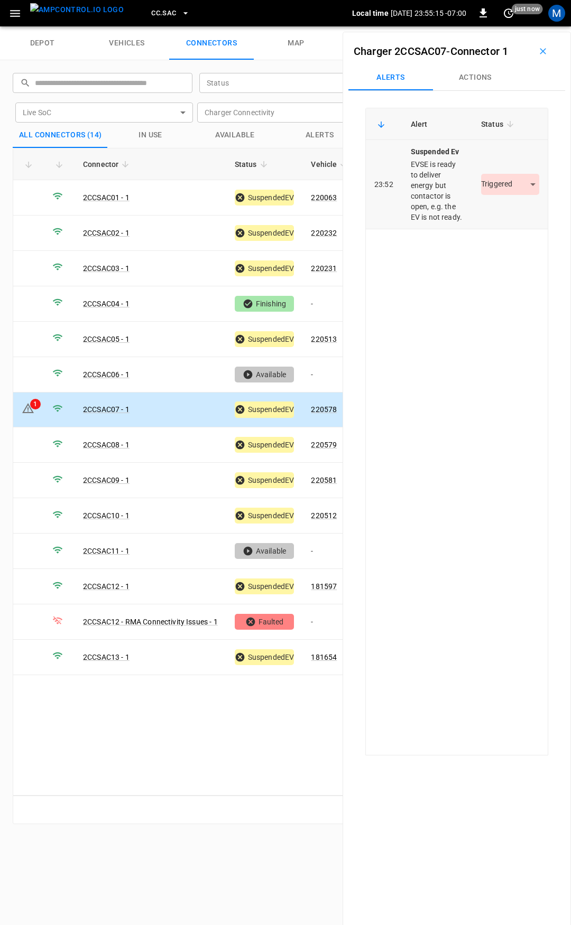
click at [495, 26] on body "CC.SAC Local time 2025-09-19 23:55:15 -07:00 0 just now M depot vehicles connec…" at bounding box center [285, 13] width 571 height 26
click at [498, 215] on li "Resolved" at bounding box center [504, 215] width 66 height 17
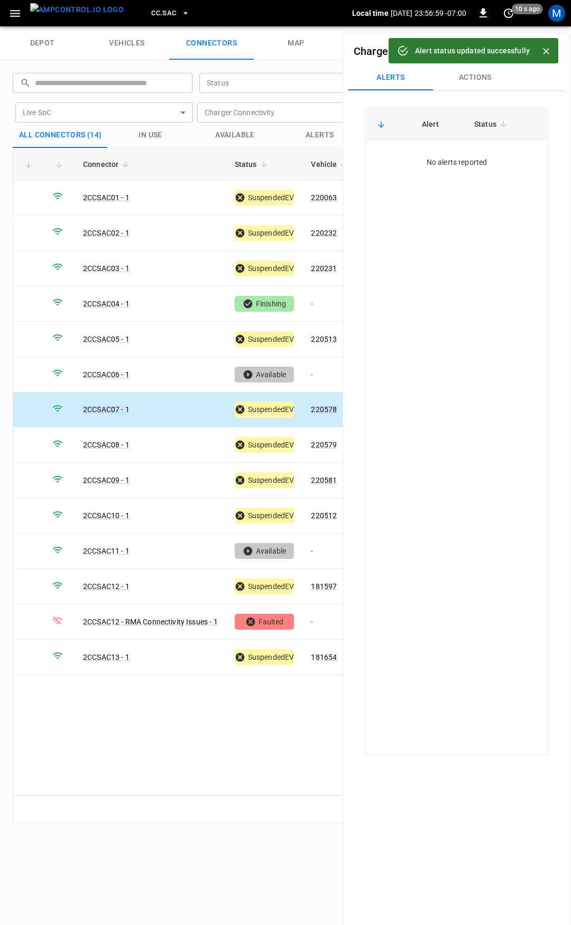
click at [160, 11] on button "CC.SAC" at bounding box center [170, 13] width 47 height 21
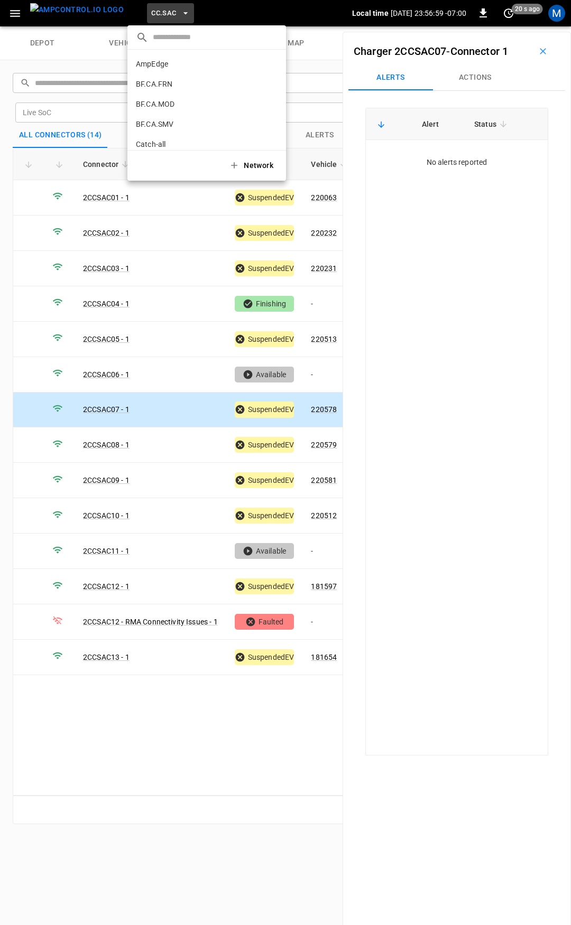
scroll to position [278, 0]
click at [190, 93] on li "CC.STK 8e6d ..." at bounding box center [206, 87] width 159 height 20
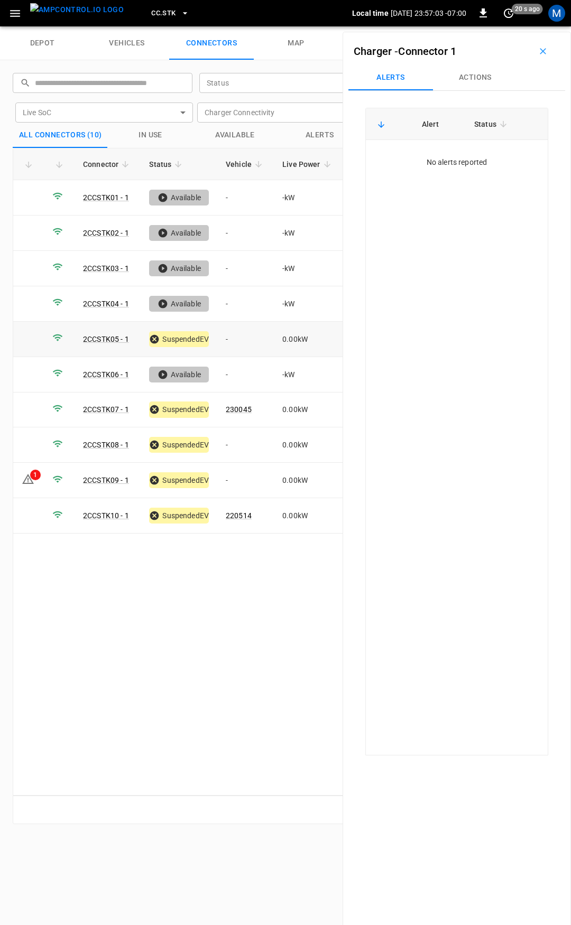
click at [250, 336] on td "-" at bounding box center [245, 339] width 57 height 35
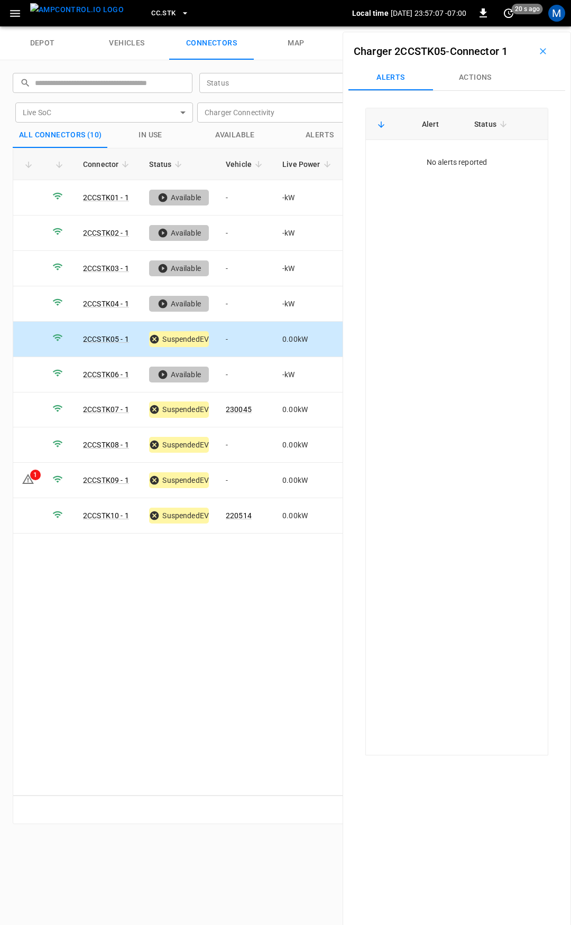
click at [475, 73] on button "Actions" at bounding box center [475, 77] width 85 height 25
click at [446, 172] on div "Assign Vehicle Vehicle Name Vehicle Name" at bounding box center [456, 158] width 176 height 38
click at [445, 163] on input "Vehicle Name" at bounding box center [461, 157] width 84 height 13
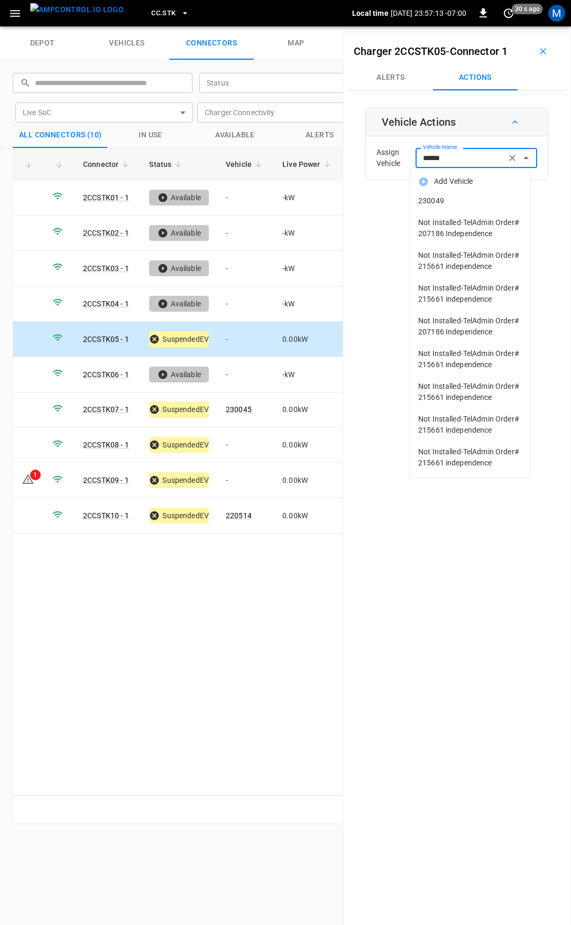
click at [453, 203] on span "230049" at bounding box center [470, 201] width 104 height 11
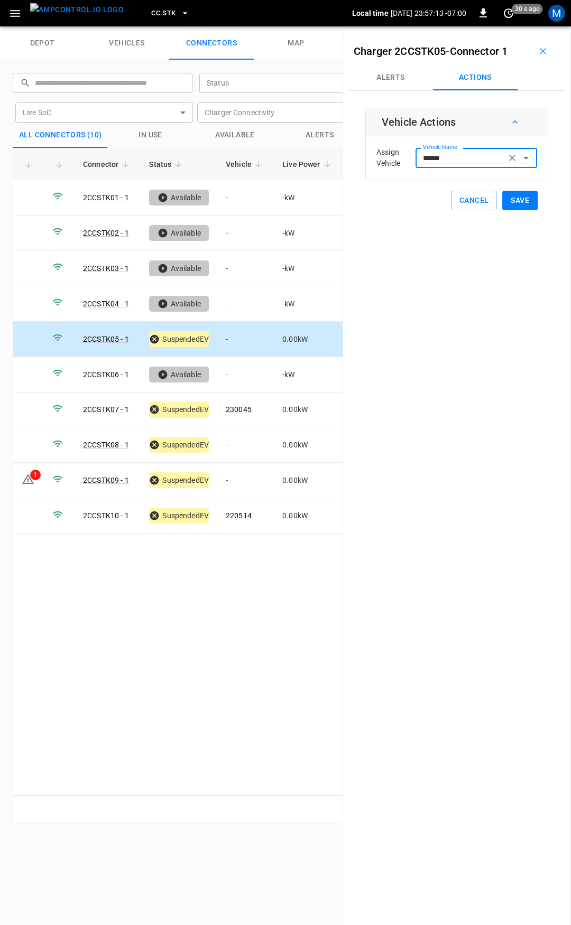
type input "******"
click at [515, 200] on button "Save" at bounding box center [519, 201] width 35 height 20
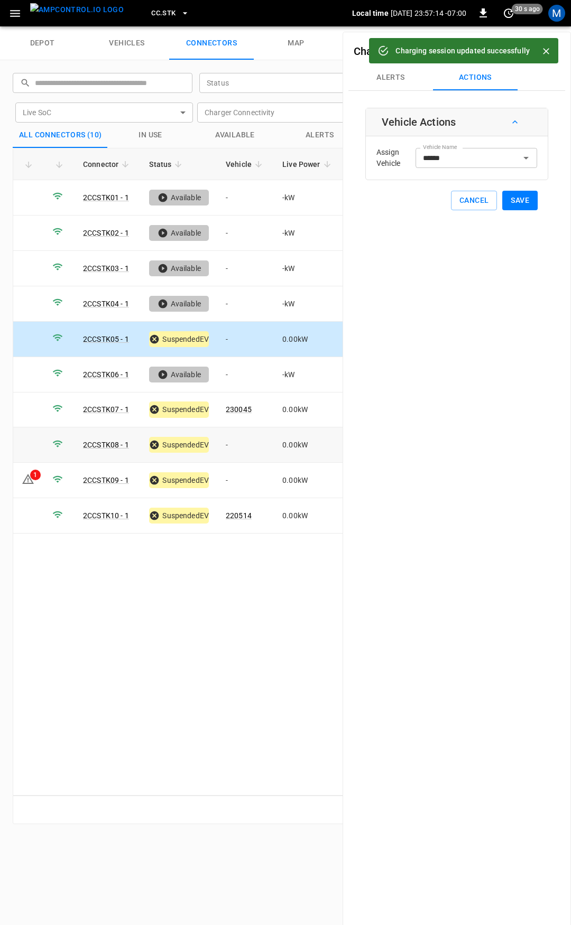
click at [249, 446] on td "-" at bounding box center [245, 445] width 57 height 35
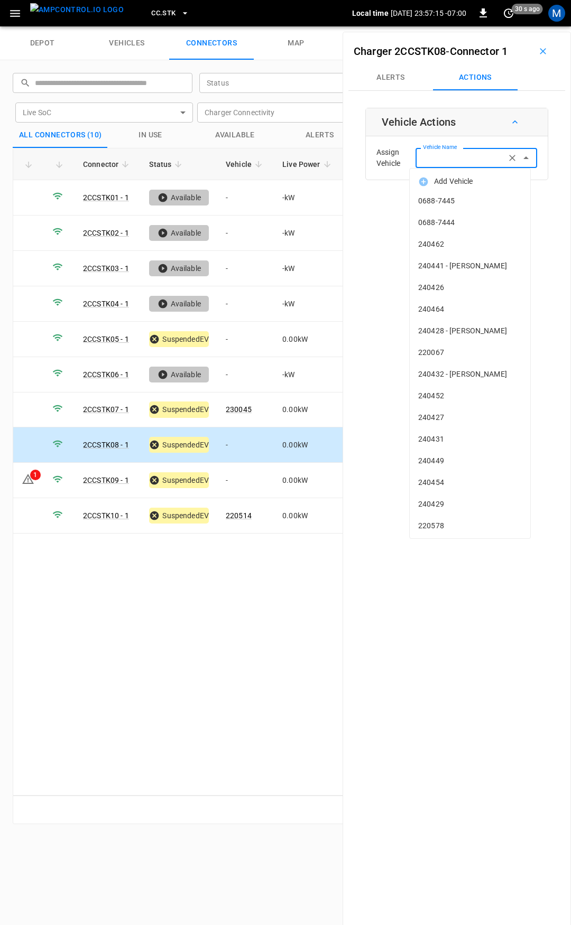
click at [430, 164] on input "Vehicle Name" at bounding box center [461, 157] width 84 height 13
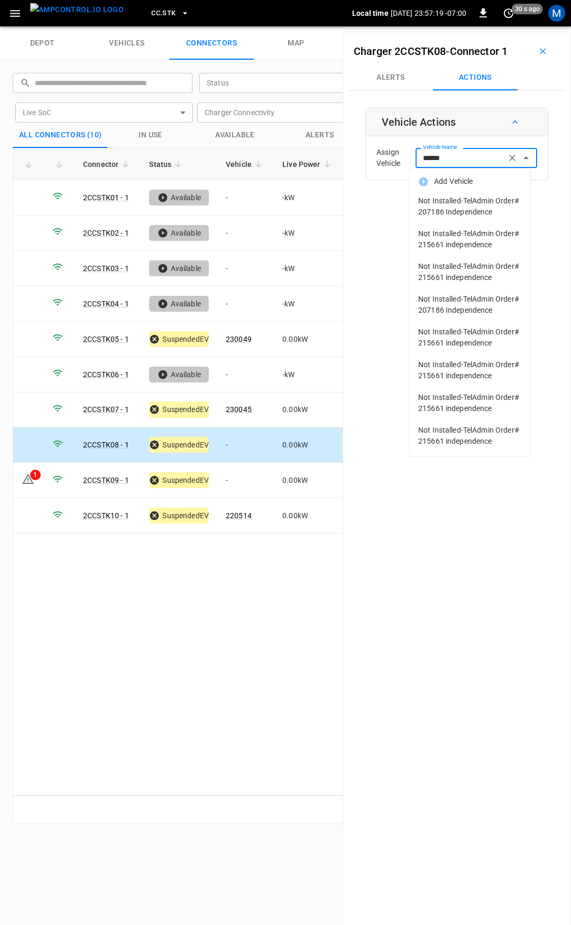
drag, startPoint x: 462, startPoint y: 157, endPoint x: 323, endPoint y: 152, distance: 139.6
click at [323, 152] on div "depot vehicles connectors map ​ ​ Status ​ Status Live SoC ​ Live SoC Charger C…" at bounding box center [285, 475] width 571 height 899
type input "******"
click at [254, 469] on td "-" at bounding box center [245, 480] width 57 height 35
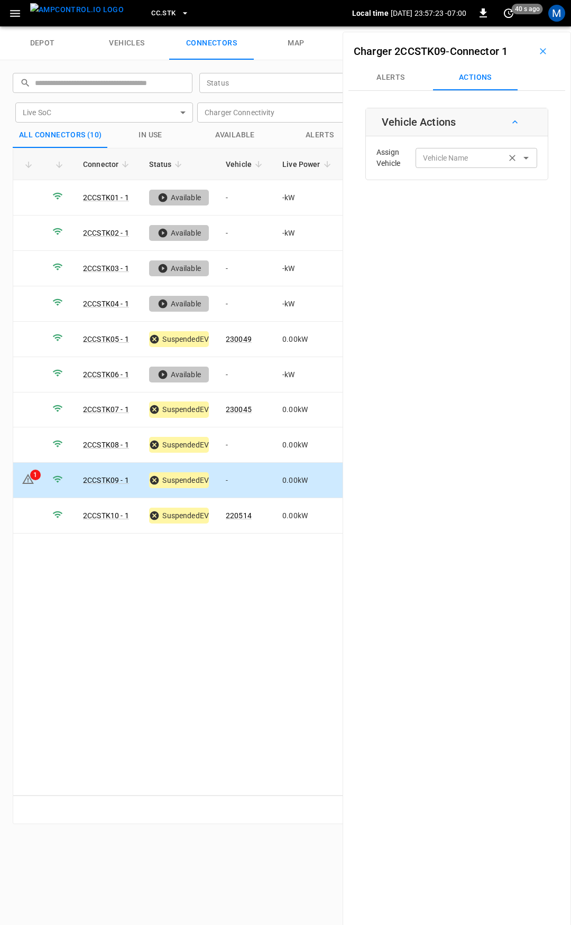
click at [467, 165] on div "Vehicle Name" at bounding box center [476, 158] width 122 height 20
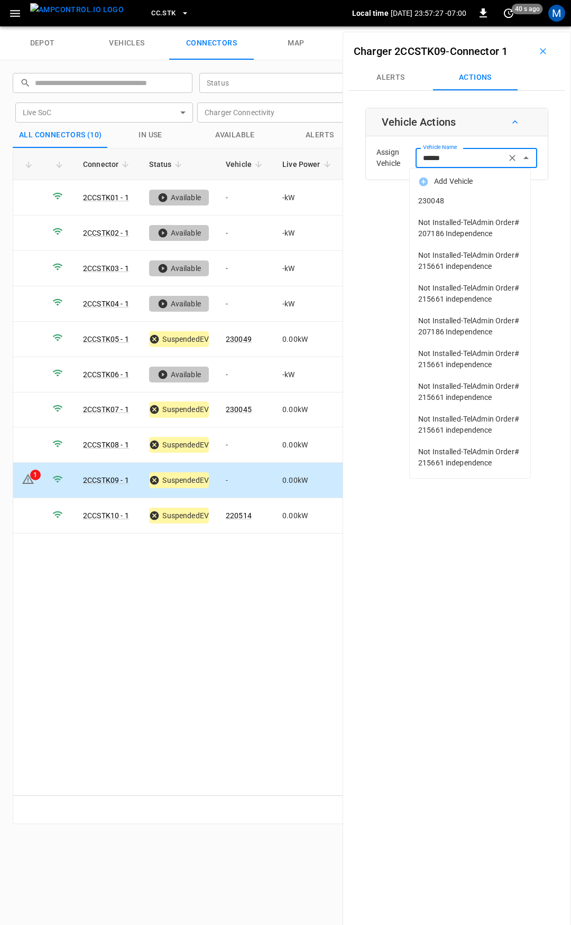
click at [464, 199] on span "230048" at bounding box center [470, 201] width 104 height 11
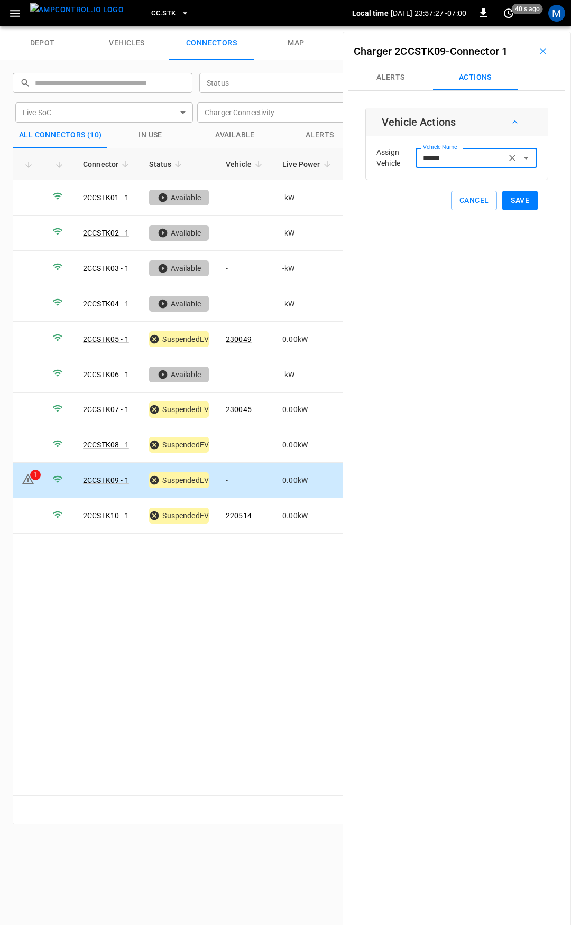
type input "******"
click at [517, 199] on button "Save" at bounding box center [519, 201] width 35 height 20
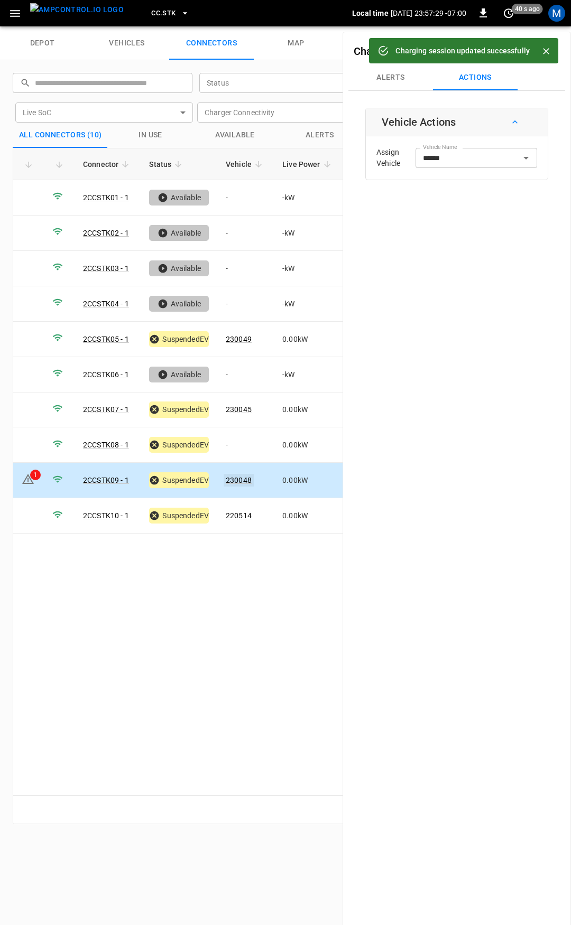
click at [240, 475] on link "230048" at bounding box center [239, 480] width 30 height 13
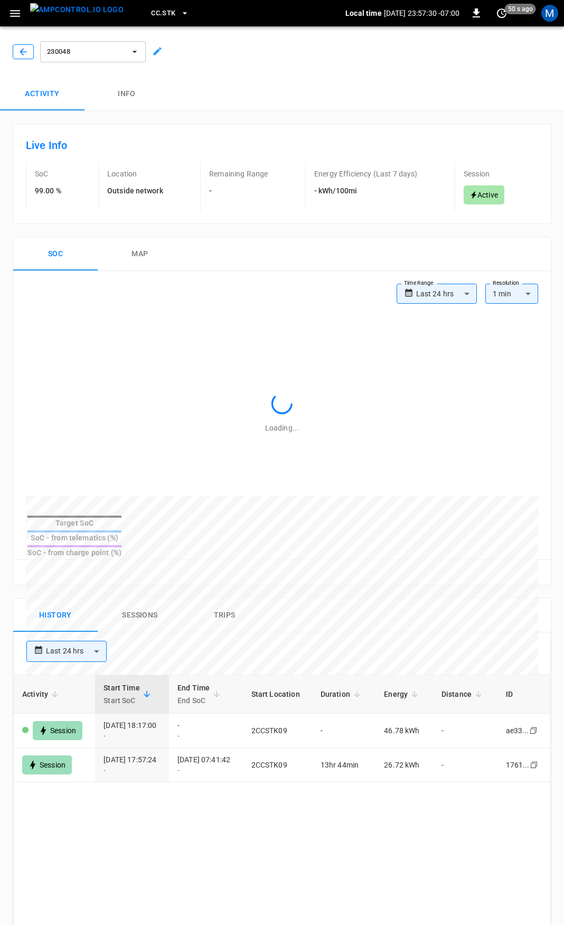
click at [14, 52] on button "button" at bounding box center [23, 51] width 21 height 15
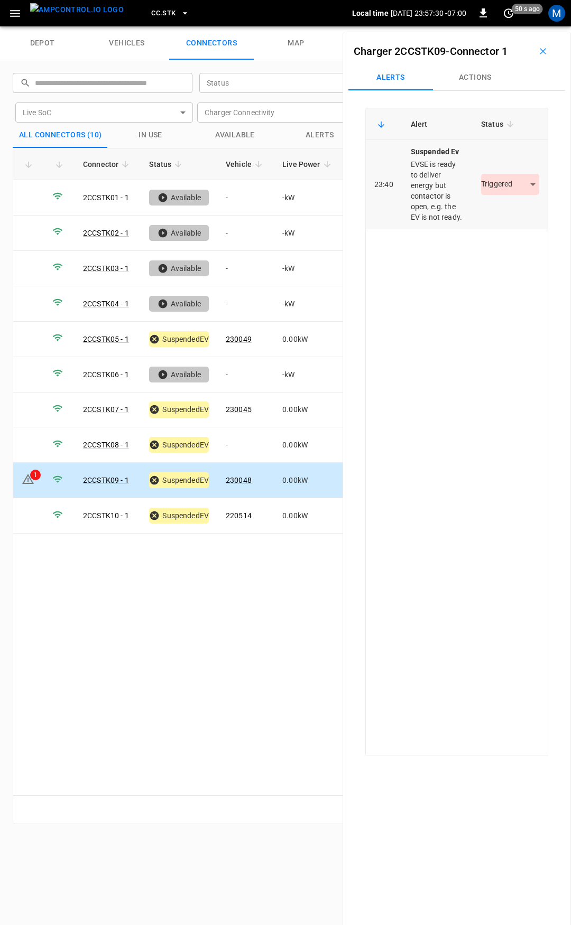
click at [513, 26] on body "CC.STK Local time 2025-09-19 23:57:30 -07:00 0 50 s ago M depot vehicles connec…" at bounding box center [285, 13] width 571 height 26
click at [499, 216] on li "Resolved" at bounding box center [504, 215] width 66 height 17
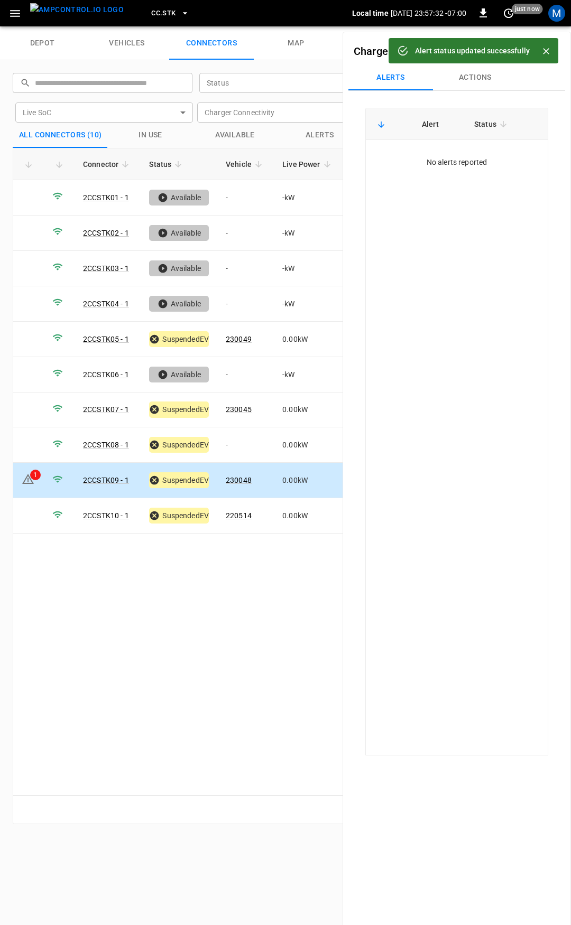
click at [17, 12] on icon "button" at bounding box center [14, 13] width 13 height 13
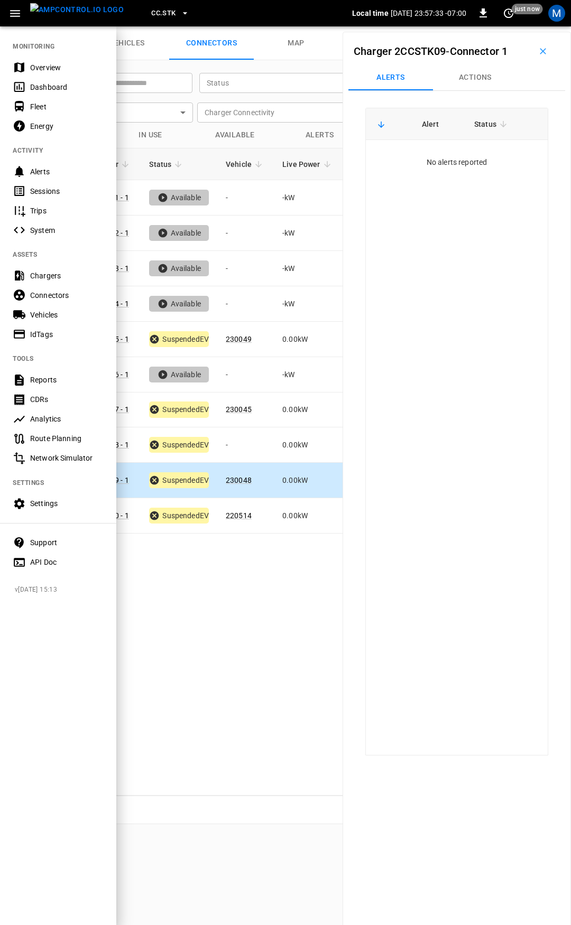
click at [55, 68] on div "Overview" at bounding box center [66, 67] width 73 height 11
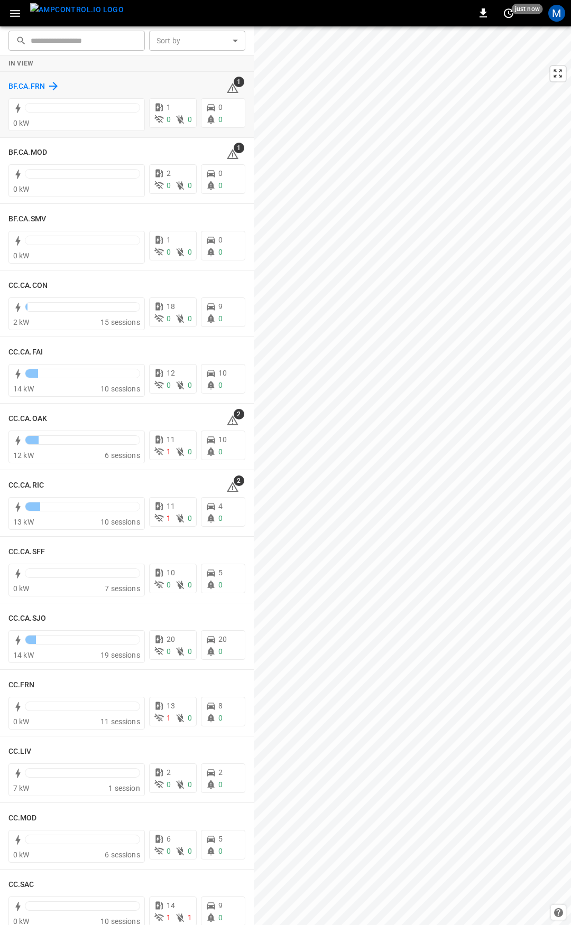
click at [17, 83] on h6 "BF.CA.FRN" at bounding box center [26, 87] width 36 height 12
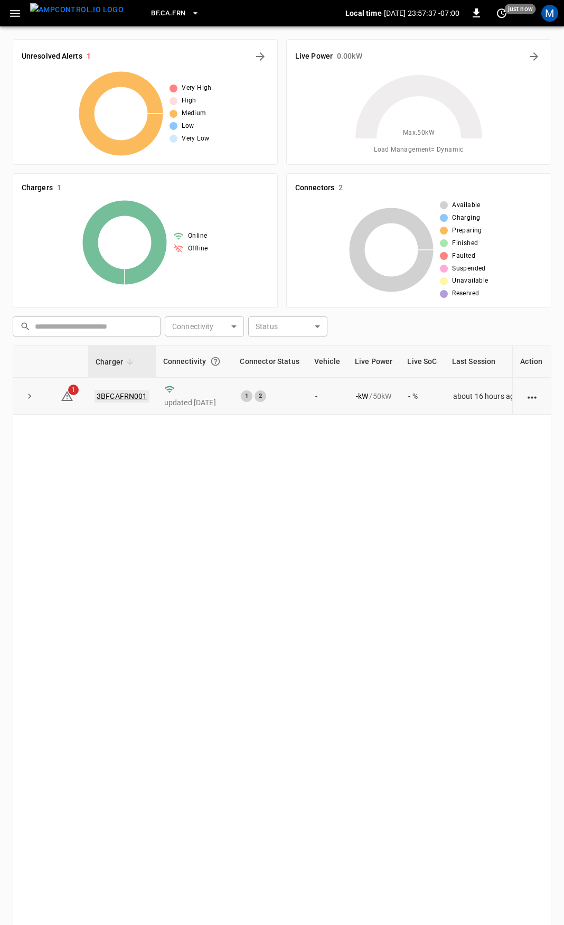
click at [123, 400] on link "3BFCAFRN001" at bounding box center [122, 396] width 55 height 13
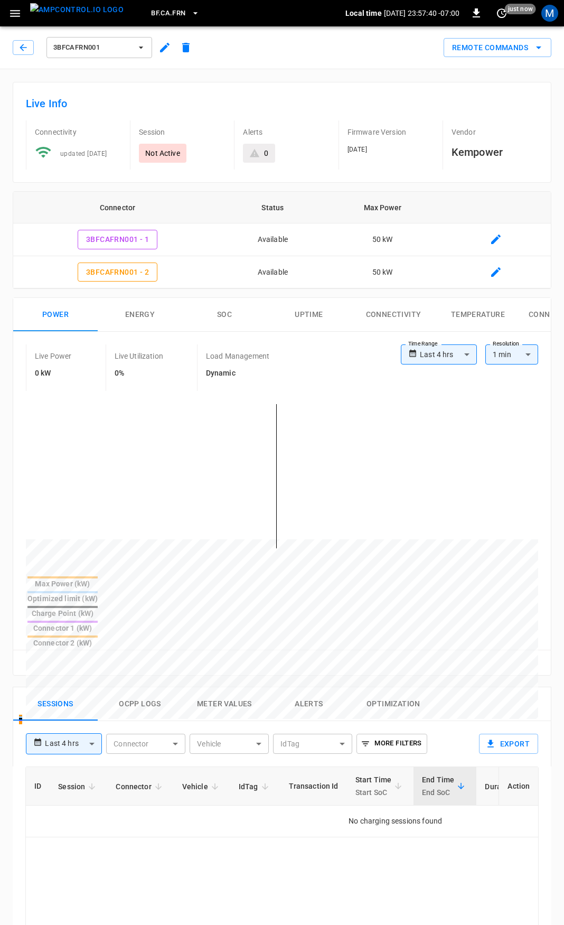
click at [441, 345] on div "**********" at bounding box center [282, 503] width 538 height 343
click at [440, 357] on body "**********" at bounding box center [282, 728] width 564 height 1456
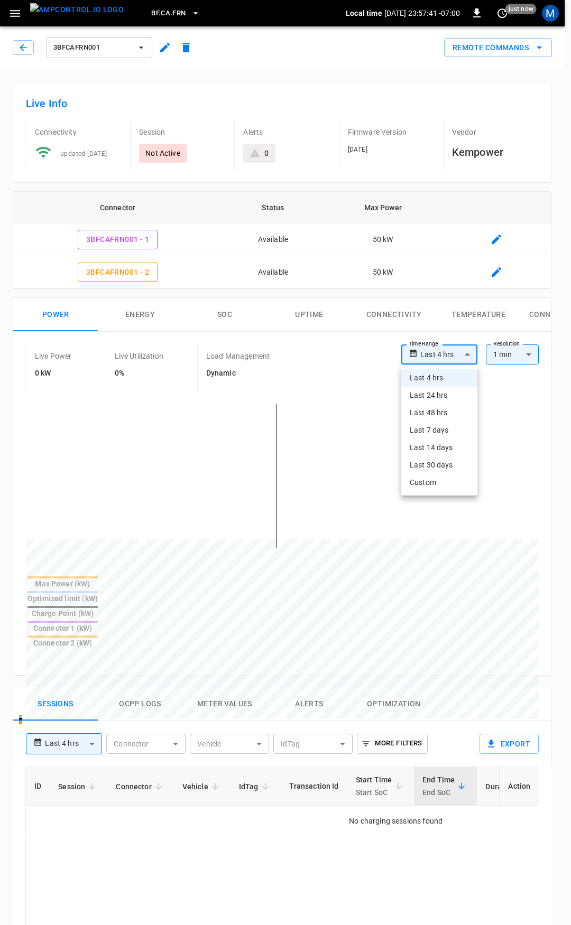
click at [442, 396] on li "Last 24 hrs" at bounding box center [439, 395] width 76 height 17
type input "**********"
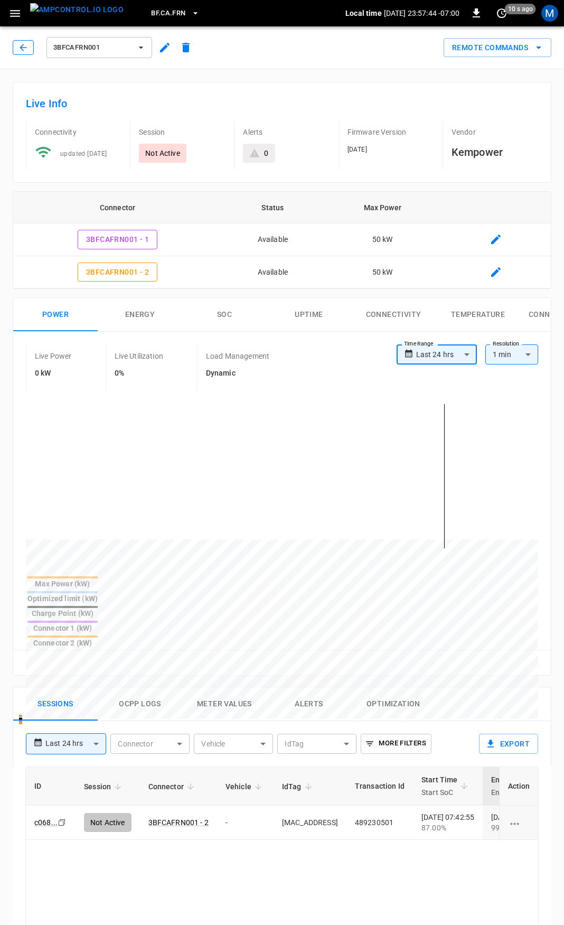
click at [25, 48] on icon "button" at bounding box center [23, 47] width 7 height 7
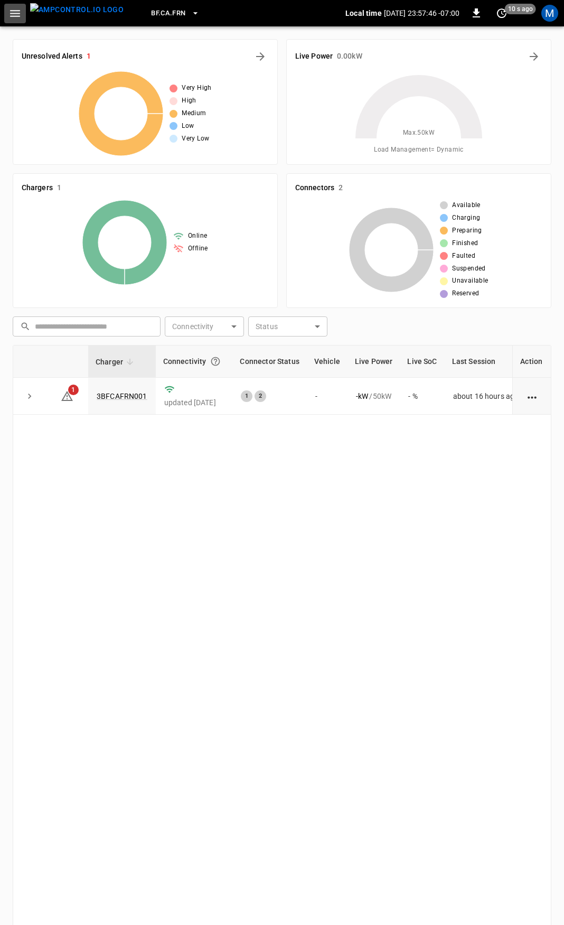
click at [17, 17] on icon "button" at bounding box center [14, 13] width 13 height 13
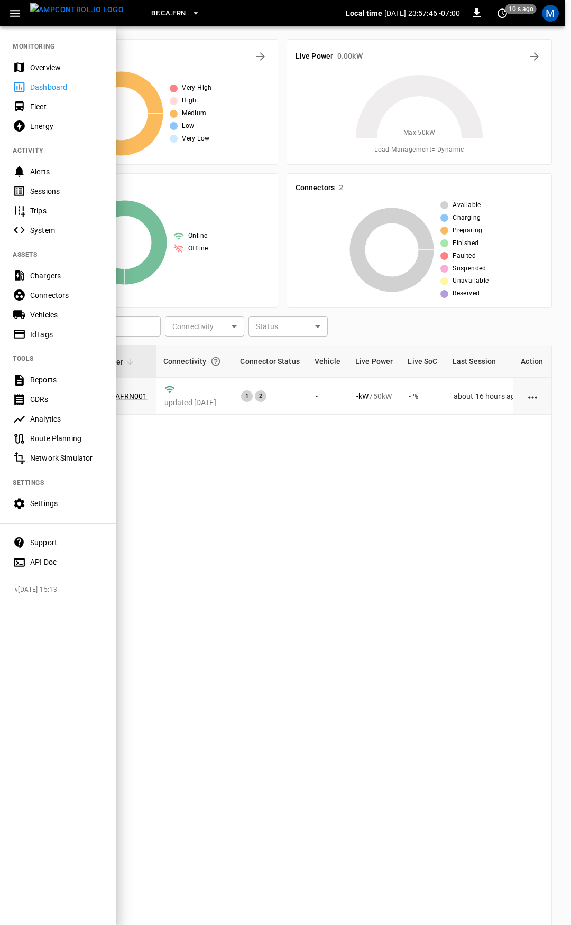
click at [31, 69] on div "Overview" at bounding box center [66, 67] width 73 height 11
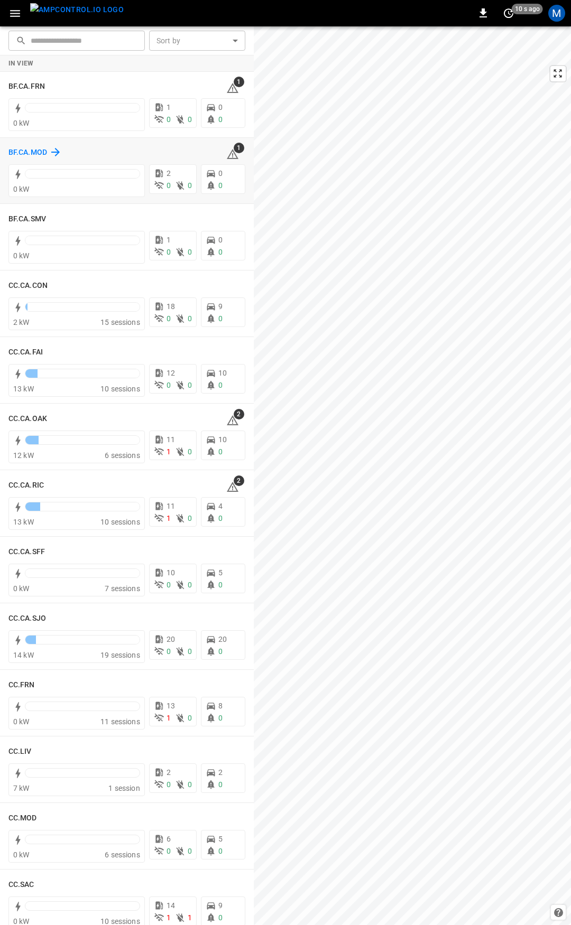
click at [21, 152] on h6 "BF.CA.MOD" at bounding box center [27, 153] width 39 height 12
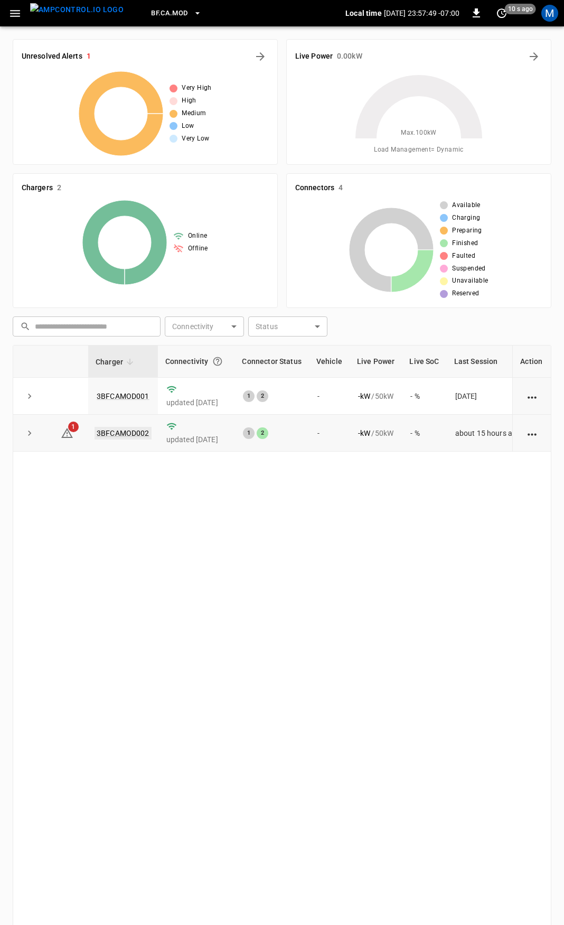
click at [136, 434] on link "3BFCAMOD002" at bounding box center [123, 433] width 57 height 13
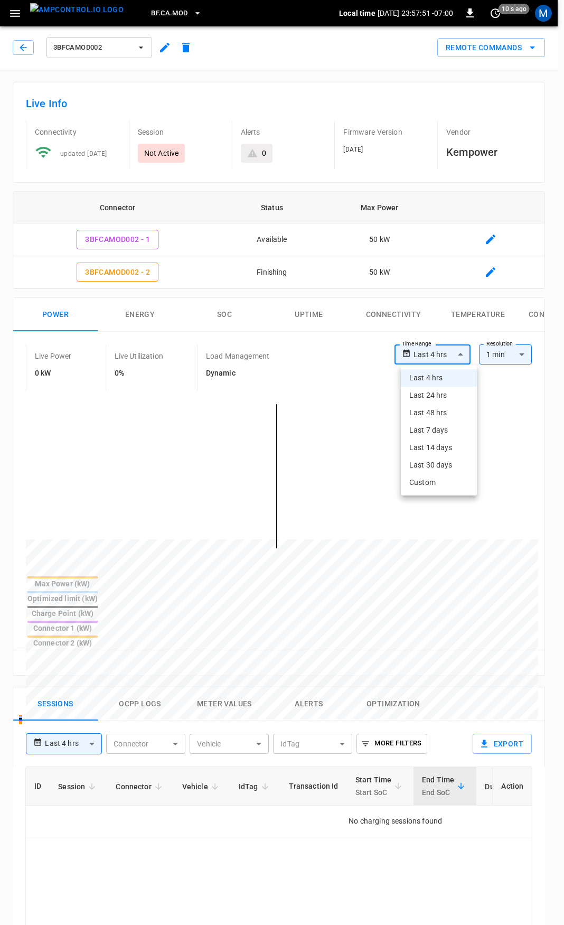
click at [457, 354] on body "**********" at bounding box center [282, 728] width 564 height 1456
click at [456, 393] on li "Last 24 hrs" at bounding box center [439, 395] width 76 height 17
type input "**********"
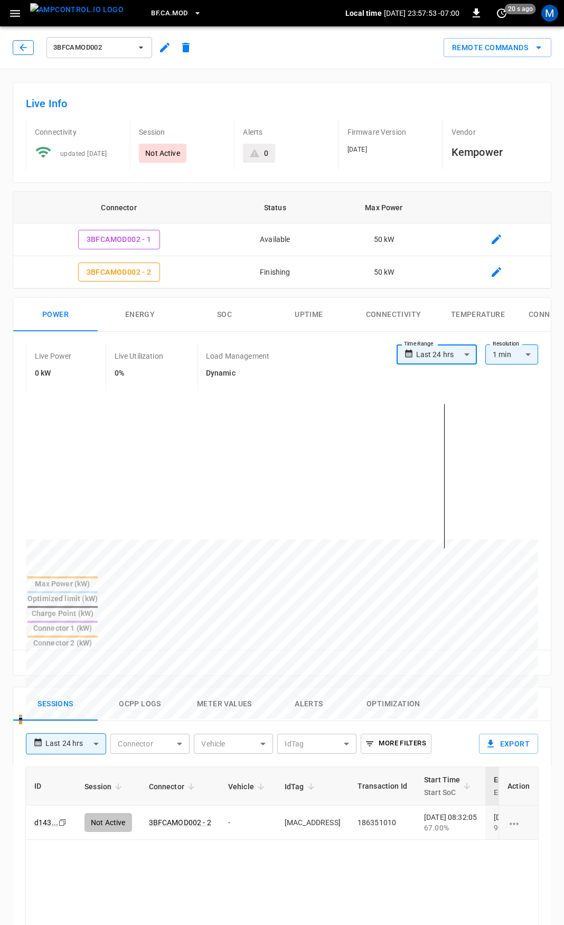
click at [23, 49] on icon "button" at bounding box center [23, 47] width 11 height 11
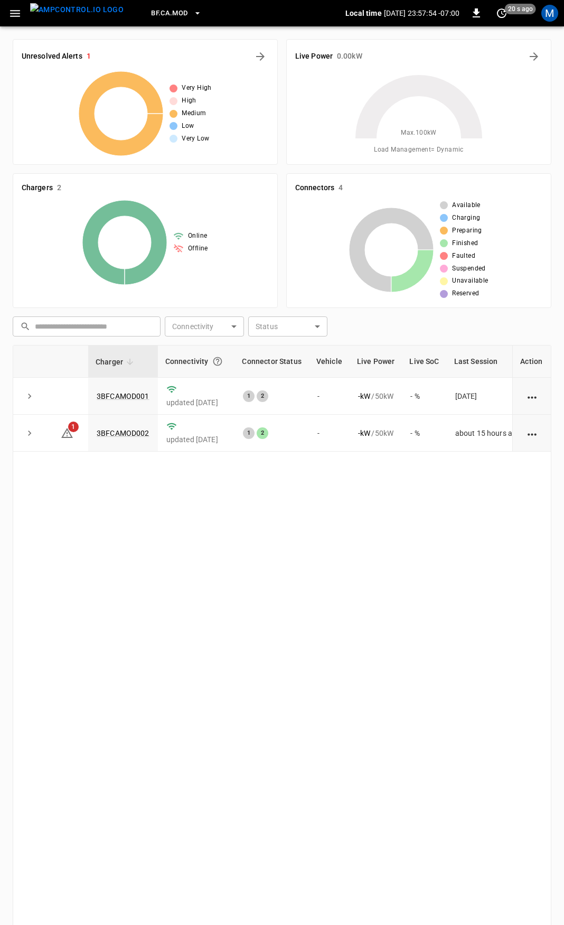
click at [15, 15] on icon "button" at bounding box center [14, 13] width 13 height 13
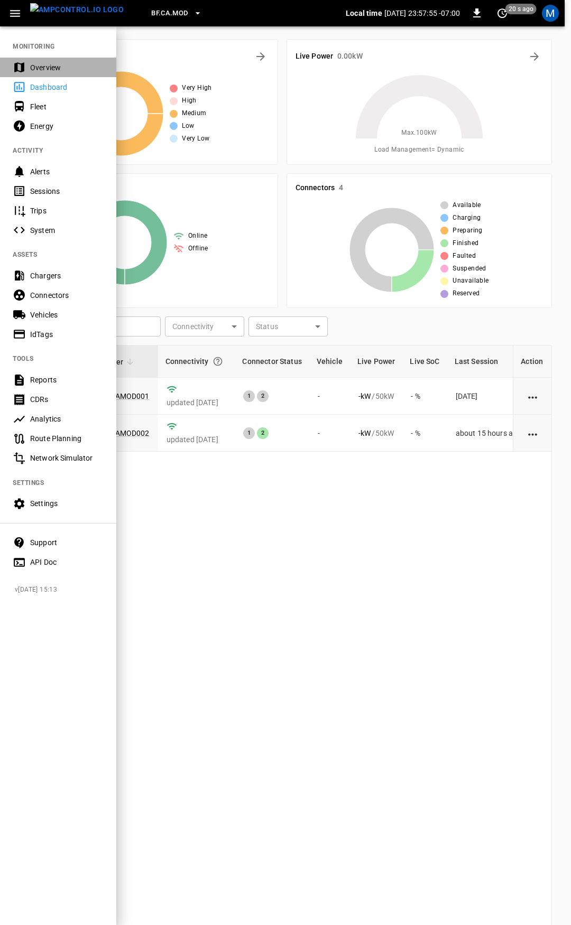
click at [48, 66] on div "Overview" at bounding box center [66, 67] width 73 height 11
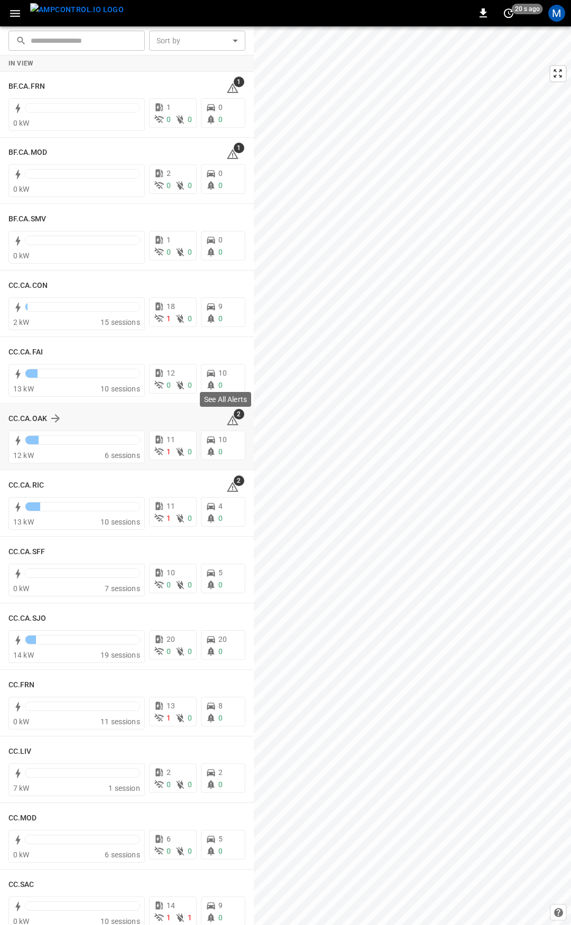
click at [228, 422] on icon at bounding box center [232, 420] width 13 height 13
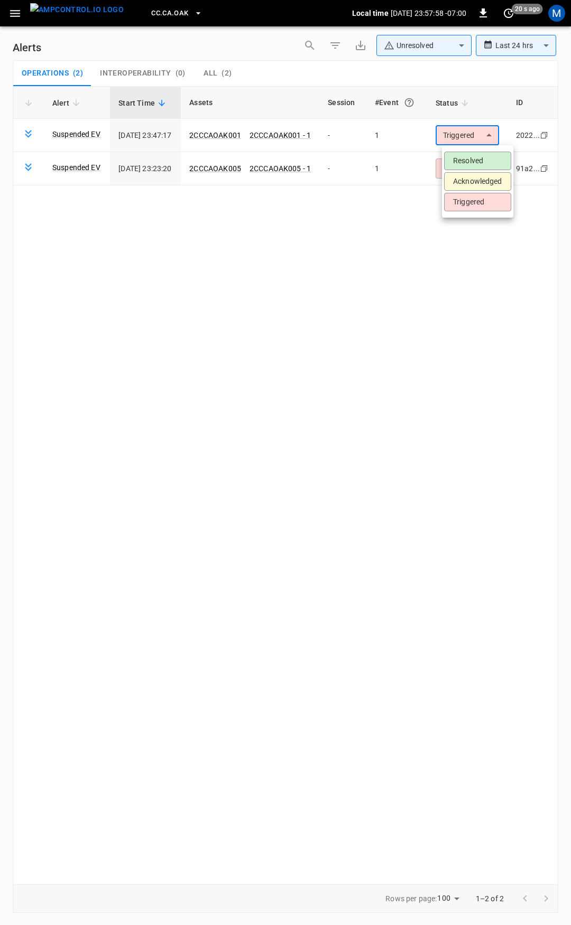
drag, startPoint x: 466, startPoint y: 138, endPoint x: 474, endPoint y: 160, distance: 23.3
click at [467, 140] on body "**********" at bounding box center [285, 461] width 571 height 922
click at [476, 165] on li "Resolved" at bounding box center [477, 161] width 67 height 18
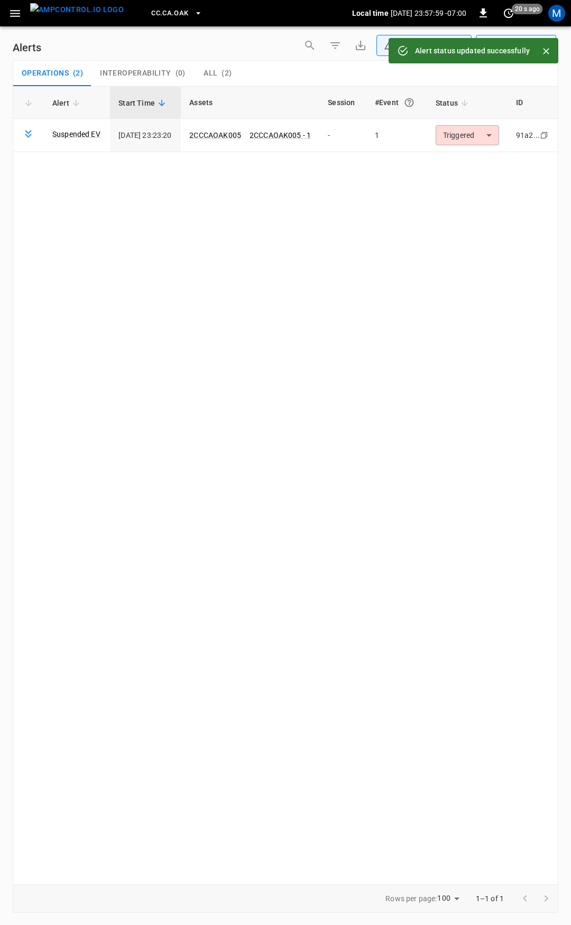
click at [479, 133] on body "**********" at bounding box center [285, 461] width 571 height 922
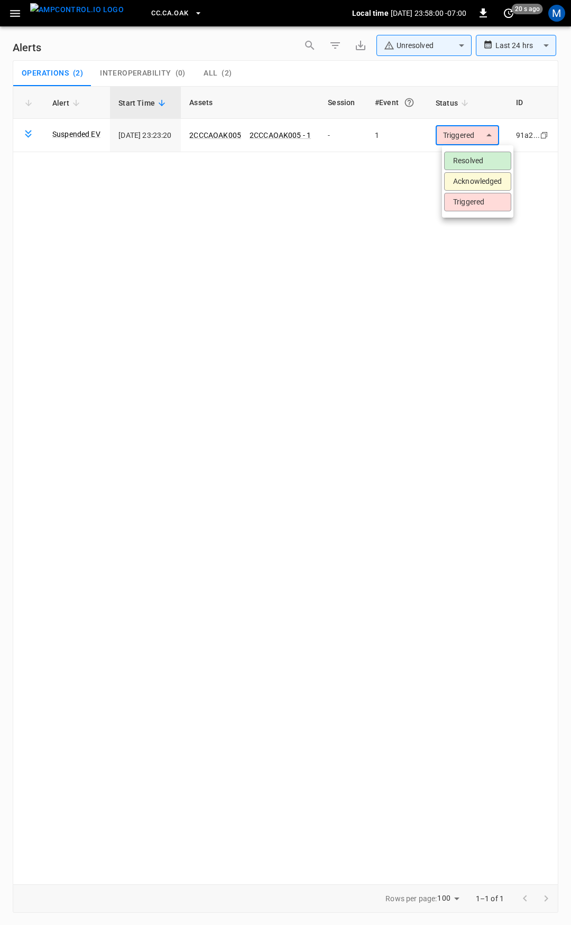
click at [474, 160] on li "Resolved" at bounding box center [477, 161] width 67 height 18
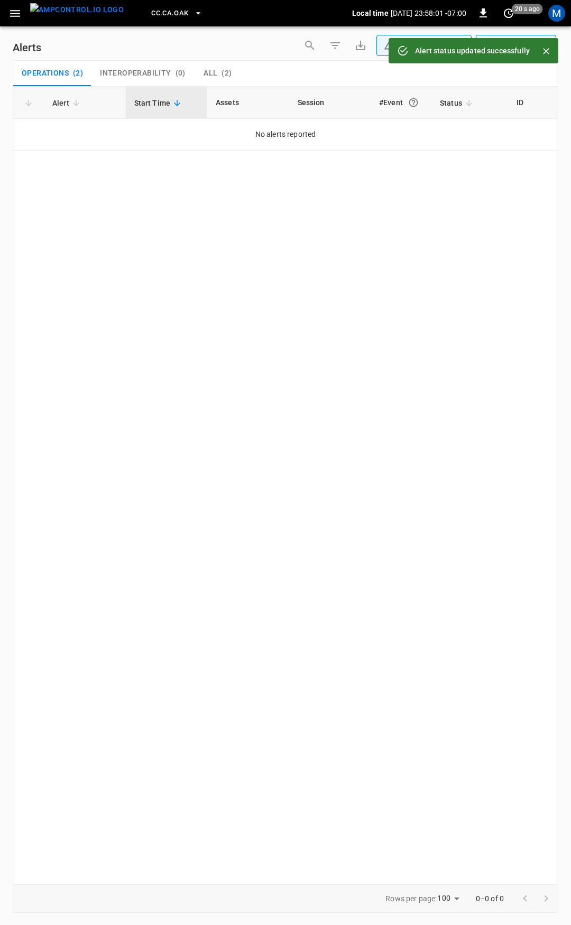
click at [16, 16] on icon "button" at bounding box center [15, 13] width 10 height 7
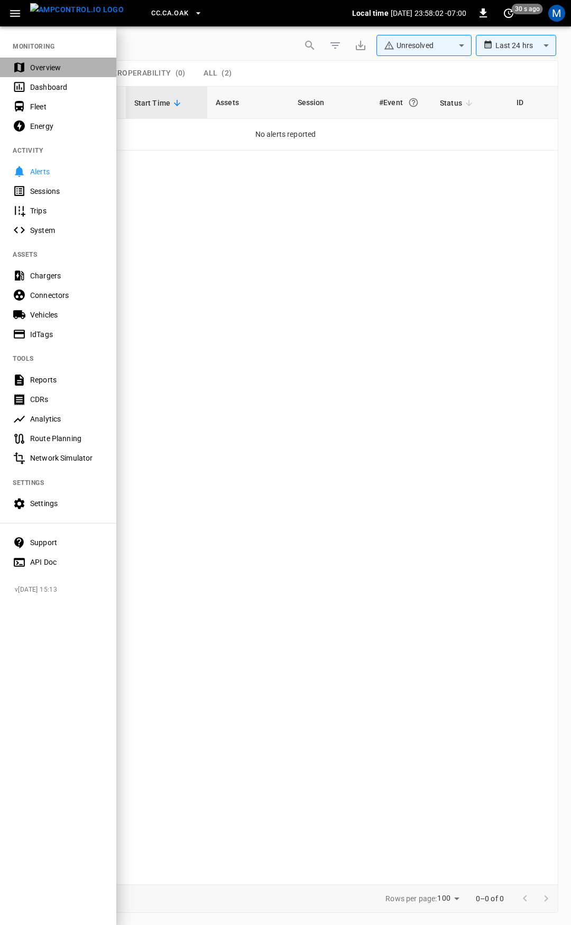
click at [39, 66] on div "Overview" at bounding box center [66, 67] width 73 height 11
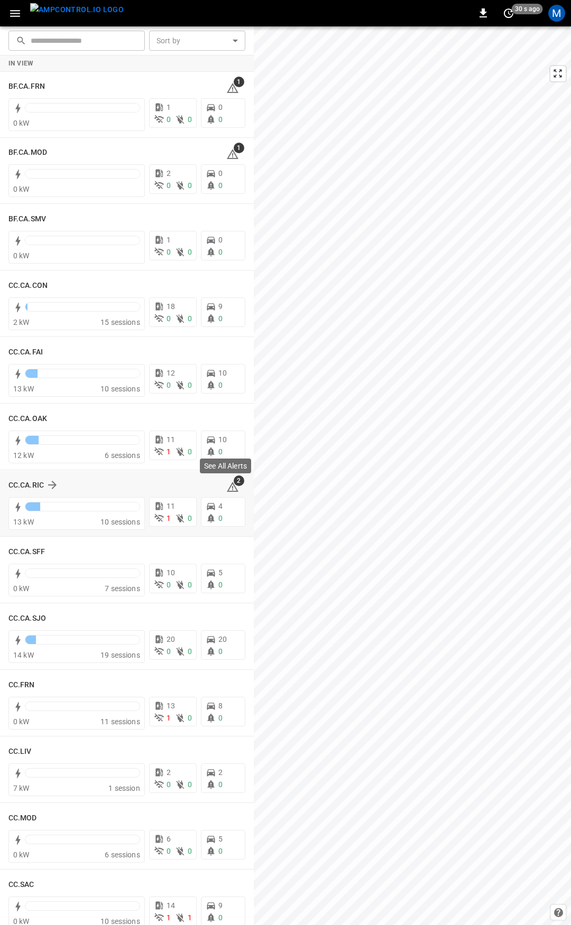
click at [234, 485] on span "2" at bounding box center [239, 481] width 11 height 11
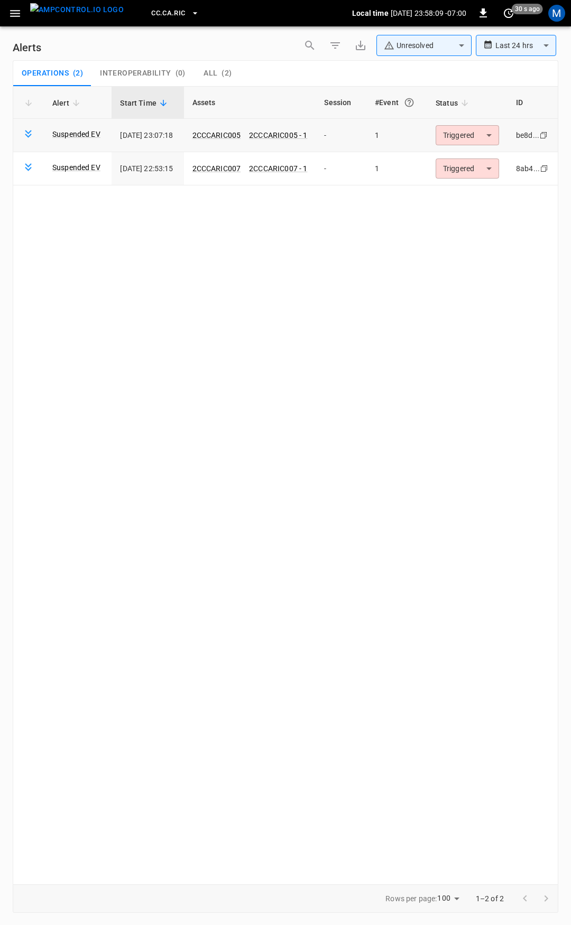
click at [482, 136] on body "**********" at bounding box center [285, 461] width 571 height 922
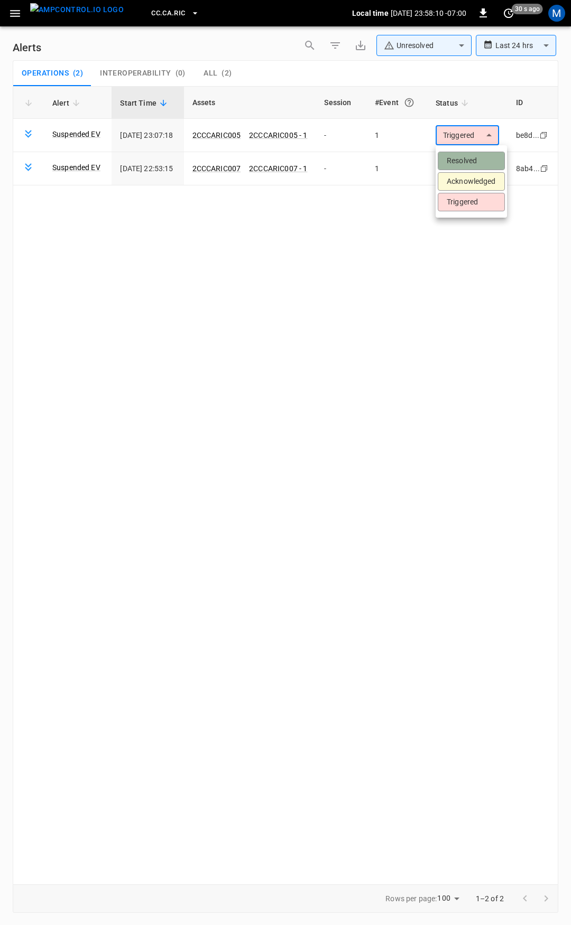
click at [469, 168] on li "Resolved" at bounding box center [471, 161] width 67 height 18
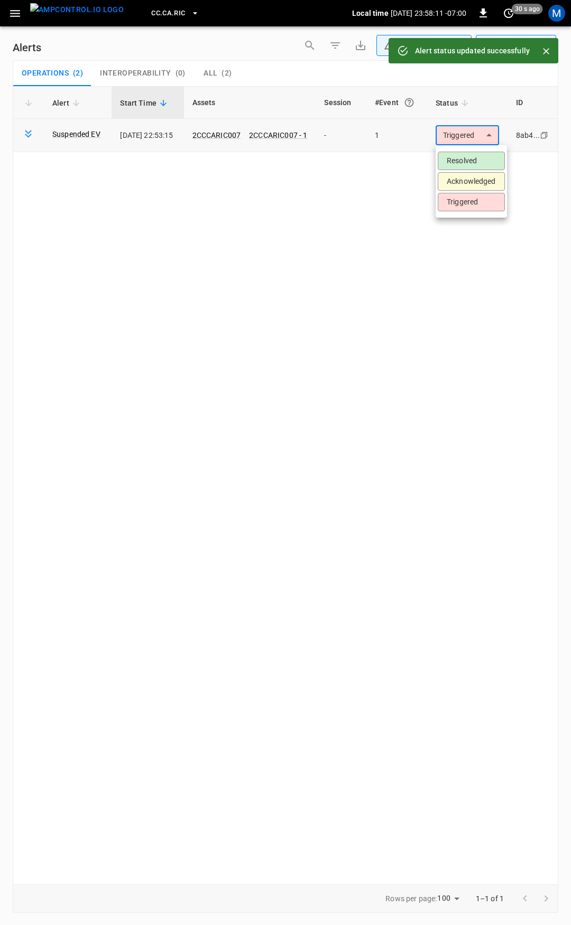
click at [477, 135] on body "**********" at bounding box center [285, 461] width 571 height 922
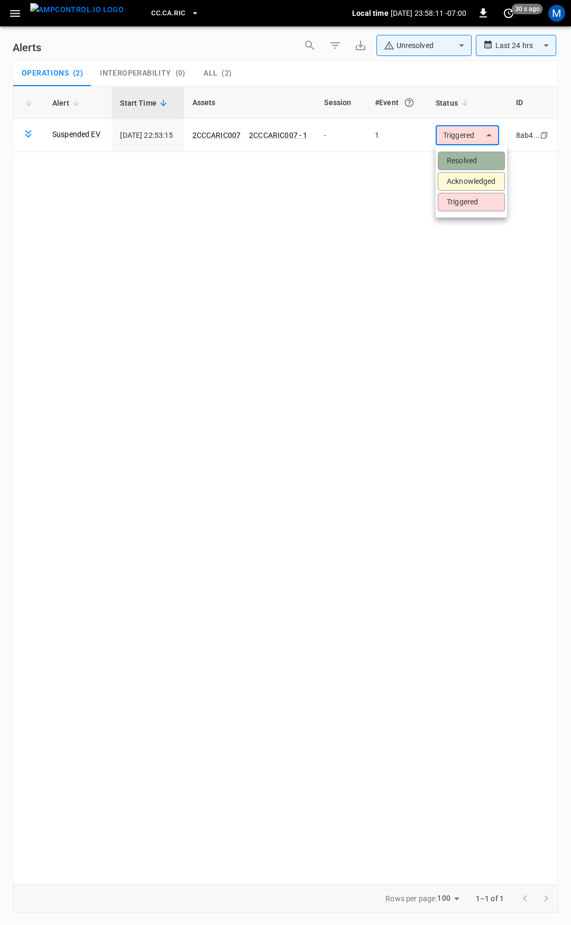
click at [476, 152] on li "Resolved" at bounding box center [471, 161] width 67 height 18
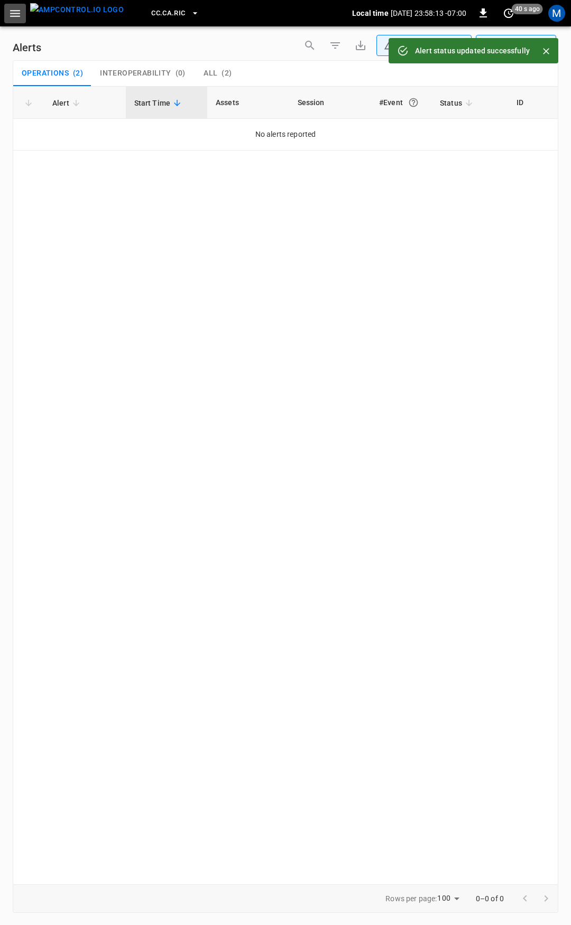
click at [8, 14] on icon "button" at bounding box center [14, 13] width 13 height 13
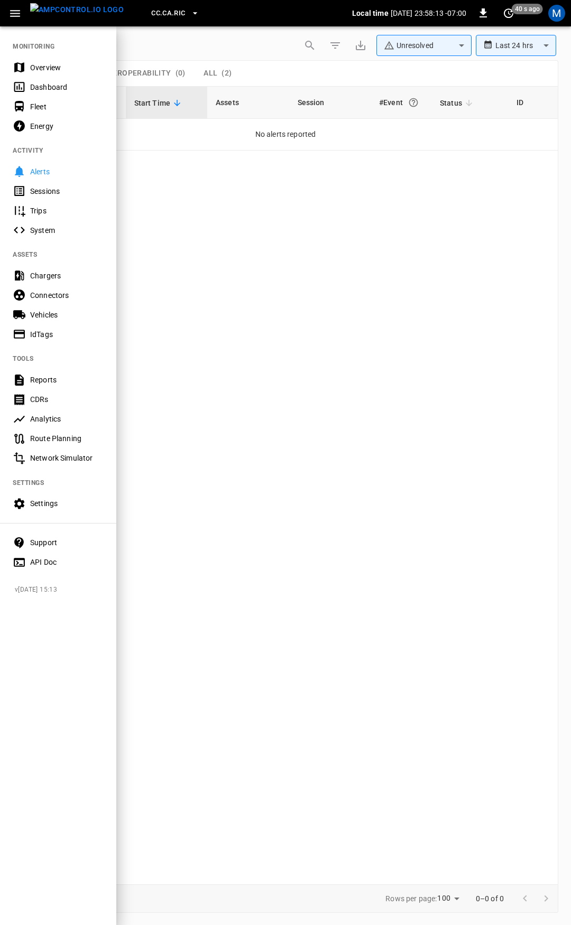
drag, startPoint x: 63, startPoint y: 63, endPoint x: 80, endPoint y: 70, distance: 18.0
click at [63, 63] on div "Overview" at bounding box center [66, 67] width 73 height 11
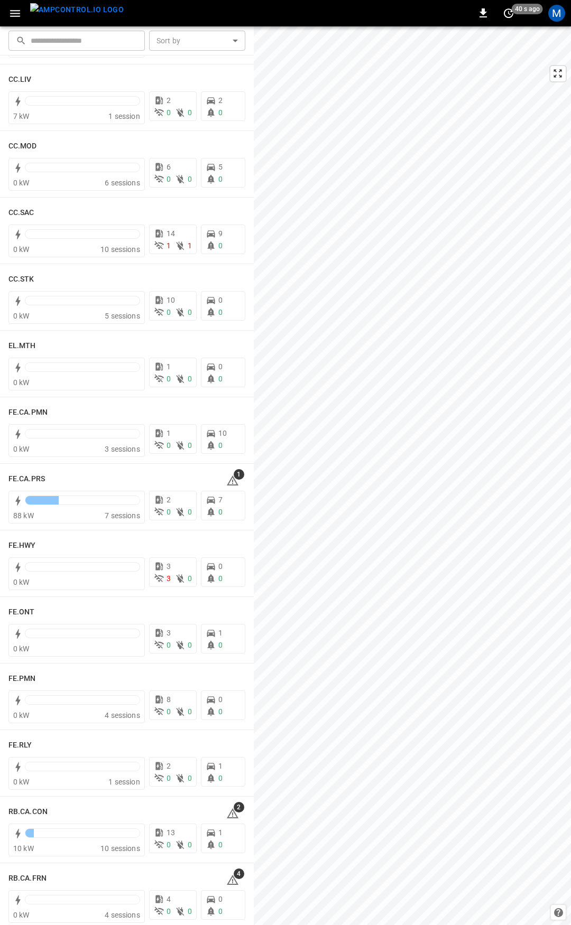
scroll to position [679, 0]
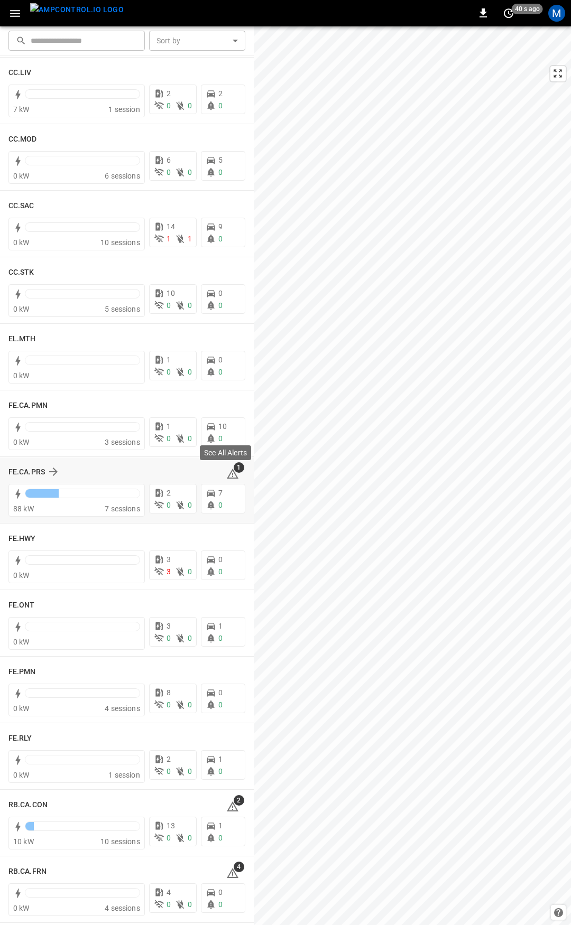
click at [232, 474] on icon at bounding box center [232, 475] width 1 height 4
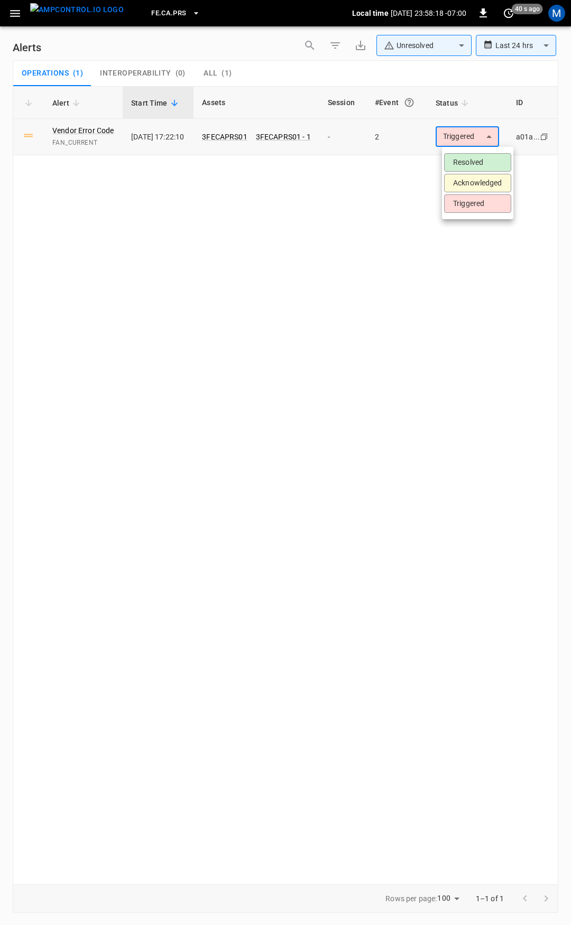
click at [468, 133] on body "**********" at bounding box center [285, 461] width 571 height 922
click at [478, 158] on li "Resolved" at bounding box center [477, 162] width 67 height 18
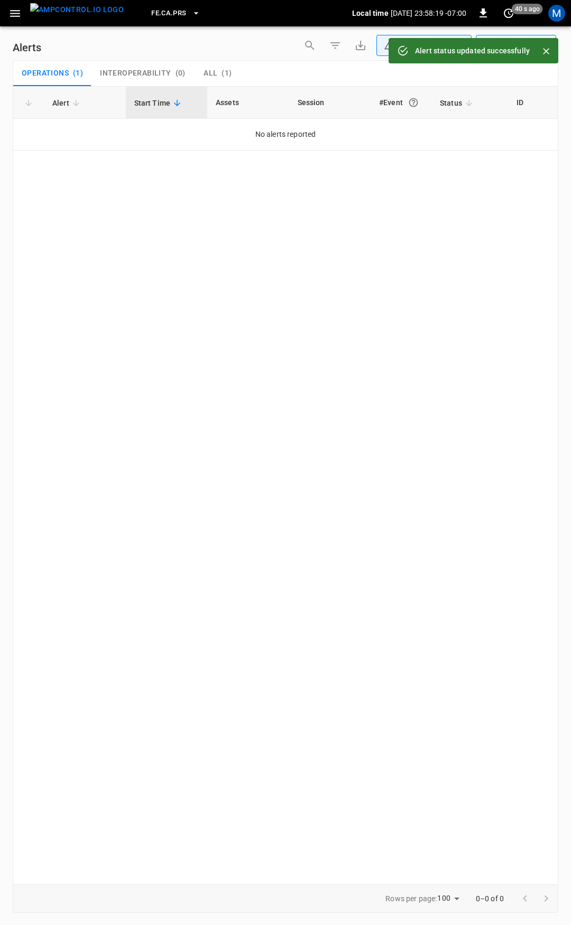
click at [15, 11] on icon "button" at bounding box center [14, 13] width 13 height 13
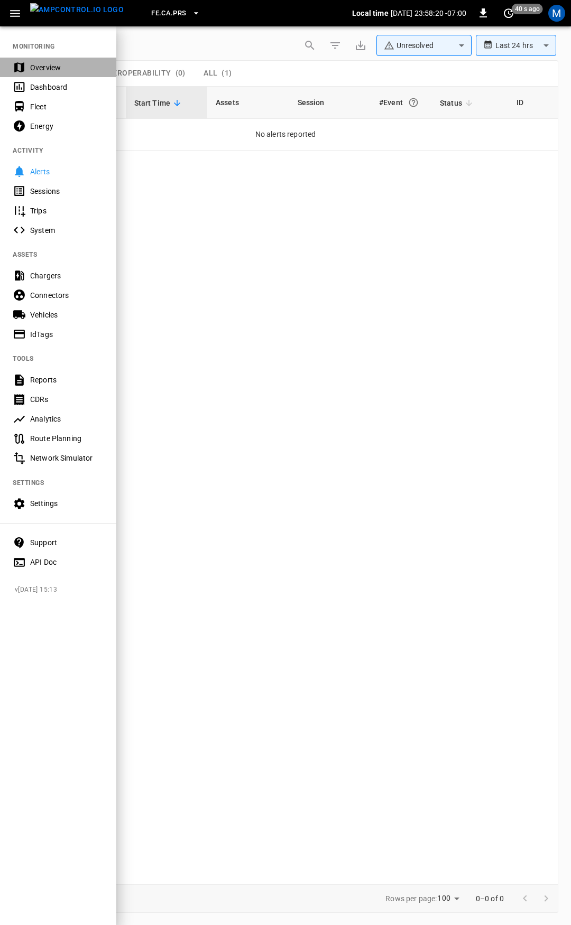
click at [53, 67] on div "Overview" at bounding box center [66, 67] width 73 height 11
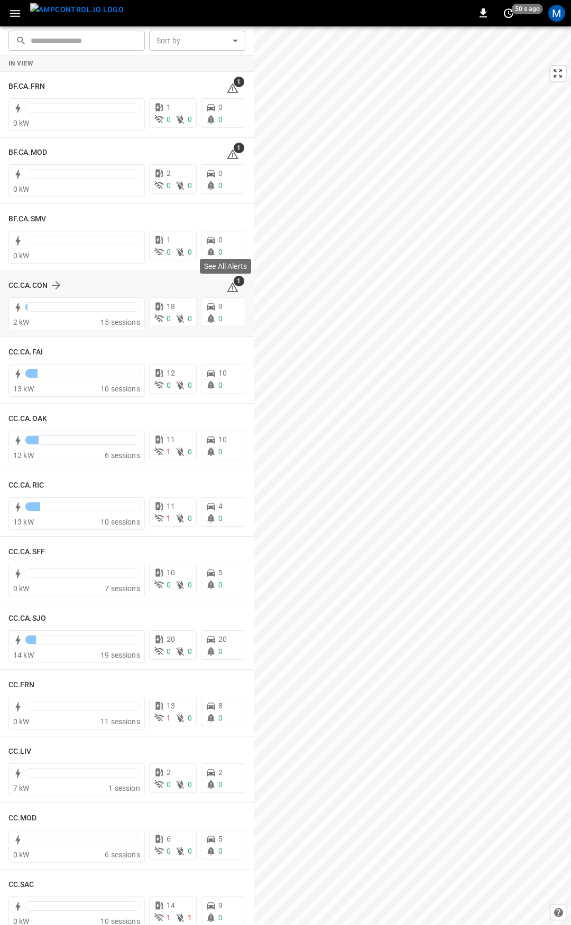
click at [234, 285] on span "1" at bounding box center [239, 281] width 11 height 11
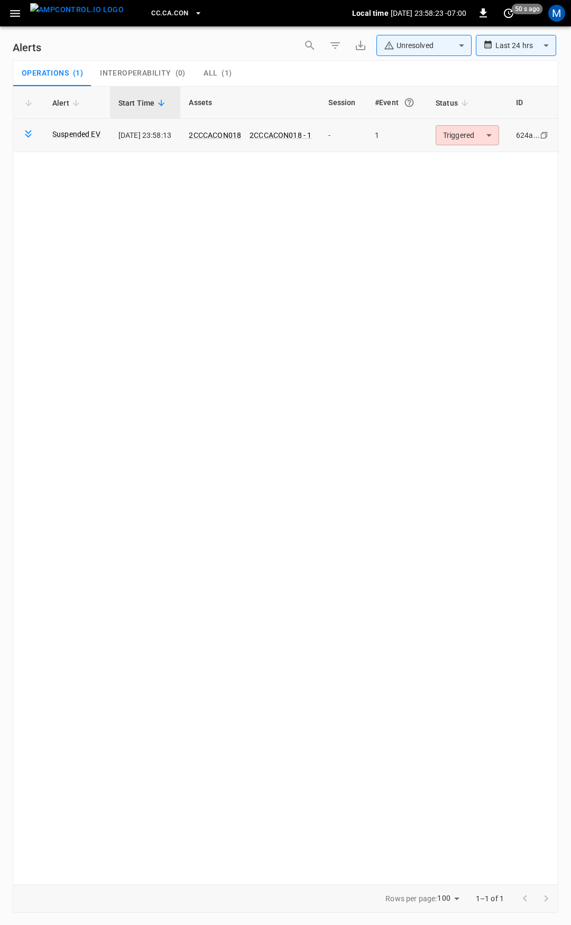
click at [487, 135] on body "**********" at bounding box center [285, 461] width 571 height 922
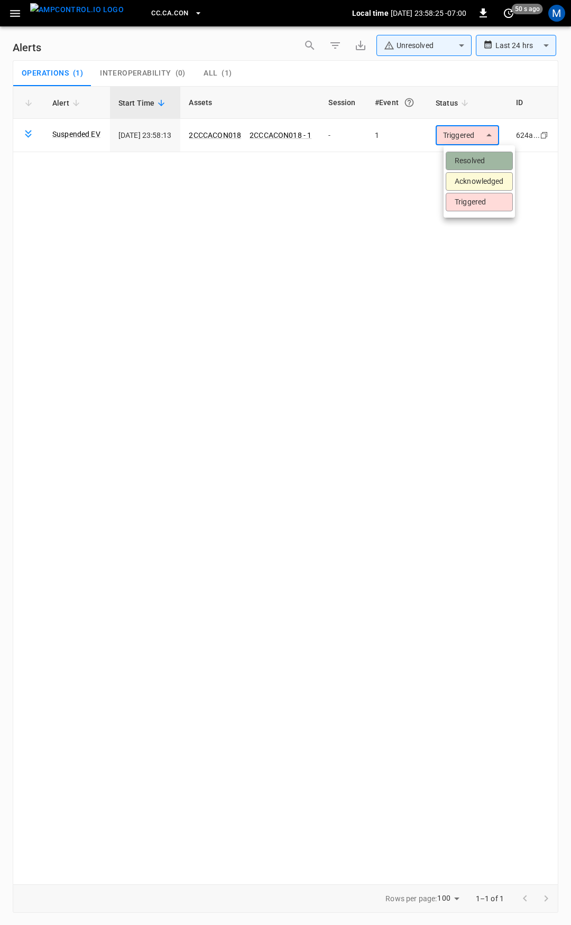
click at [479, 154] on li "Resolved" at bounding box center [478, 161] width 67 height 18
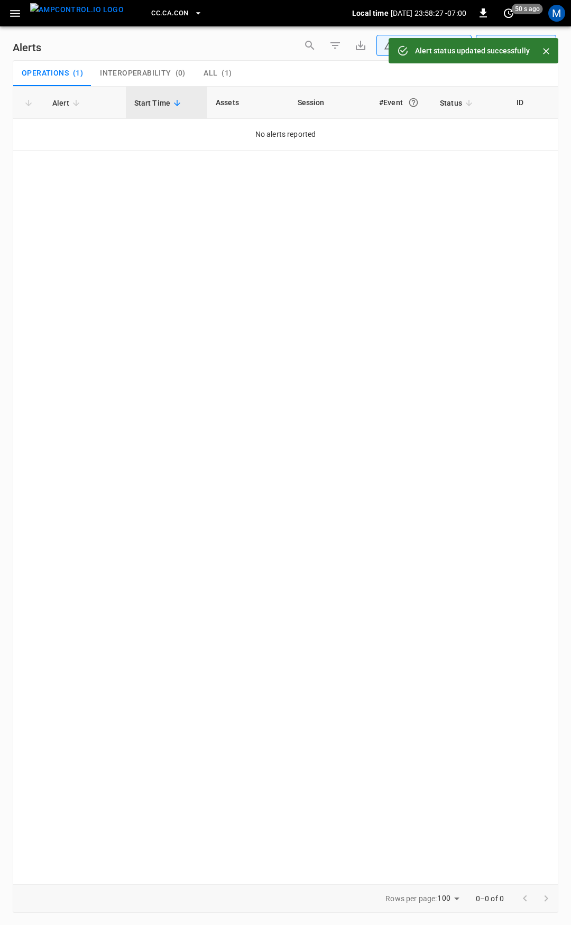
click at [17, 11] on icon "button" at bounding box center [15, 13] width 10 height 7
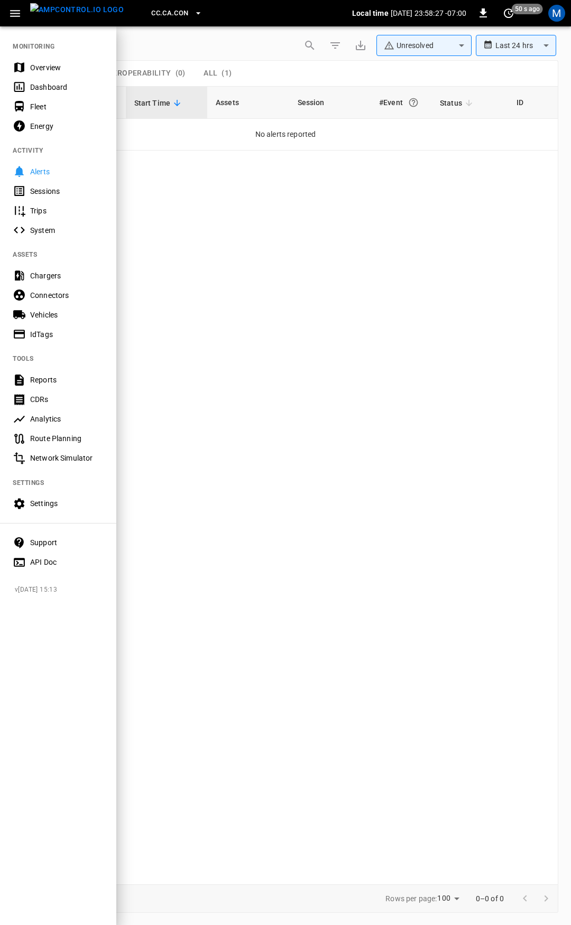
drag, startPoint x: 59, startPoint y: 66, endPoint x: 125, endPoint y: 97, distance: 72.3
click at [60, 66] on div "Overview" at bounding box center [66, 67] width 73 height 11
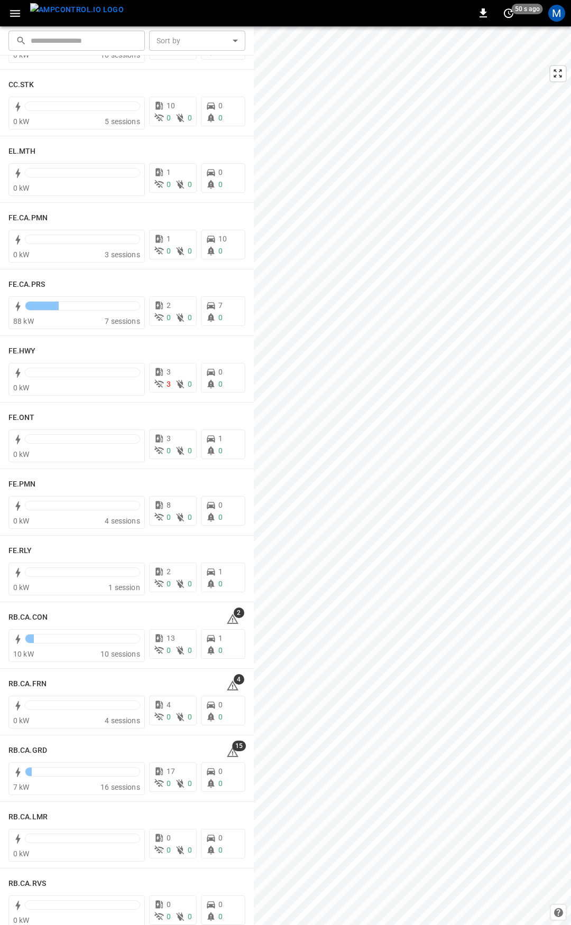
scroll to position [879, 0]
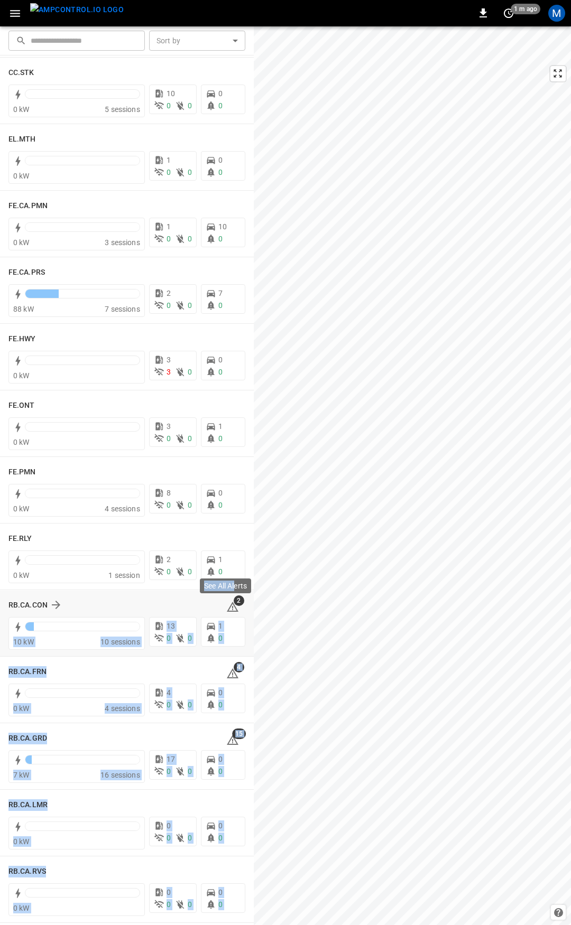
click at [235, 601] on body "0 1 m ago M ​ ​ Sort by ​ Sort by CC.LIV 7 kW 1 session 2 0 0 2 0 CC.MOD 0 kW 6…" at bounding box center [285, 462] width 571 height 925
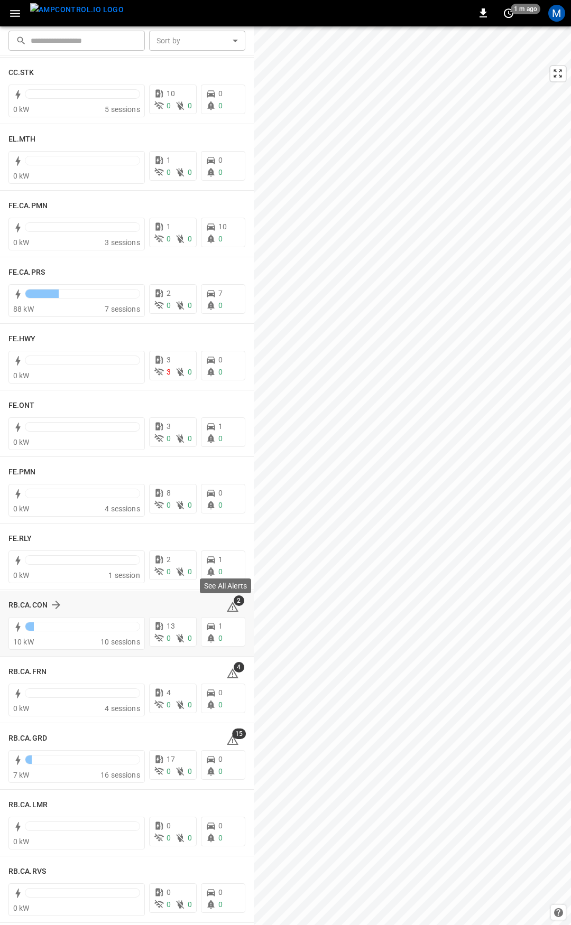
click at [227, 604] on icon at bounding box center [233, 607] width 12 height 10
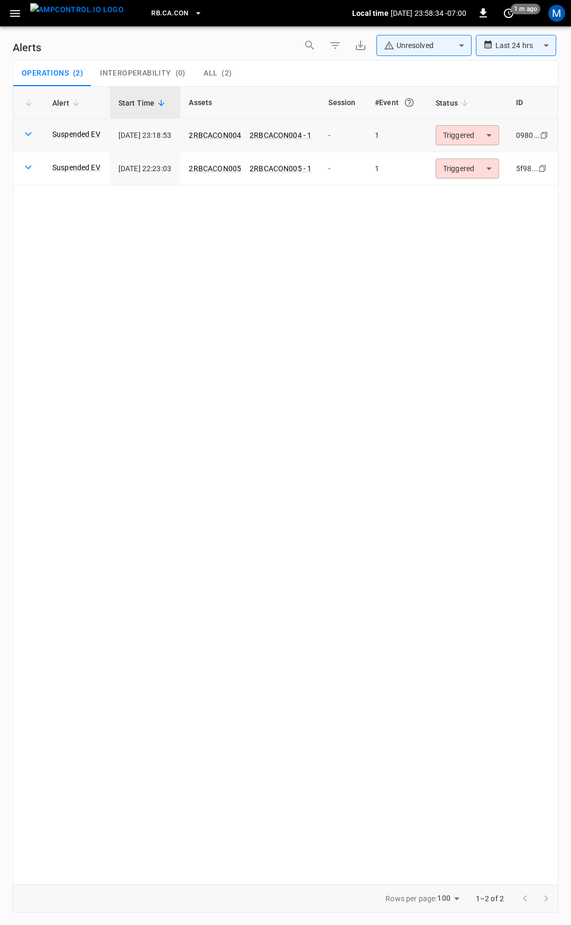
click at [460, 136] on body "**********" at bounding box center [285, 461] width 571 height 922
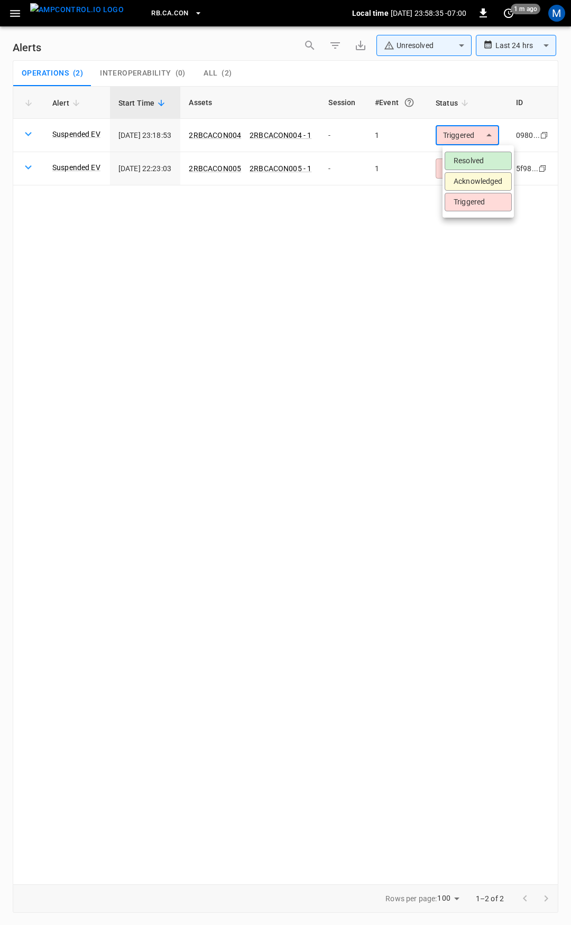
click at [473, 162] on li "Resolved" at bounding box center [477, 161] width 67 height 18
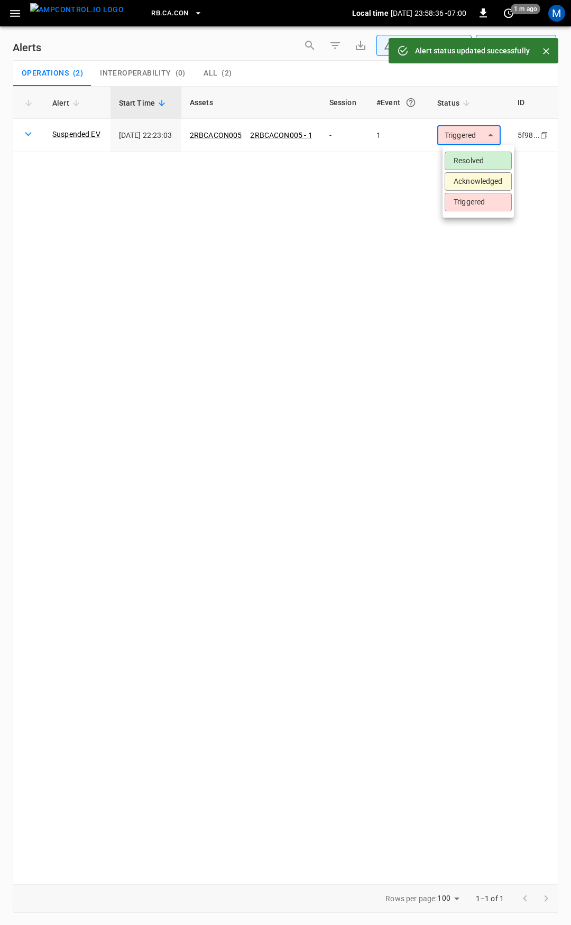
click at [470, 140] on body "**********" at bounding box center [285, 461] width 571 height 922
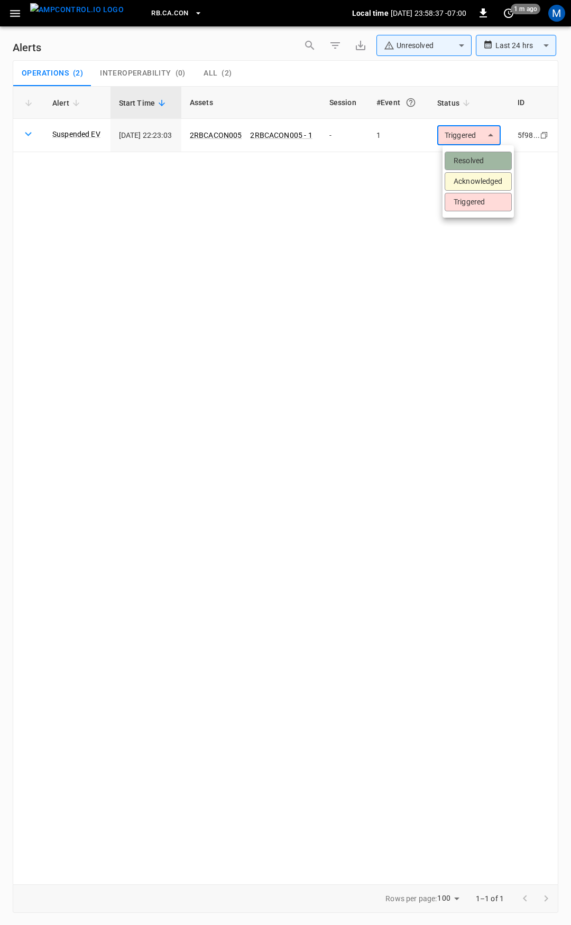
click at [471, 159] on li "Resolved" at bounding box center [477, 161] width 67 height 18
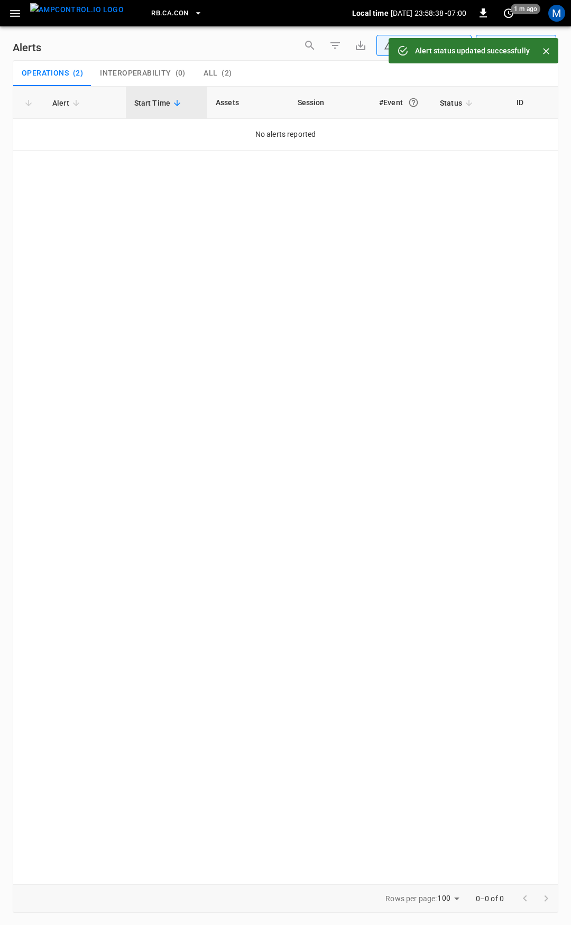
click at [10, 8] on icon "button" at bounding box center [14, 13] width 13 height 13
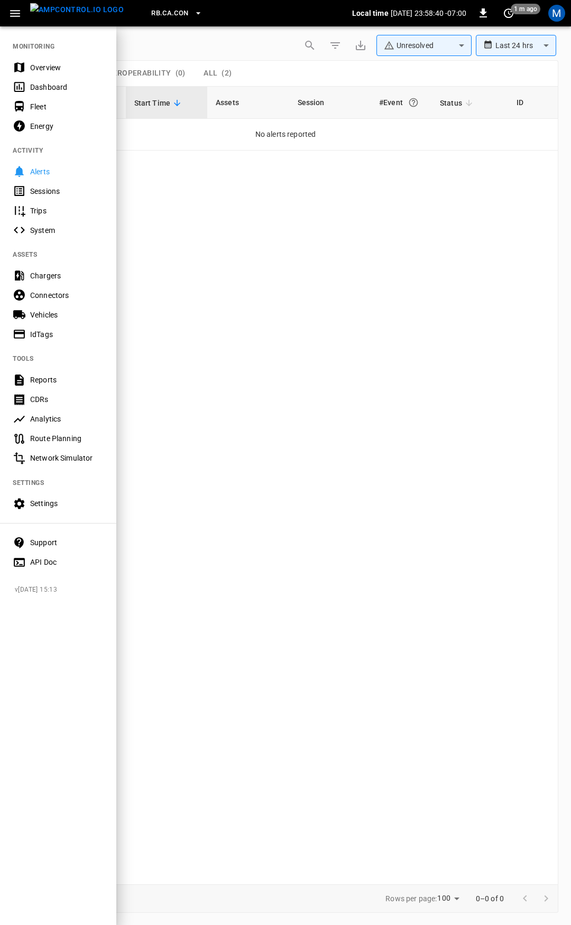
click at [54, 69] on div "Overview" at bounding box center [66, 67] width 73 height 11
